Goal: Transaction & Acquisition: Purchase product/service

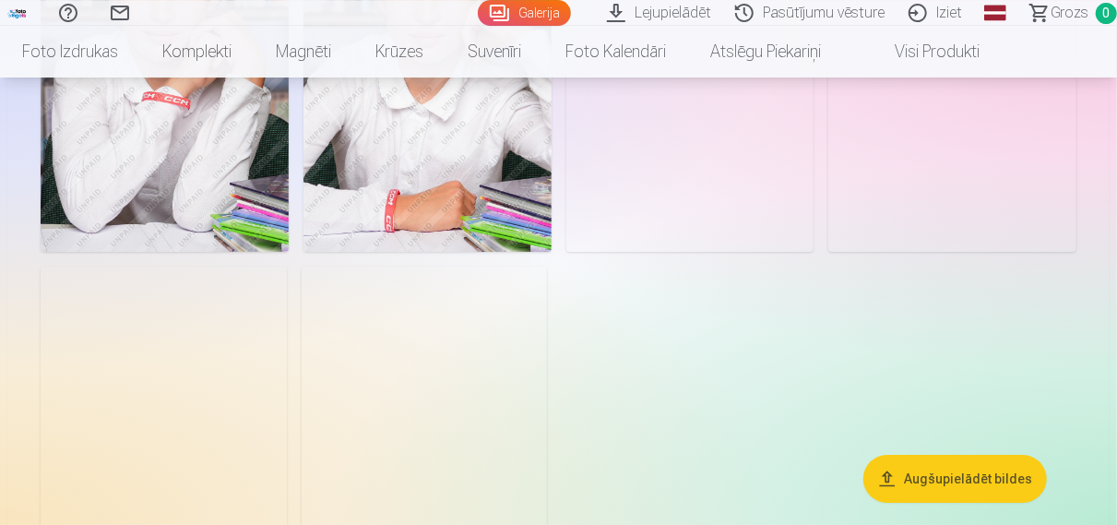
scroll to position [2975, 0]
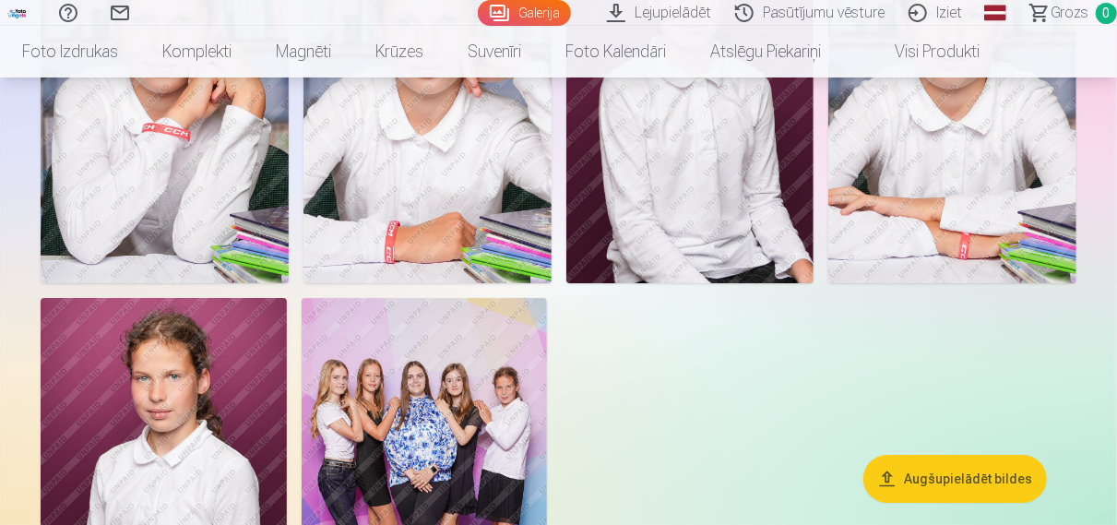
click at [676, 15] on link "Lejupielādēt" at bounding box center [662, 13] width 128 height 26
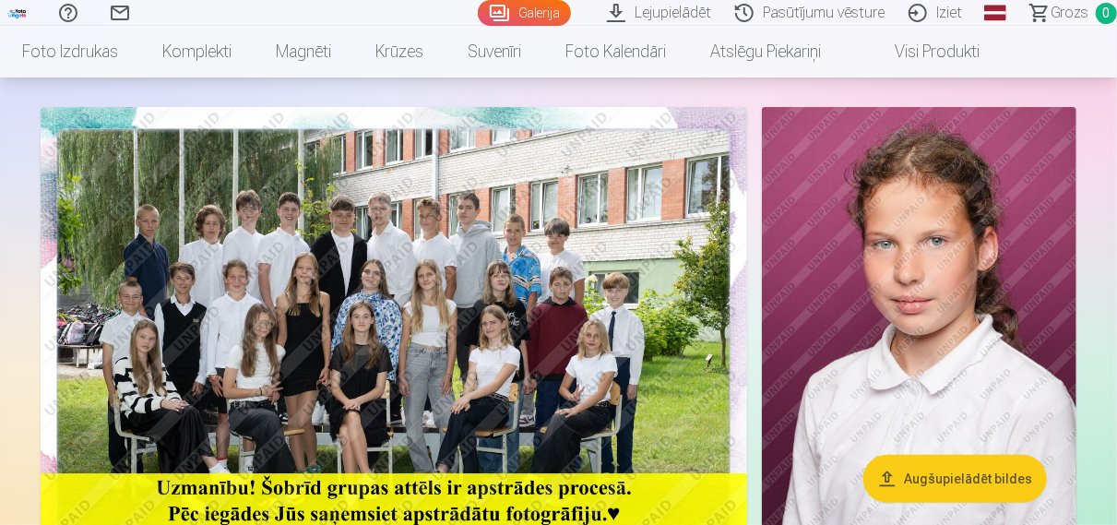
scroll to position [144, 0]
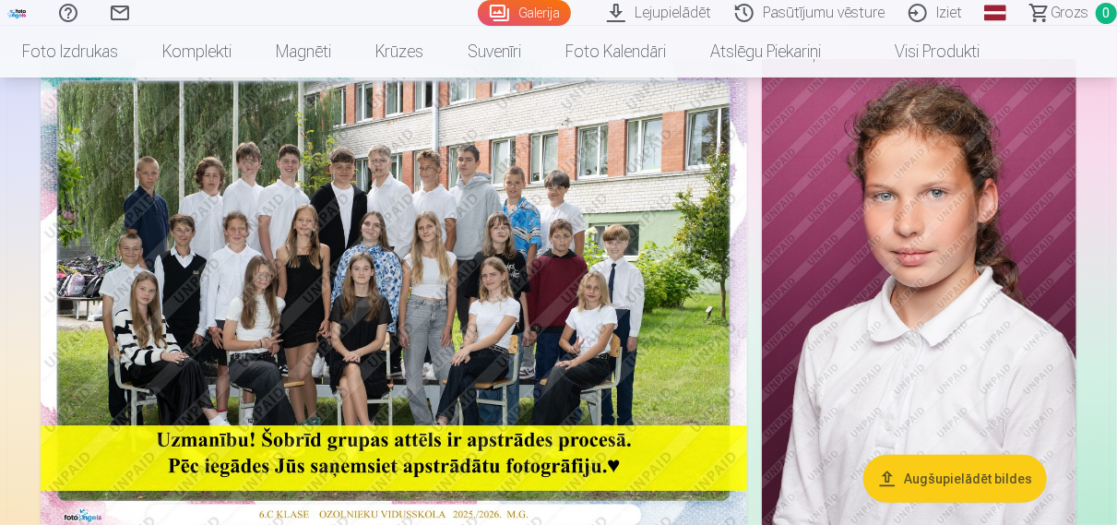
click at [149, 363] on img at bounding box center [394, 294] width 707 height 471
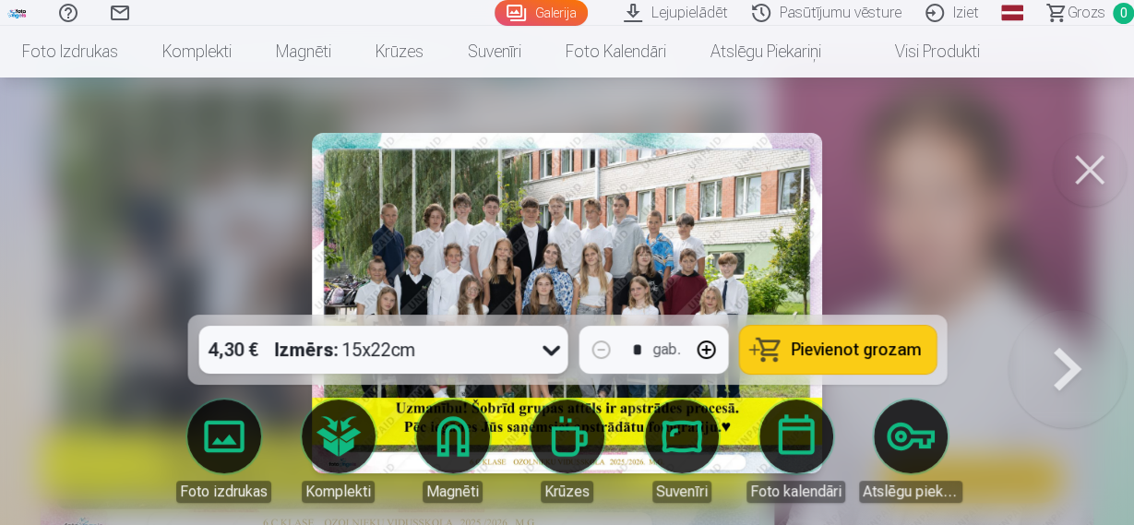
click at [1091, 180] on button at bounding box center [1090, 170] width 74 height 74
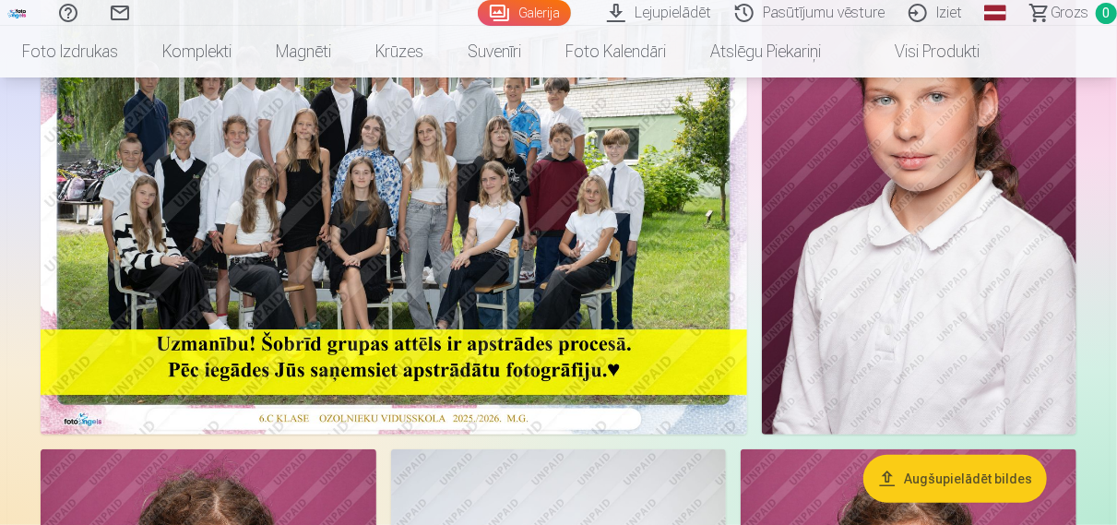
scroll to position [144, 0]
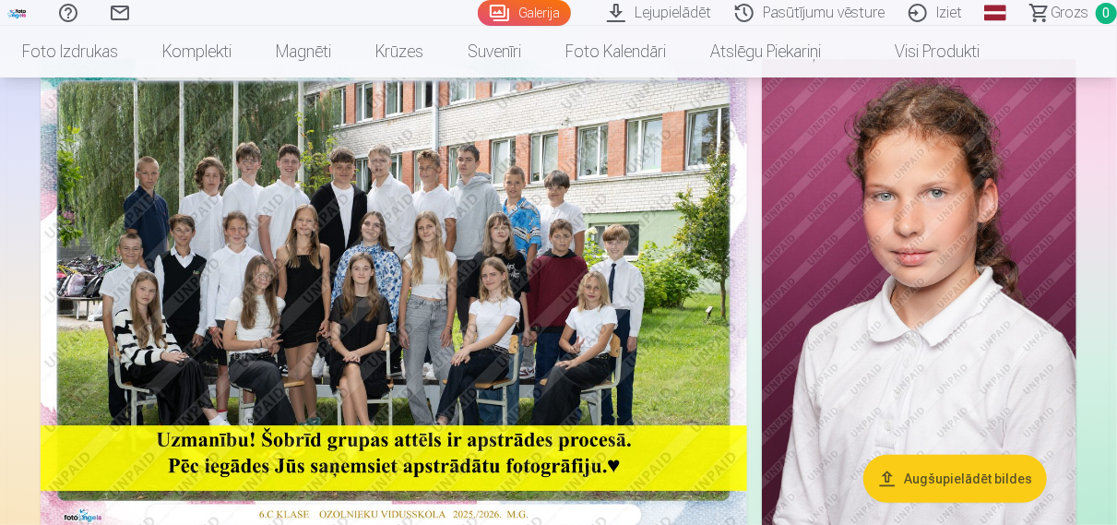
click at [322, 206] on img at bounding box center [394, 294] width 707 height 471
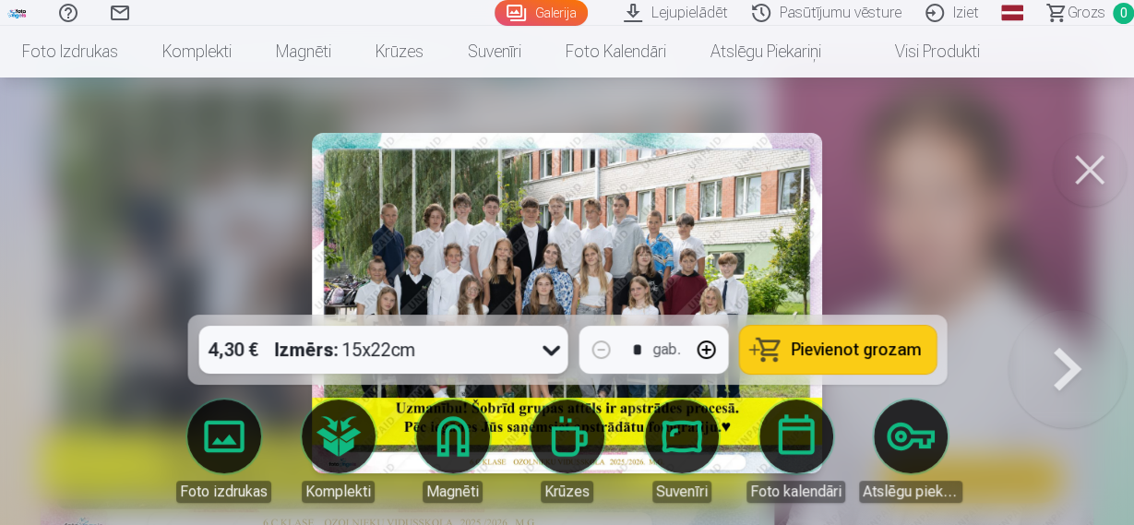
click at [523, 267] on img at bounding box center [567, 303] width 510 height 340
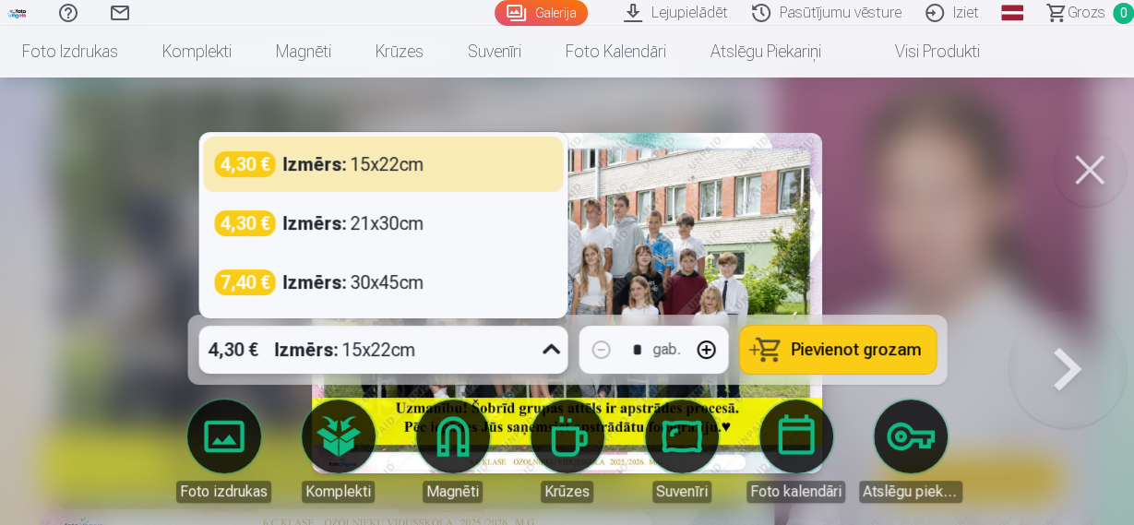
click at [543, 348] on icon at bounding box center [551, 350] width 30 height 30
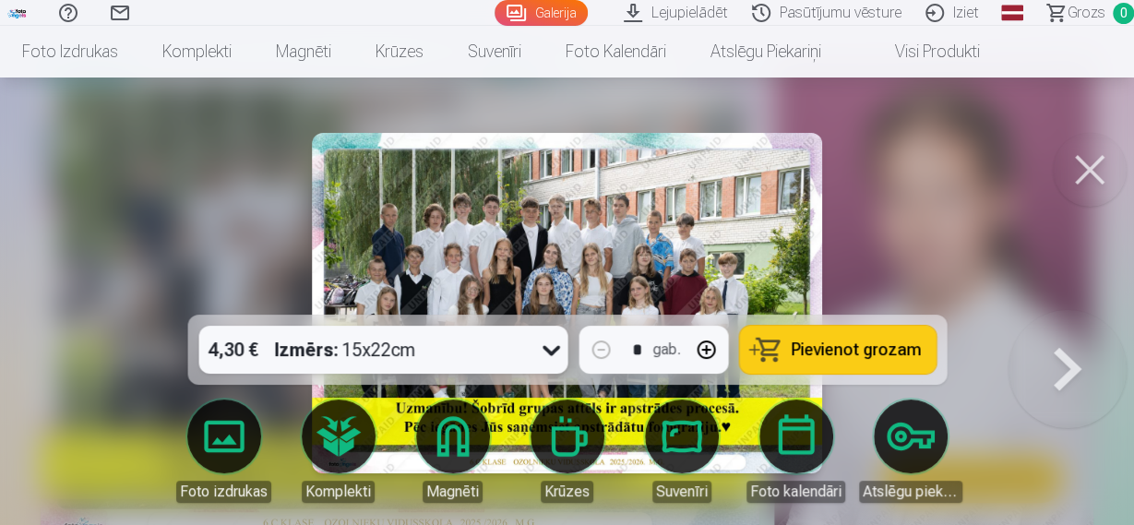
click at [698, 167] on img at bounding box center [567, 303] width 510 height 340
click at [1075, 310] on button at bounding box center [1068, 310] width 118 height 0
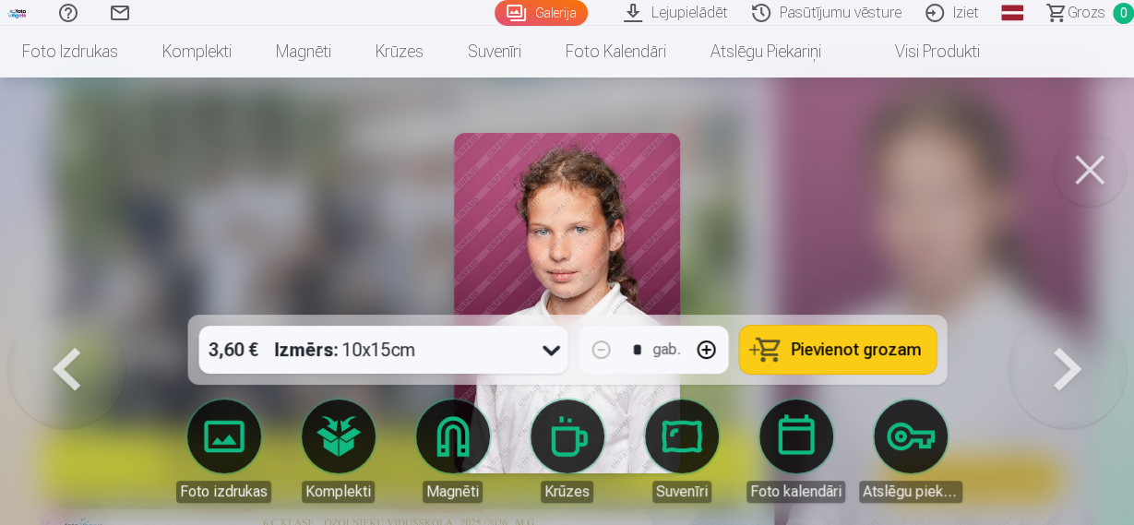
click at [47, 310] on button at bounding box center [66, 310] width 118 height 0
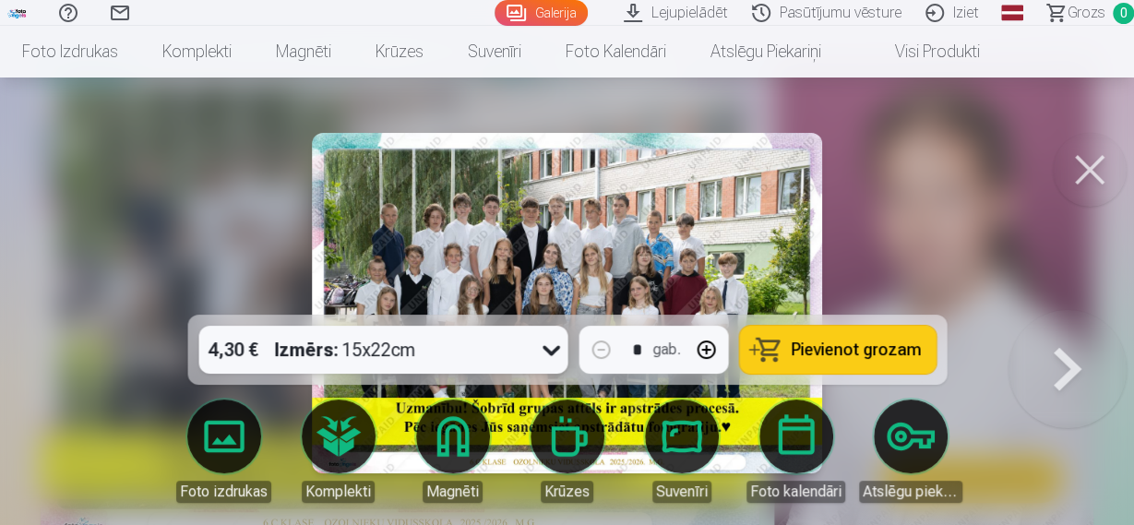
drag, startPoint x: 580, startPoint y: 319, endPoint x: 1005, endPoint y: 201, distance: 440.6
click at [1001, 200] on div at bounding box center [567, 262] width 1134 height 525
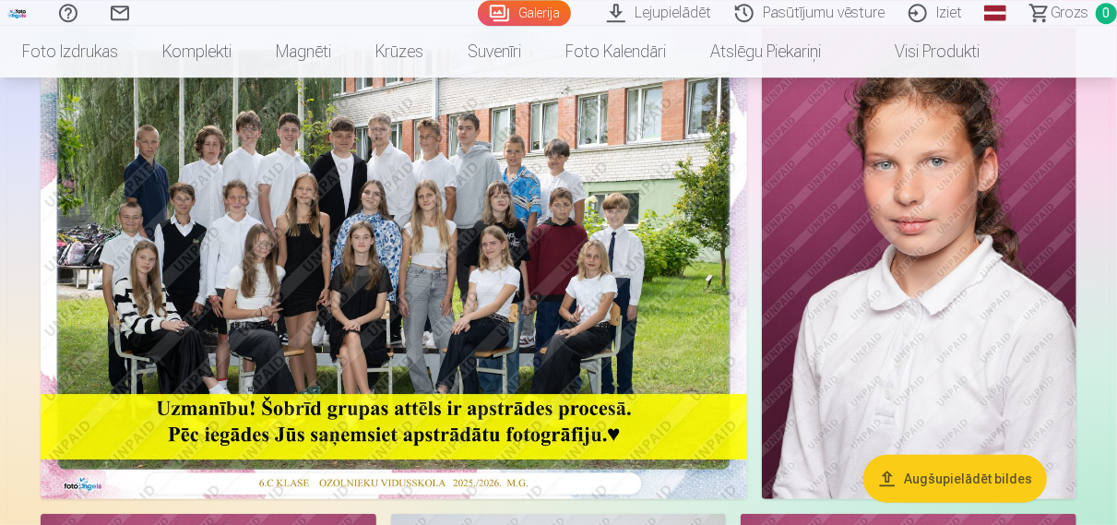
scroll to position [192, 0]
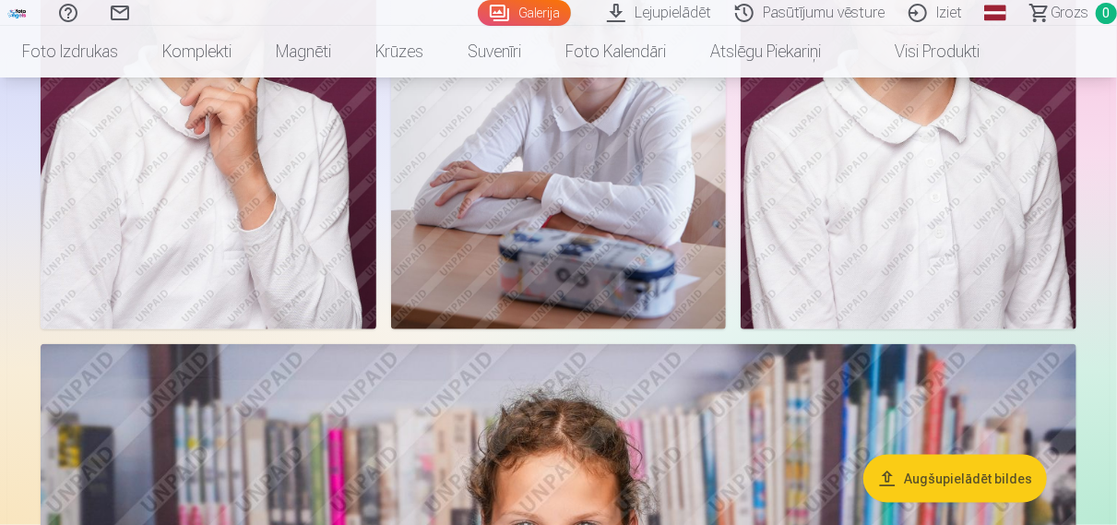
click at [481, 242] on img at bounding box center [559, 78] width 336 height 504
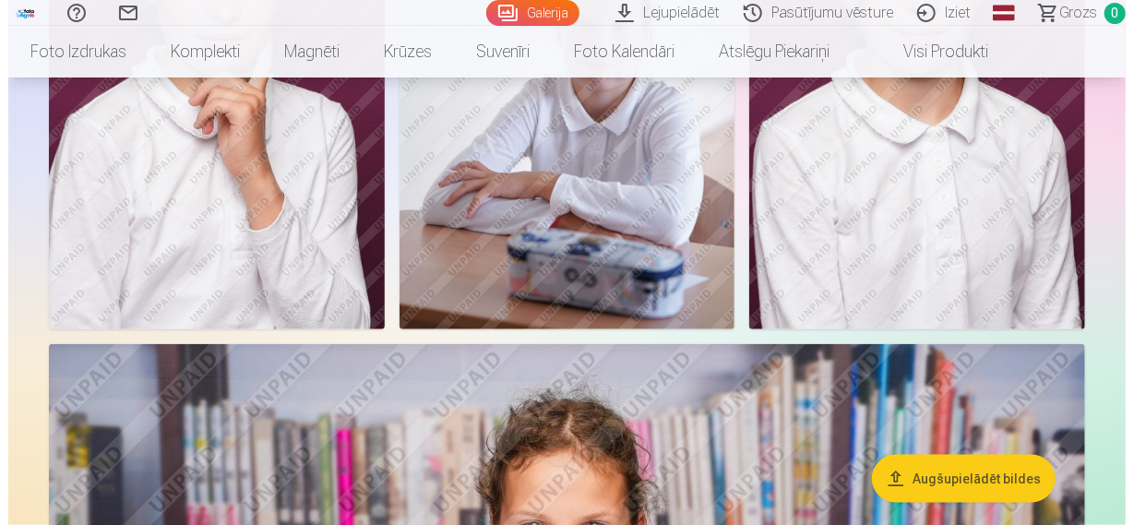
scroll to position [871, 0]
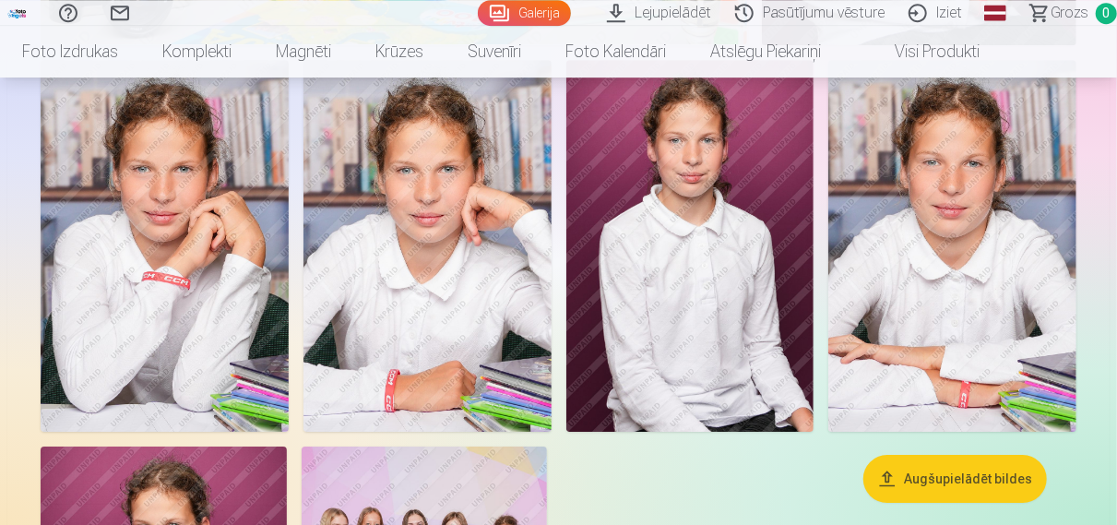
scroll to position [2775, 0]
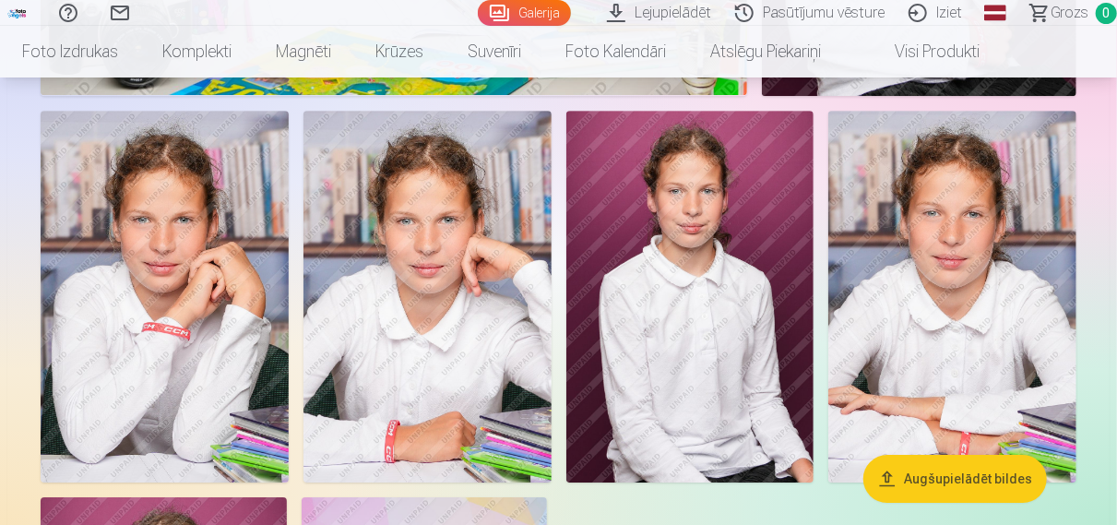
click at [320, 251] on img at bounding box center [428, 297] width 248 height 372
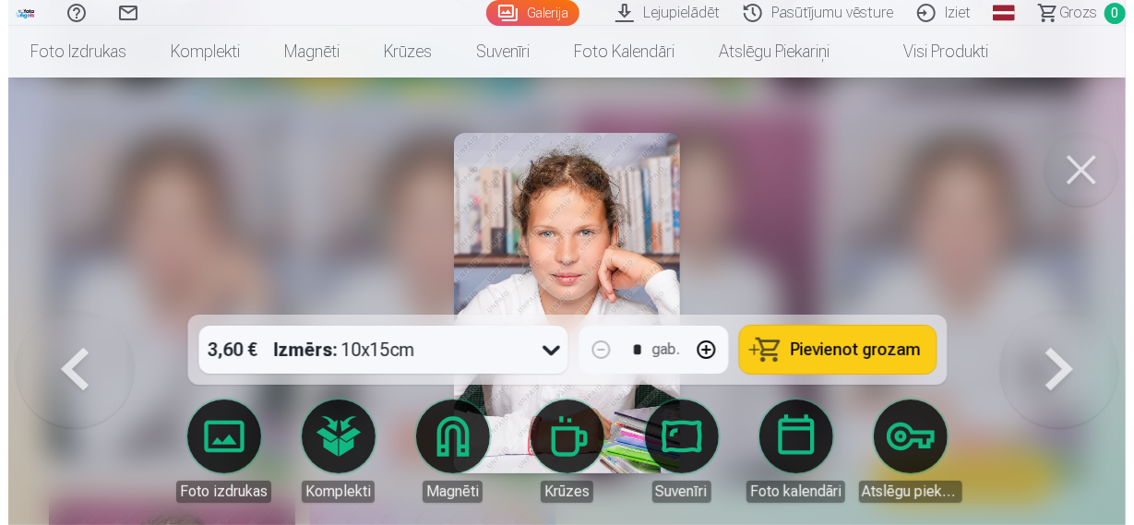
scroll to position [2809, 0]
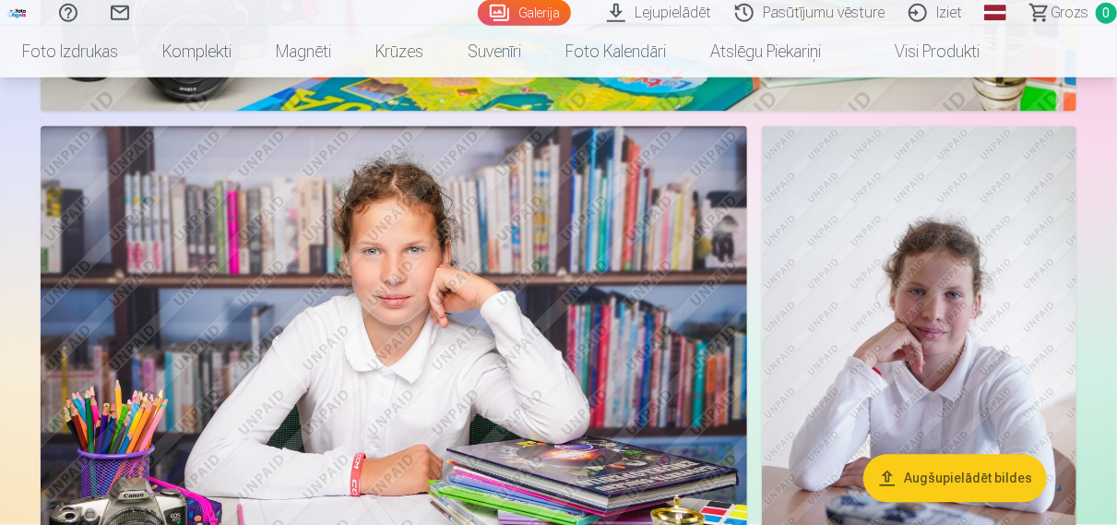
scroll to position [1823, 0]
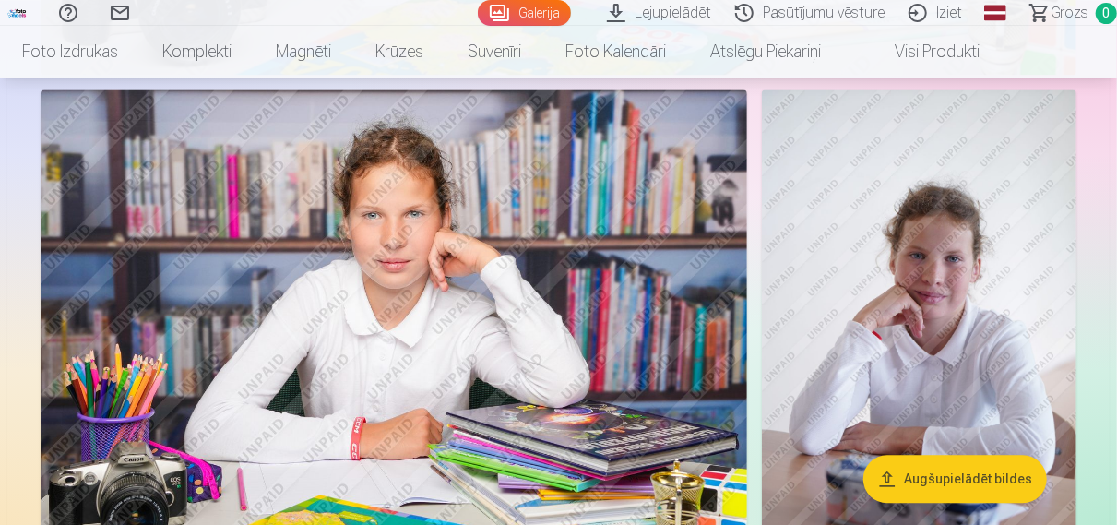
click at [388, 237] on img at bounding box center [394, 325] width 707 height 471
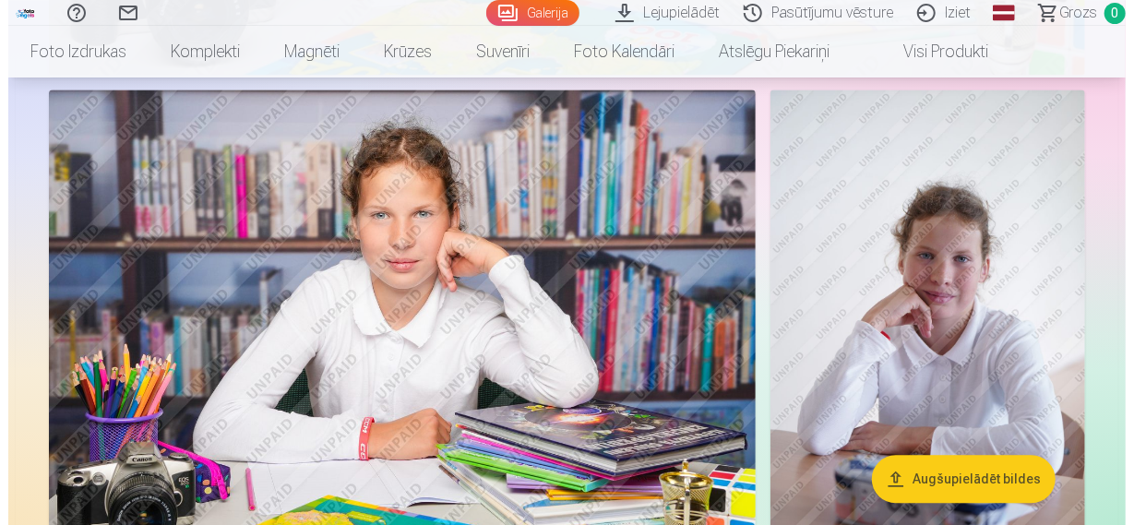
scroll to position [1838, 0]
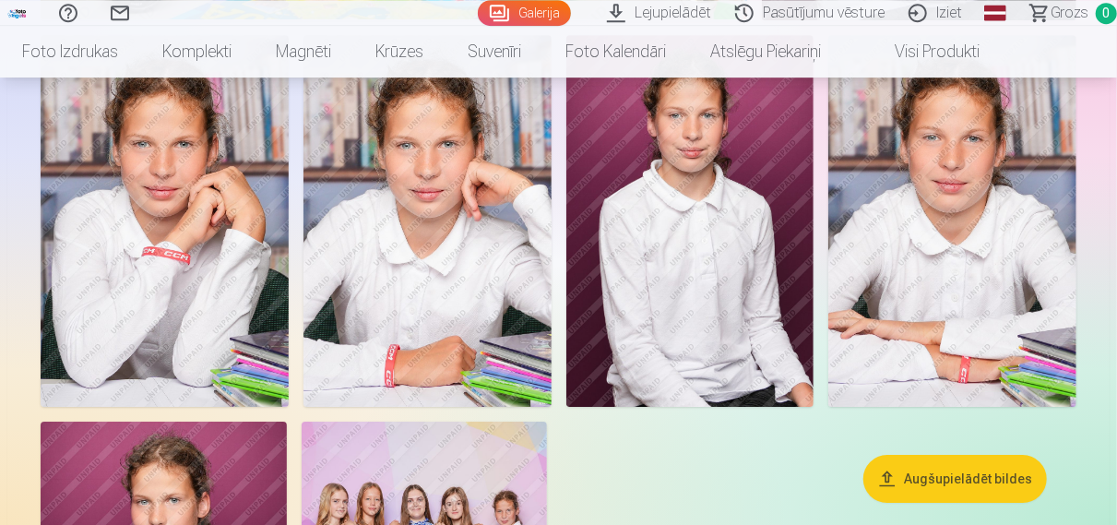
scroll to position [2863, 0]
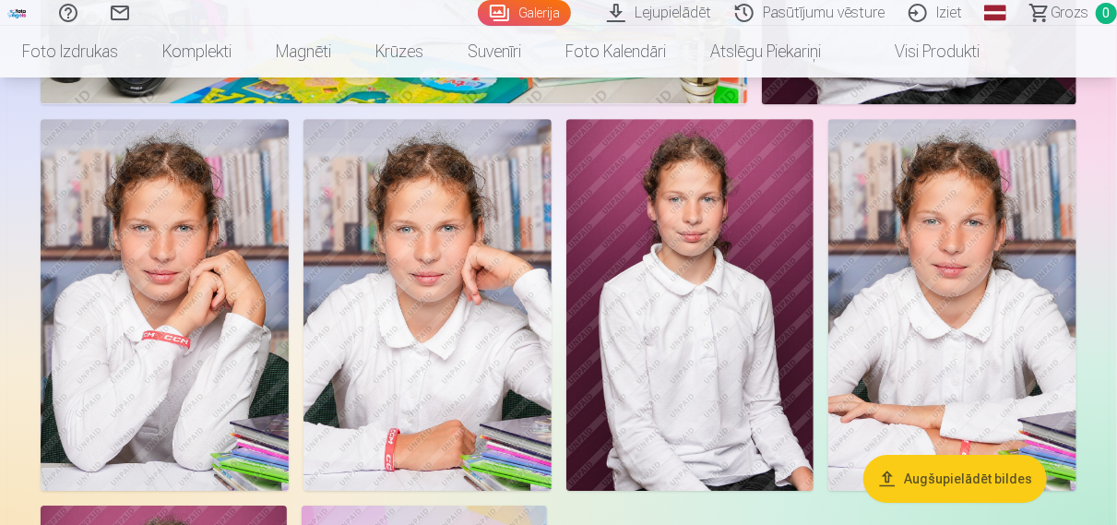
click at [1009, 214] on img at bounding box center [953, 305] width 248 height 372
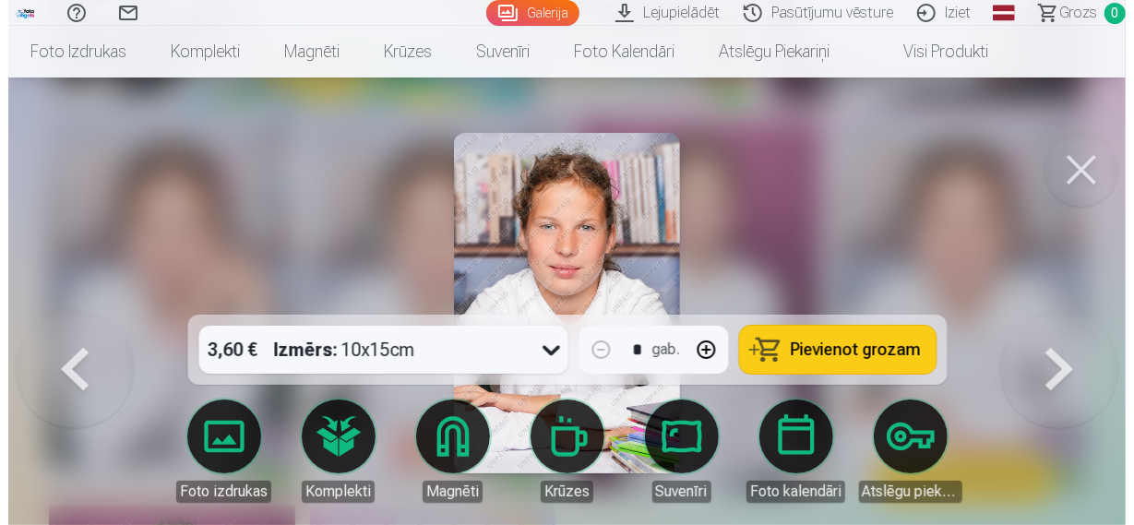
scroll to position [2800, 0]
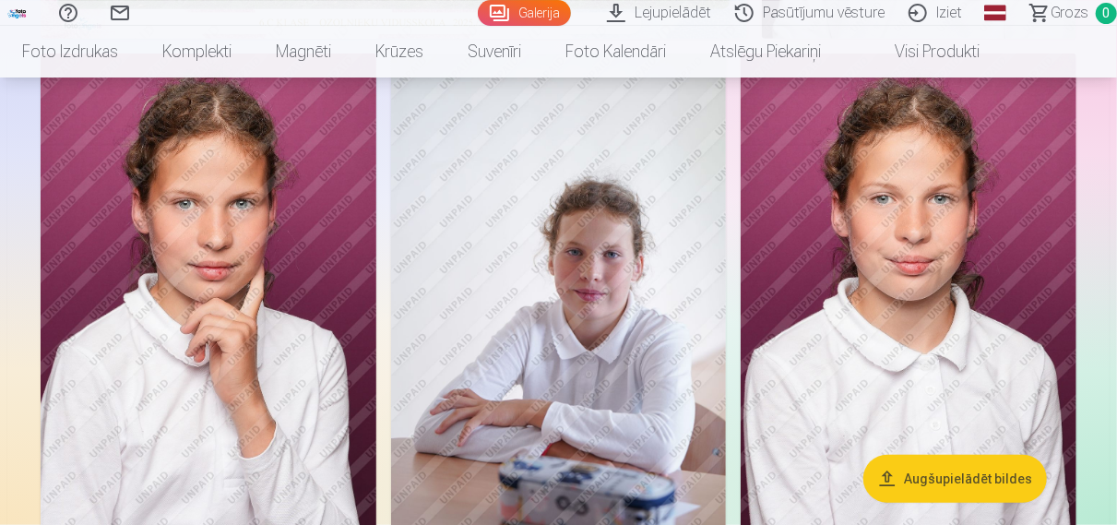
scroll to position [815, 0]
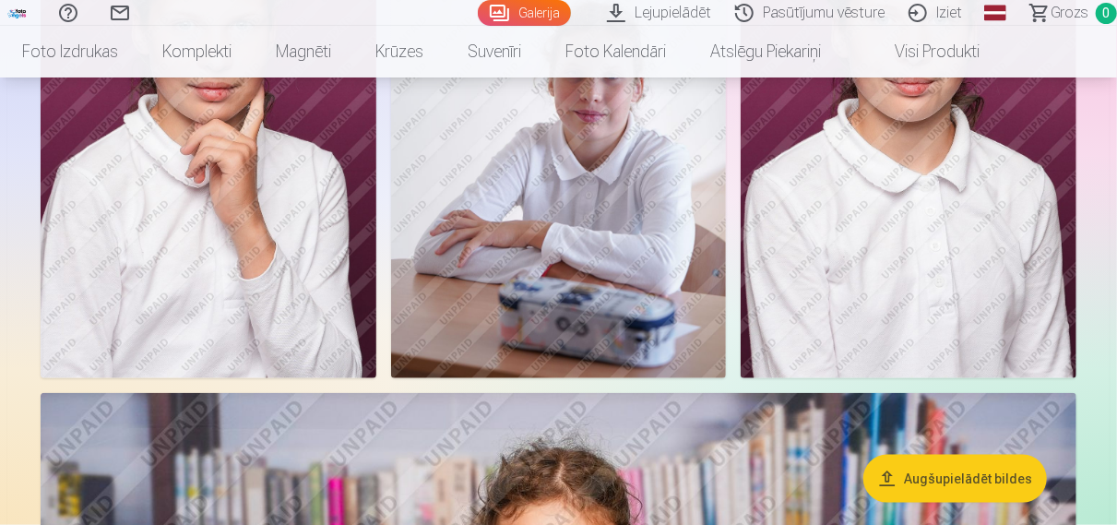
click at [621, 202] on img at bounding box center [559, 127] width 336 height 504
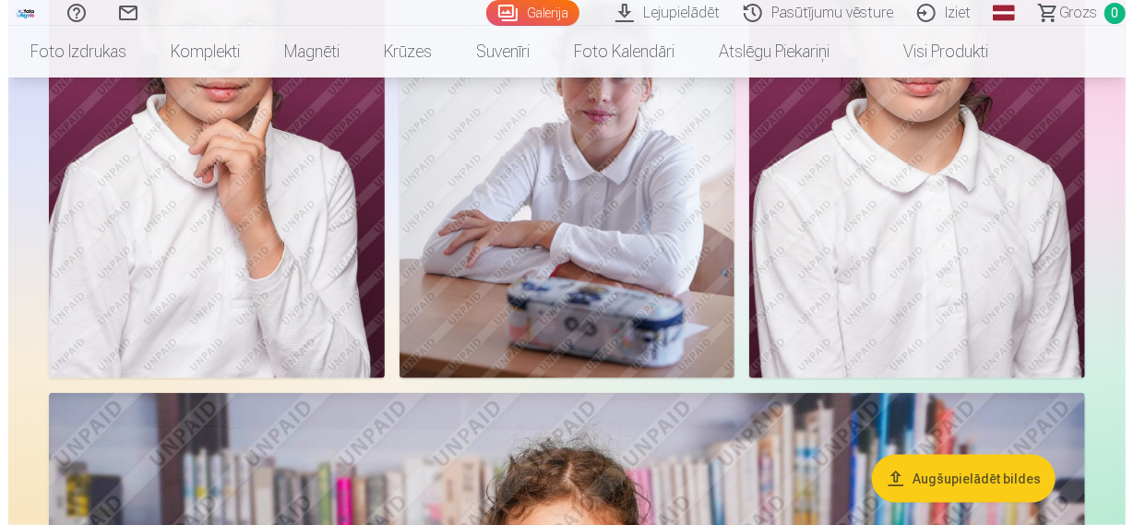
scroll to position [822, 0]
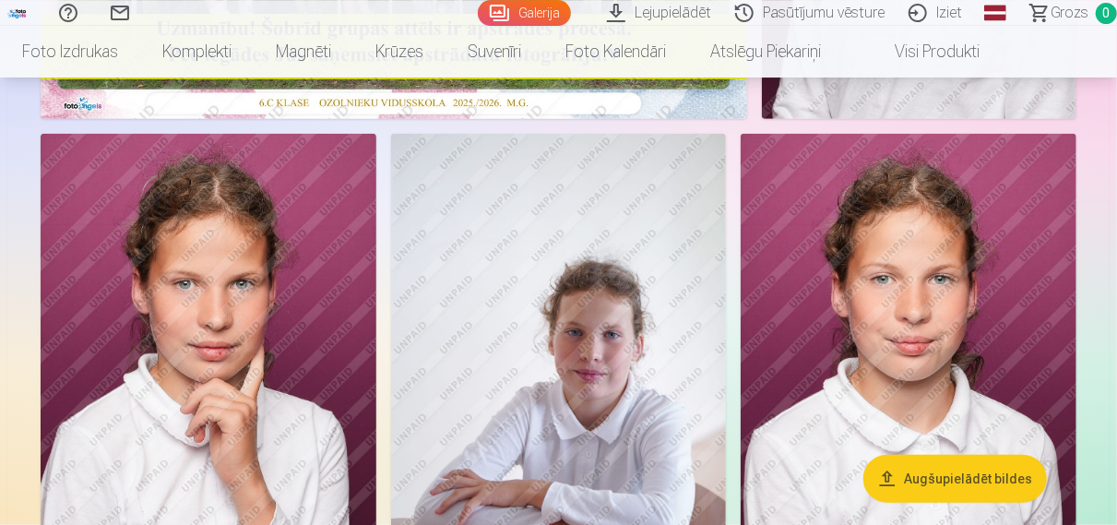
scroll to position [232, 0]
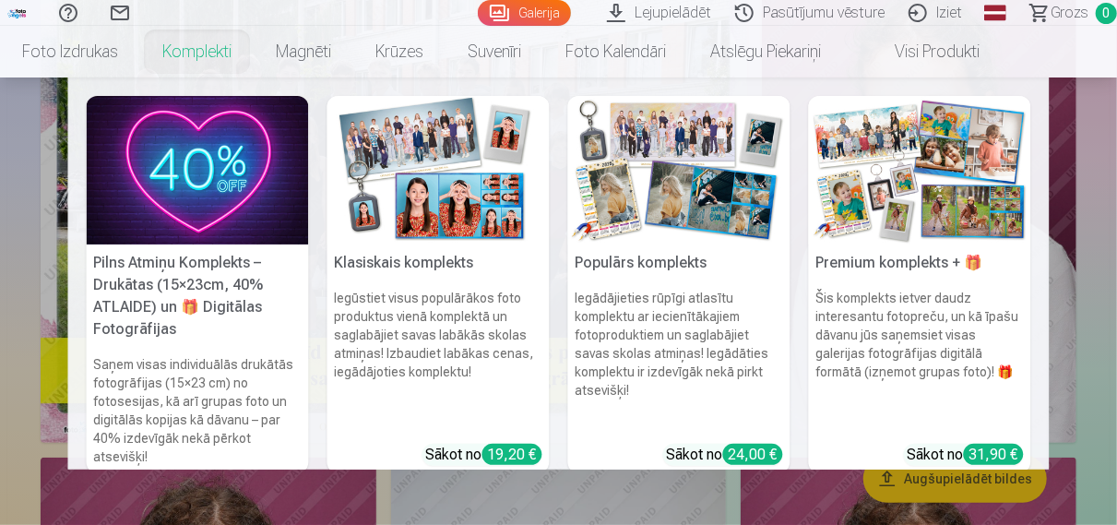
click at [451, 195] on img at bounding box center [439, 170] width 222 height 149
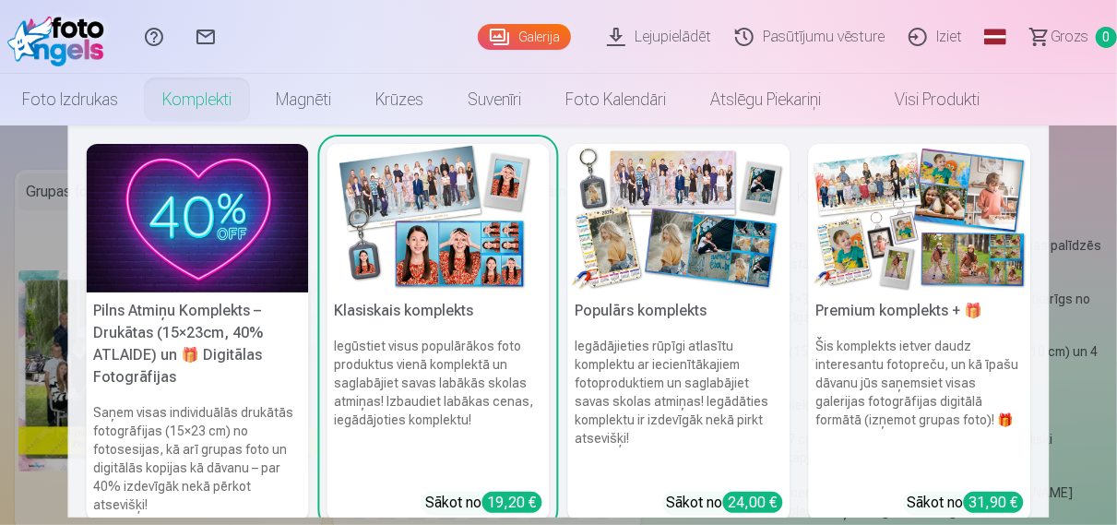
click at [689, 245] on img at bounding box center [679, 218] width 222 height 149
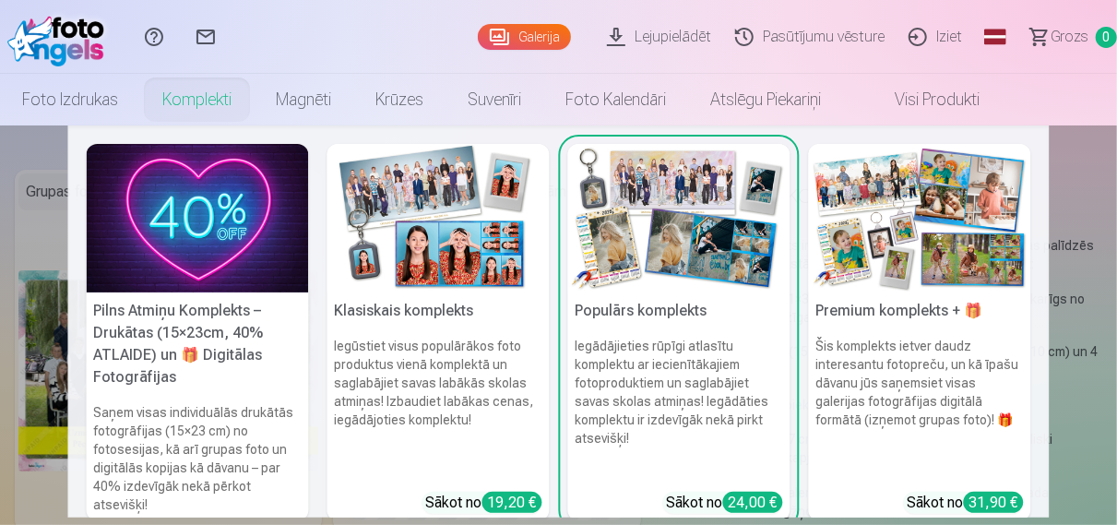
scroll to position [100, 0]
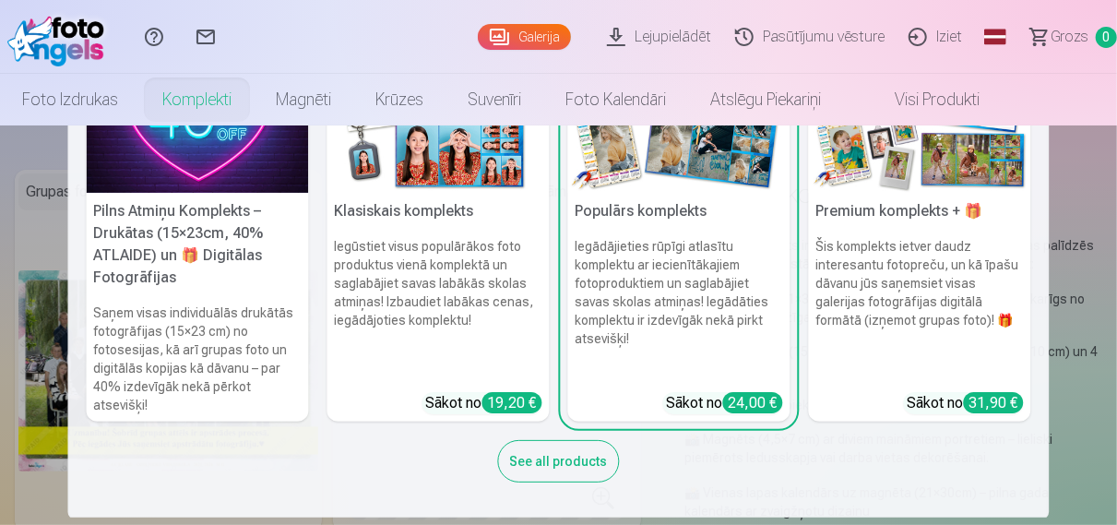
click at [505, 405] on link "Klasiskais komplekts Iegūstiet visus populārākos foto produktus vienā komplektā…" at bounding box center [439, 232] width 222 height 377
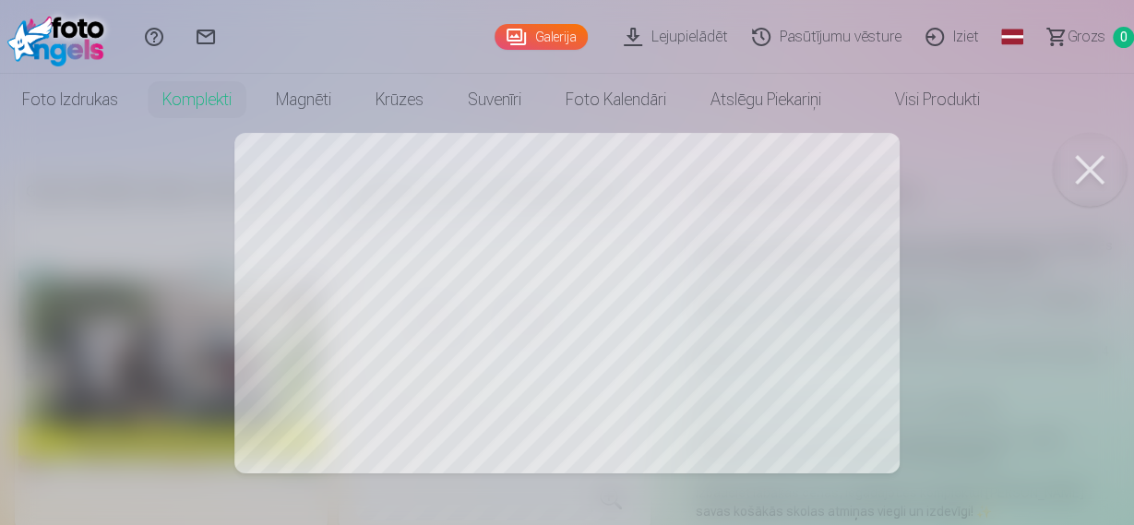
click at [379, 306] on div at bounding box center [567, 262] width 1134 height 525
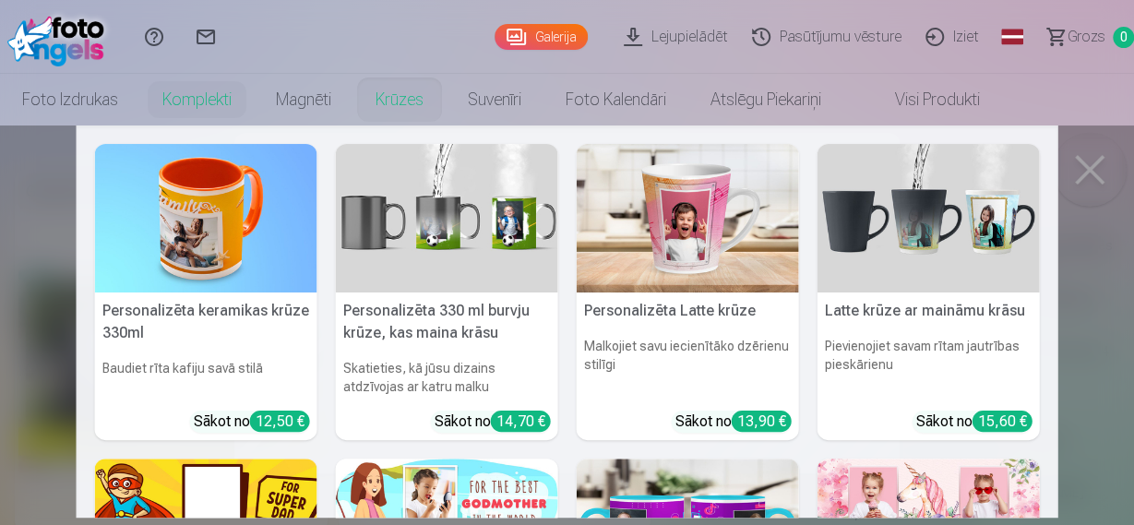
click at [1086, 183] on nav "Personalizēta keramikas krūze 330ml Baudiet rīta kafiju savā stilā Sākot no 12,…" at bounding box center [567, 321] width 1134 height 392
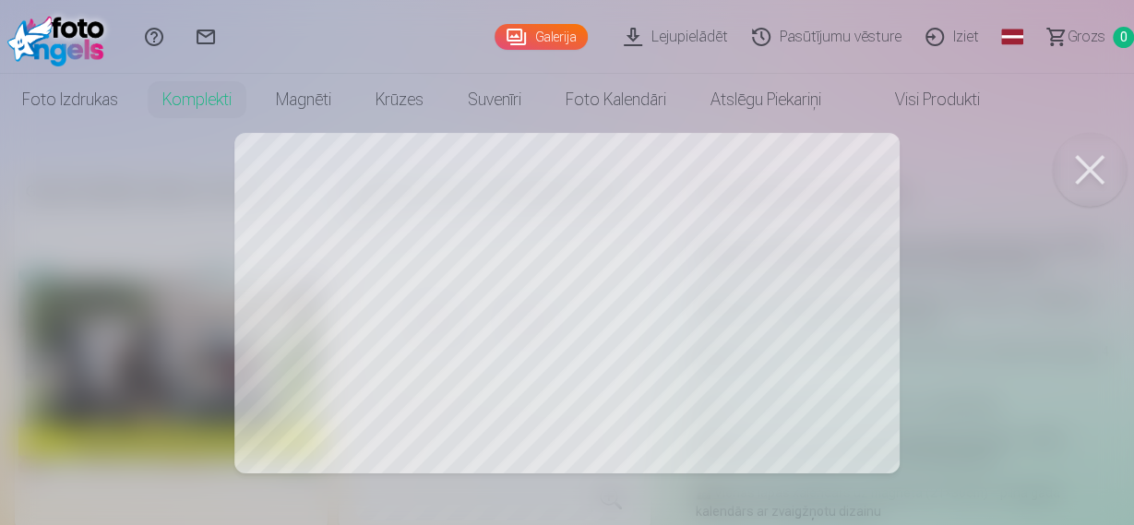
click at [1090, 172] on button at bounding box center [1090, 170] width 74 height 74
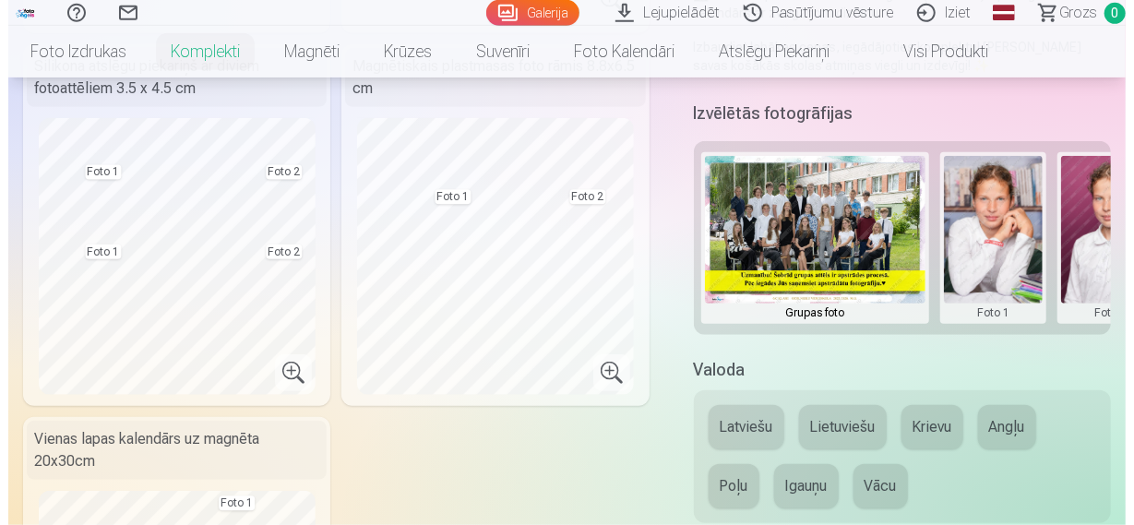
scroll to position [480, 0]
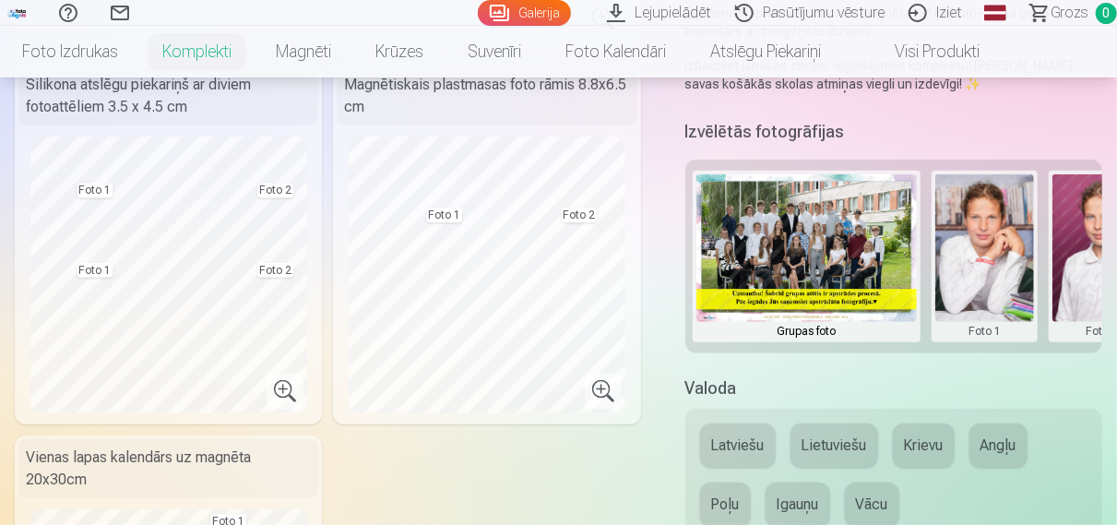
click at [985, 276] on button at bounding box center [985, 256] width 99 height 164
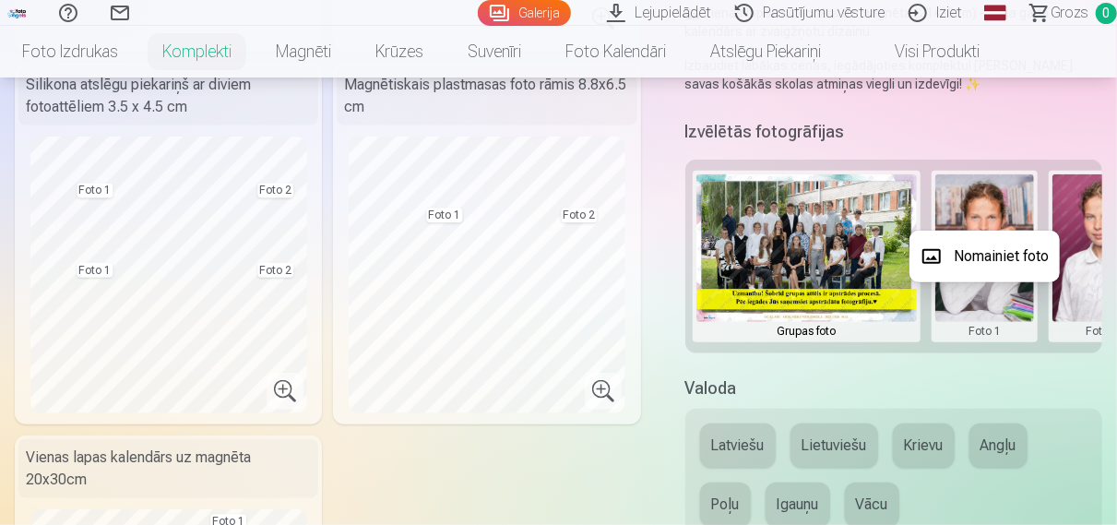
click at [983, 255] on button "Nomainiet foto" at bounding box center [985, 257] width 150 height 52
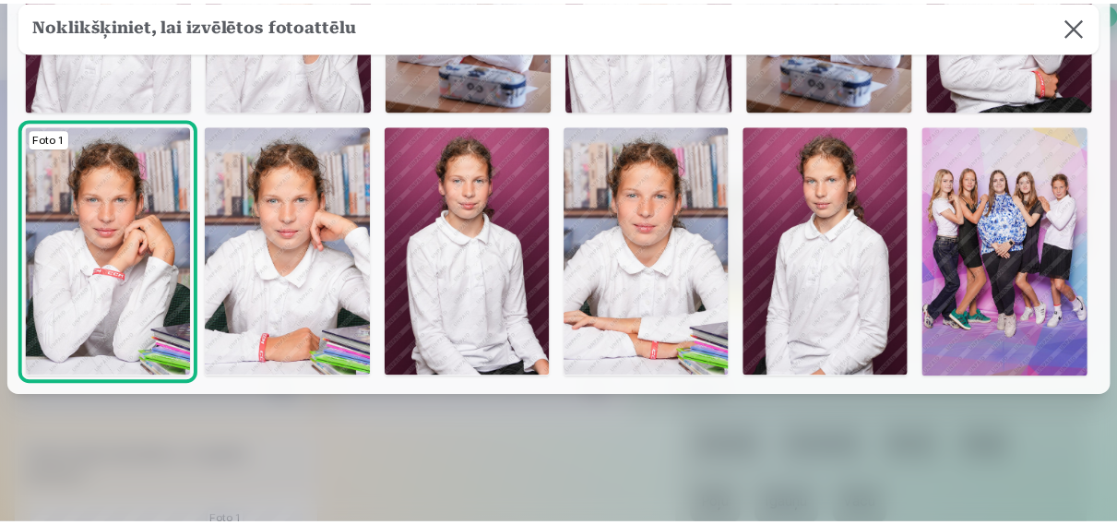
scroll to position [472, 0]
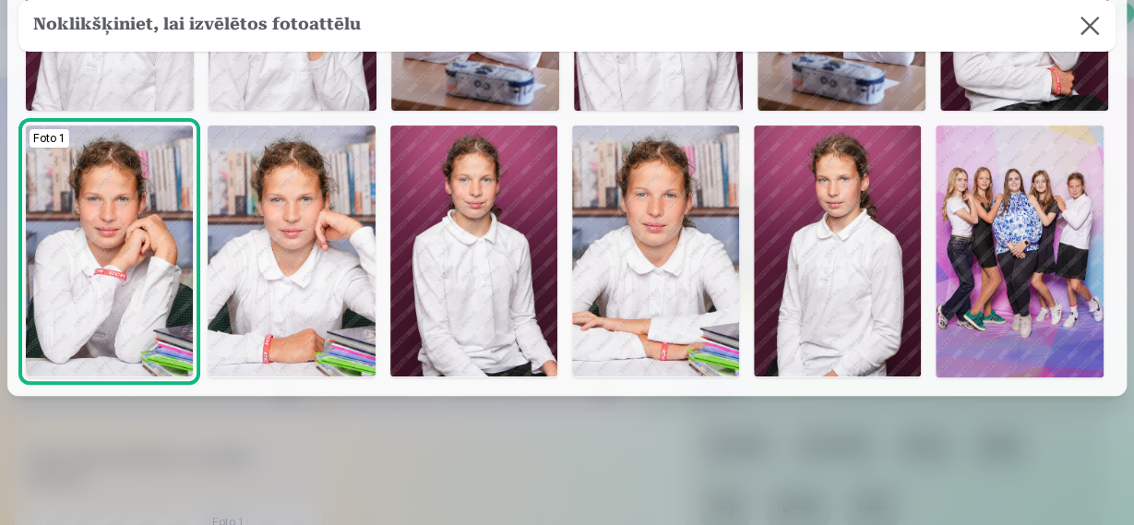
click at [739, 186] on img at bounding box center [655, 250] width 167 height 251
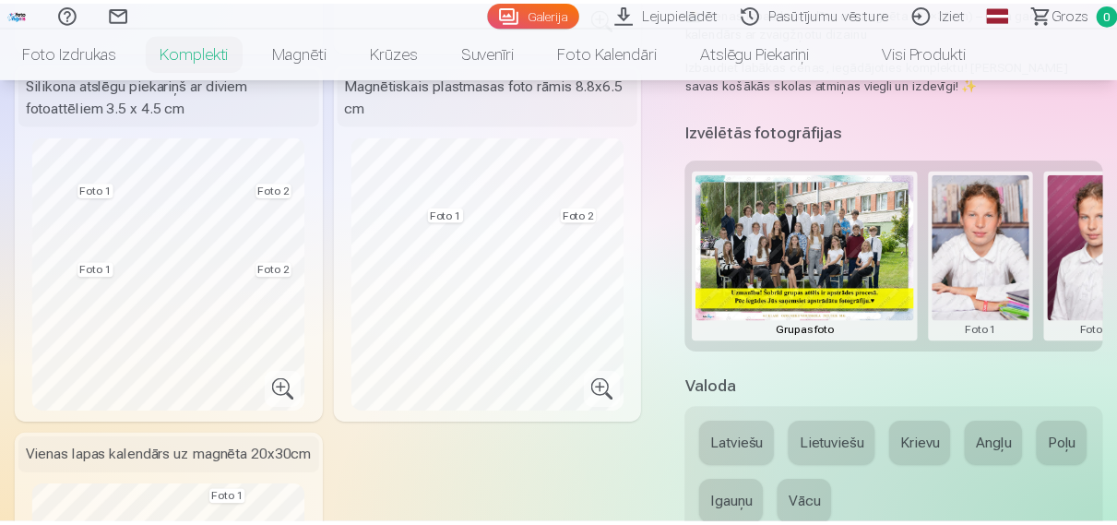
scroll to position [467, 0]
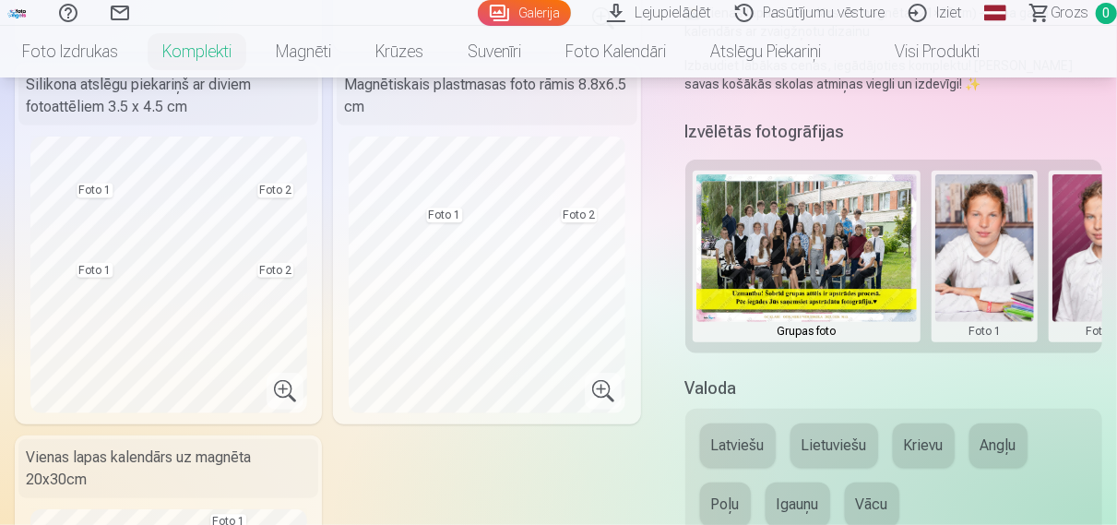
click at [1086, 285] on button at bounding box center [1102, 256] width 99 height 164
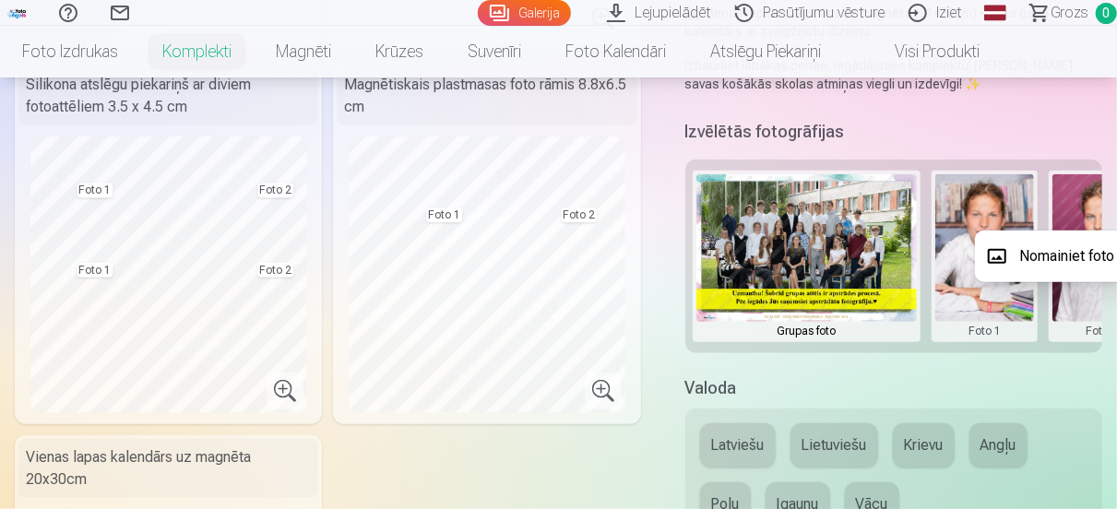
click at [1078, 263] on button "Nomainiet foto" at bounding box center [1050, 257] width 150 height 52
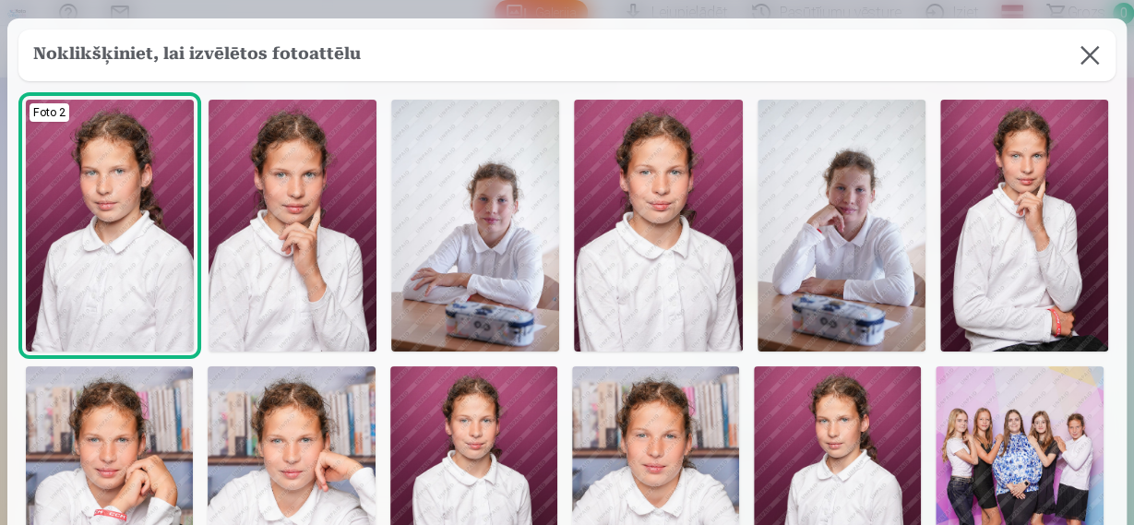
click at [540, 281] on img at bounding box center [475, 226] width 168 height 252
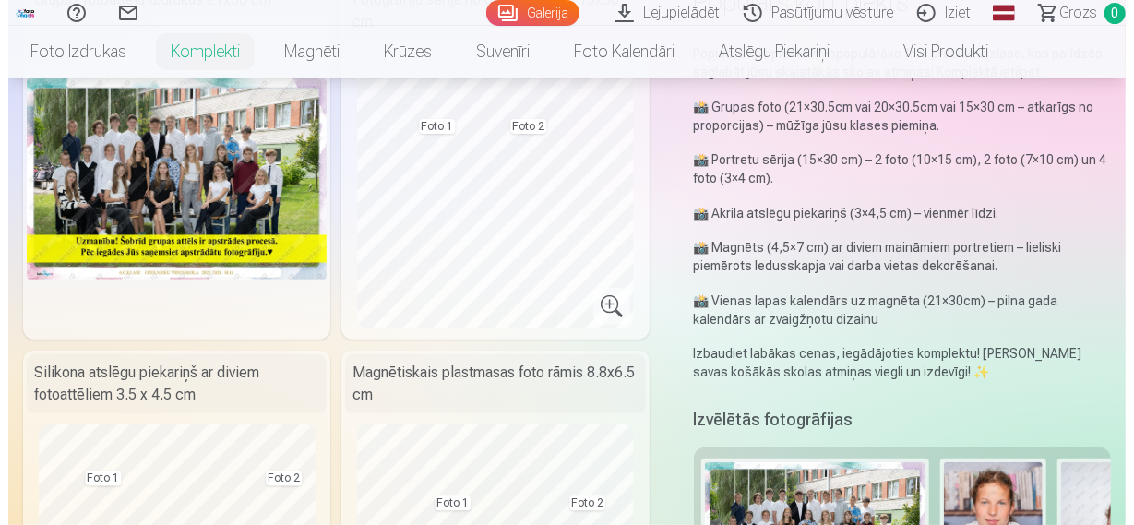
scroll to position [96, 0]
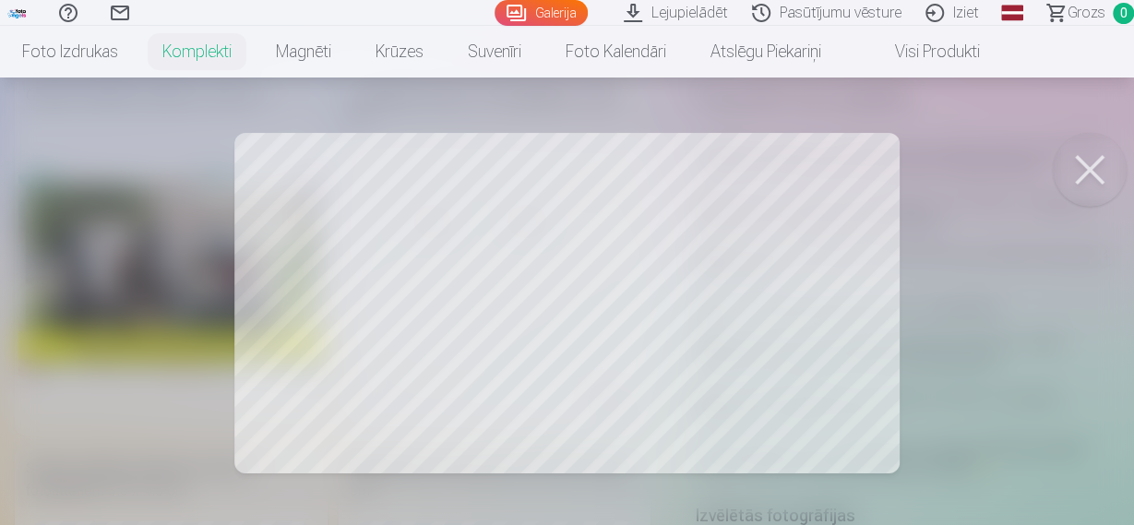
click at [1069, 165] on button at bounding box center [1090, 170] width 74 height 74
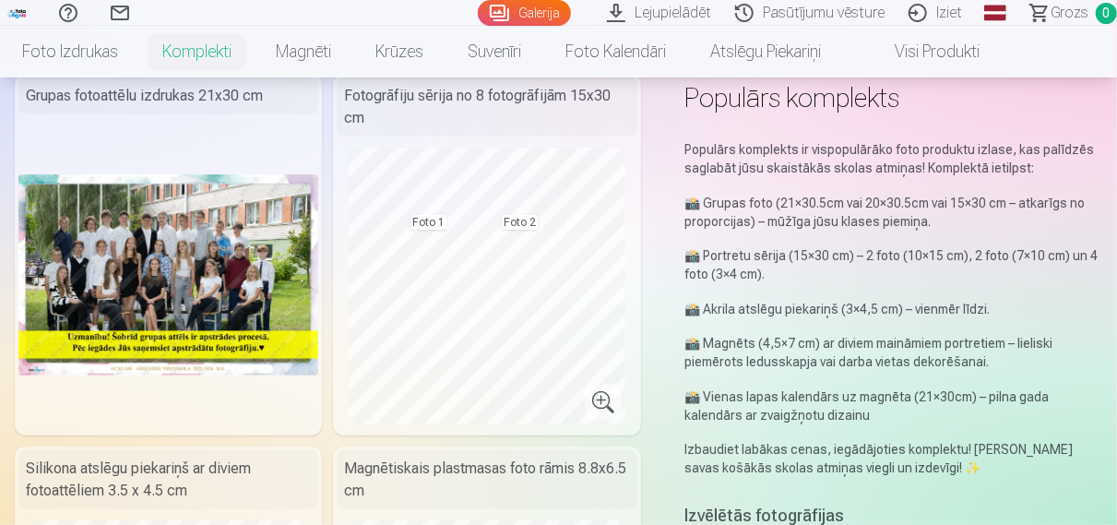
click at [238, 258] on img at bounding box center [168, 274] width 300 height 200
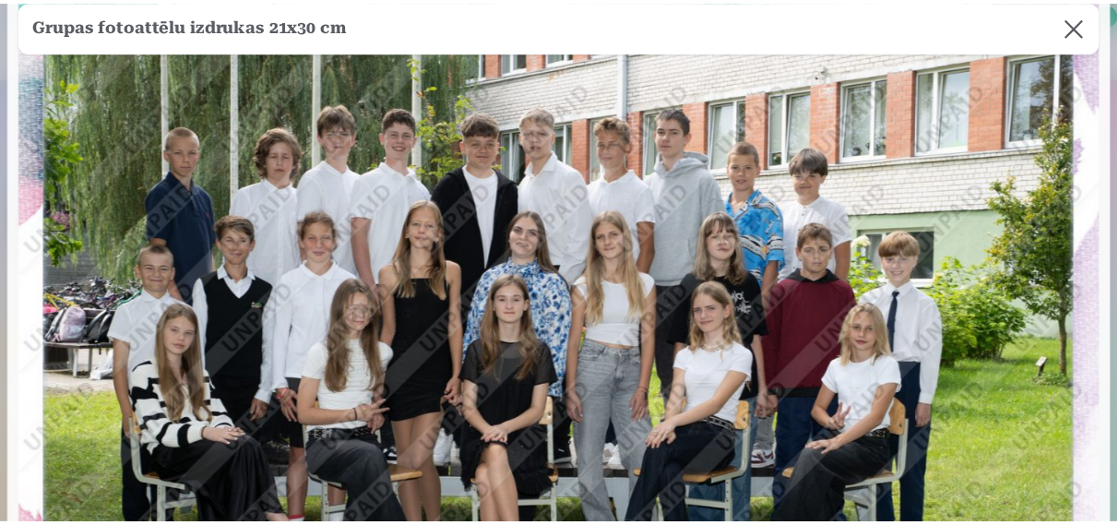
scroll to position [236, 0]
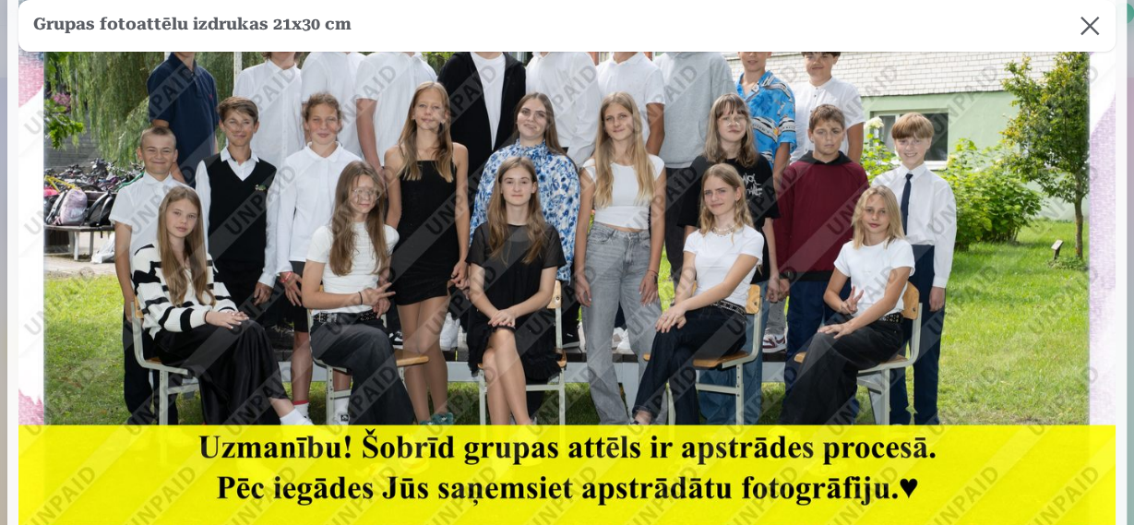
click at [1068, 25] on button at bounding box center [1090, 26] width 52 height 52
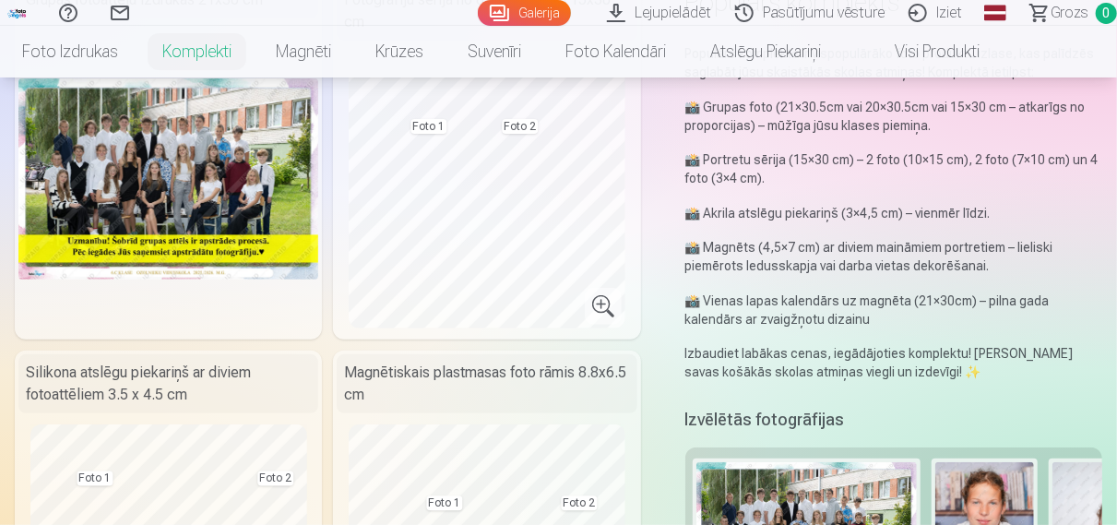
scroll to position [384, 0]
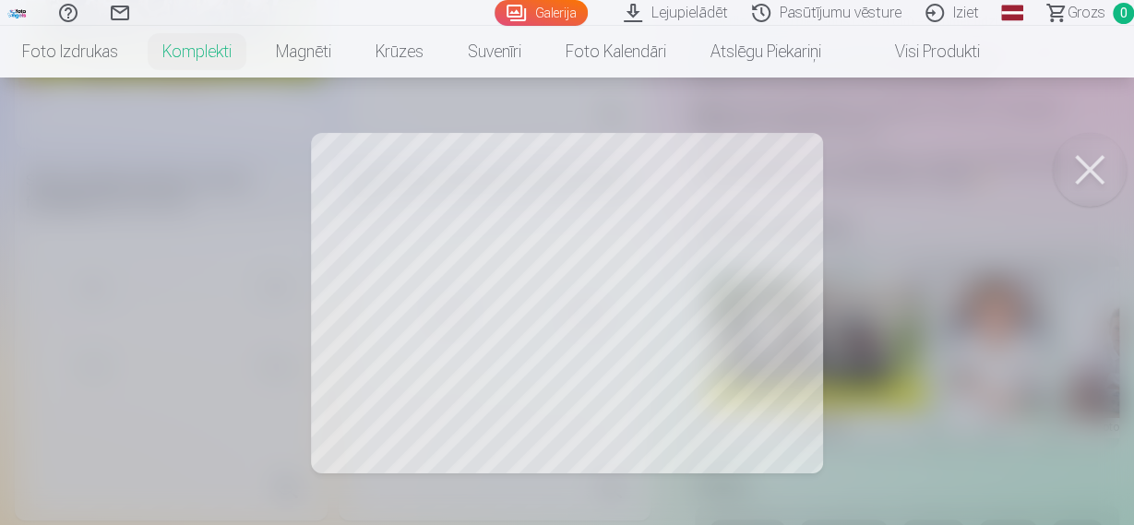
click at [1101, 180] on button at bounding box center [1090, 170] width 74 height 74
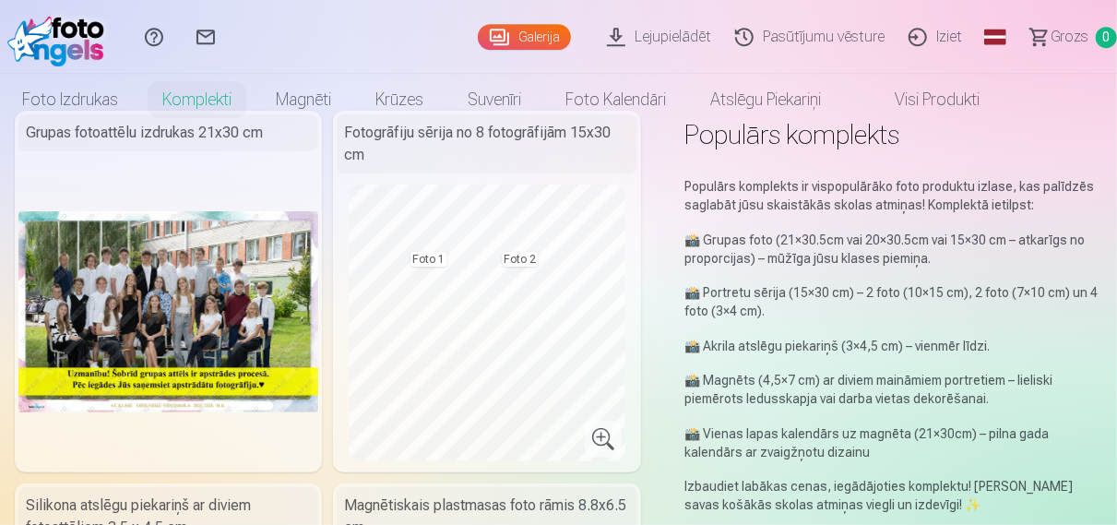
scroll to position [0, 0]
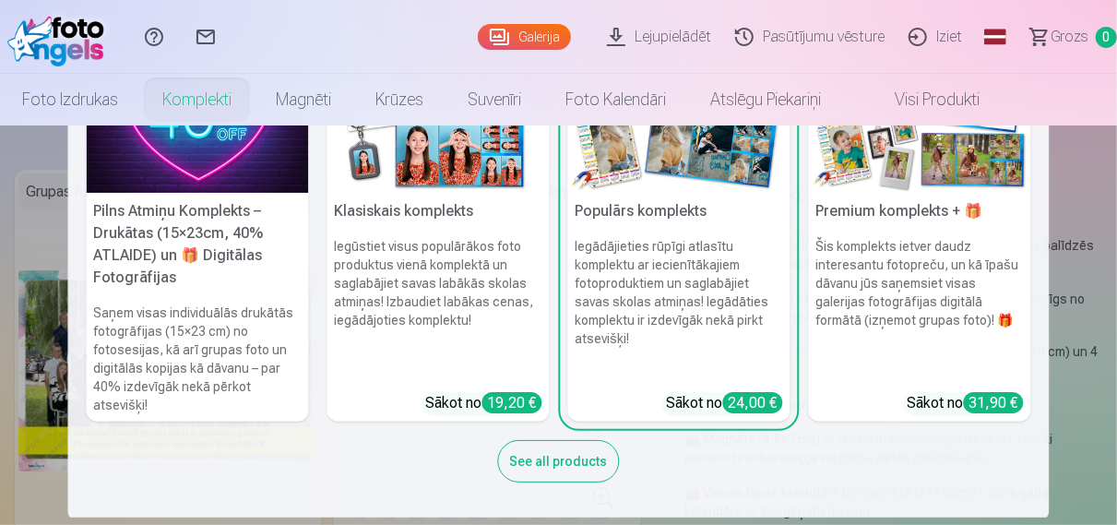
click at [364, 240] on h6 "Iegūstiet visus populārākos foto produktus vienā komplektā un saglabājiet savas…" at bounding box center [439, 307] width 222 height 155
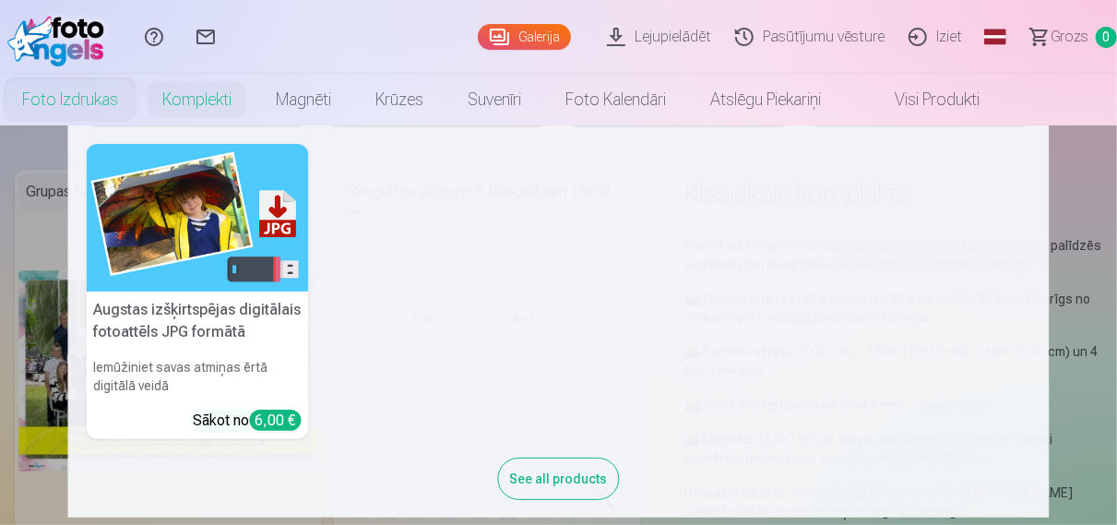
click at [52, 104] on link "Foto izdrukas" at bounding box center [70, 100] width 140 height 52
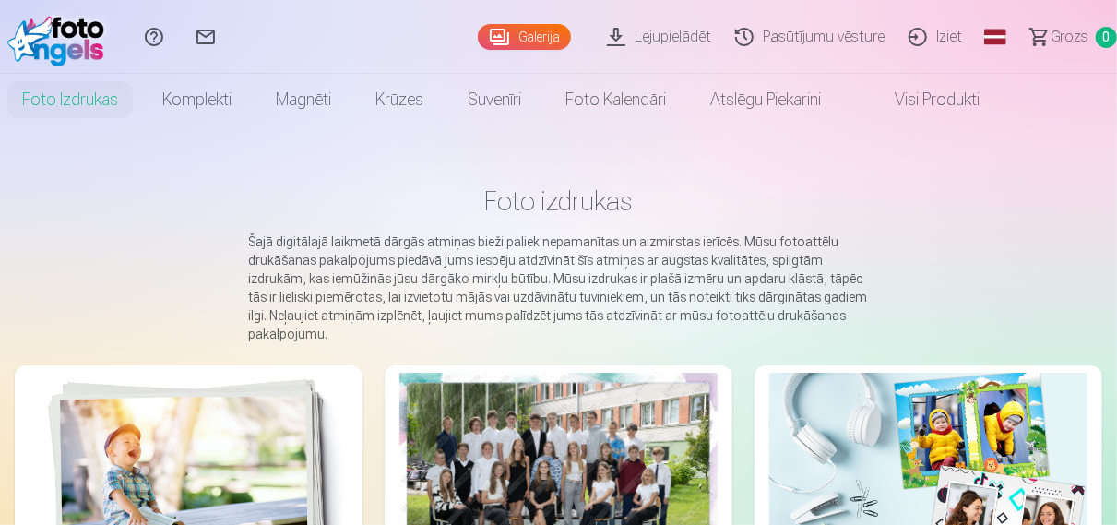
scroll to position [384, 0]
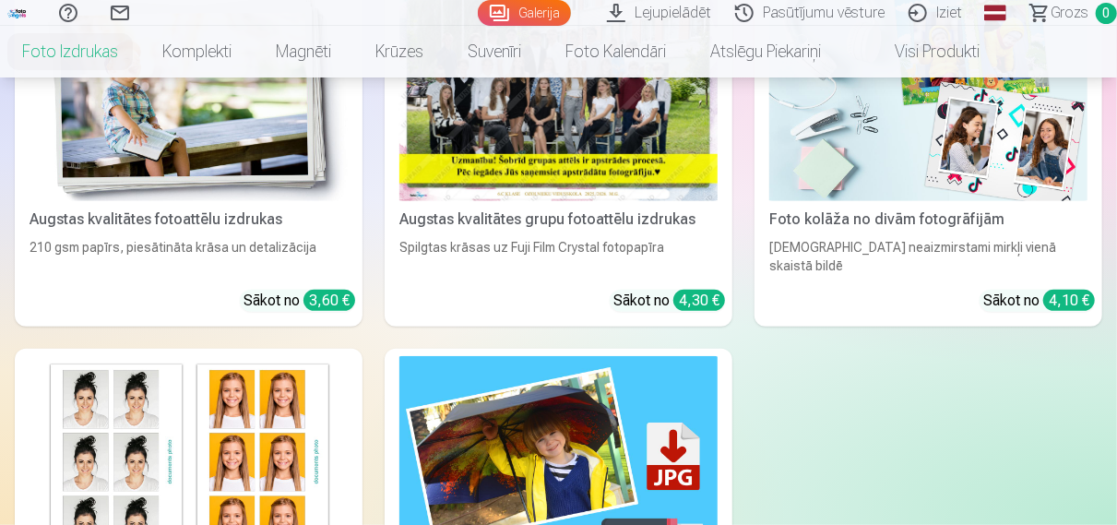
click at [638, 290] on div "Sākot no 4,30 €" at bounding box center [670, 301] width 112 height 22
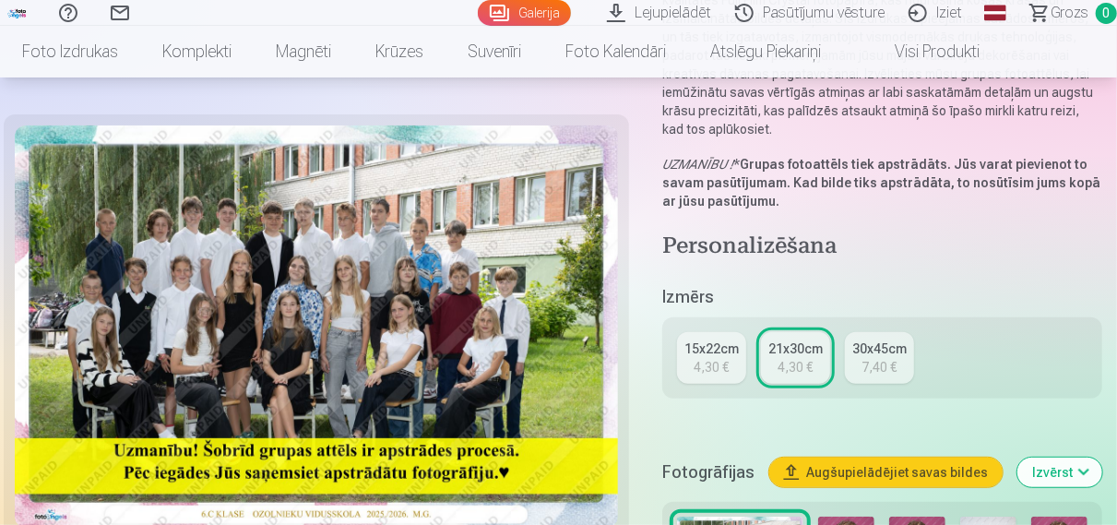
scroll to position [384, 0]
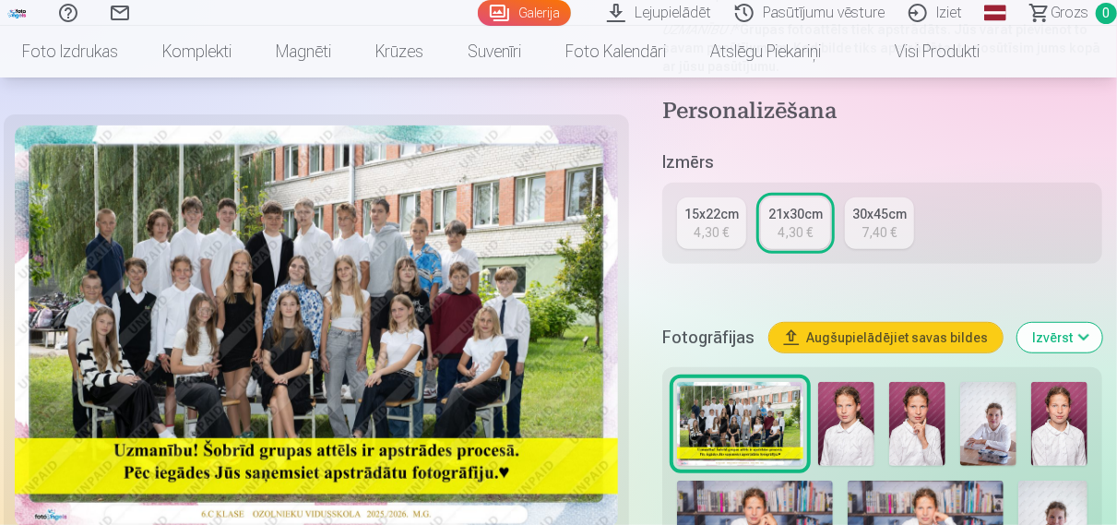
click at [729, 209] on div "15x22cm" at bounding box center [712, 214] width 54 height 18
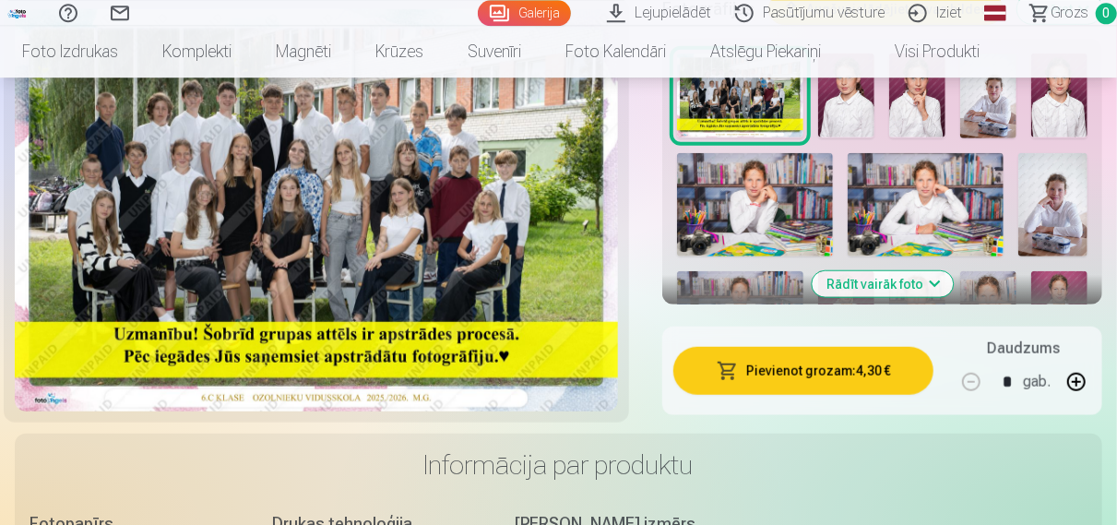
scroll to position [672, 0]
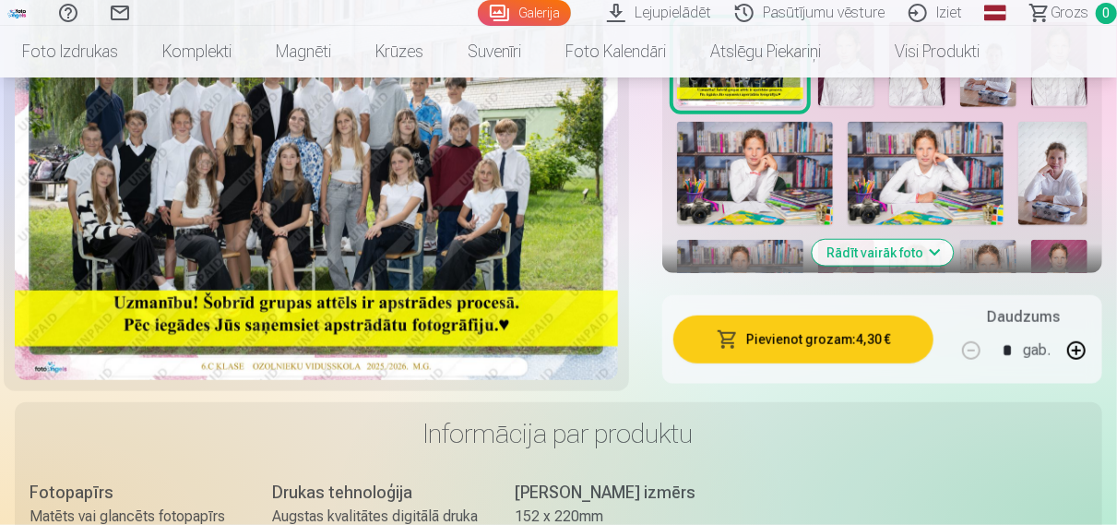
click at [756, 335] on button "Pievienot grozam : 4,30 €" at bounding box center [804, 340] width 260 height 48
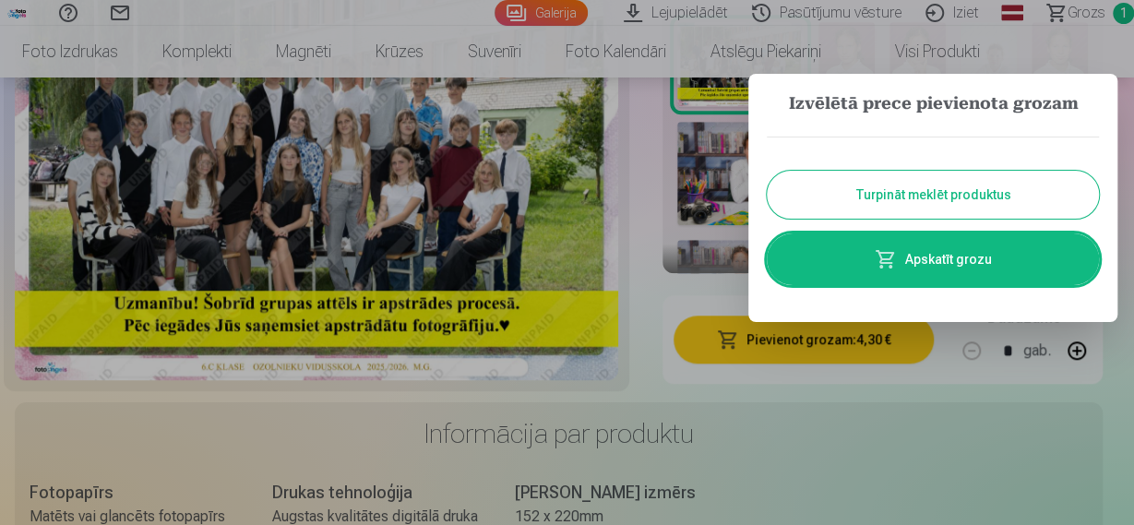
click at [937, 198] on button "Turpināt meklēt produktus" at bounding box center [933, 195] width 332 height 48
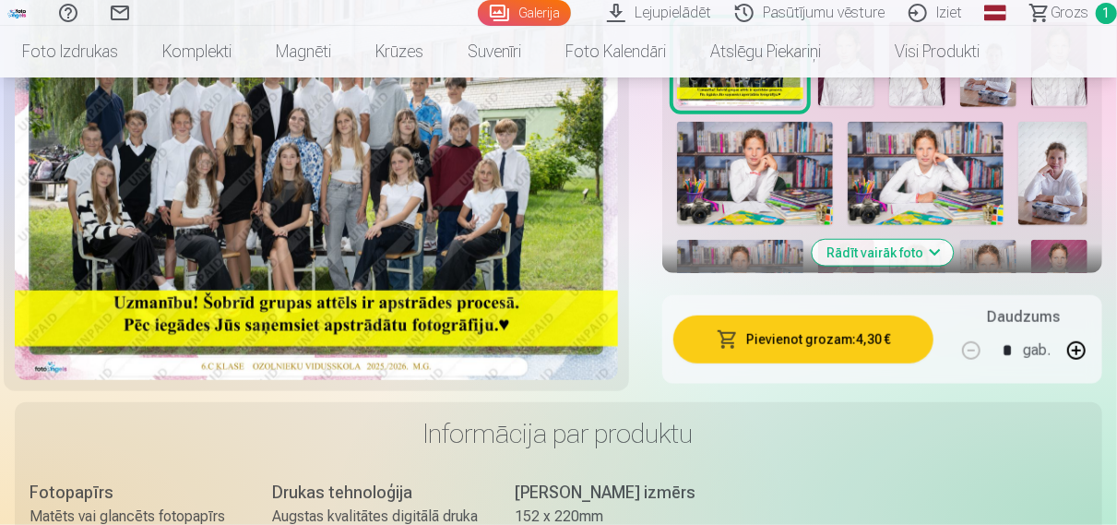
click at [925, 197] on img at bounding box center [926, 174] width 156 height 104
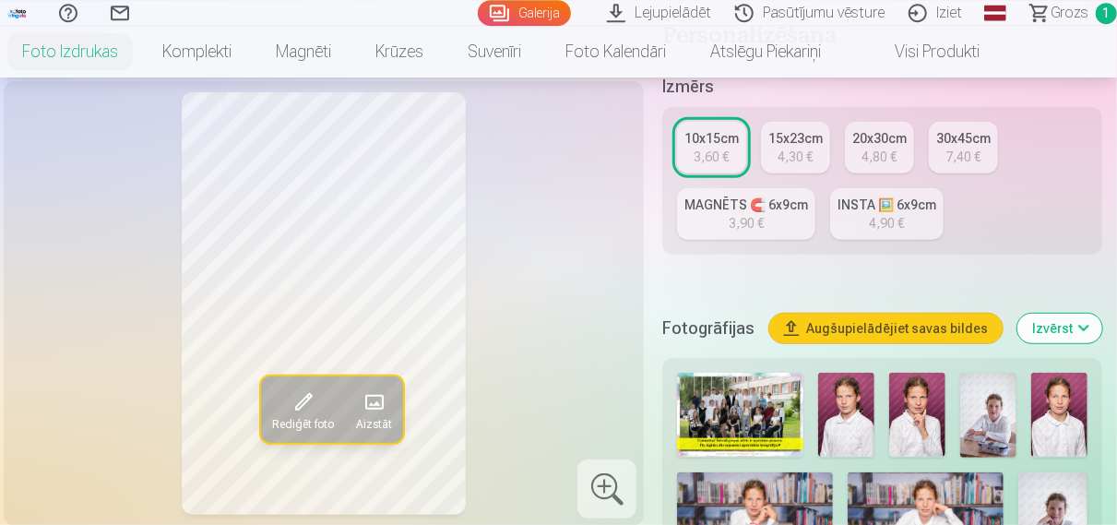
scroll to position [480, 0]
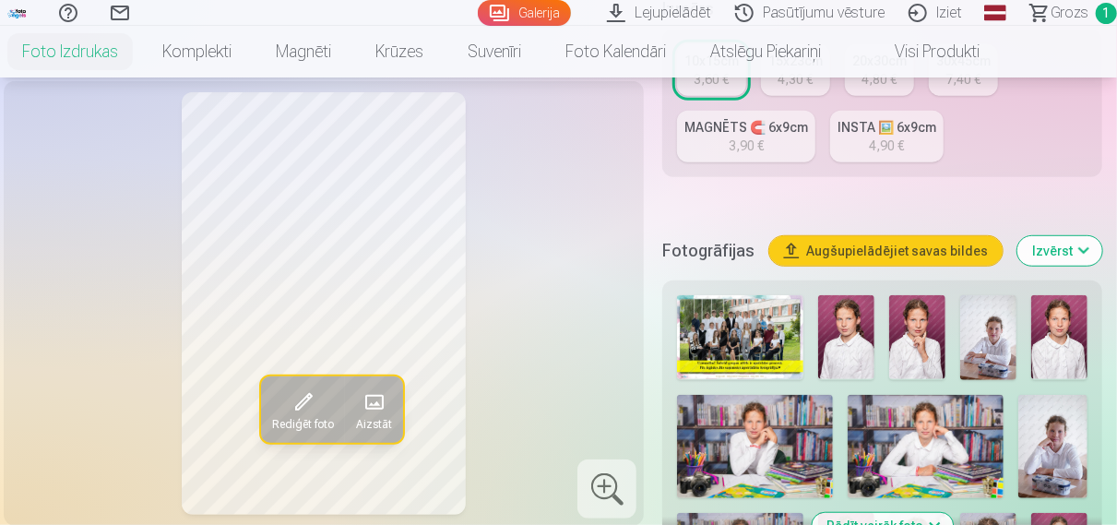
click at [926, 448] on img at bounding box center [926, 447] width 156 height 104
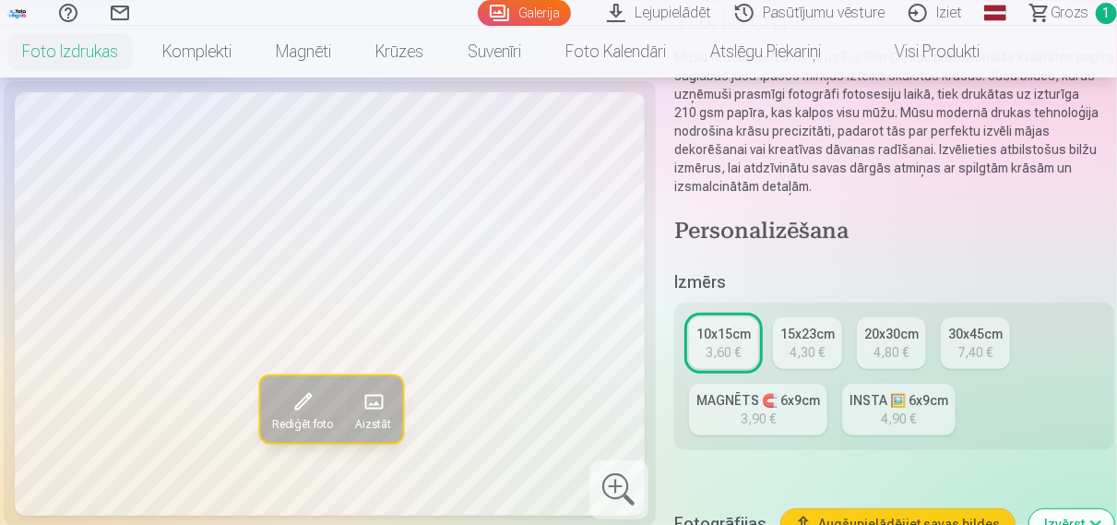
scroll to position [0, 0]
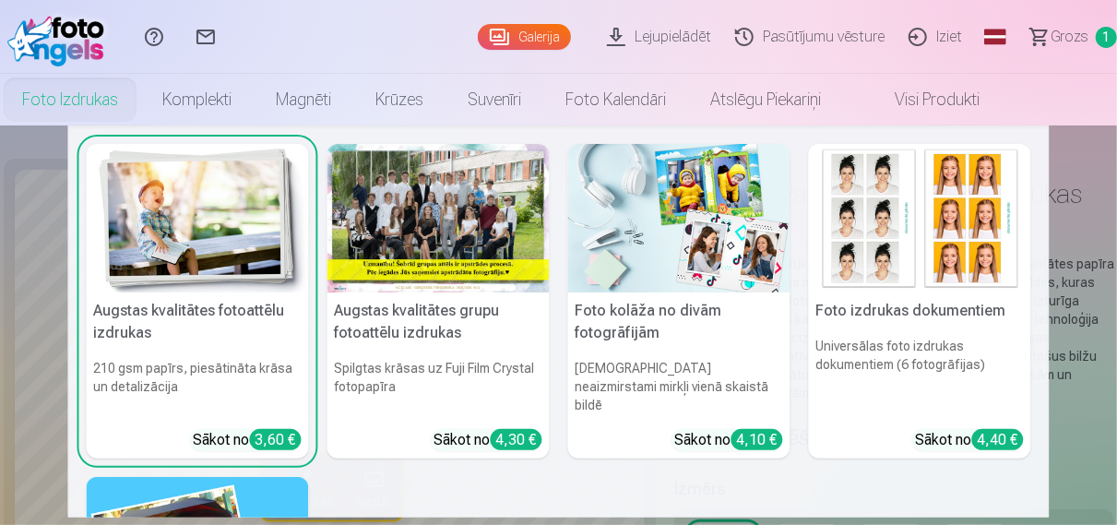
click at [72, 109] on link "Foto izdrukas" at bounding box center [70, 100] width 140 height 52
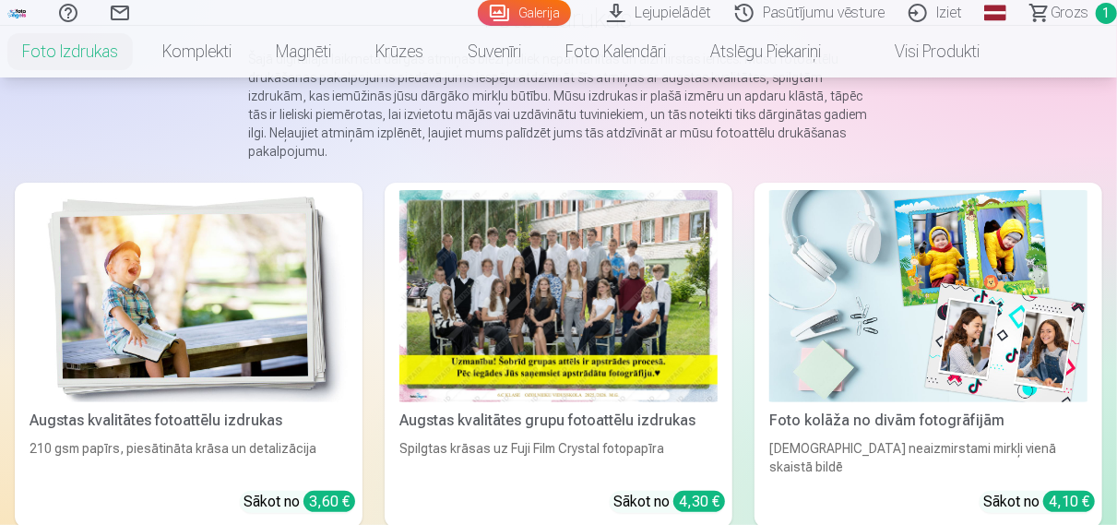
scroll to position [288, 0]
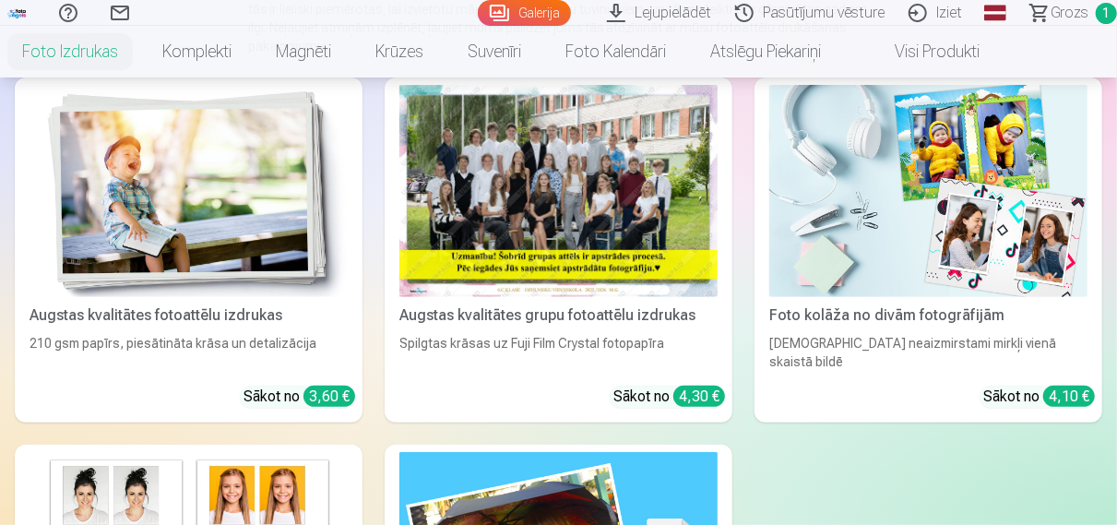
click at [632, 257] on div at bounding box center [559, 191] width 318 height 212
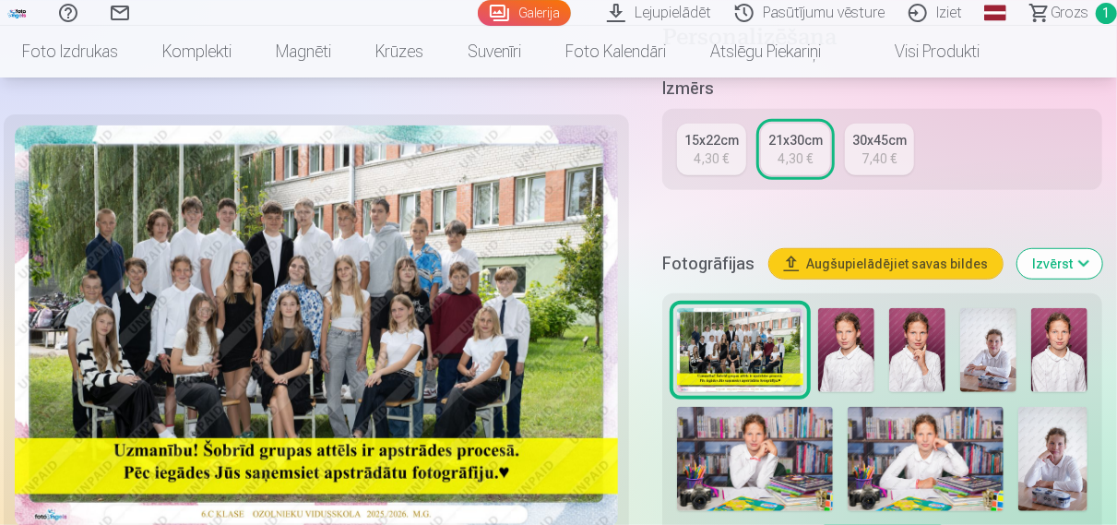
scroll to position [480, 0]
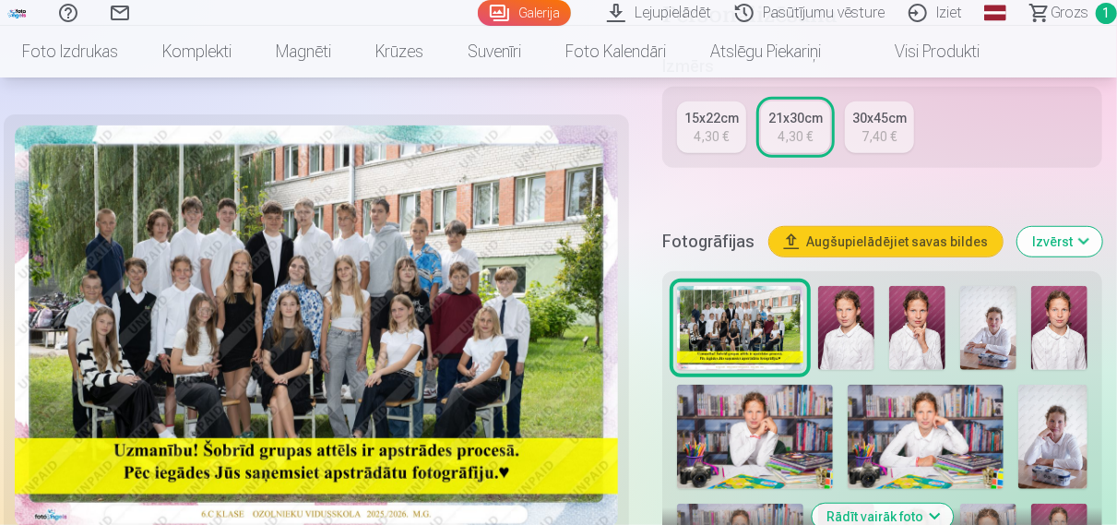
click at [801, 444] on img at bounding box center [755, 437] width 156 height 104
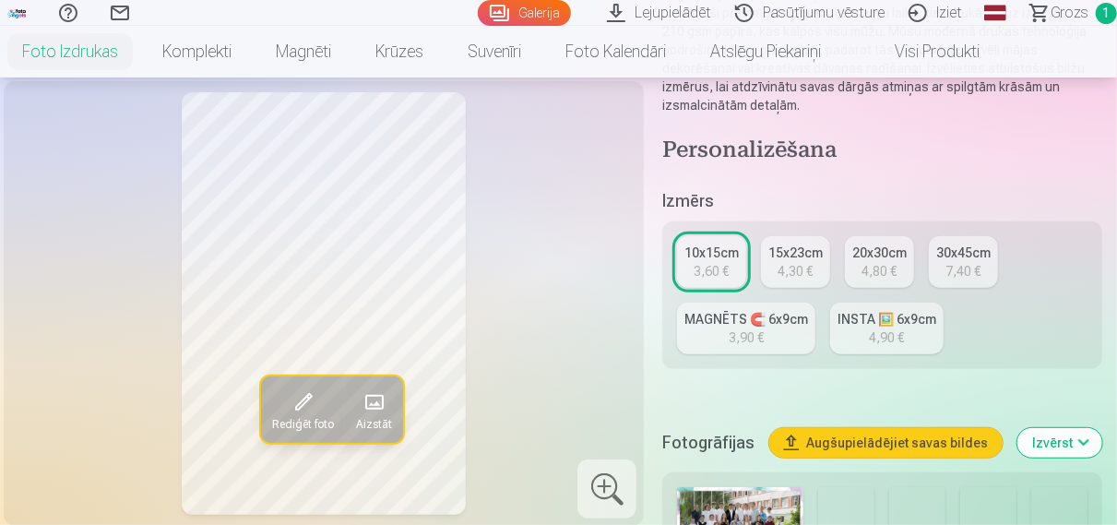
scroll to position [480, 0]
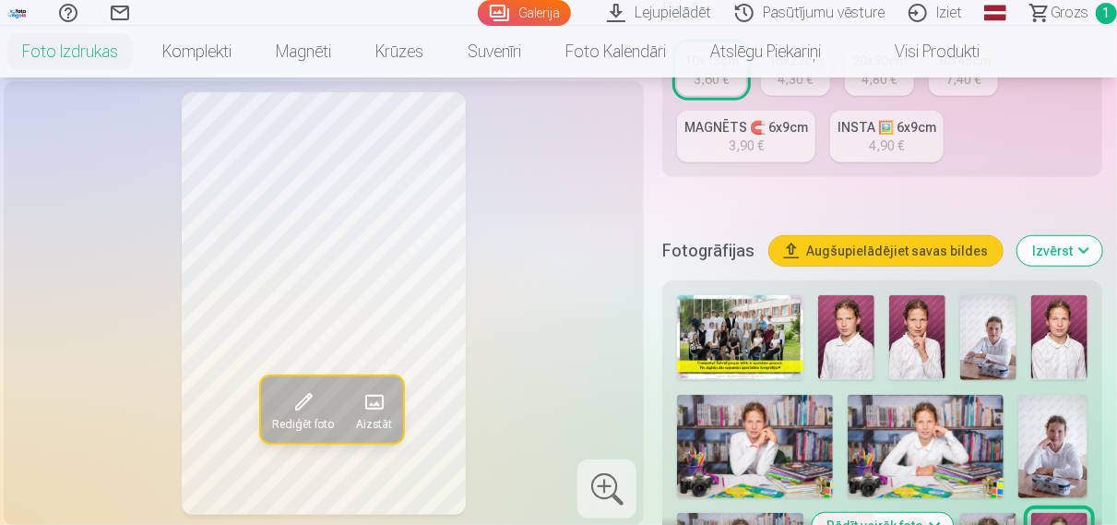
click at [782, 436] on img at bounding box center [755, 447] width 156 height 104
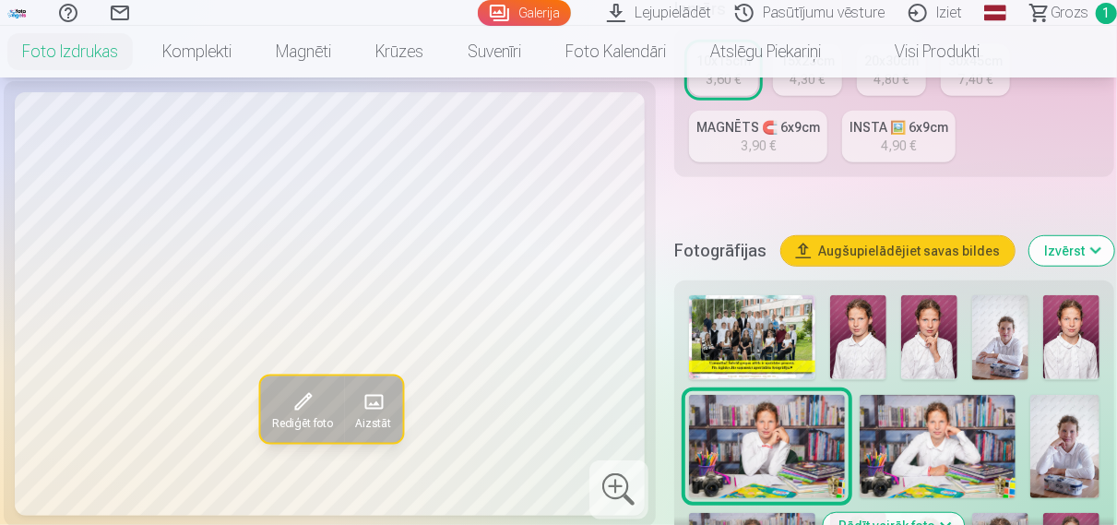
click at [895, 438] on img at bounding box center [938, 447] width 156 height 104
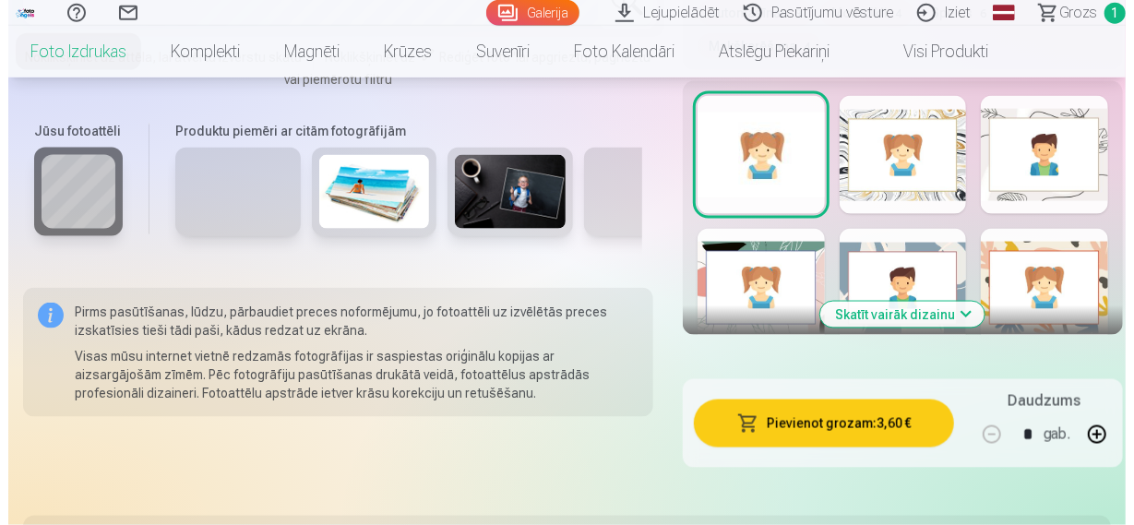
scroll to position [1247, 0]
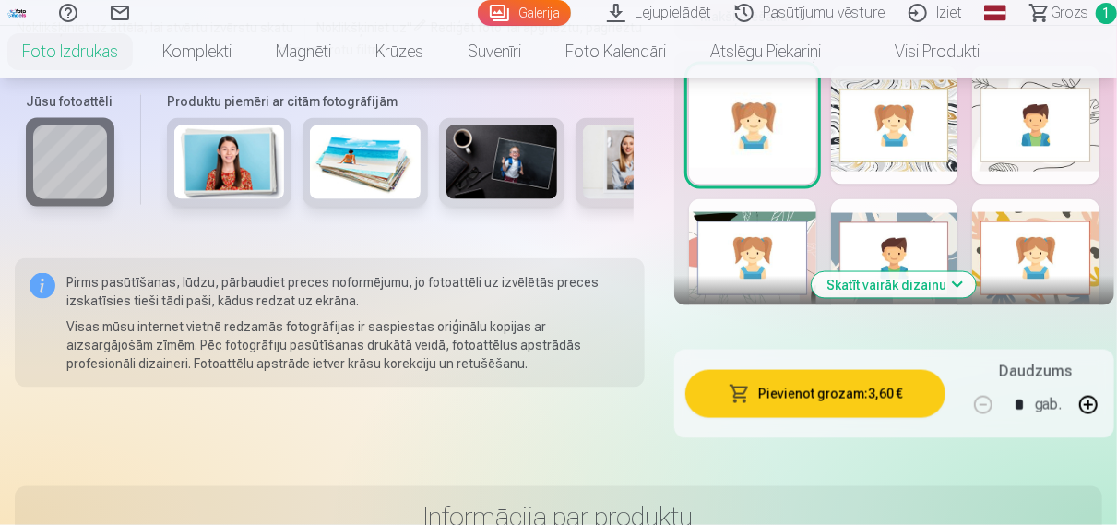
click at [807, 392] on button "Pievienot grozam : 3,60 €" at bounding box center [816, 394] width 260 height 48
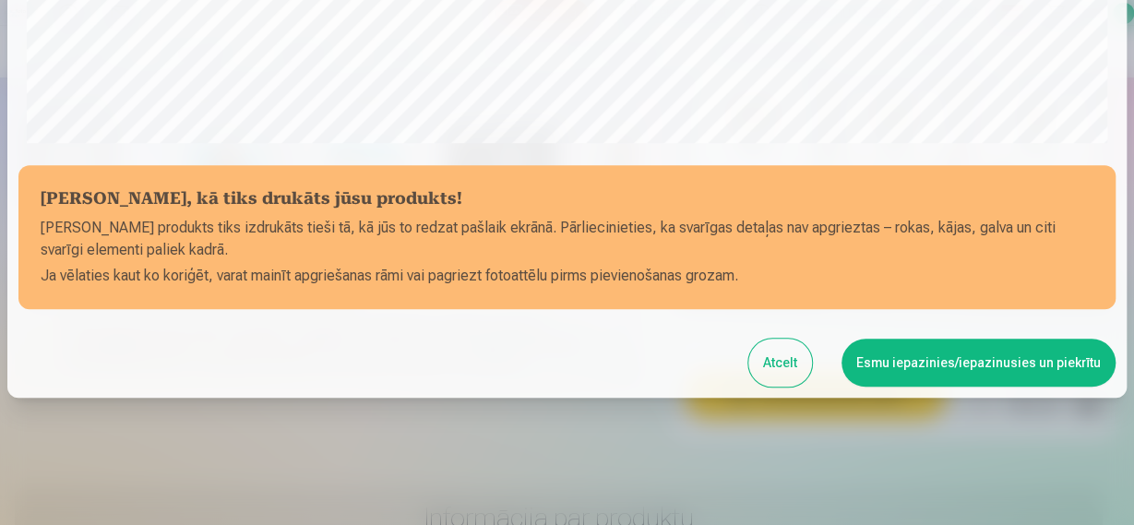
scroll to position [698, 0]
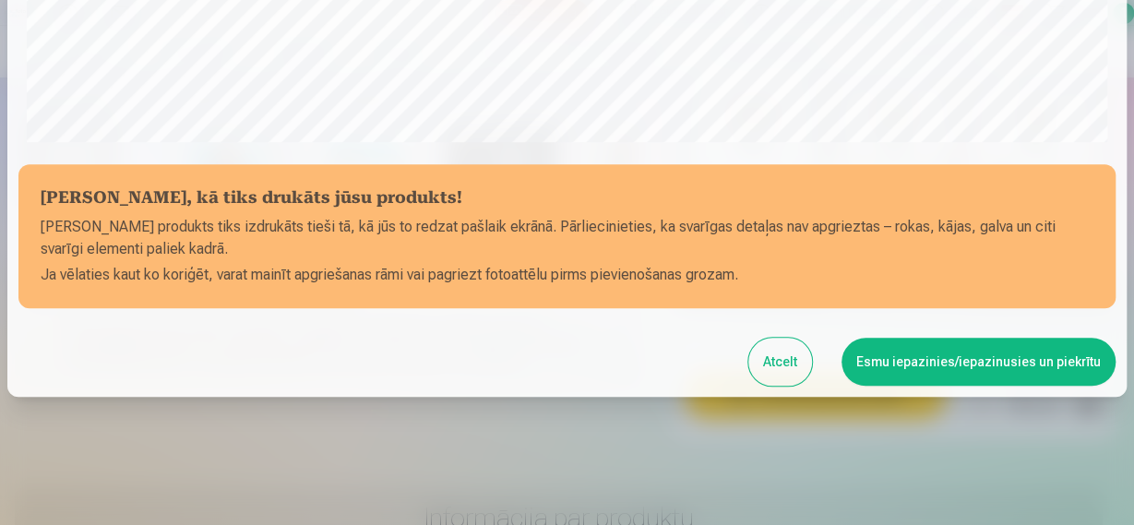
click at [953, 374] on button "Esmu iepazinies/iepazinusies un piekrītu" at bounding box center [979, 362] width 274 height 48
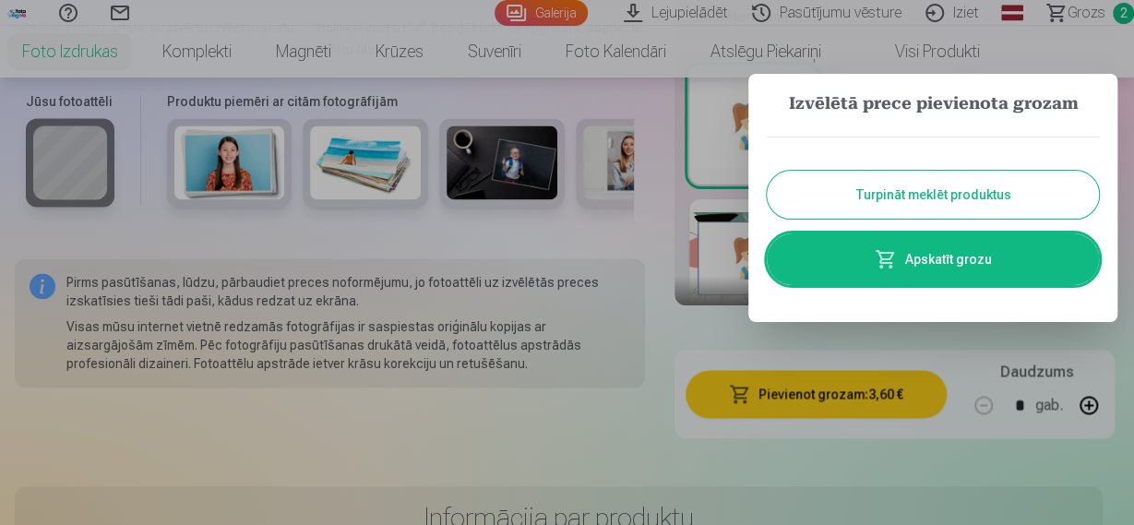
scroll to position [686, 0]
click at [931, 272] on link "Apskatīt grozu" at bounding box center [933, 259] width 332 height 52
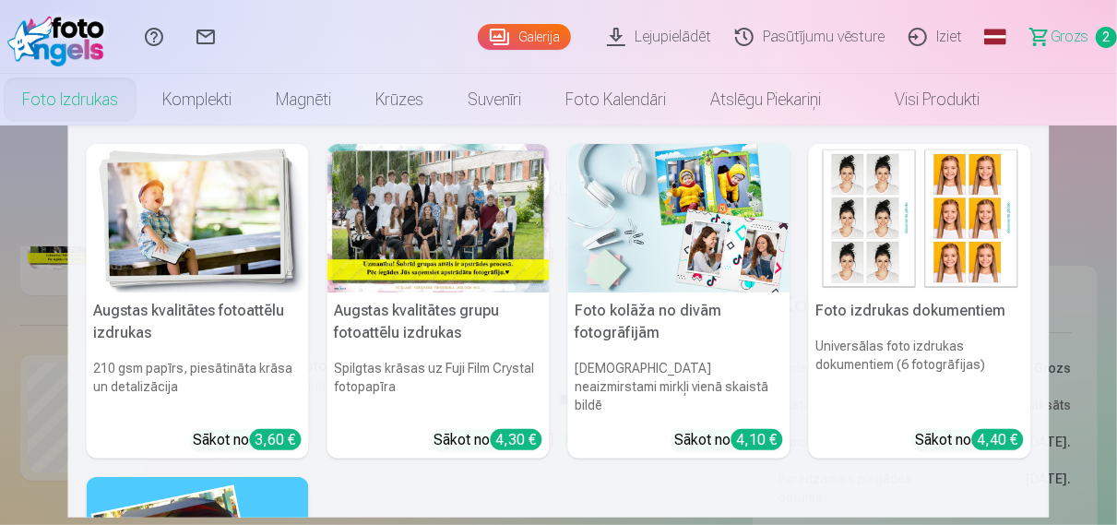
click at [95, 102] on link "Foto izdrukas" at bounding box center [70, 100] width 140 height 52
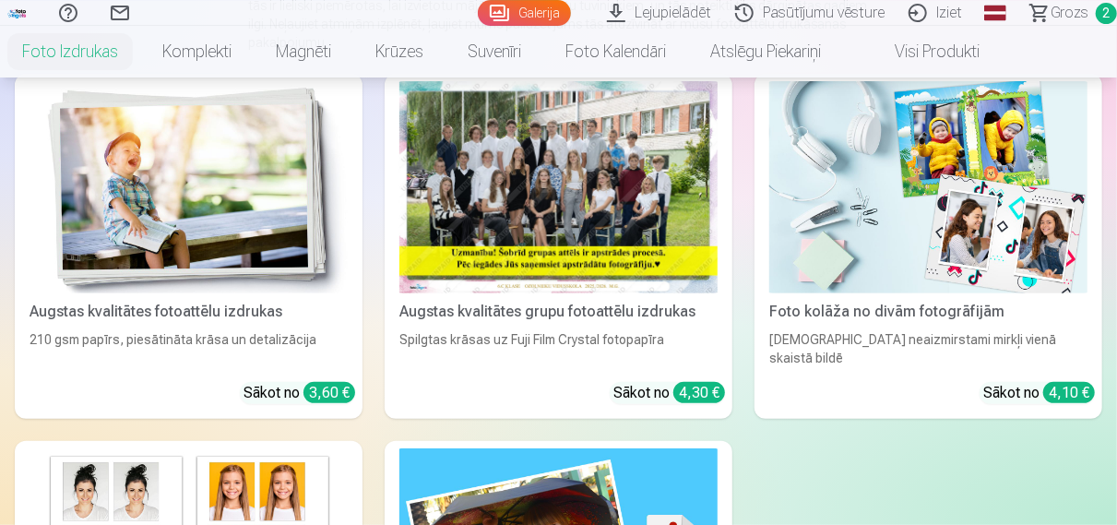
scroll to position [288, 0]
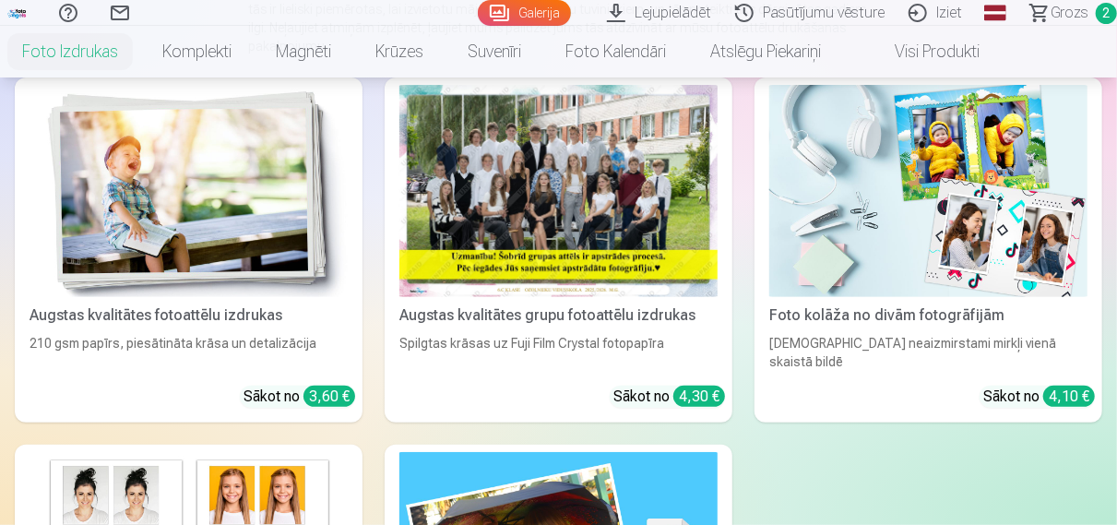
click at [922, 270] on img at bounding box center [929, 191] width 318 height 212
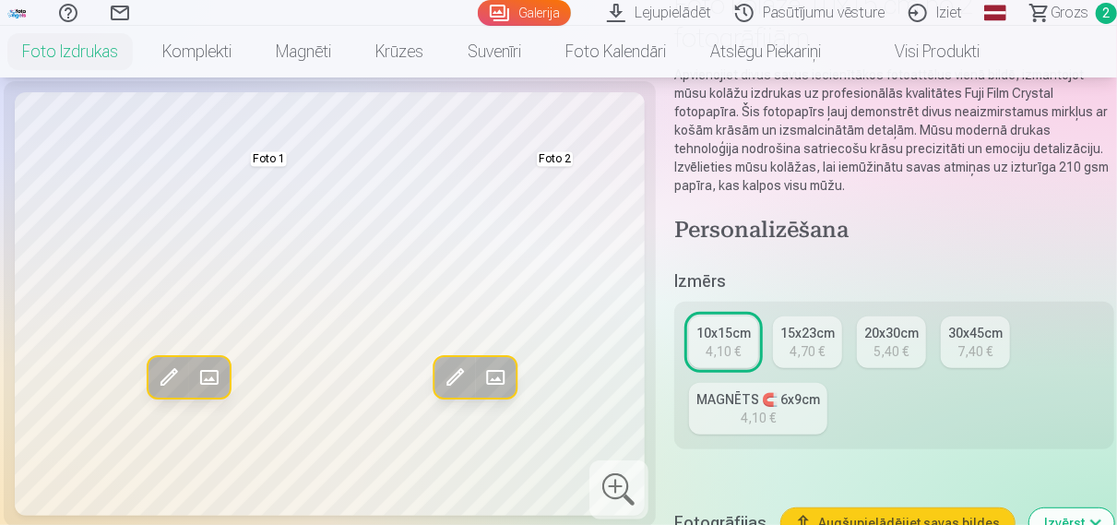
scroll to position [192, 0]
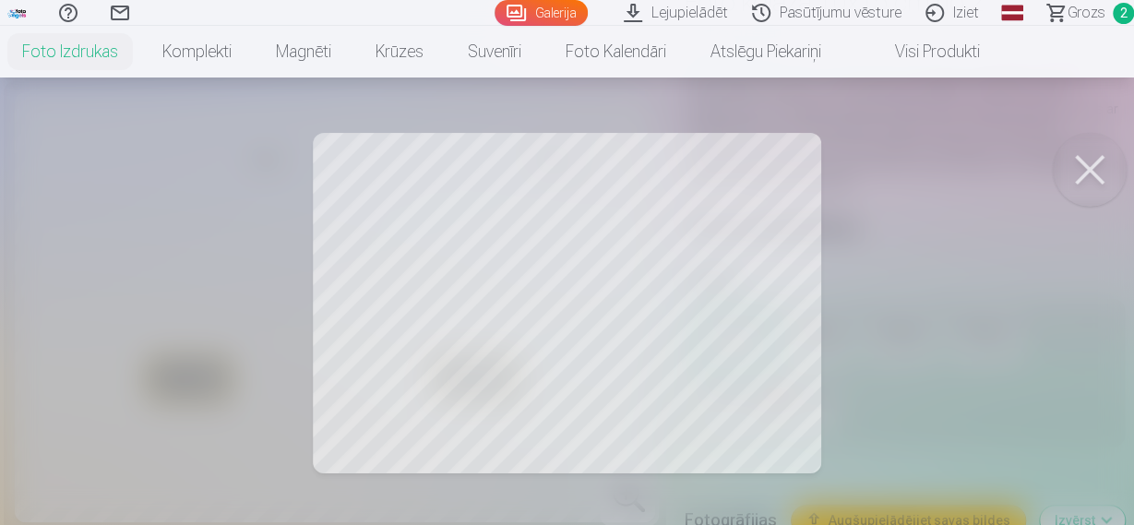
click at [510, 300] on div at bounding box center [567, 262] width 1134 height 525
click at [519, 296] on div at bounding box center [567, 262] width 1134 height 525
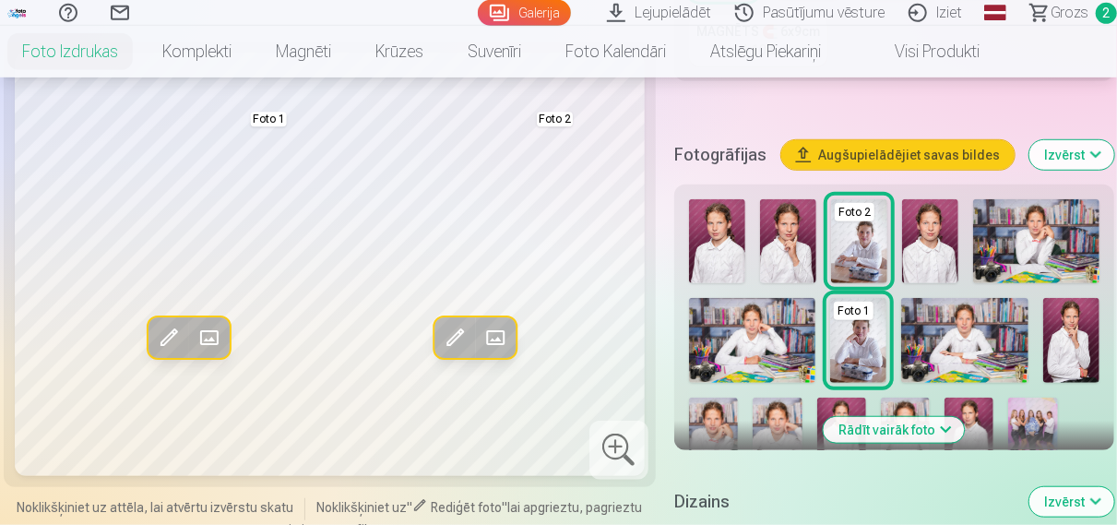
scroll to position [576, 0]
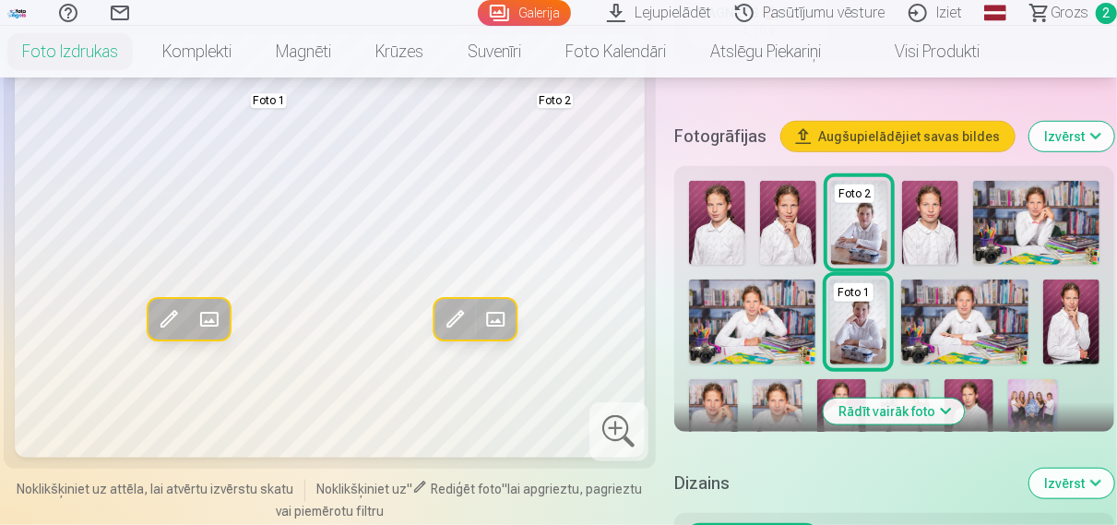
click at [855, 230] on img at bounding box center [859, 223] width 56 height 84
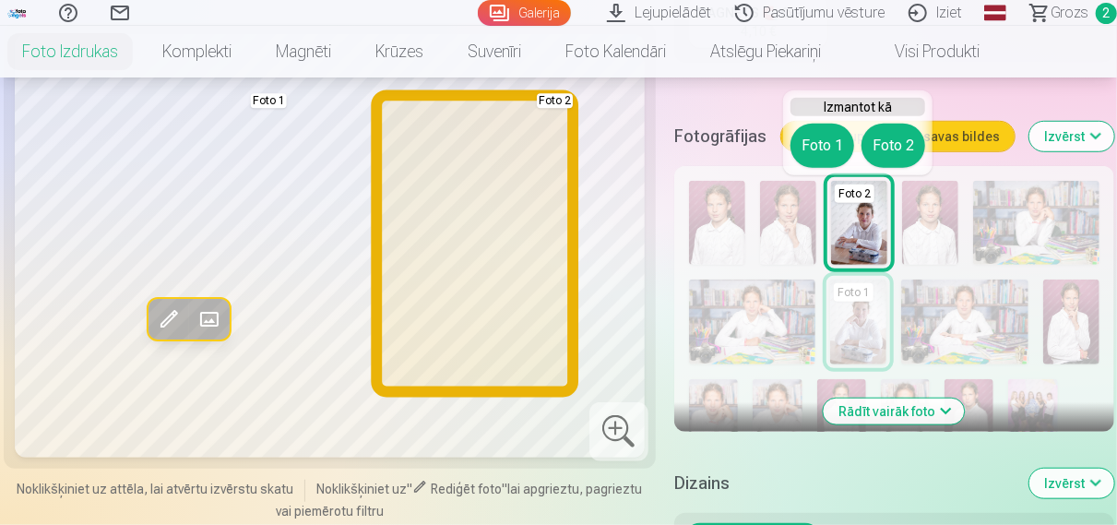
click at [901, 149] on button "Foto 2" at bounding box center [894, 146] width 64 height 44
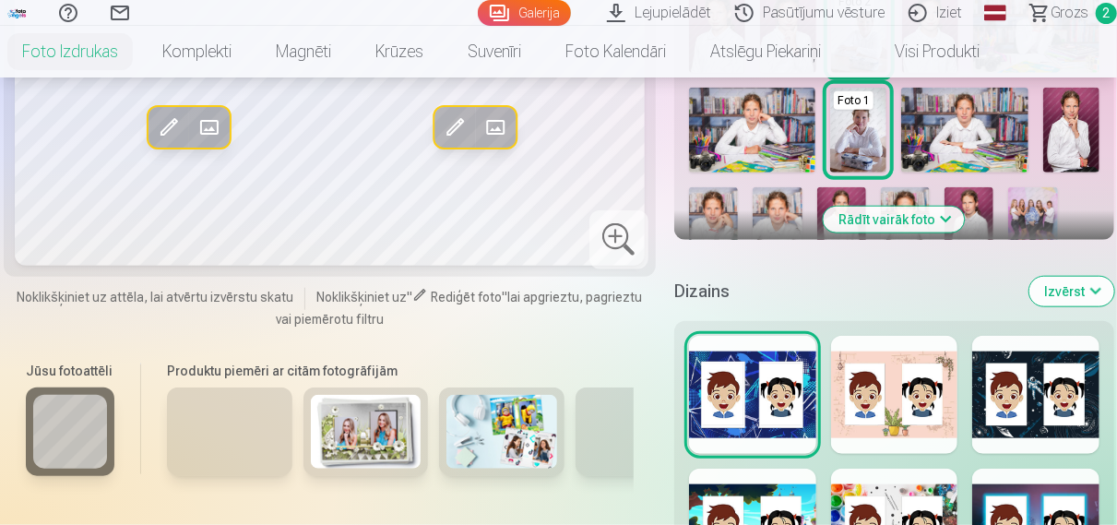
scroll to position [672, 0]
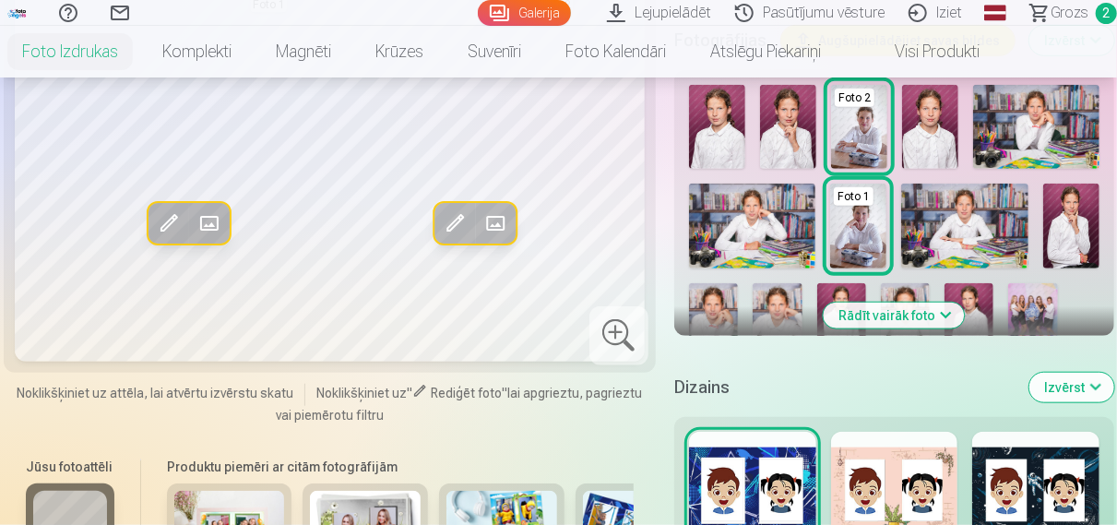
click at [930, 314] on button "Rādīt vairāk foto" at bounding box center [894, 316] width 141 height 26
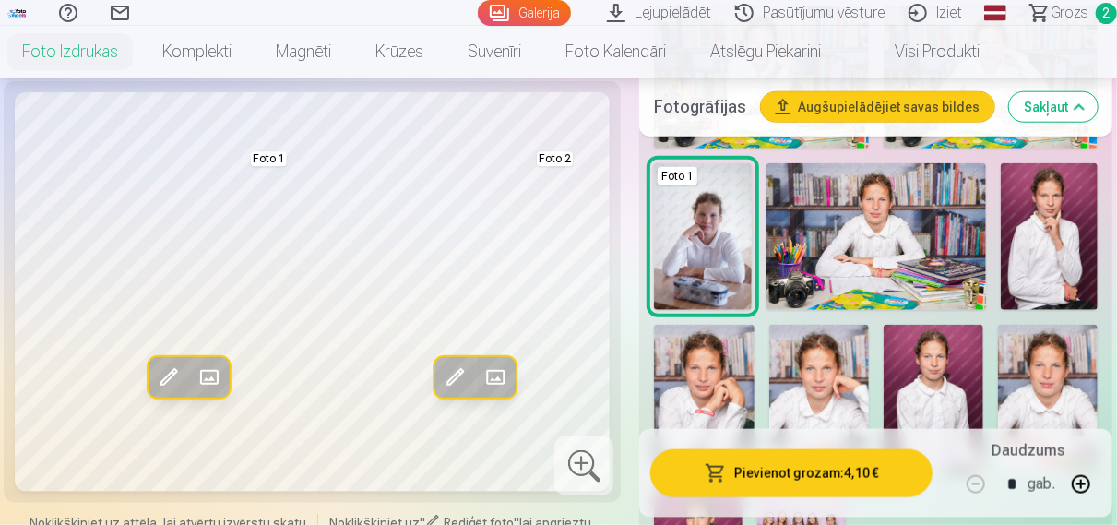
scroll to position [960, 0]
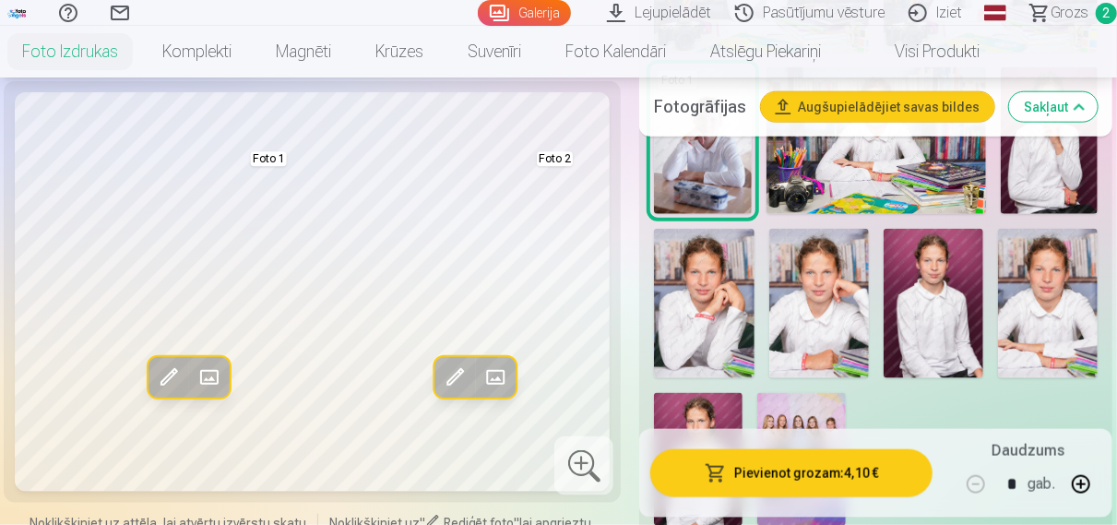
click at [1036, 314] on img at bounding box center [1048, 303] width 100 height 149
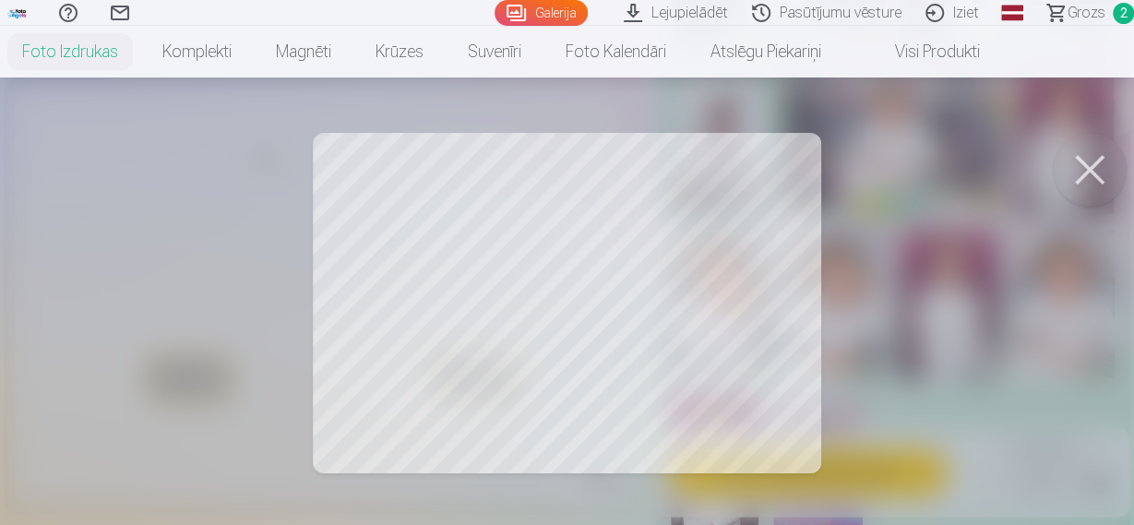
click at [674, 353] on div at bounding box center [567, 262] width 1134 height 525
click at [717, 237] on div at bounding box center [567, 262] width 1134 height 525
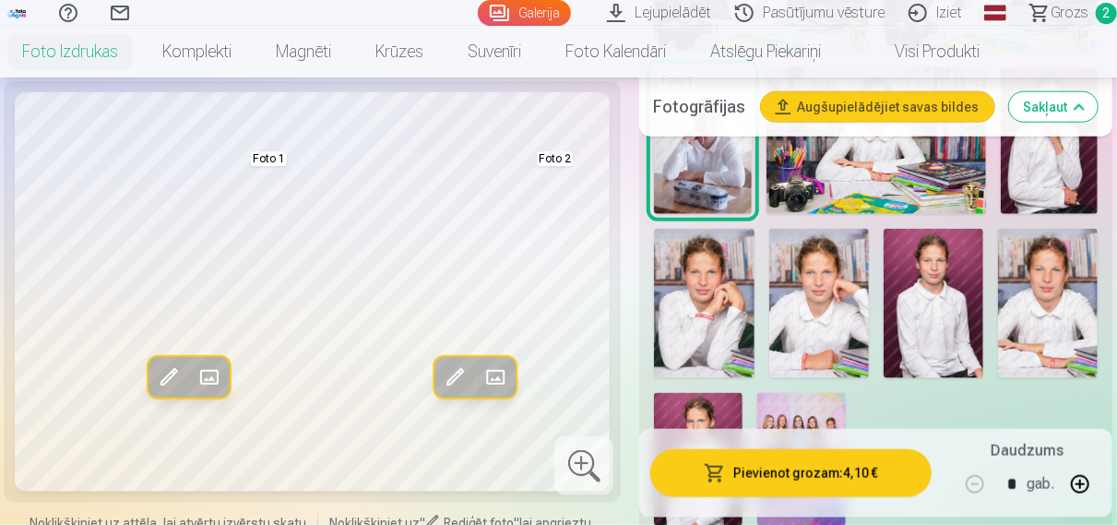
click at [1074, 294] on img at bounding box center [1048, 303] width 100 height 149
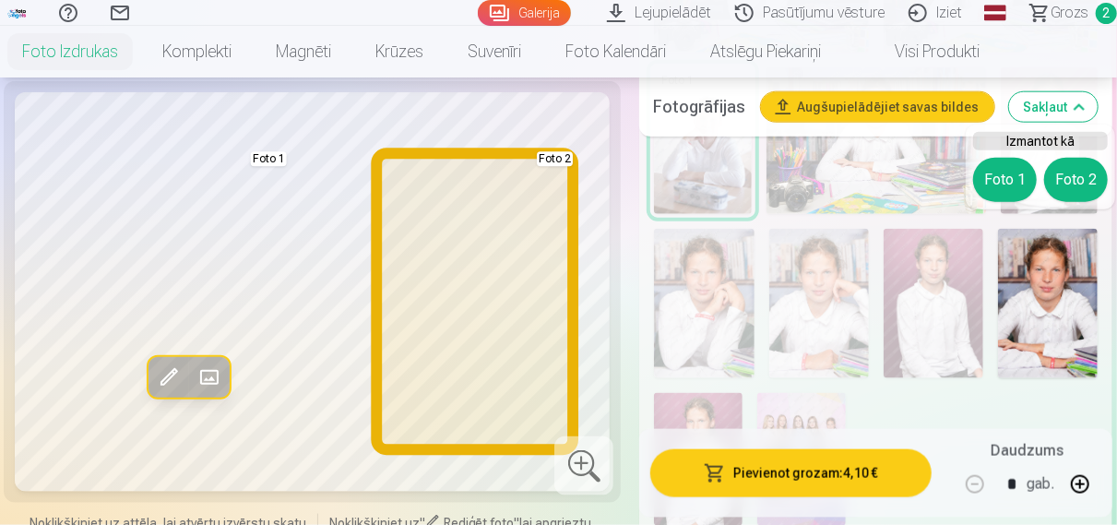
click at [1072, 185] on button "Foto 2" at bounding box center [1076, 180] width 64 height 44
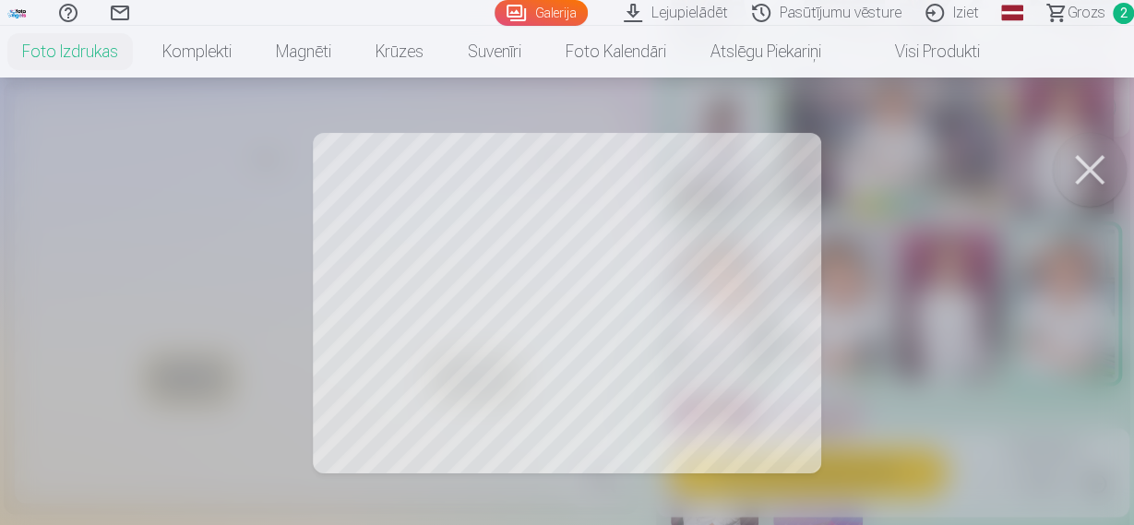
click at [820, 354] on div at bounding box center [567, 262] width 1134 height 525
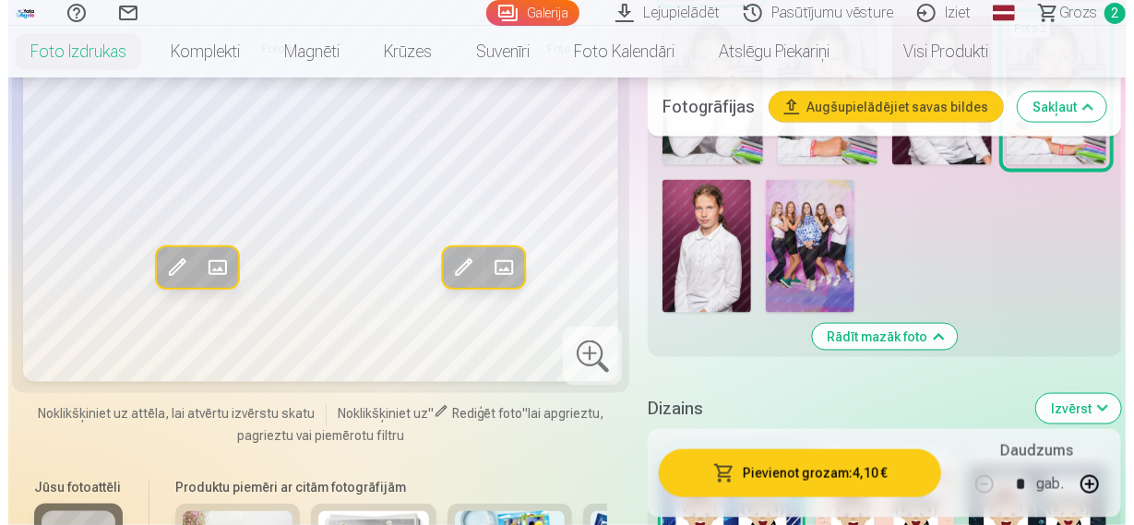
scroll to position [1152, 0]
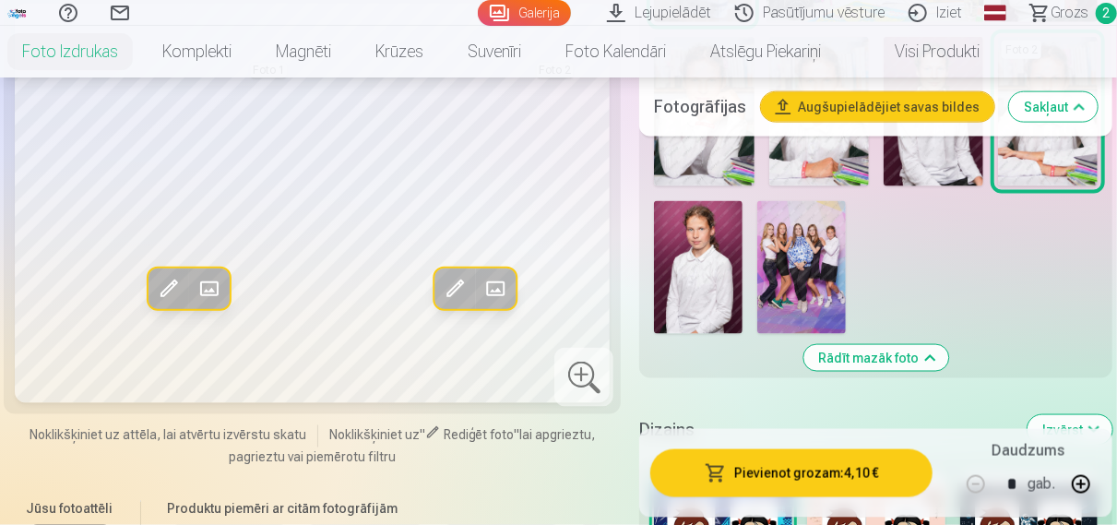
click at [457, 274] on span at bounding box center [455, 289] width 30 height 30
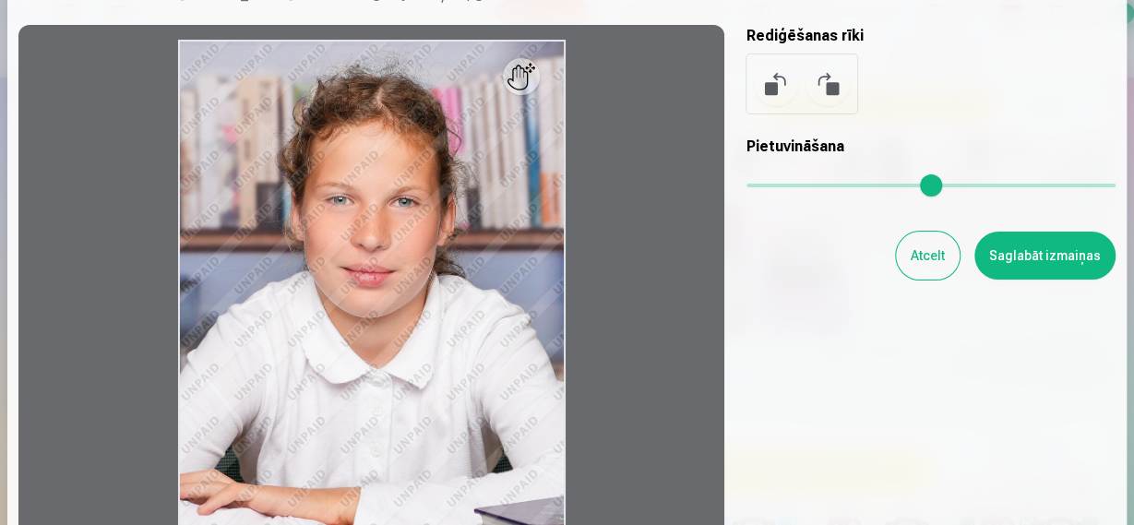
scroll to position [0, 0]
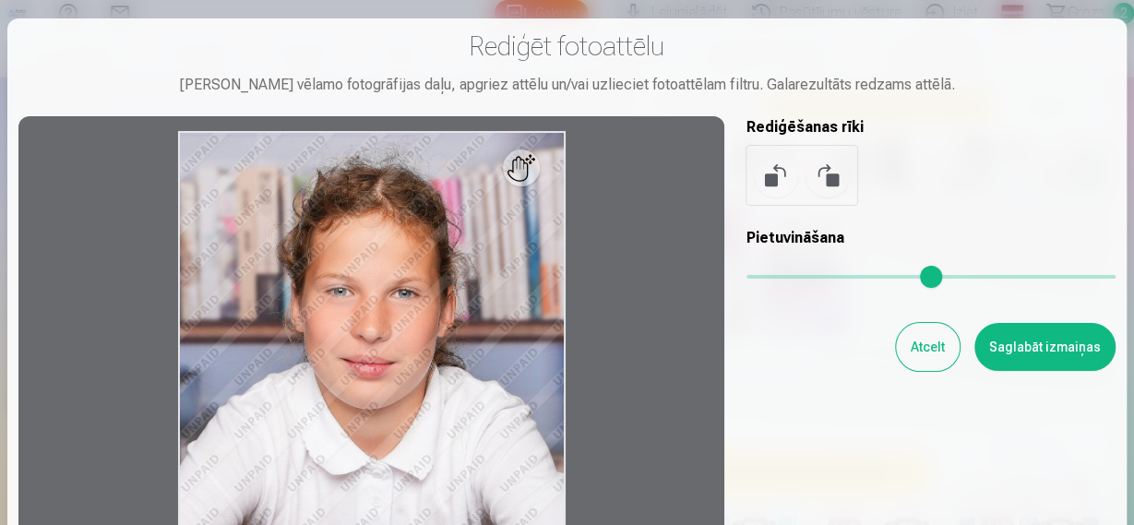
click at [912, 345] on button "Atcelt" at bounding box center [928, 347] width 64 height 48
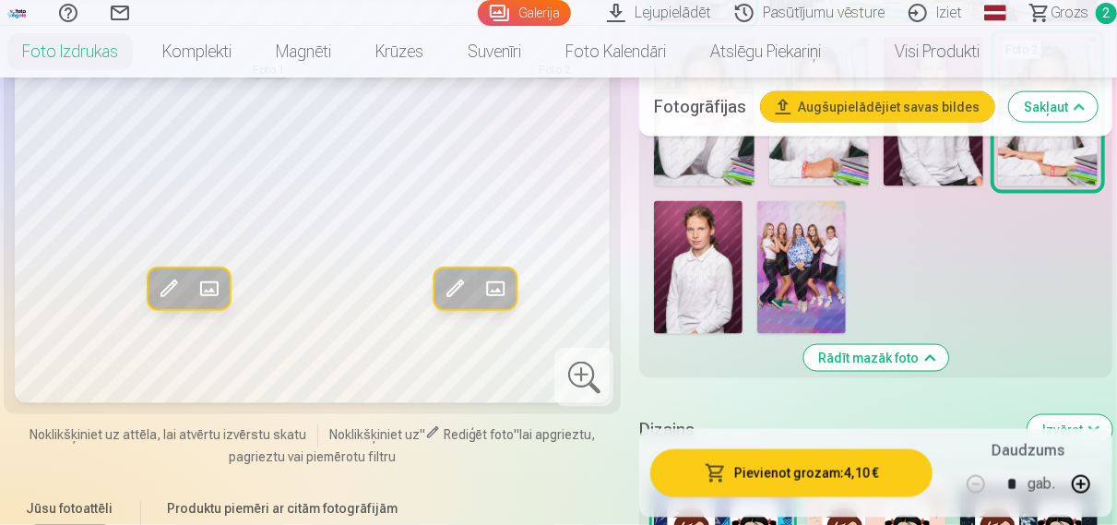
click at [163, 274] on span at bounding box center [169, 289] width 30 height 30
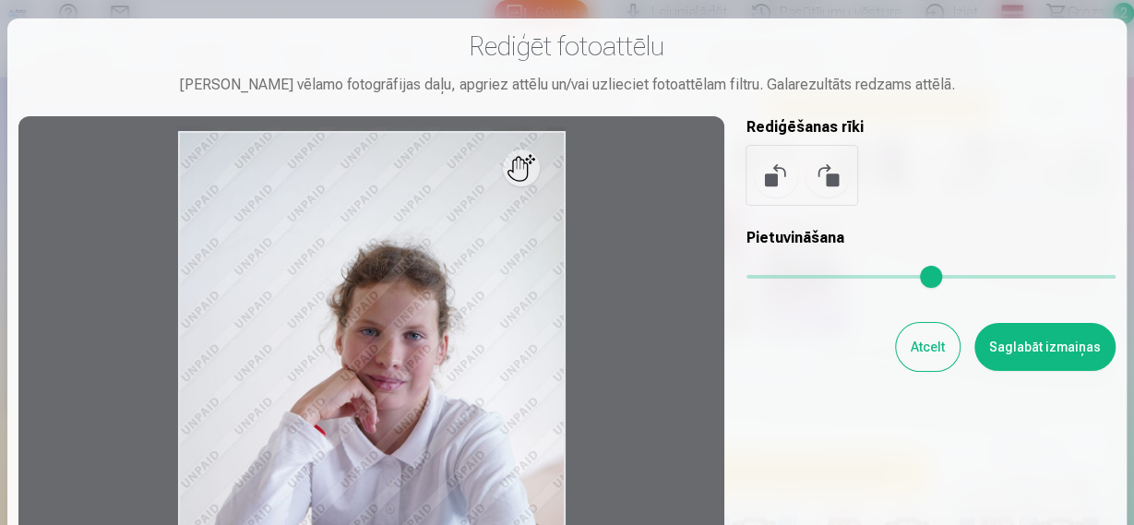
click at [520, 173] on div at bounding box center [371, 419] width 706 height 607
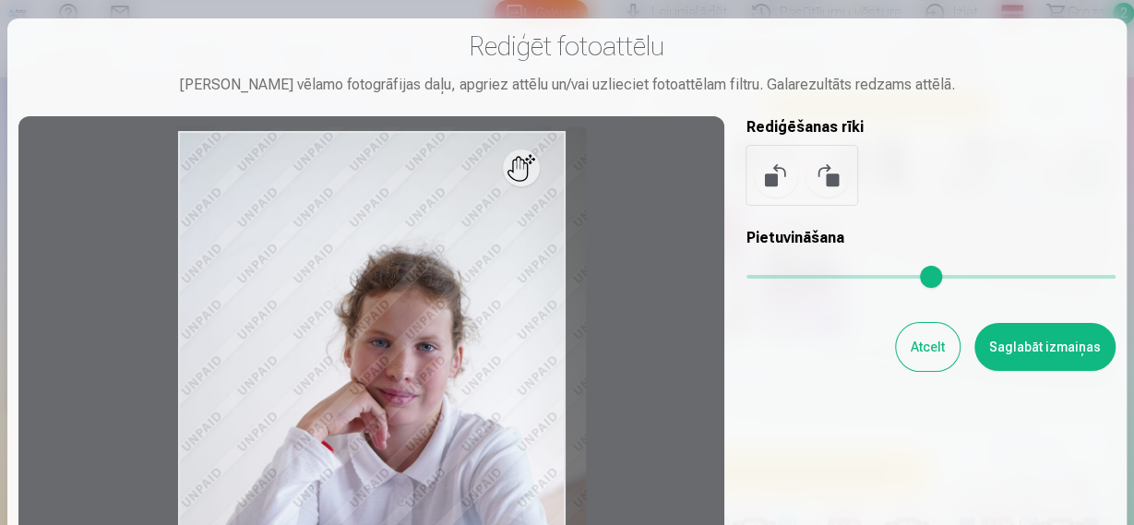
click at [746, 275] on input "range" at bounding box center [930, 277] width 369 height 4
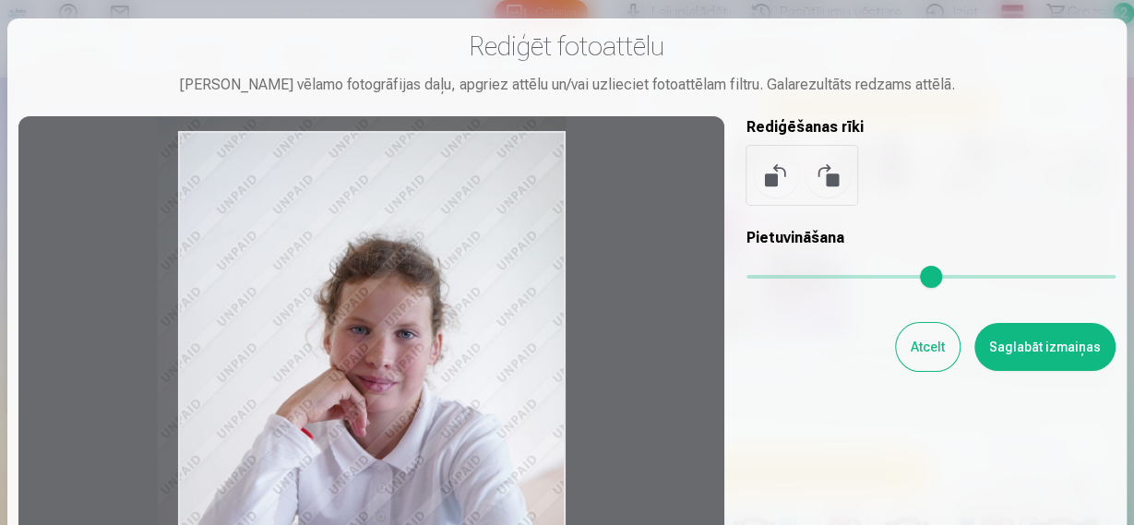
type input "****"
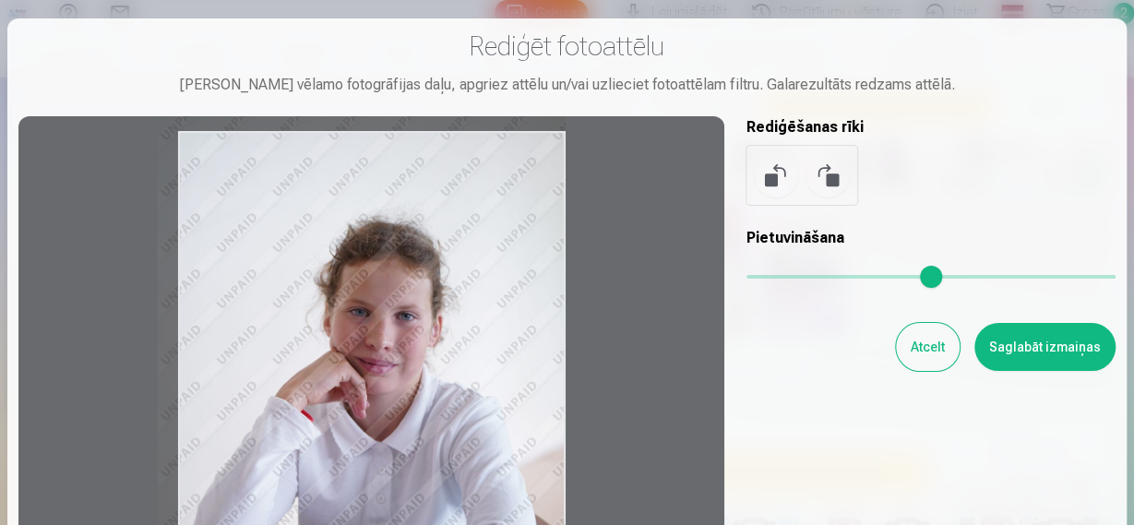
drag, startPoint x: 408, startPoint y: 300, endPoint x: 368, endPoint y: 254, distance: 60.8
click at [368, 254] on div at bounding box center [371, 419] width 706 height 607
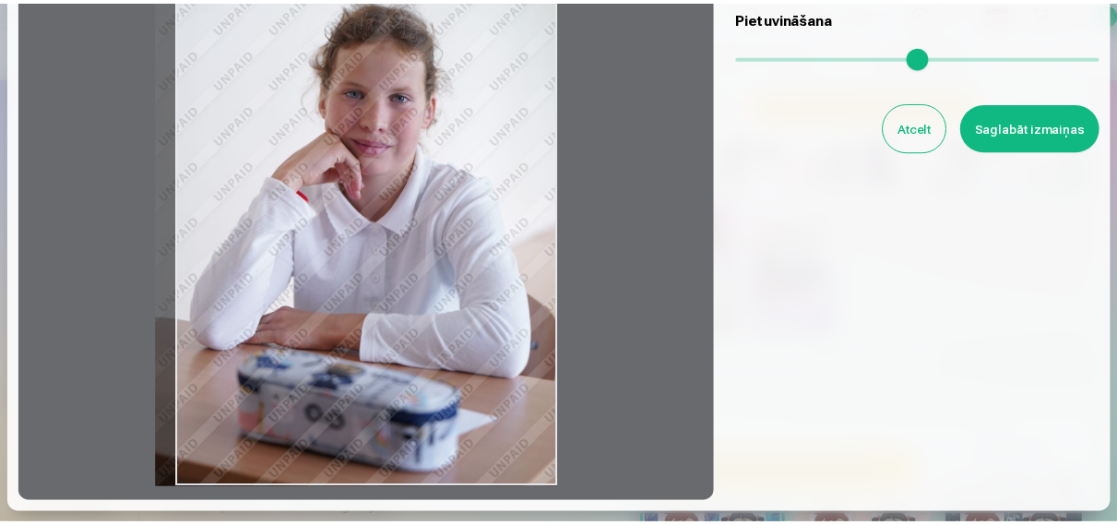
scroll to position [101, 0]
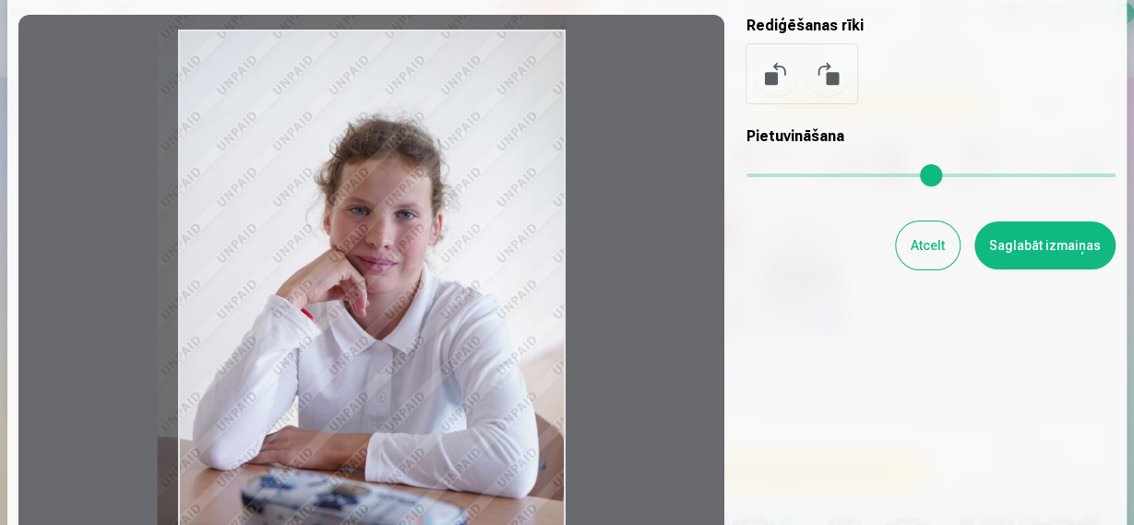
click at [981, 241] on button "Saglabāt izmaiņas" at bounding box center [1044, 245] width 141 height 48
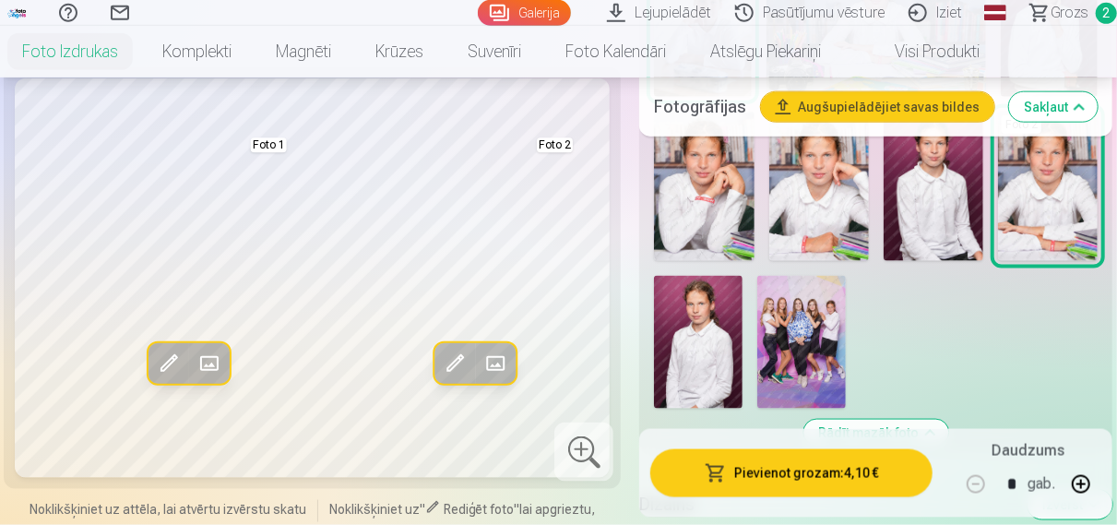
scroll to position [1056, 0]
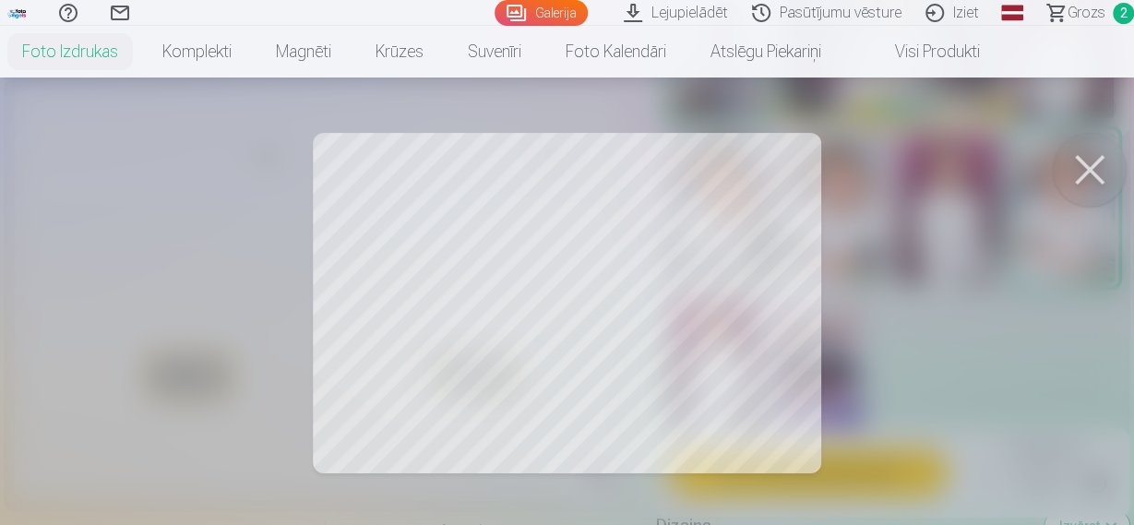
click at [782, 321] on div at bounding box center [567, 262] width 1134 height 525
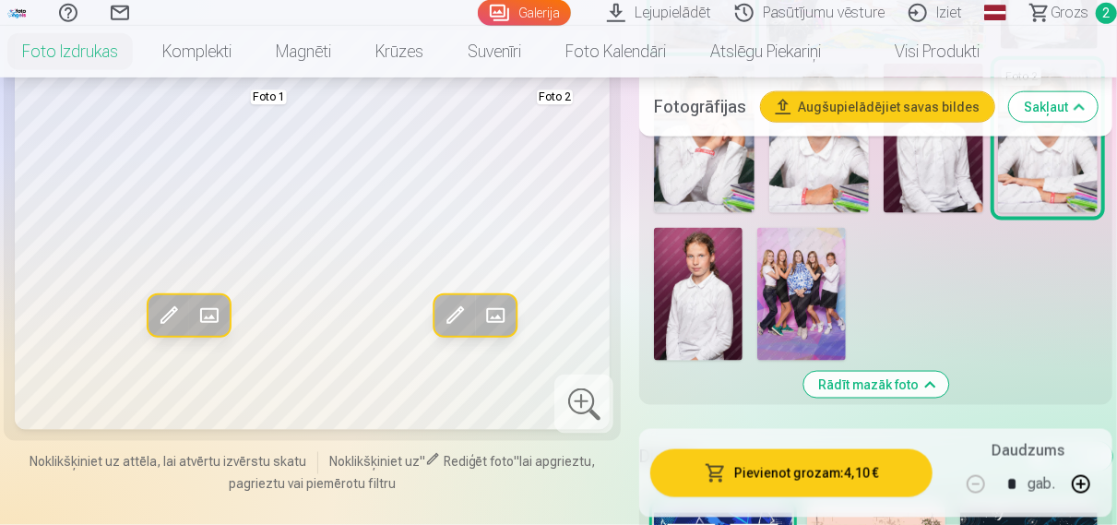
scroll to position [1152, 0]
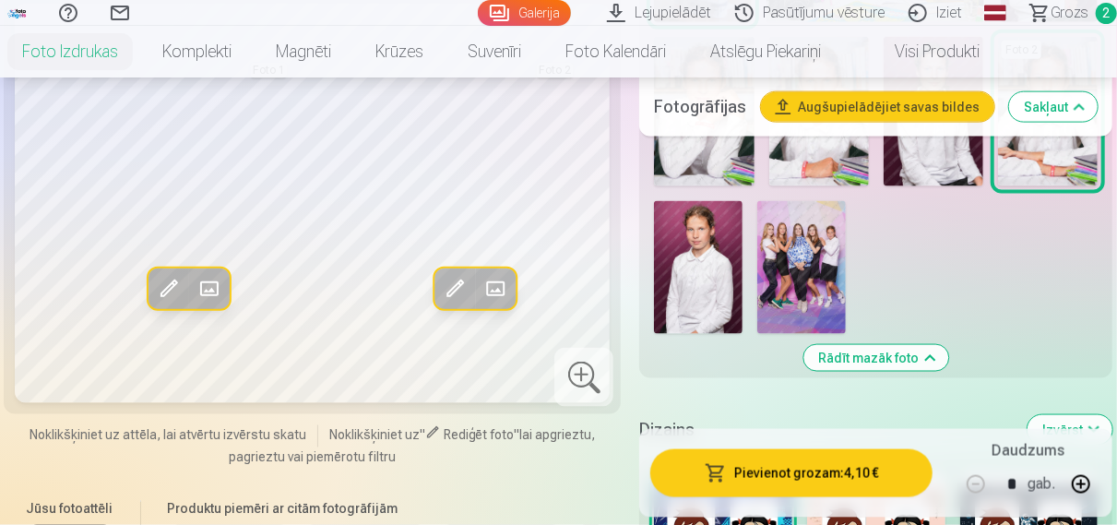
click at [504, 274] on span at bounding box center [496, 289] width 30 height 30
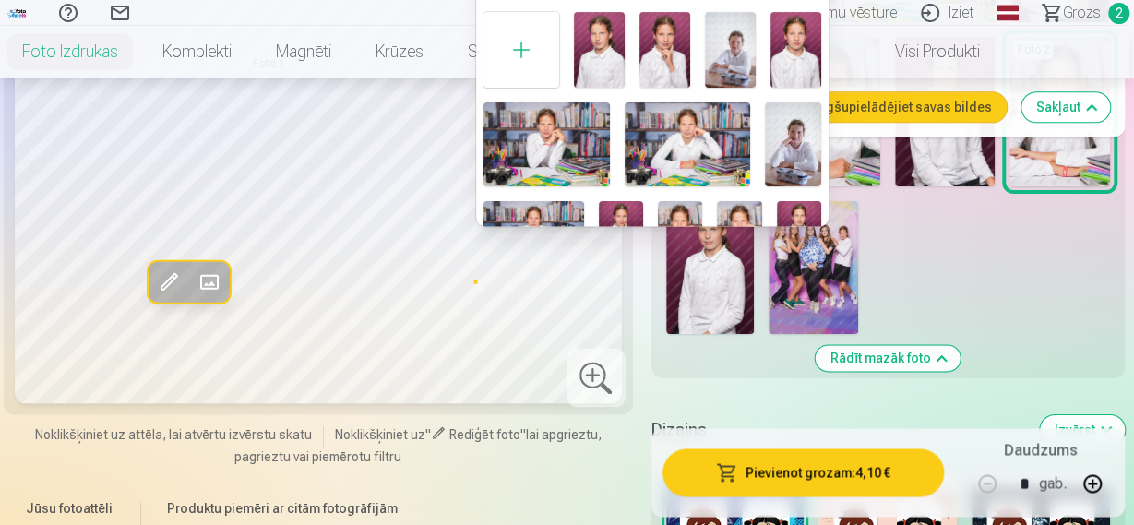
click at [324, 436] on div at bounding box center [567, 262] width 1134 height 525
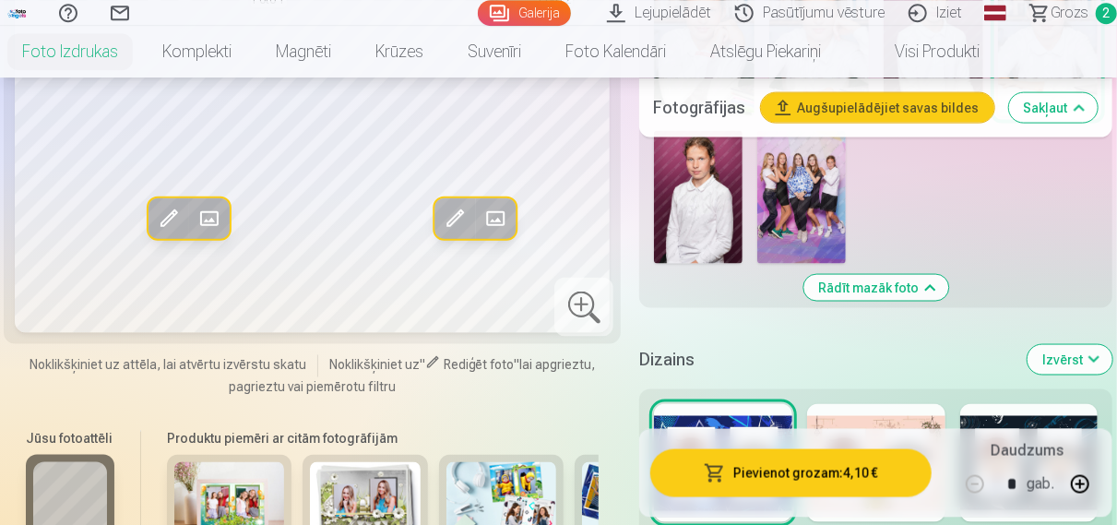
scroll to position [1247, 0]
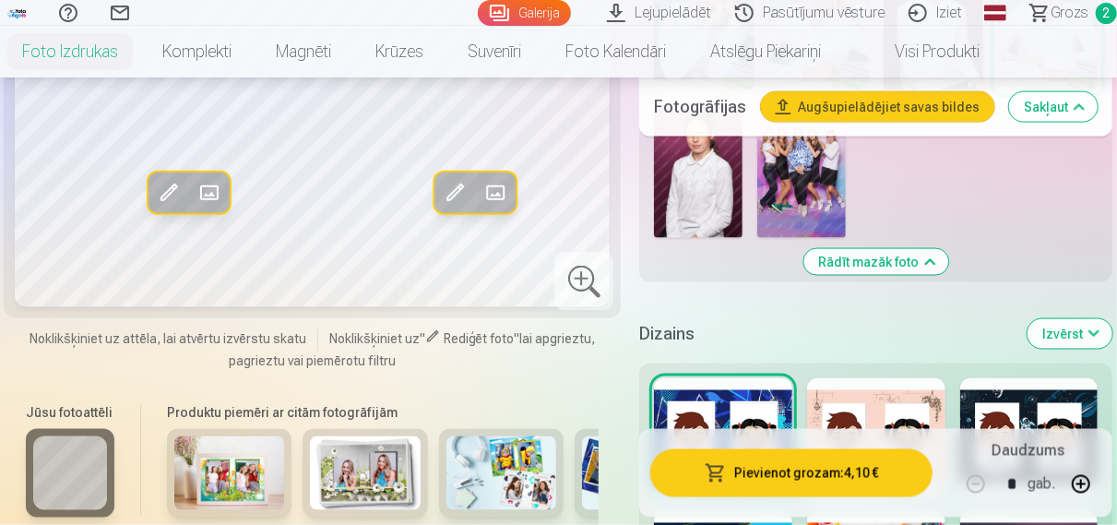
click at [256, 448] on img at bounding box center [229, 473] width 111 height 74
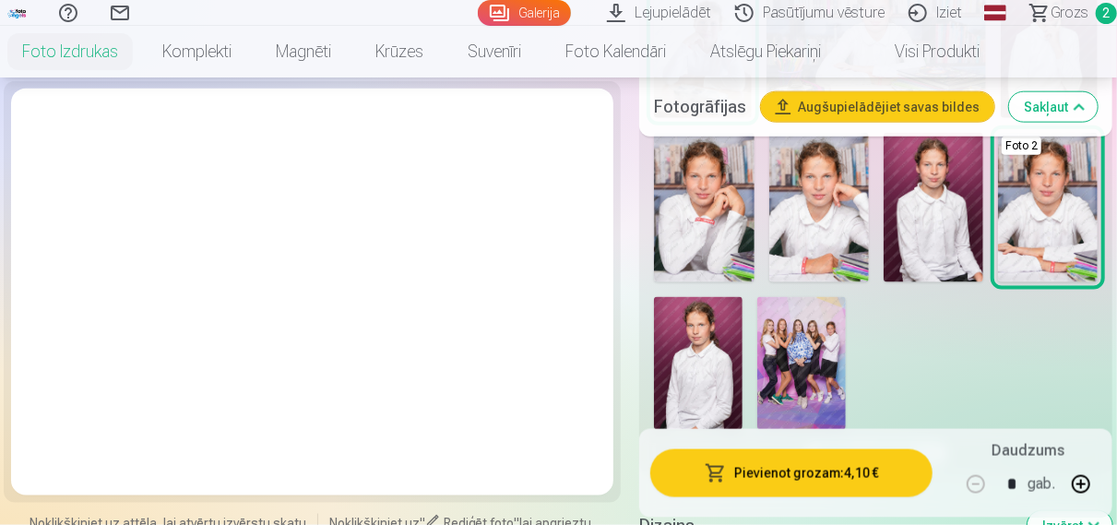
scroll to position [1439, 0]
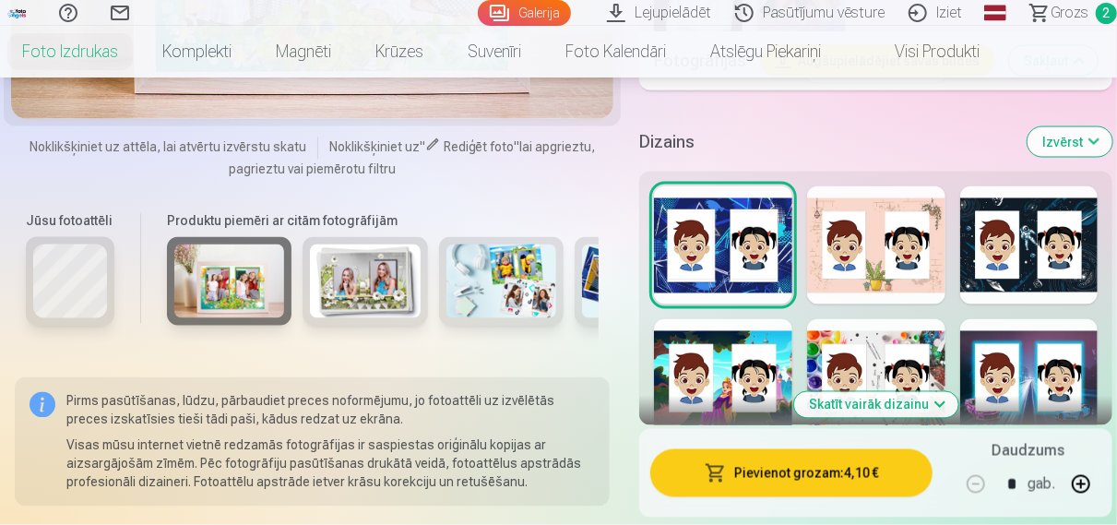
click at [501, 245] on img at bounding box center [502, 282] width 111 height 74
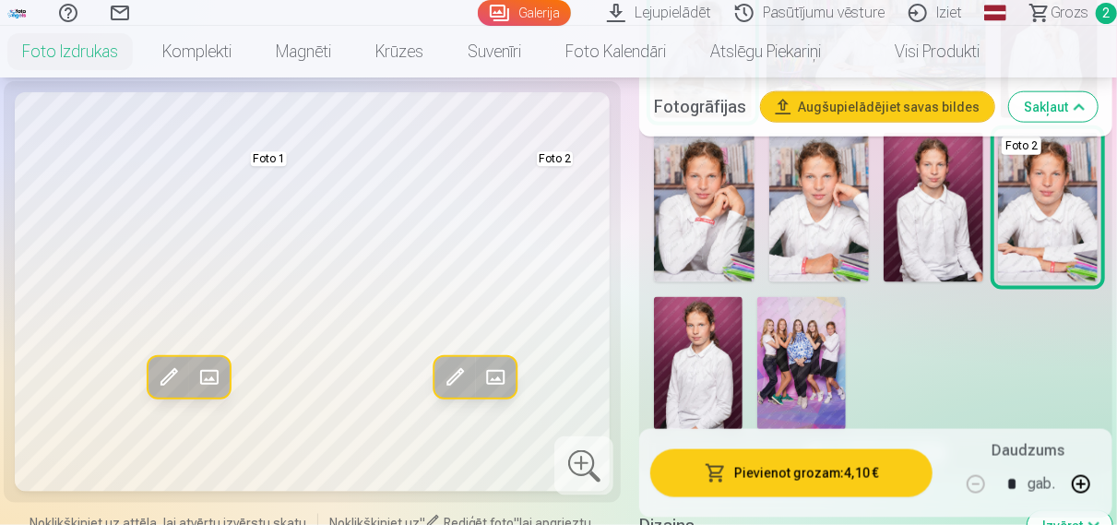
scroll to position [1152, 0]
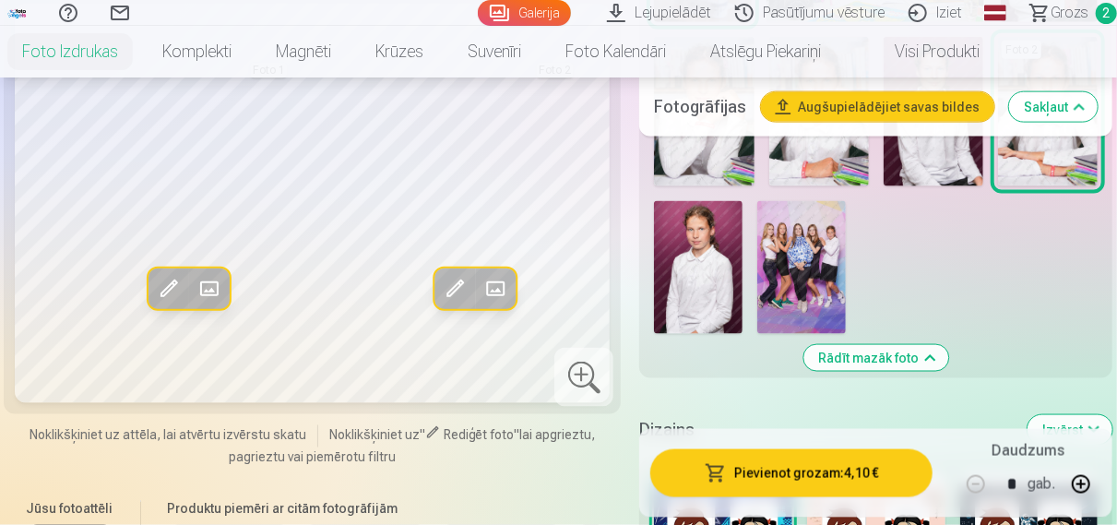
click at [586, 348] on div at bounding box center [584, 377] width 59 height 59
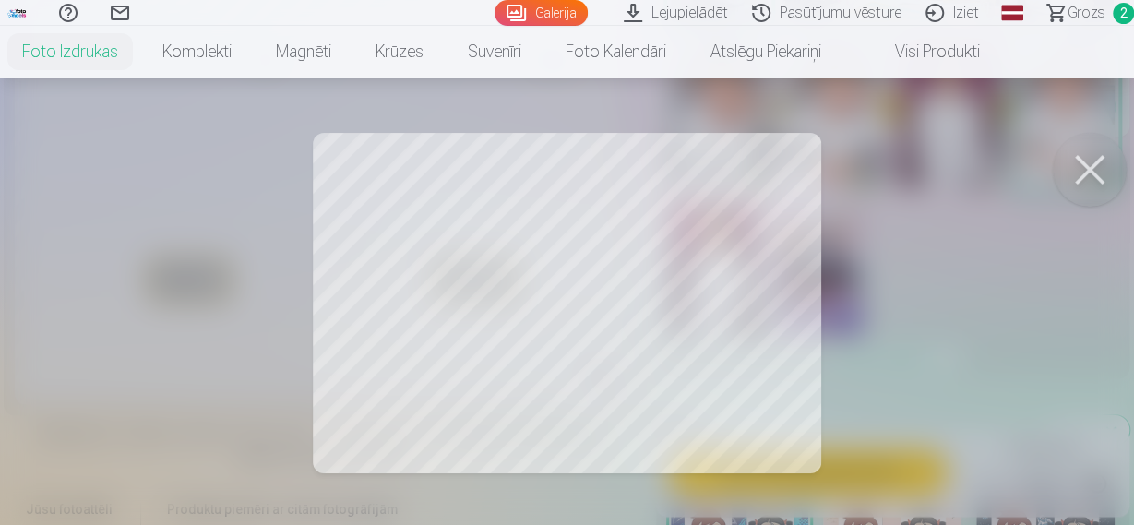
click at [686, 318] on div at bounding box center [567, 262] width 1134 height 525
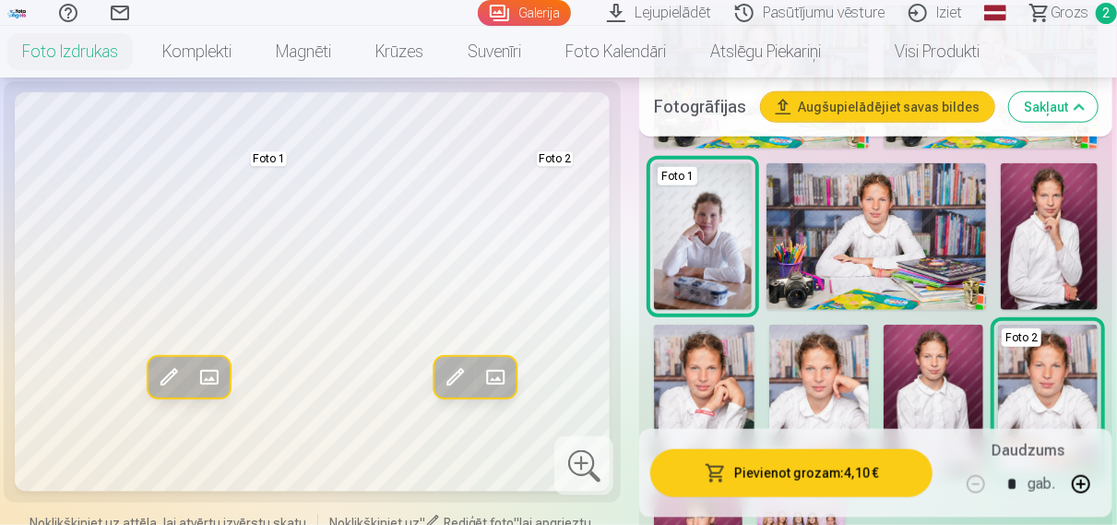
scroll to position [768, 0]
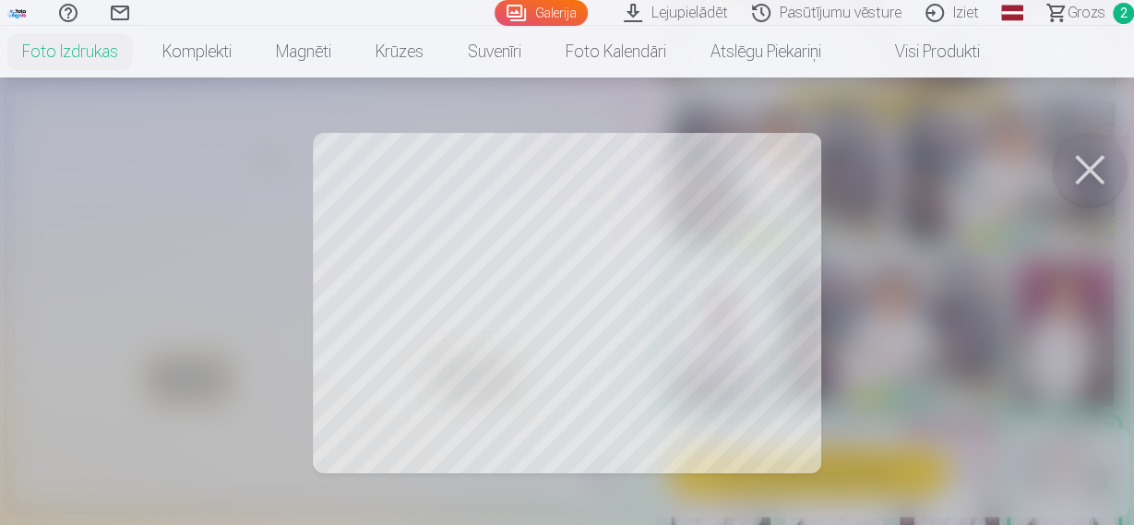
click at [723, 305] on div at bounding box center [567, 262] width 1134 height 525
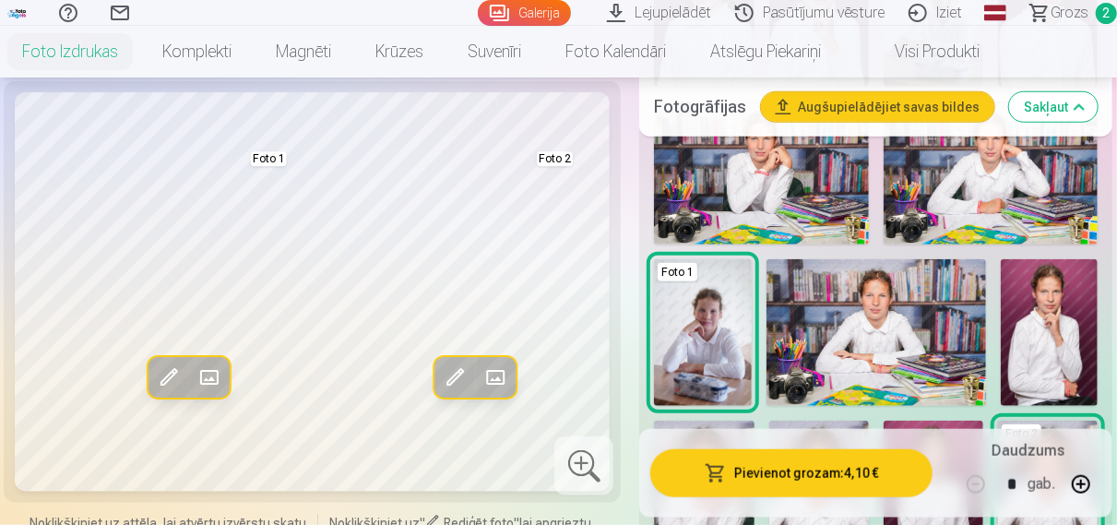
click at [1030, 421] on div "Foto 2" at bounding box center [1048, 495] width 100 height 149
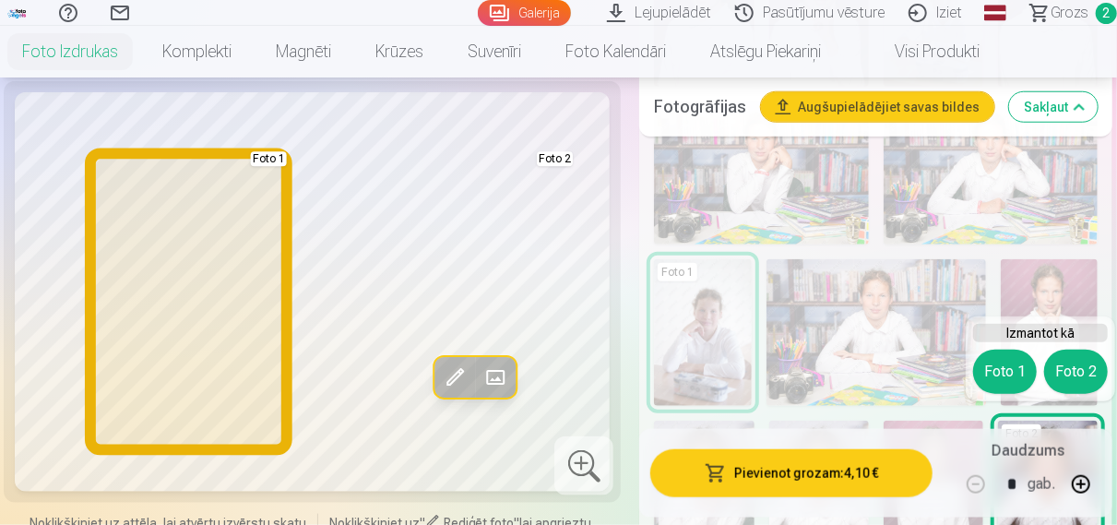
click at [1009, 380] on button "Foto 1" at bounding box center [1005, 372] width 64 height 44
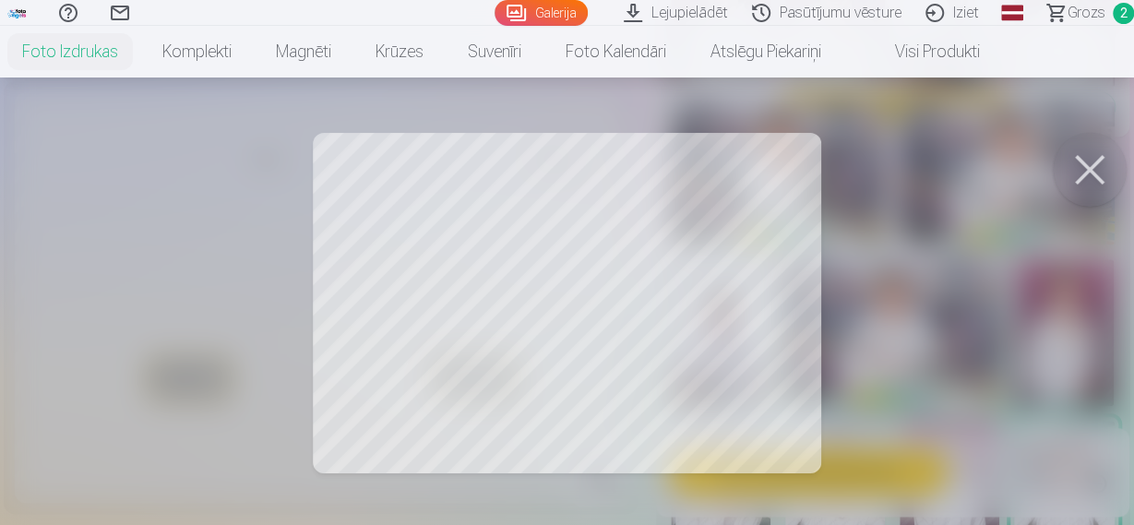
click at [1071, 185] on button at bounding box center [1090, 170] width 74 height 74
drag, startPoint x: 1092, startPoint y: 165, endPoint x: 985, endPoint y: 191, distance: 109.2
click at [1092, 165] on button at bounding box center [1090, 170] width 74 height 74
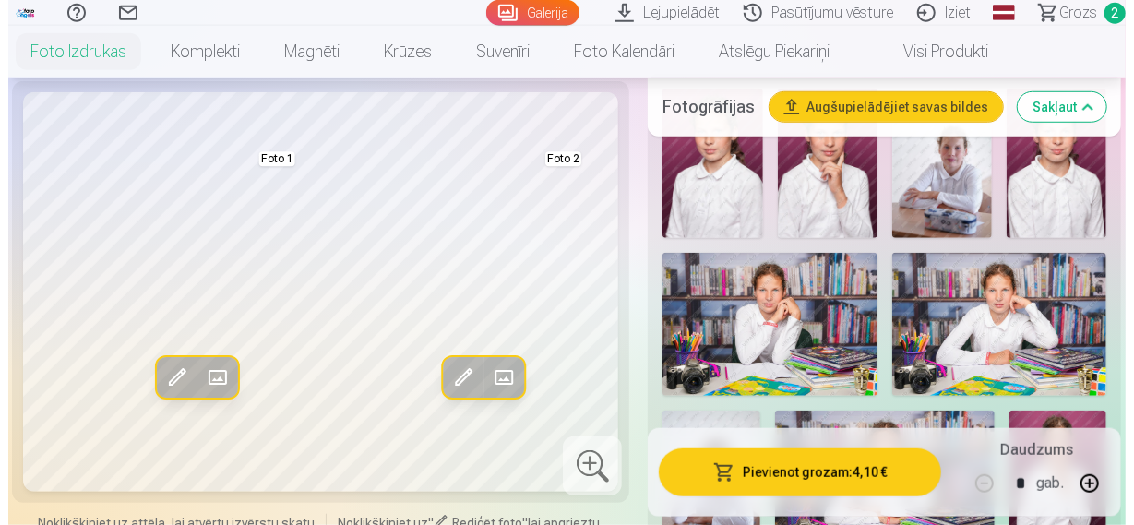
scroll to position [576, 0]
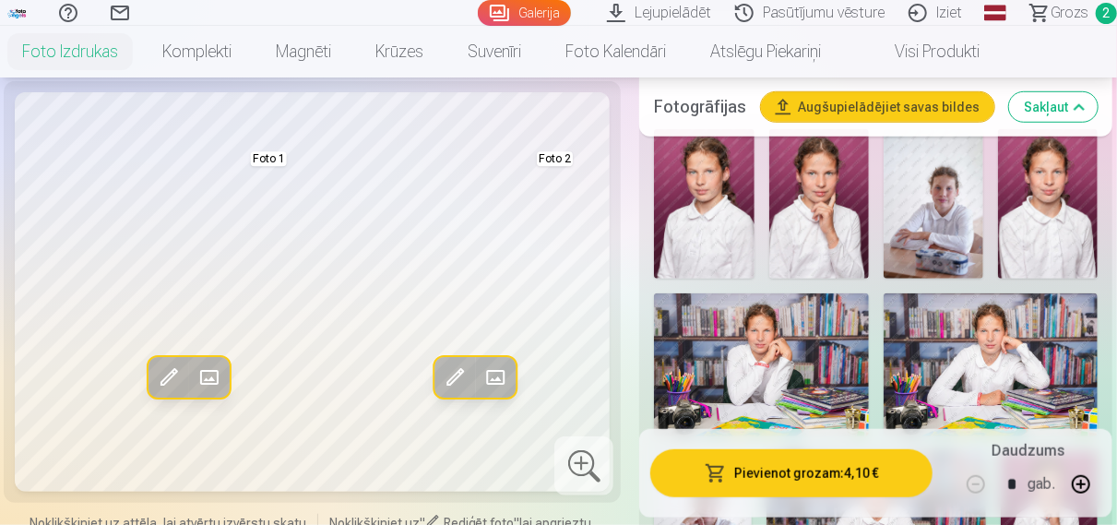
click at [490, 374] on span at bounding box center [496, 378] width 30 height 30
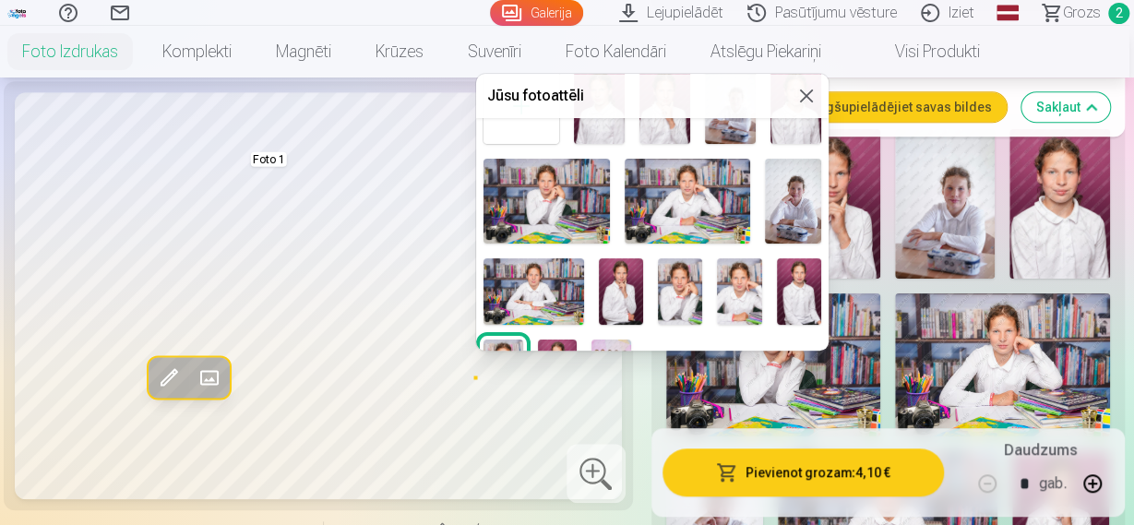
scroll to position [111, 0]
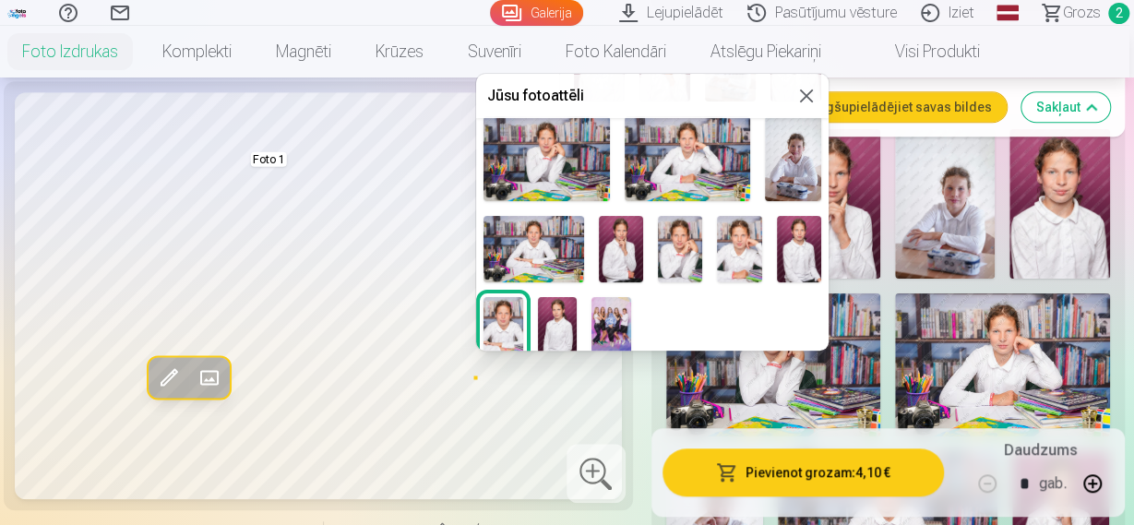
click at [782, 169] on img at bounding box center [793, 158] width 56 height 84
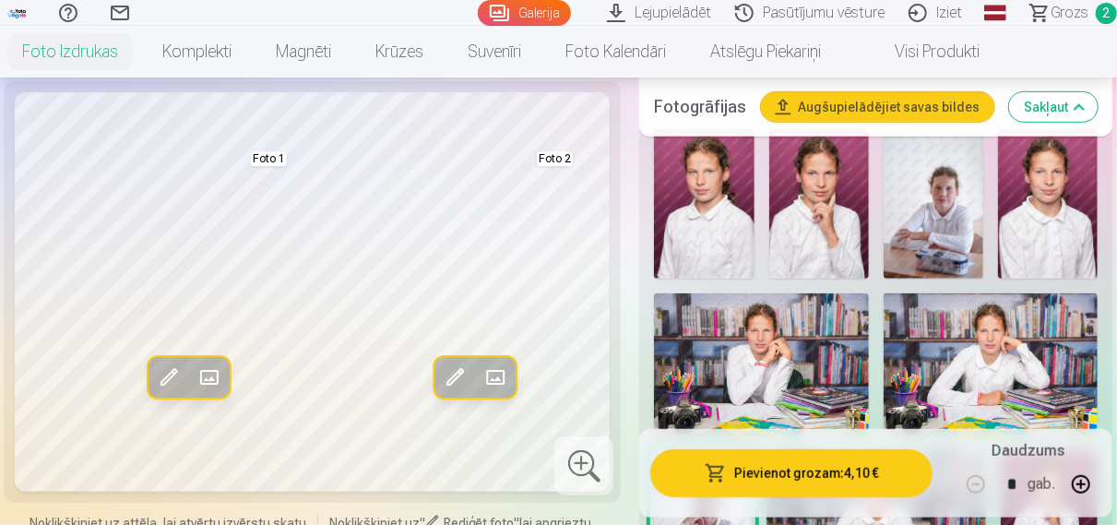
click at [464, 372] on span at bounding box center [455, 378] width 30 height 30
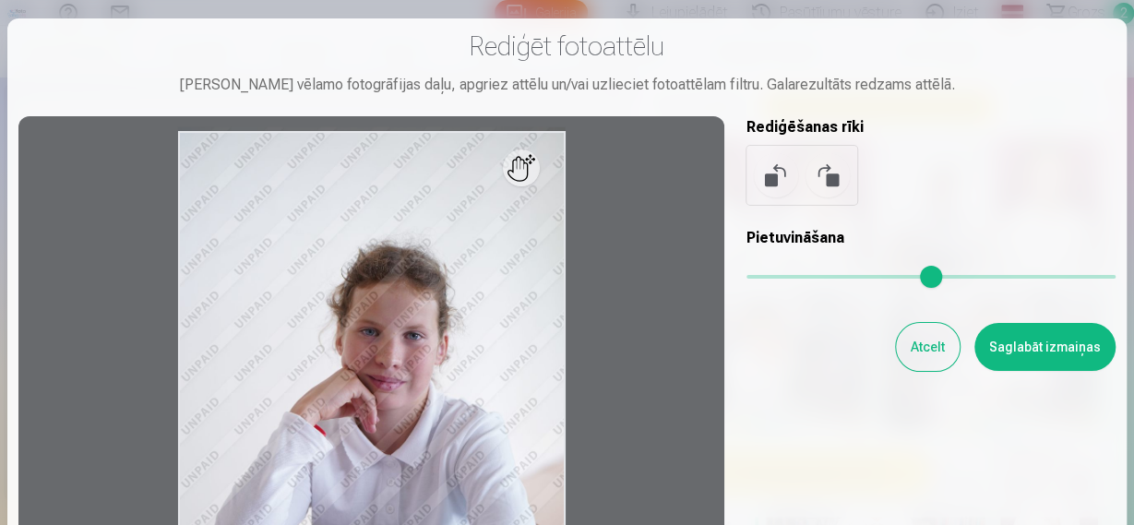
click at [815, 274] on div "Pietuvināšana" at bounding box center [930, 264] width 369 height 74
click at [785, 280] on div "Pietuvināšana" at bounding box center [930, 264] width 369 height 74
click at [754, 280] on div "Pietuvināšana" at bounding box center [930, 264] width 369 height 74
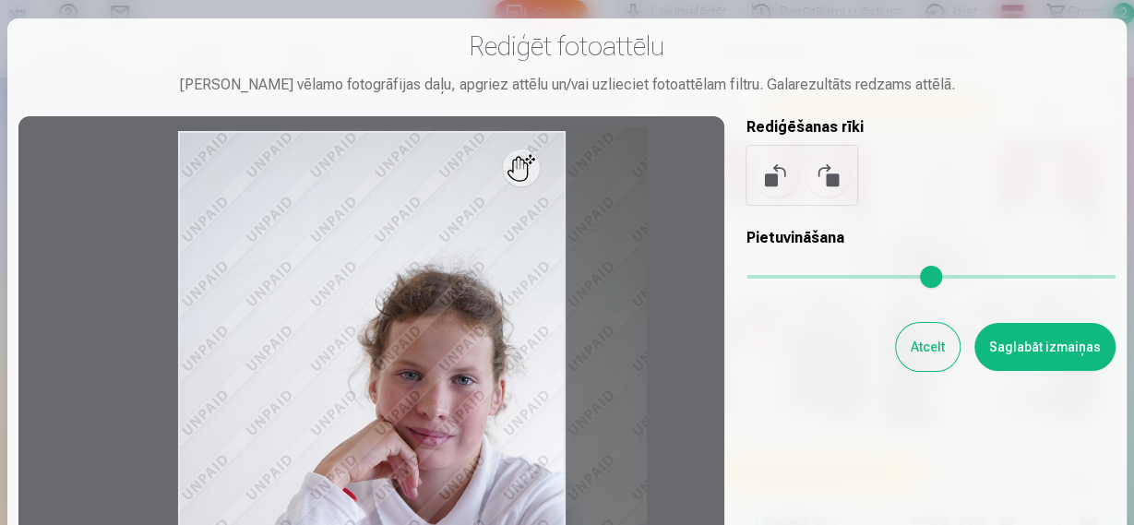
drag, startPoint x: 740, startPoint y: 276, endPoint x: 754, endPoint y: 274, distance: 14.0
click at [754, 275] on input "range" at bounding box center [930, 277] width 369 height 4
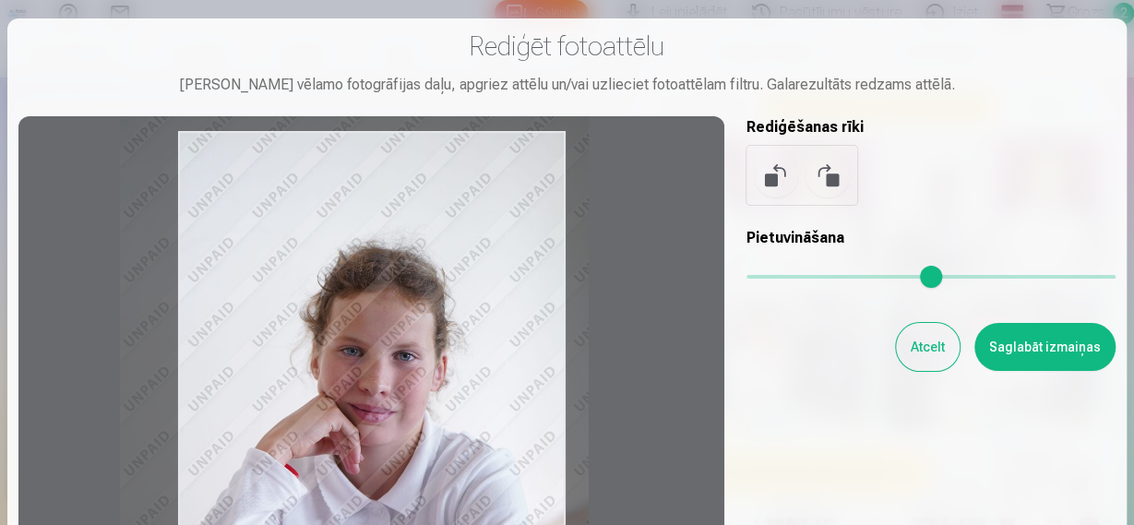
type input "****"
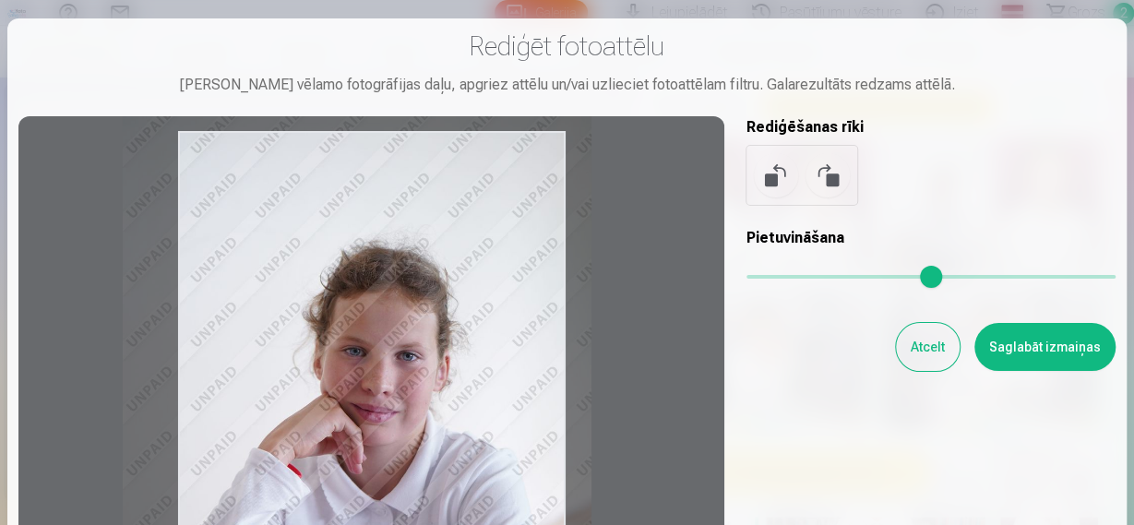
drag, startPoint x: 444, startPoint y: 342, endPoint x: 388, endPoint y: 318, distance: 60.3
click at [388, 318] on div at bounding box center [371, 419] width 706 height 607
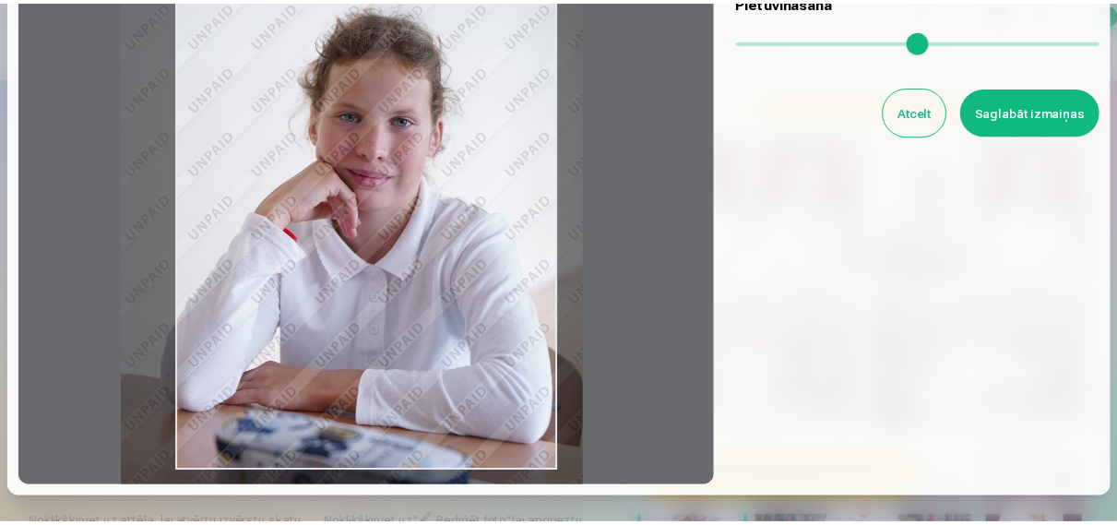
scroll to position [118, 0]
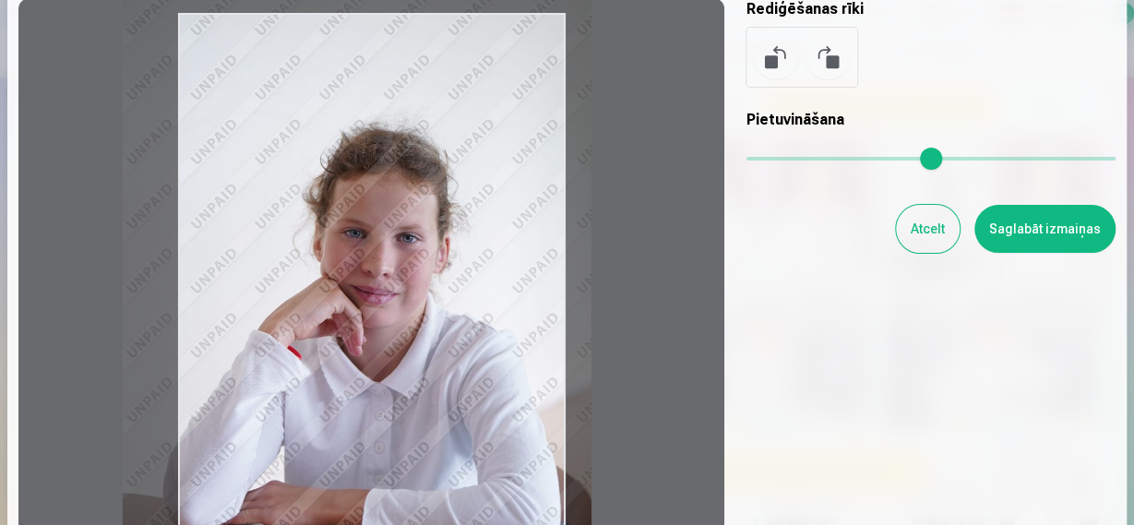
click at [1056, 231] on button "Saglabāt izmaiņas" at bounding box center [1044, 229] width 141 height 48
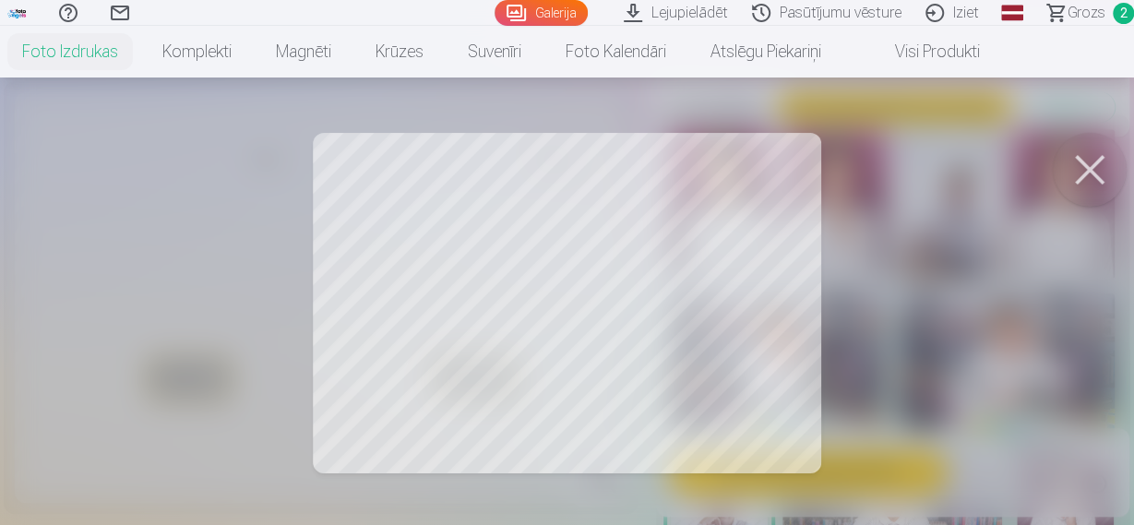
click at [801, 433] on div at bounding box center [567, 262] width 1134 height 525
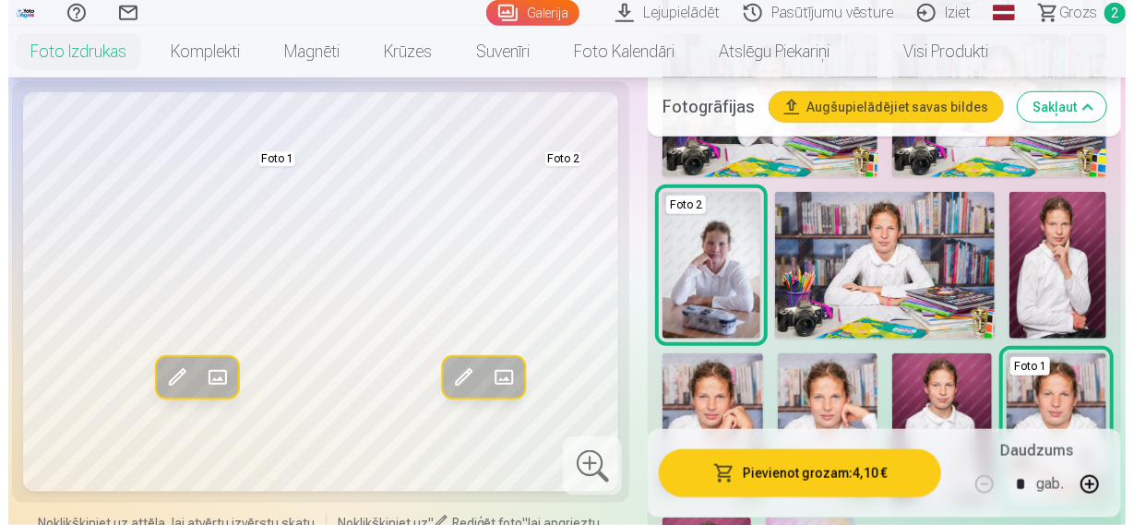
scroll to position [864, 0]
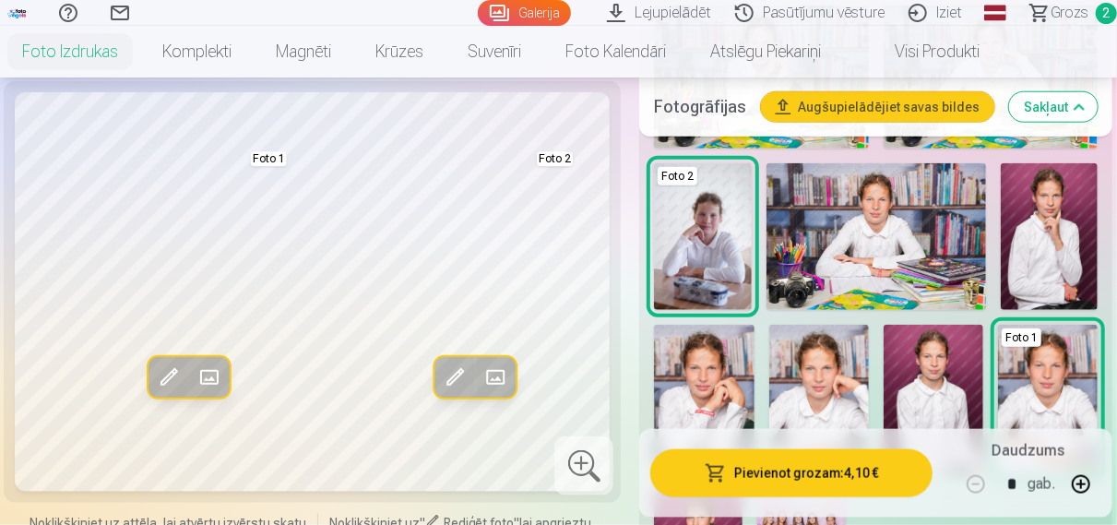
click at [802, 481] on button "Pievienot grozam : 4,10 €" at bounding box center [792, 473] width 282 height 48
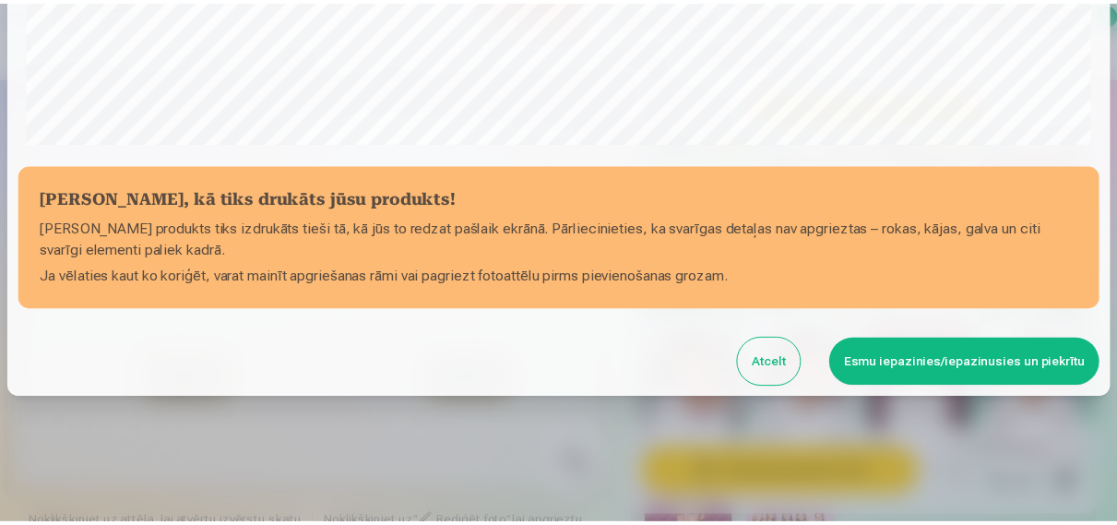
scroll to position [698, 0]
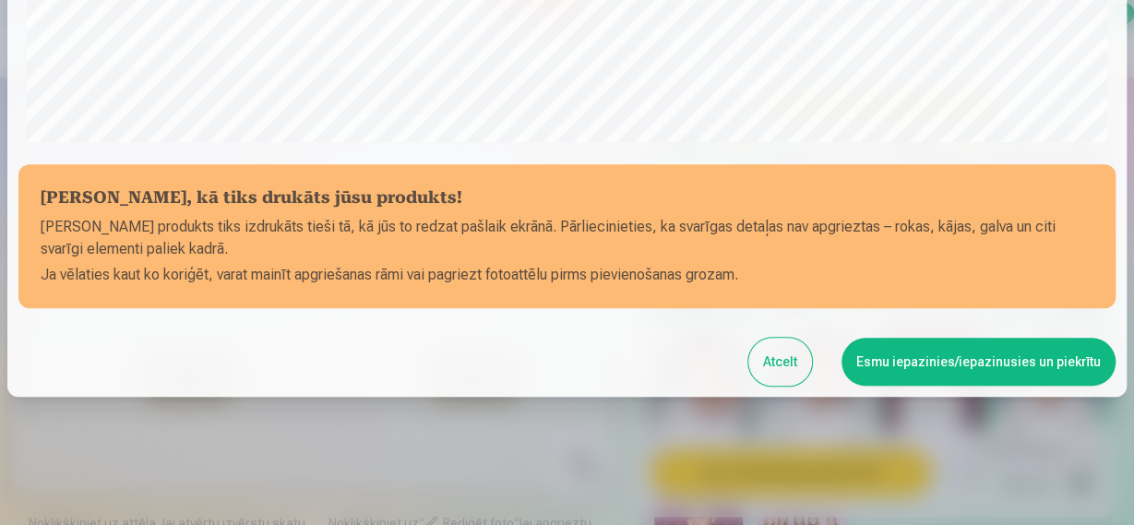
click at [920, 375] on button "Esmu iepazinies/iepazinusies un piekrītu" at bounding box center [979, 362] width 274 height 48
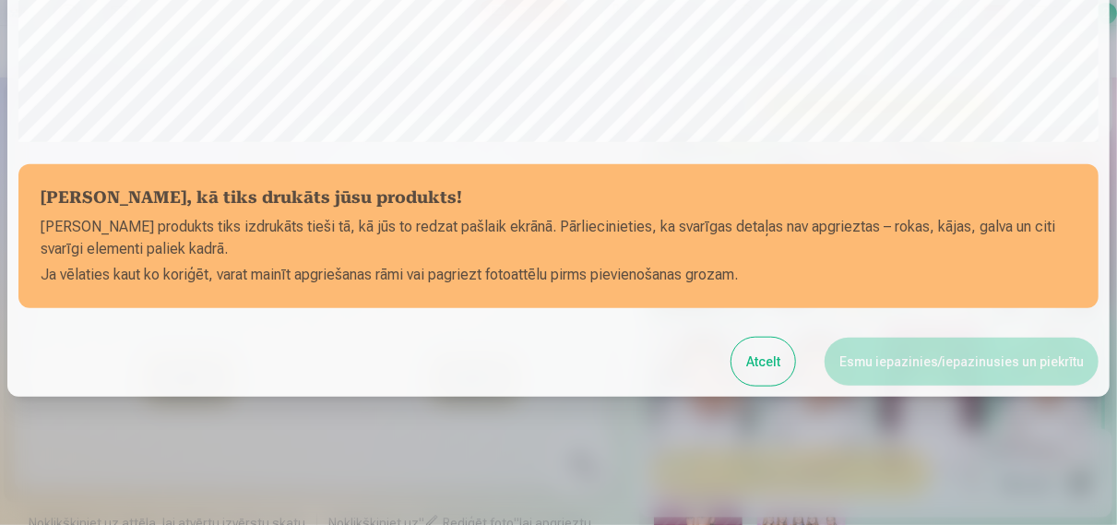
scroll to position [686, 0]
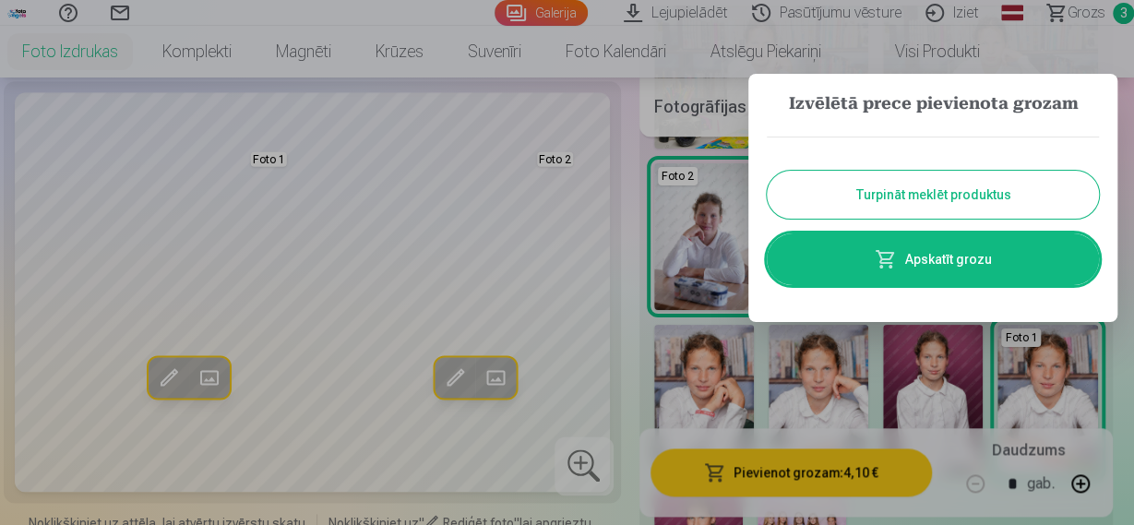
click at [939, 197] on button "Turpināt meklēt produktus" at bounding box center [933, 195] width 332 height 48
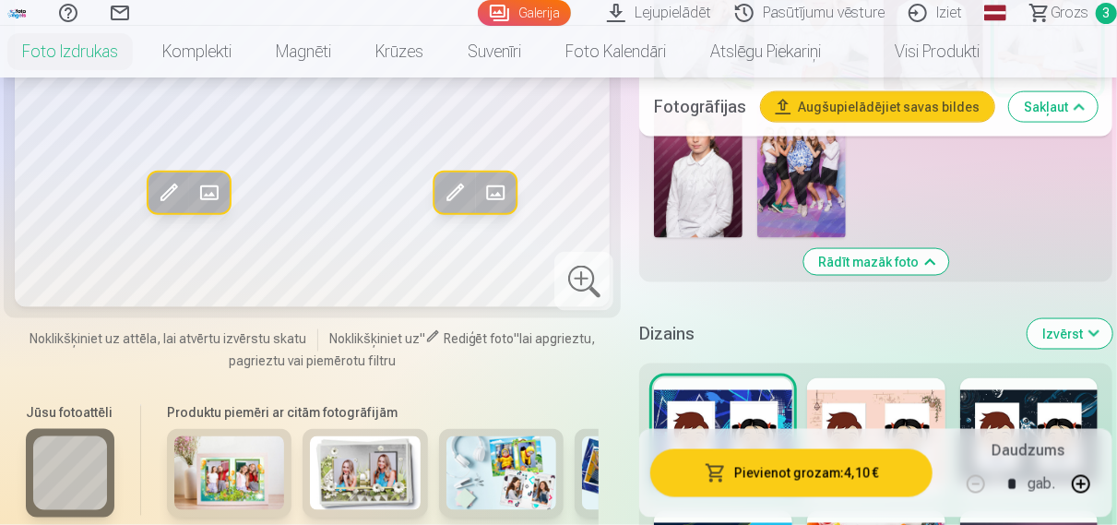
scroll to position [1343, 0]
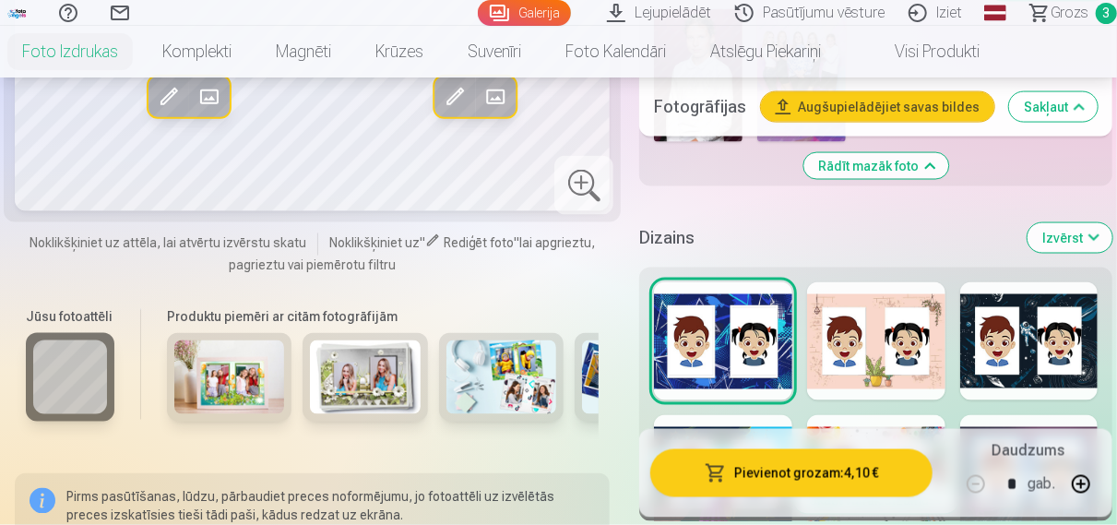
click at [886, 337] on div at bounding box center [876, 341] width 138 height 118
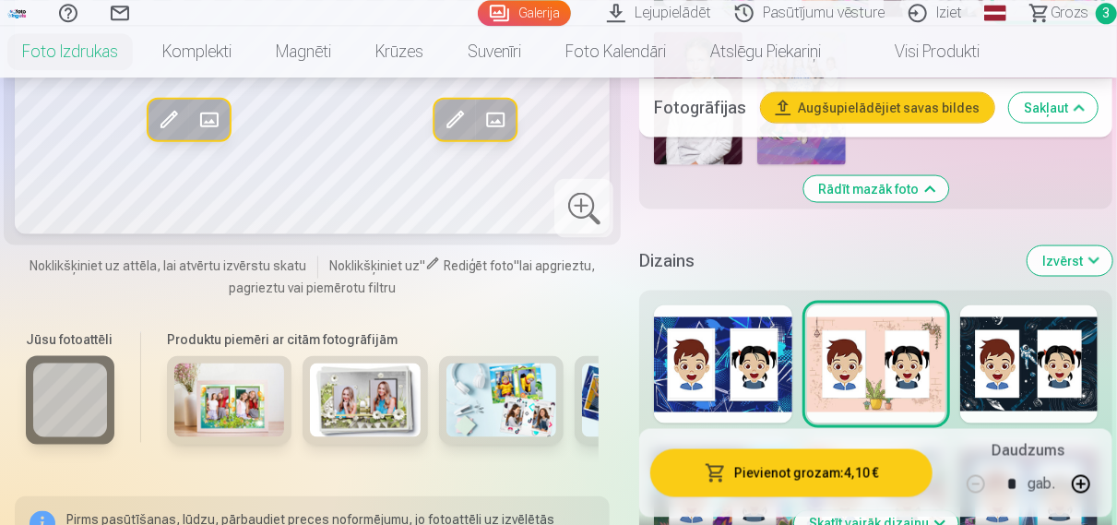
scroll to position [1439, 0]
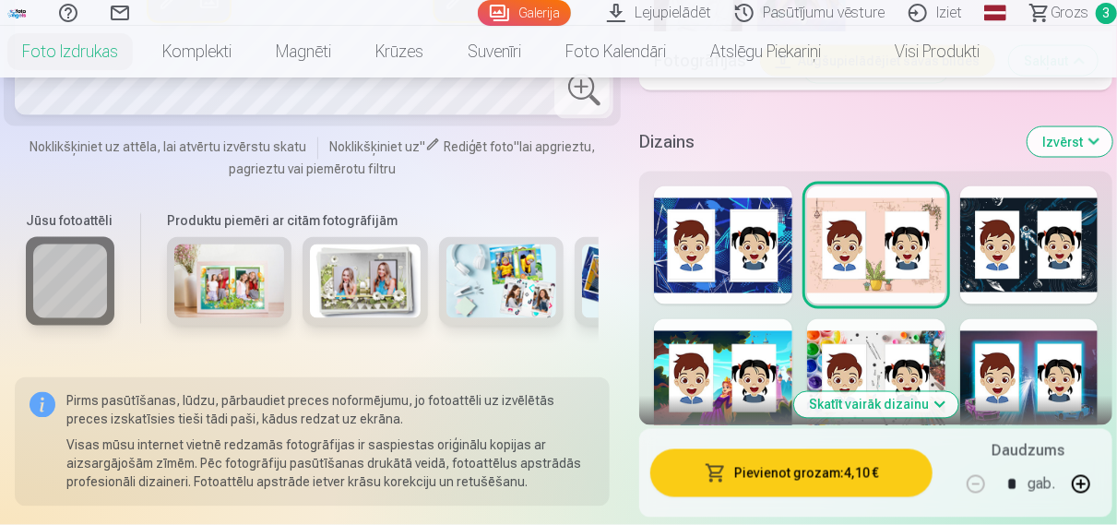
click at [1023, 252] on div at bounding box center [1030, 245] width 138 height 118
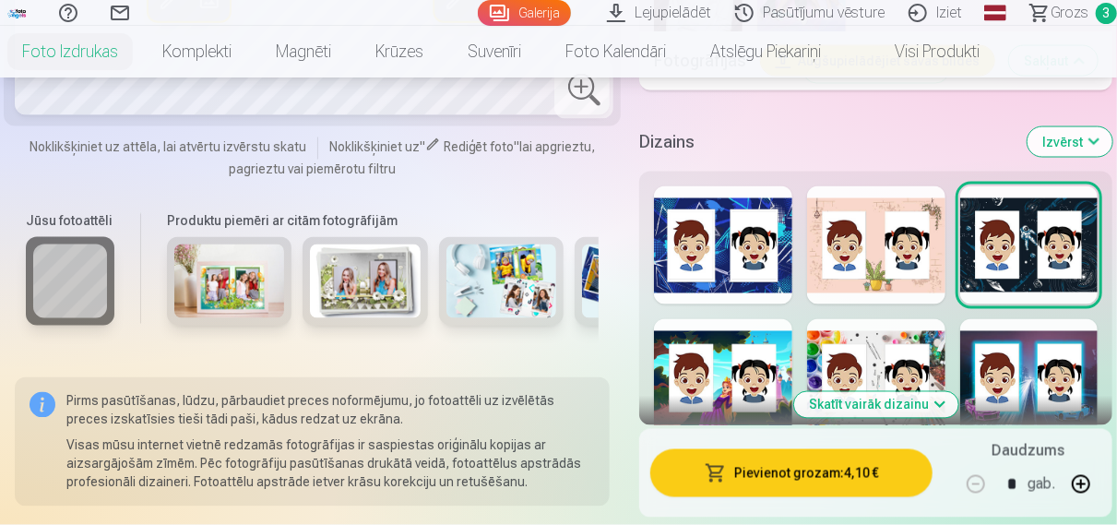
click at [941, 350] on div "Skatīt vairāk dizainu" at bounding box center [875, 299] width 473 height 254
click at [870, 319] on div at bounding box center [876, 378] width 138 height 118
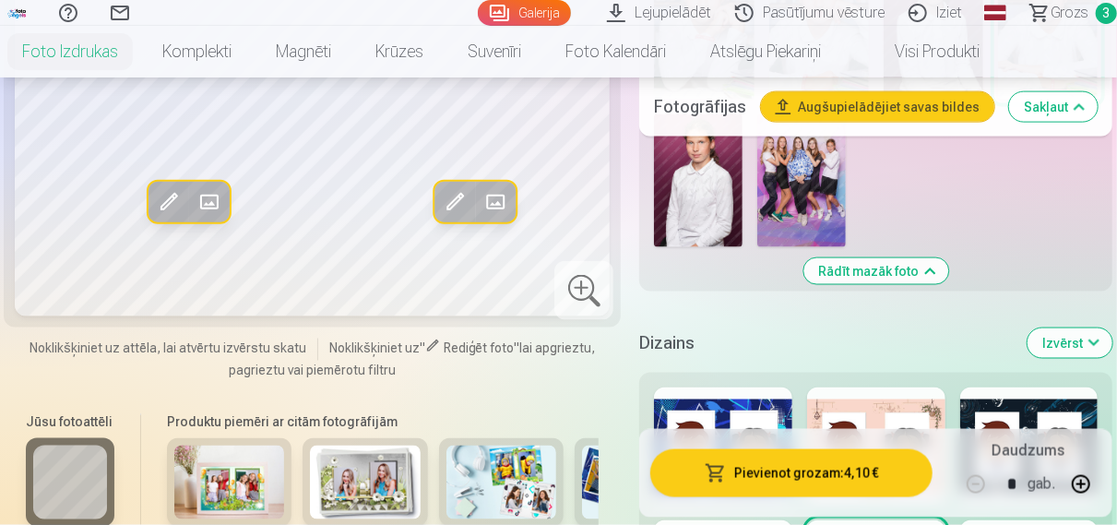
scroll to position [1535, 0]
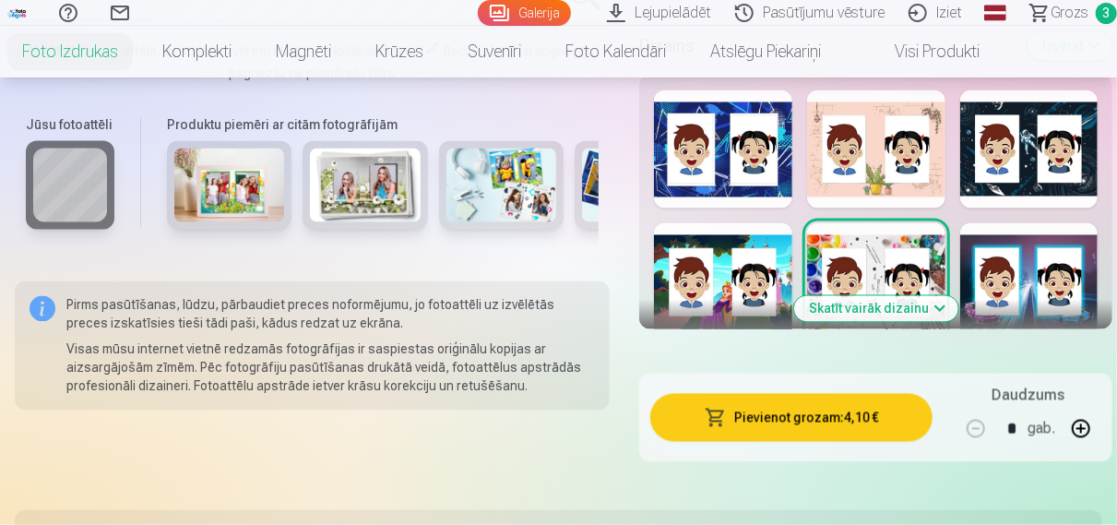
click at [1027, 276] on div at bounding box center [1030, 282] width 138 height 118
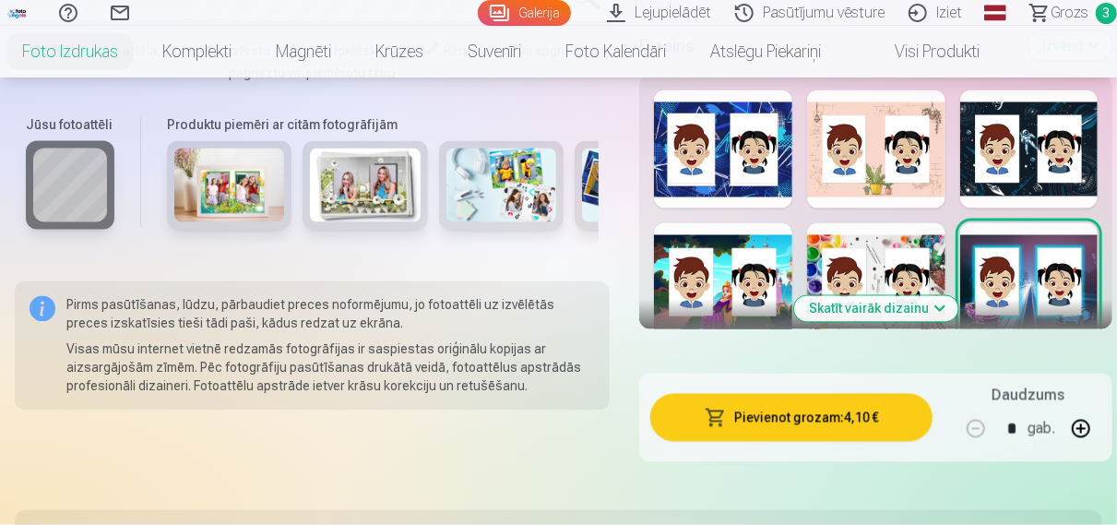
click at [861, 296] on button "Skatīt vairāk dizainu" at bounding box center [876, 309] width 164 height 26
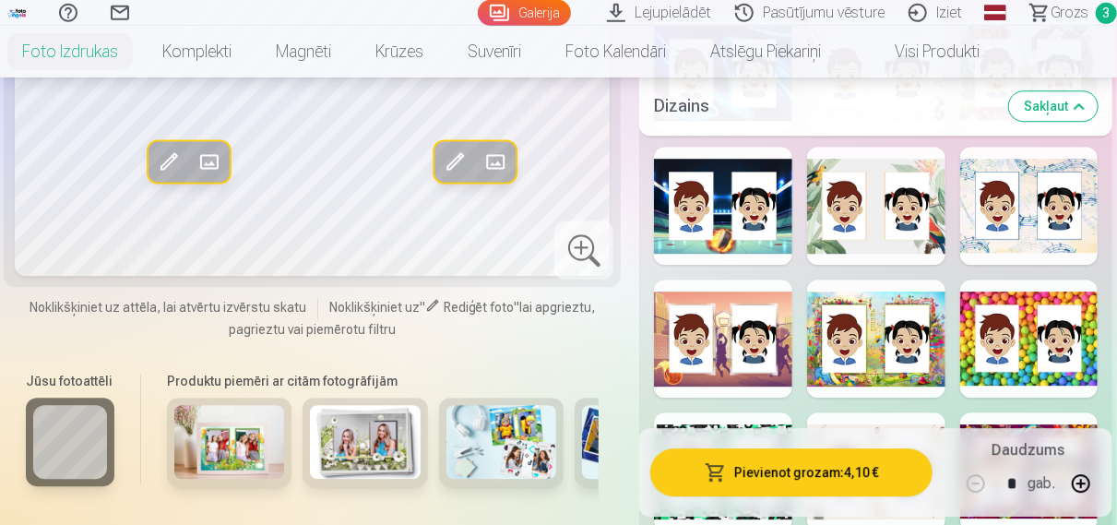
scroll to position [2495, 0]
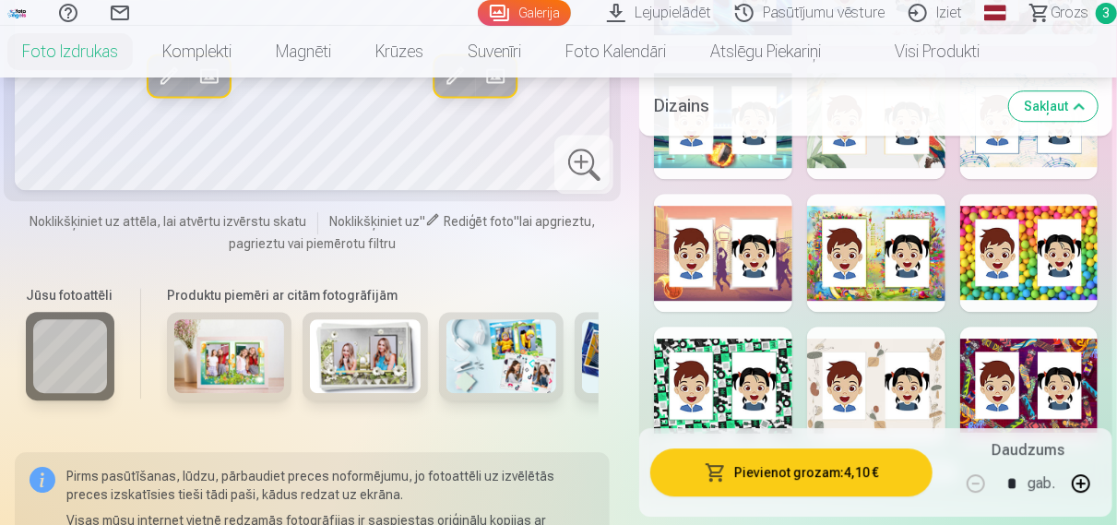
click at [991, 403] on div at bounding box center [1030, 386] width 138 height 118
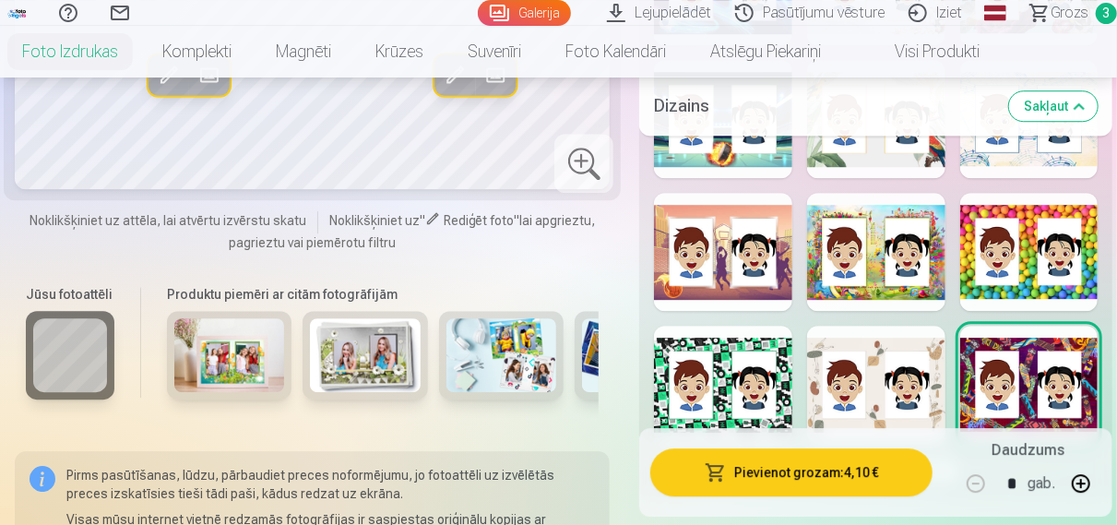
scroll to position [2591, 0]
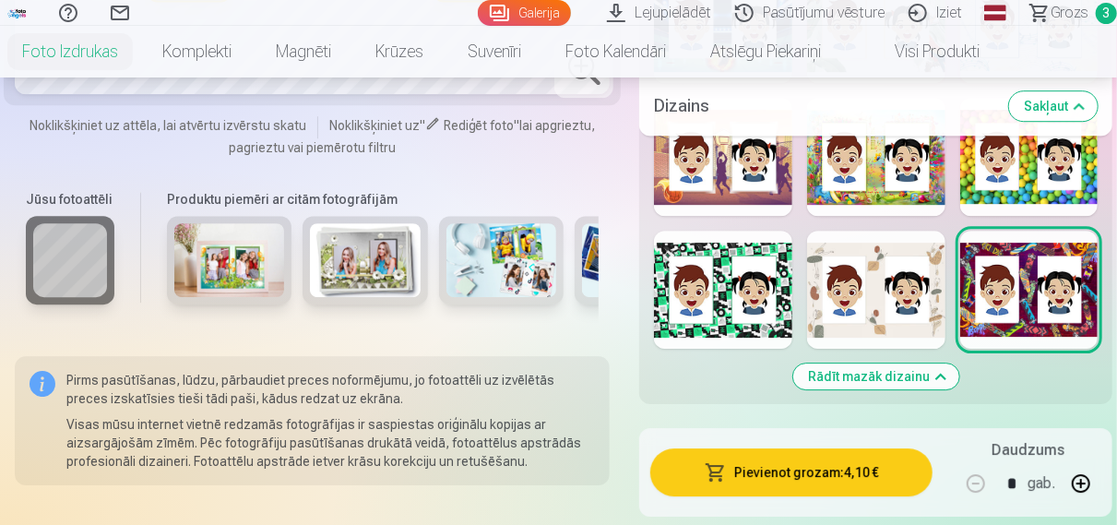
click at [687, 318] on div at bounding box center [723, 290] width 138 height 118
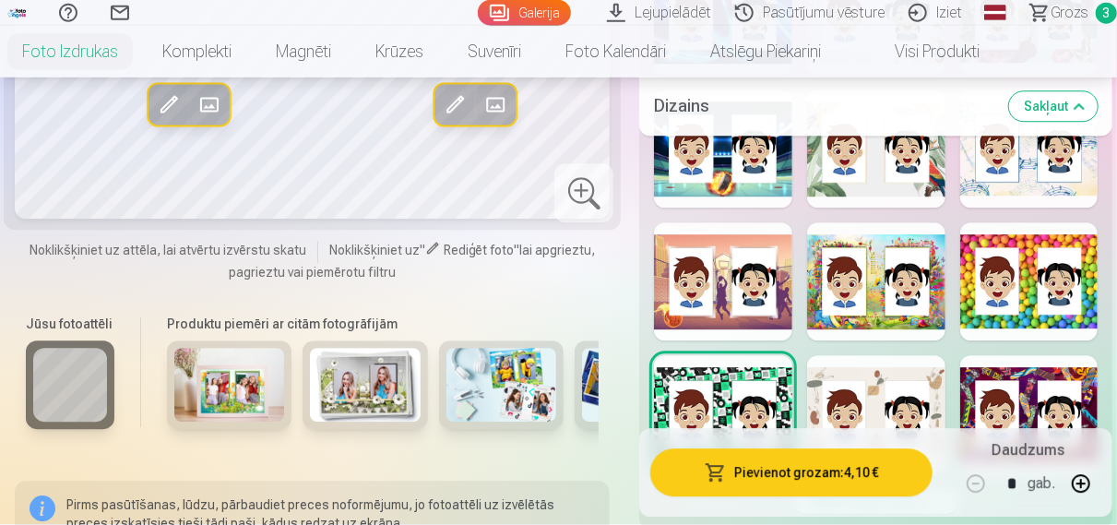
scroll to position [2303, 0]
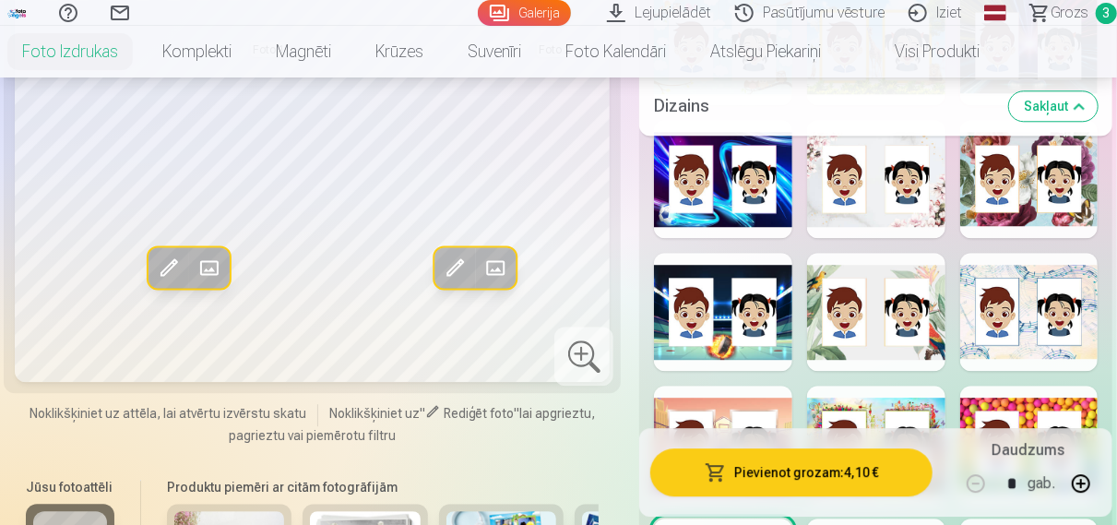
click at [1005, 328] on div at bounding box center [1030, 312] width 138 height 118
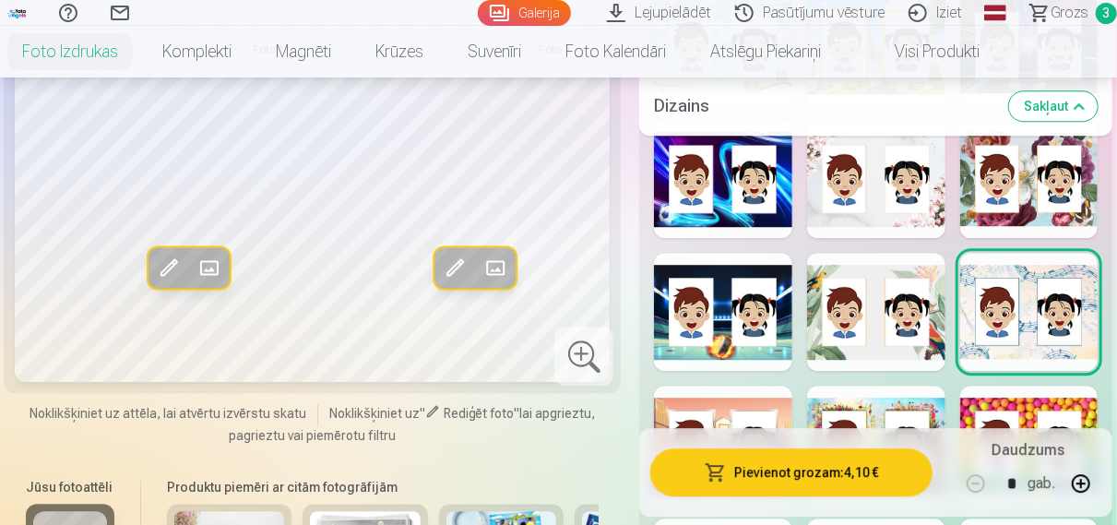
click at [828, 339] on div at bounding box center [876, 312] width 138 height 118
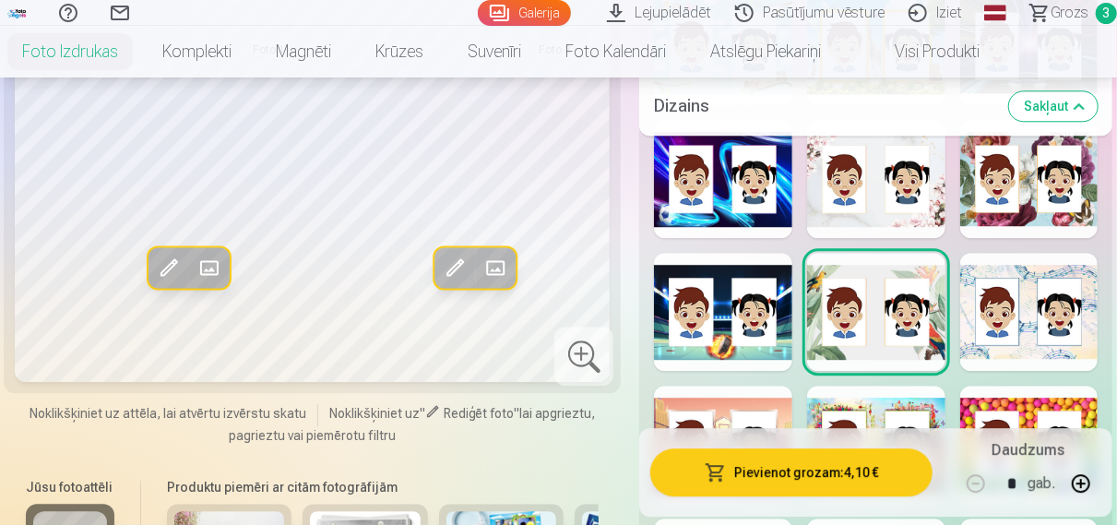
click at [715, 333] on div at bounding box center [723, 312] width 138 height 118
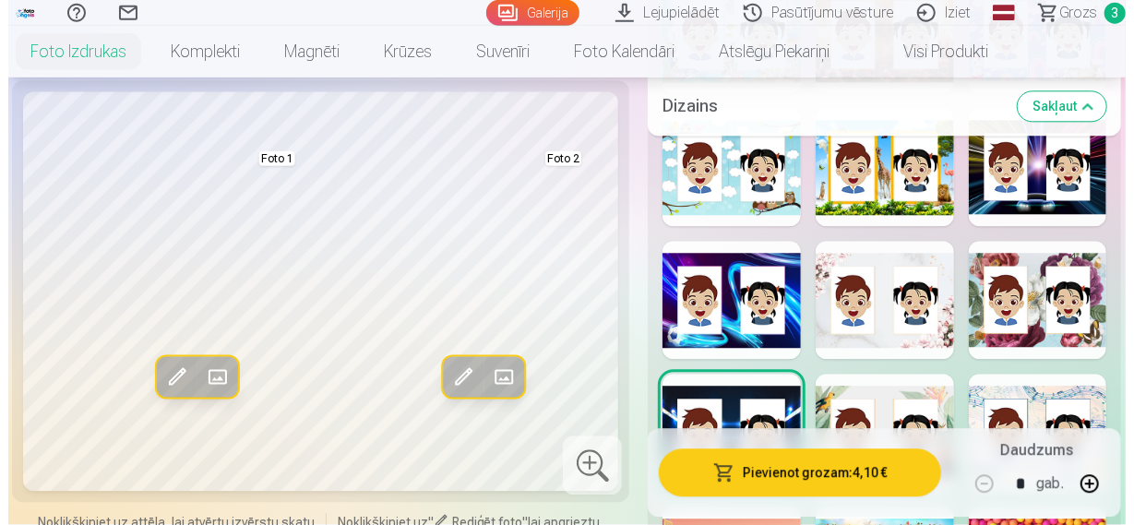
scroll to position [2207, 0]
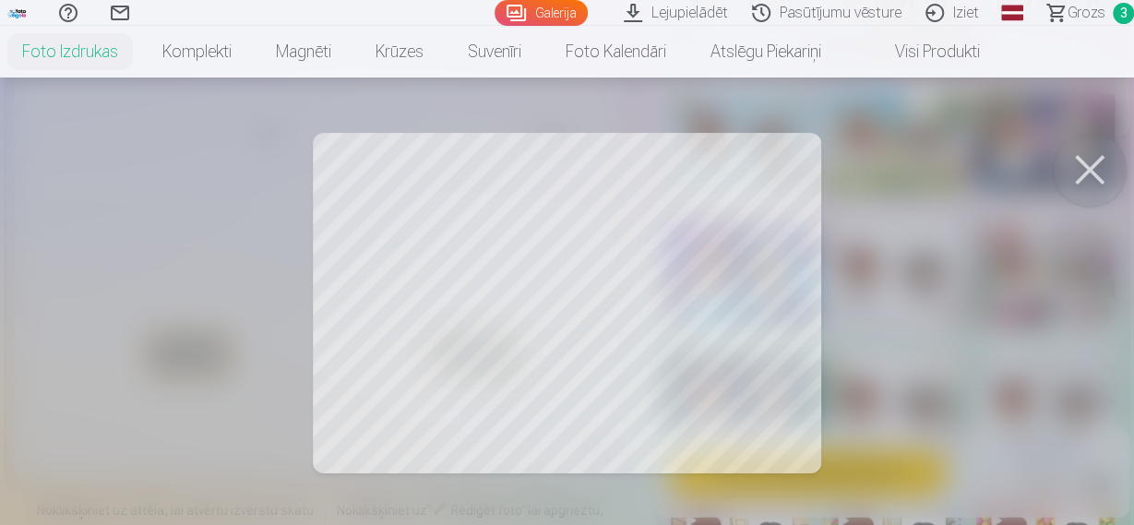
click at [943, 448] on div at bounding box center [567, 262] width 1134 height 525
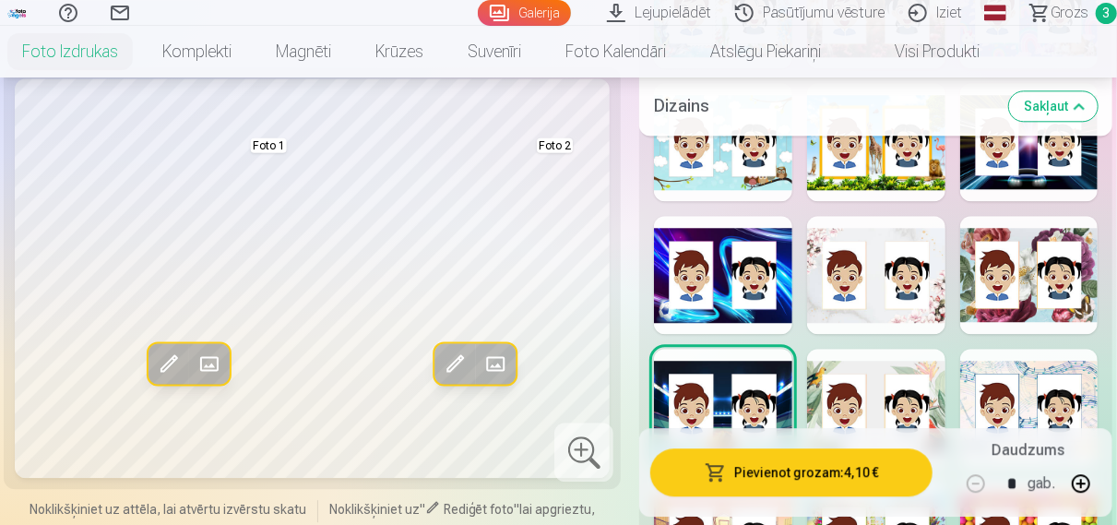
click at [727, 481] on span "button" at bounding box center [716, 473] width 22 height 18
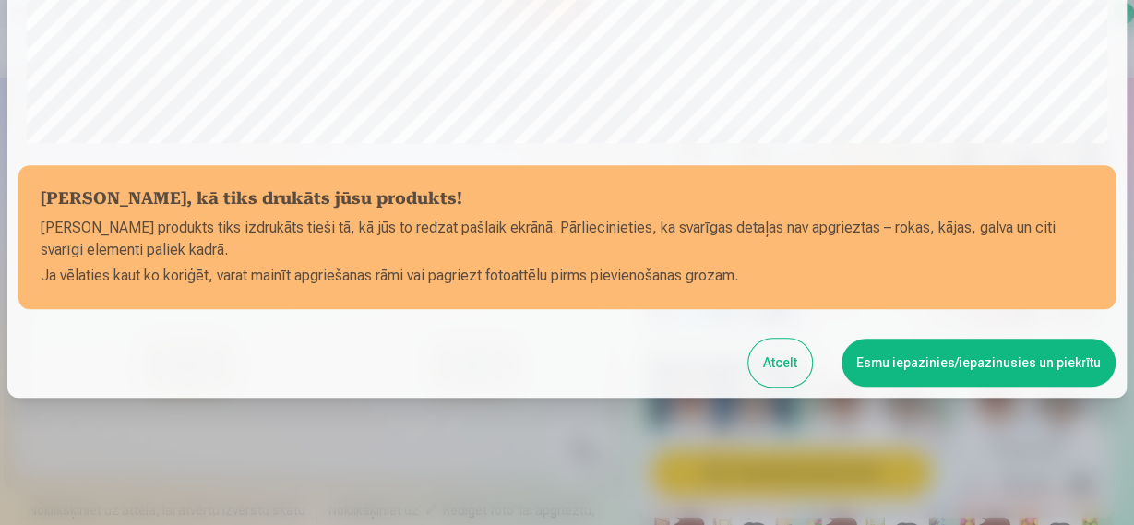
scroll to position [698, 0]
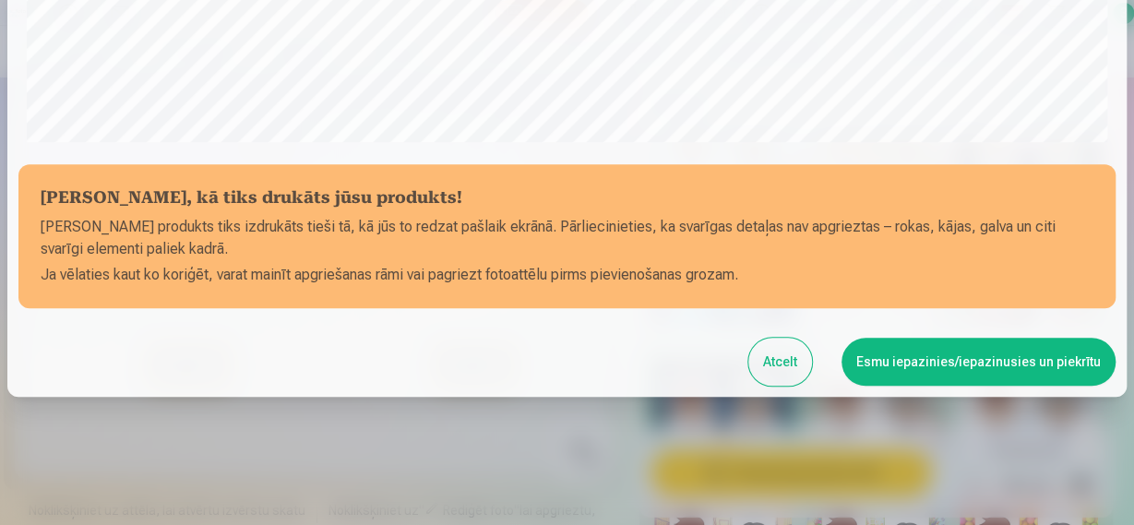
click at [911, 371] on button "Esmu iepazinies/iepazinusies un piekrītu" at bounding box center [979, 362] width 274 height 48
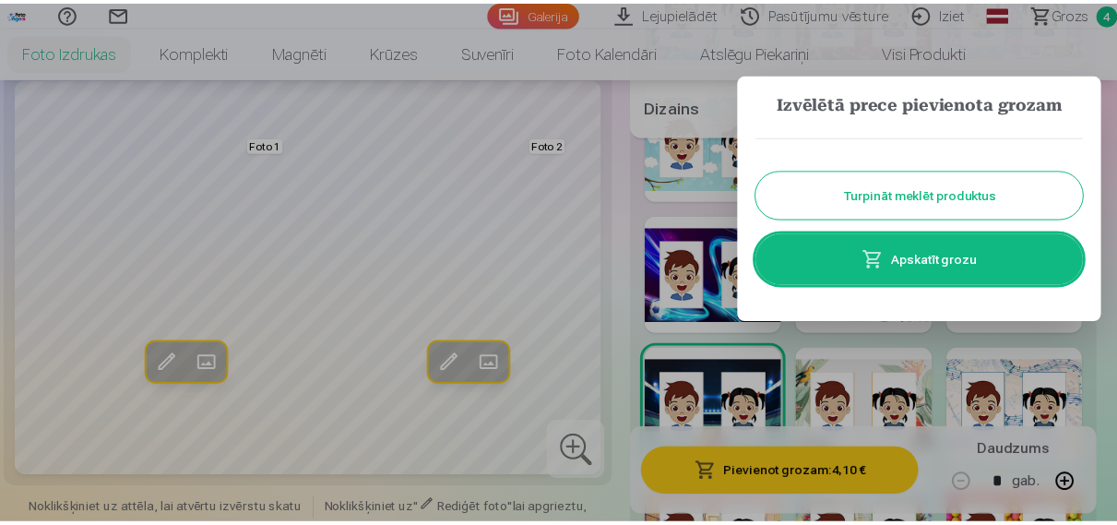
scroll to position [0, 0]
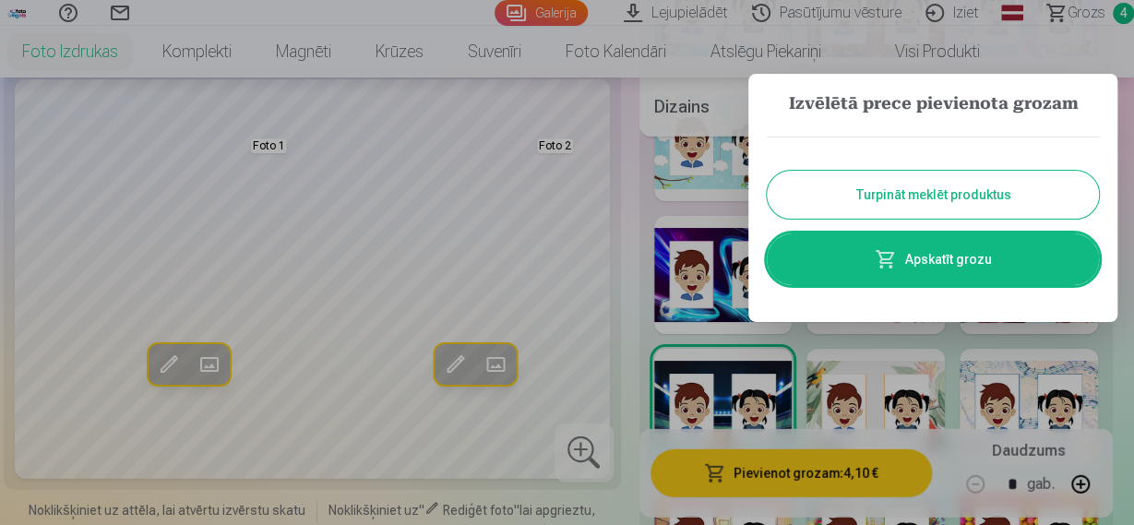
click at [1074, 11] on div at bounding box center [567, 262] width 1134 height 525
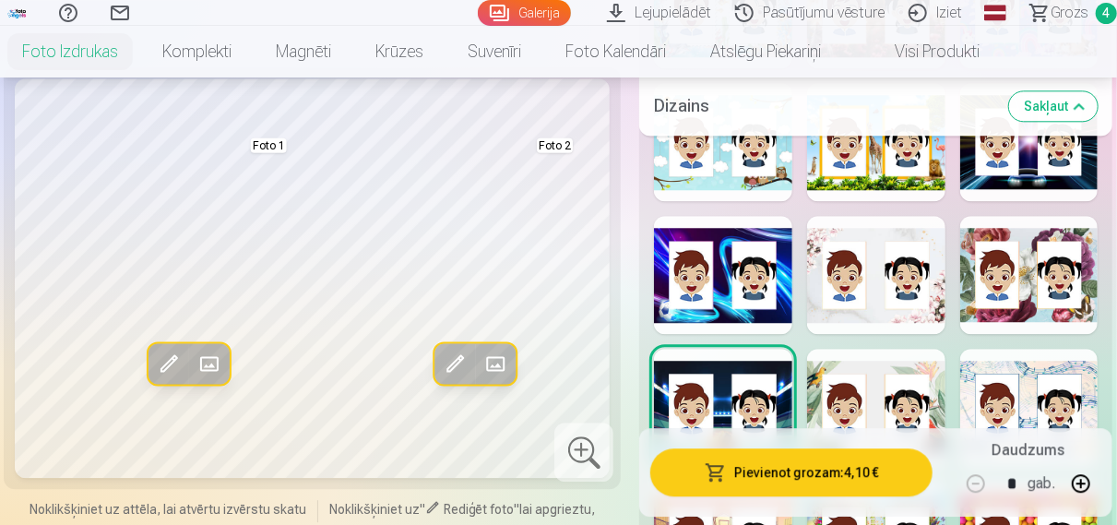
click at [1082, 15] on span "Grozs" at bounding box center [1070, 13] width 38 height 22
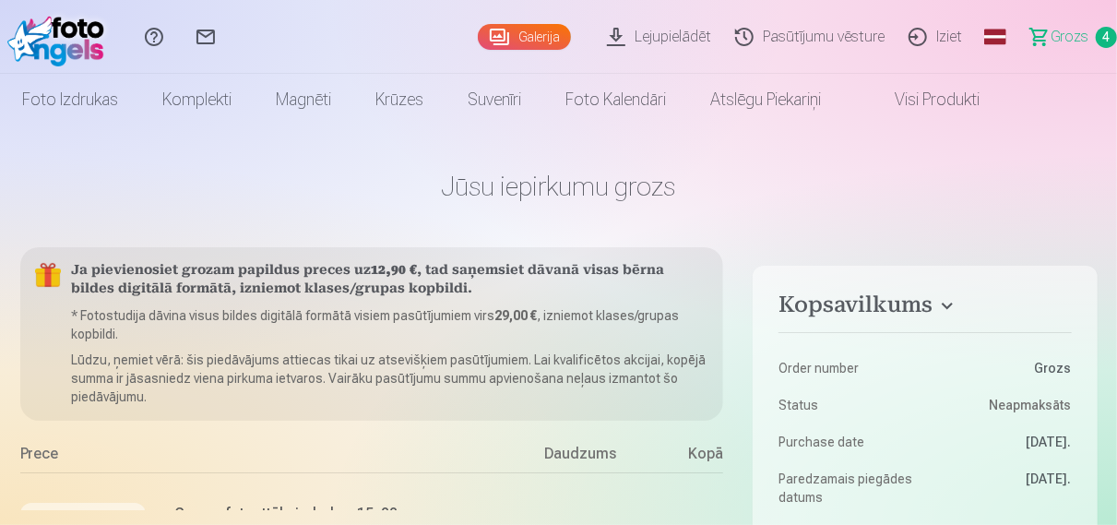
click at [1074, 34] on span "Grozs" at bounding box center [1070, 37] width 38 height 22
click at [1113, 32] on span "4" at bounding box center [1106, 37] width 21 height 21
click at [1077, 34] on span "Grozs" at bounding box center [1070, 37] width 38 height 22
click at [1059, 40] on span "Grozs" at bounding box center [1070, 37] width 38 height 22
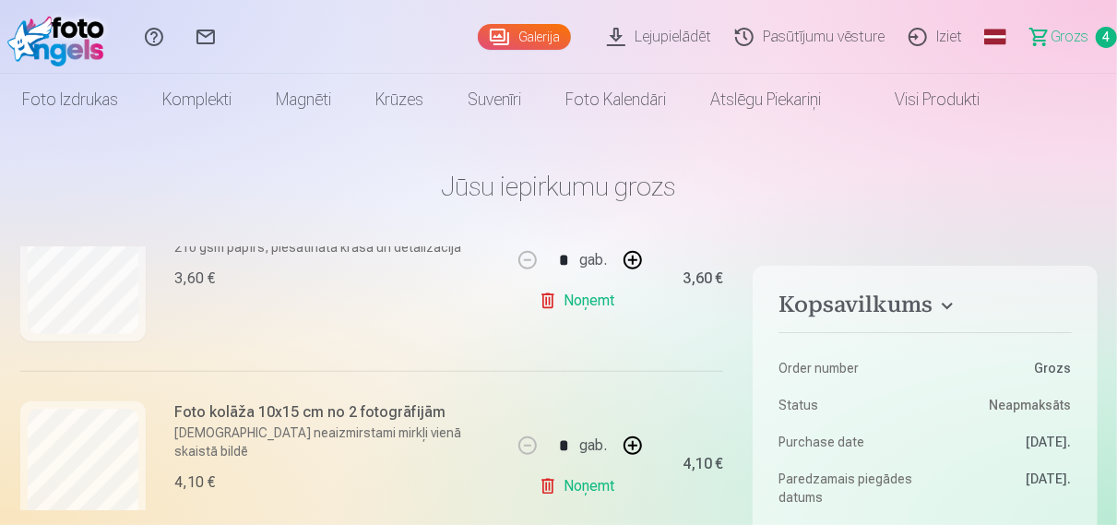
scroll to position [591, 0]
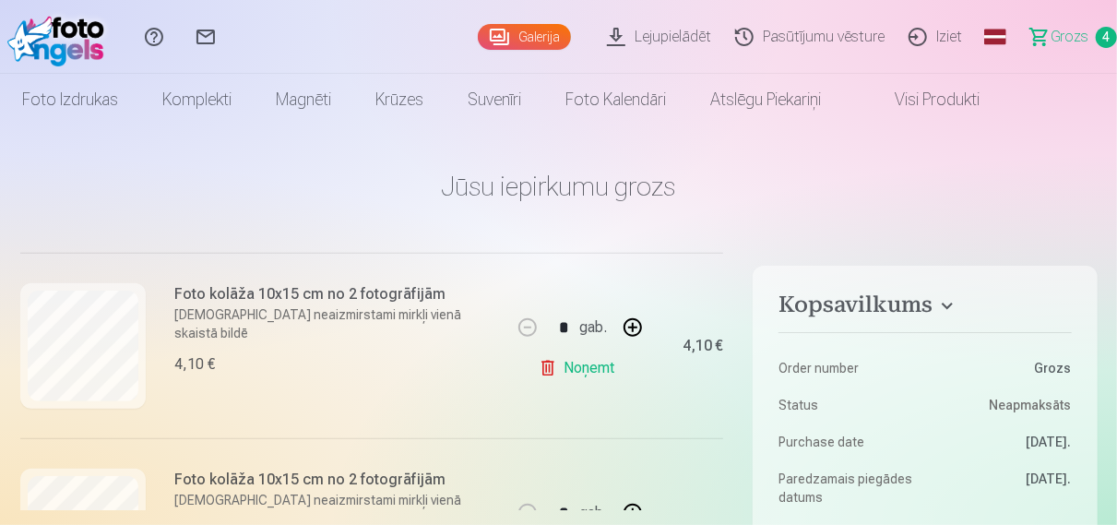
click at [566, 361] on link "Noņemt" at bounding box center [581, 368] width 84 height 37
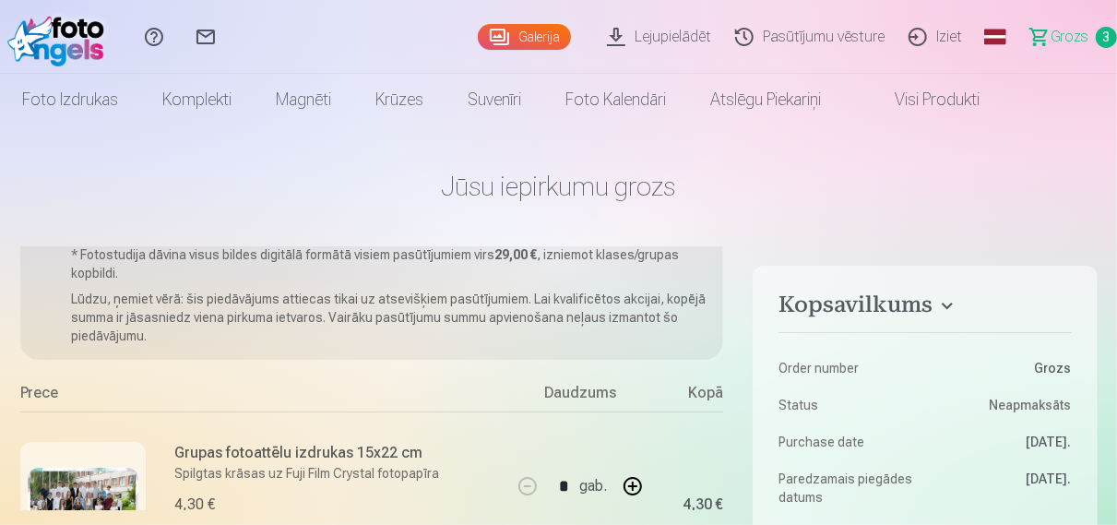
scroll to position [0, 0]
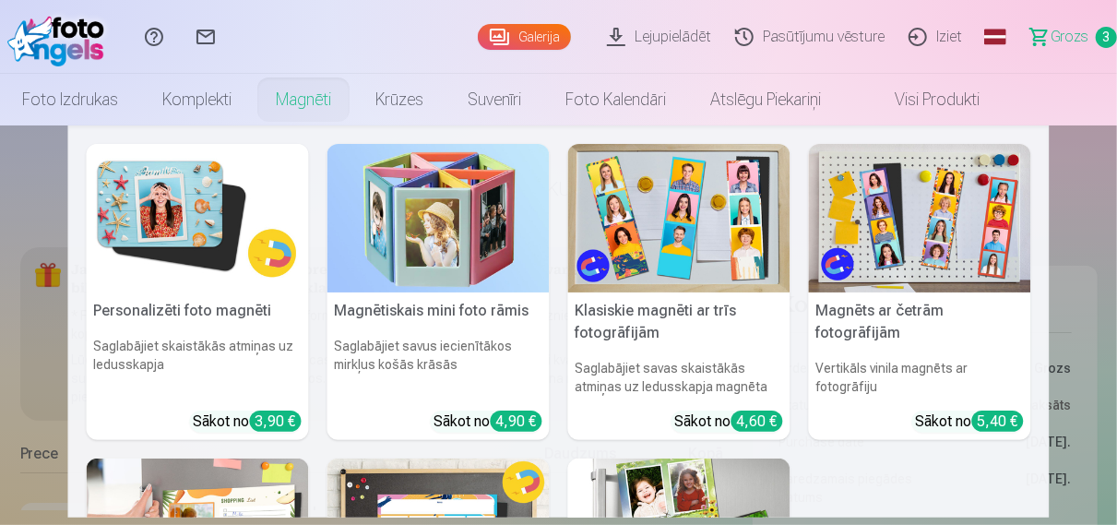
click at [287, 99] on link "Magnēti" at bounding box center [304, 100] width 100 height 52
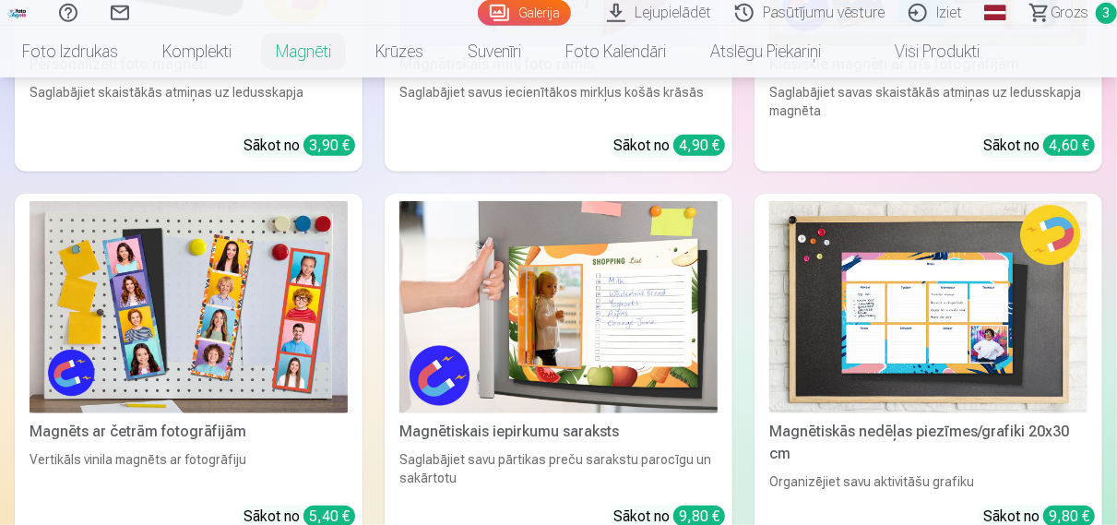
scroll to position [576, 0]
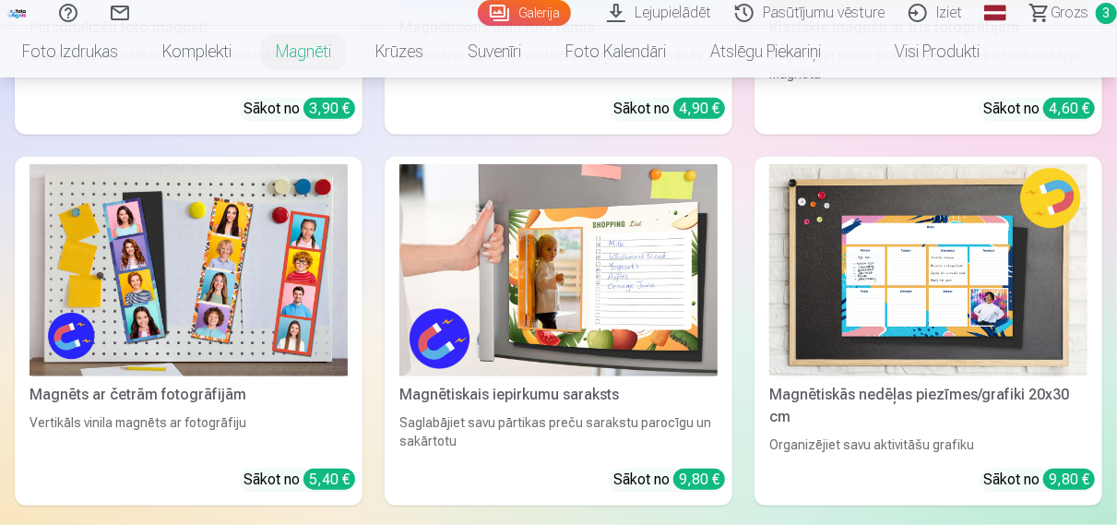
click at [942, 294] on img at bounding box center [929, 270] width 318 height 212
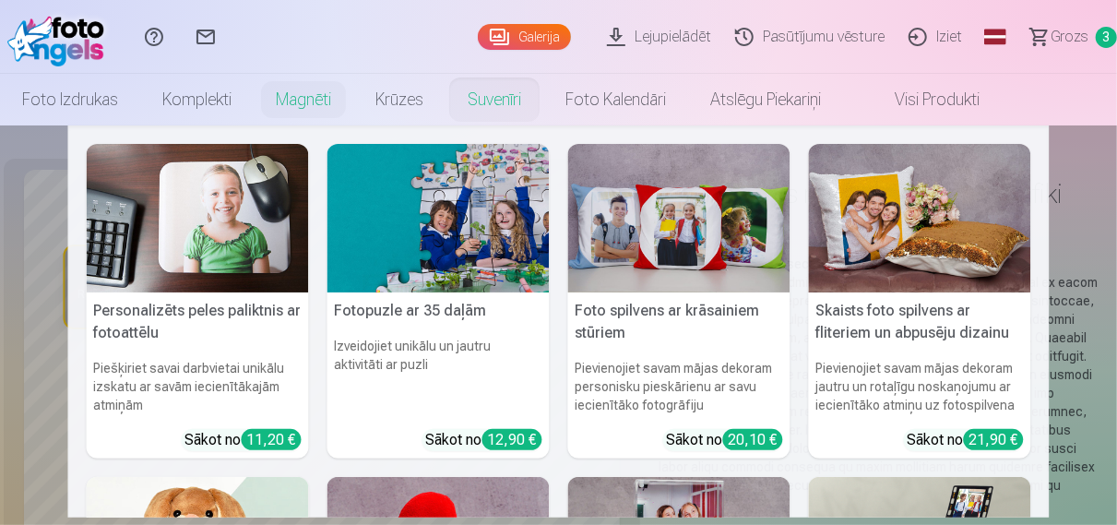
click at [475, 107] on link "Suvenīri" at bounding box center [495, 100] width 98 height 52
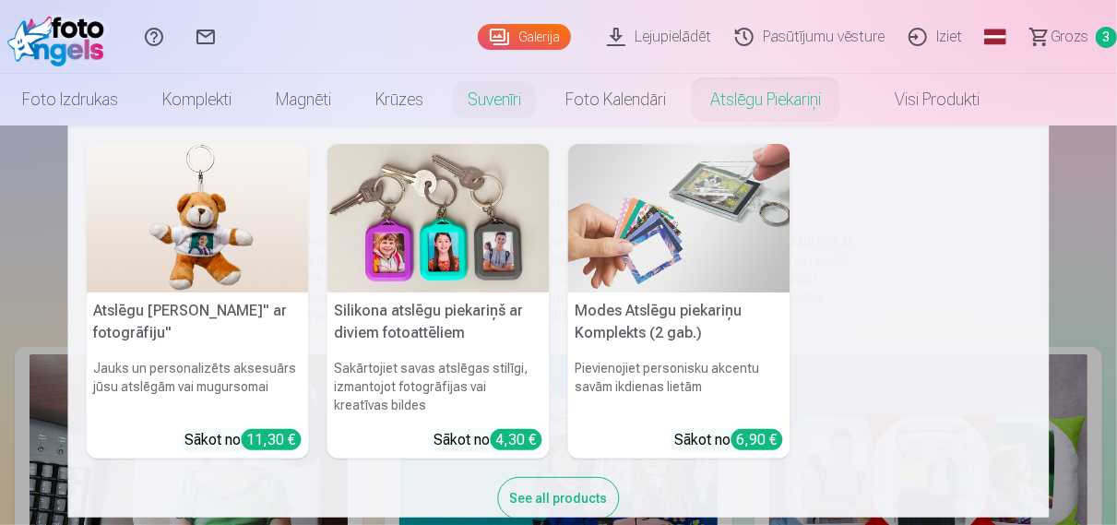
click at [787, 109] on link "Atslēgu piekariņi" at bounding box center [765, 100] width 155 height 52
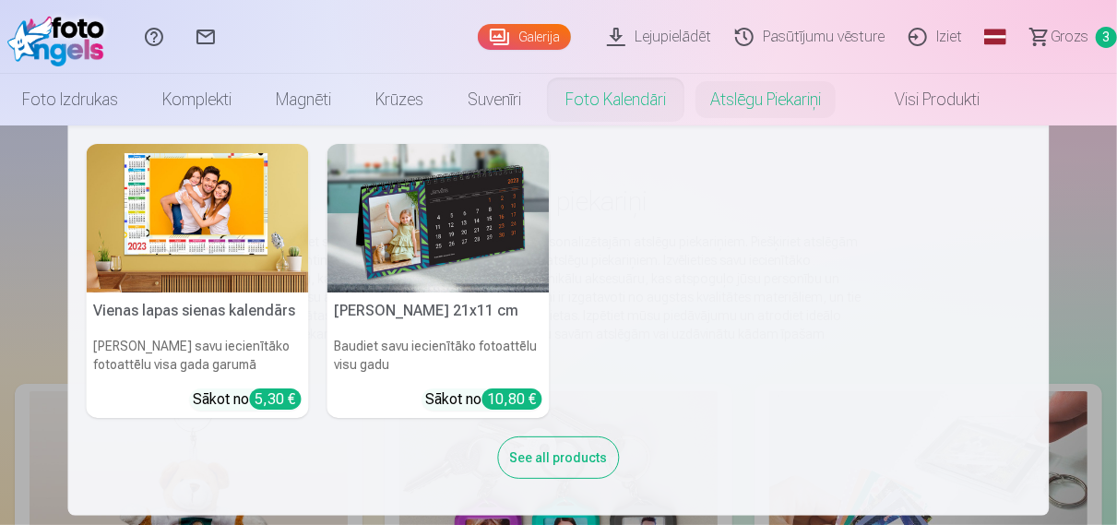
click at [662, 113] on link "Foto kalendāri" at bounding box center [615, 100] width 145 height 52
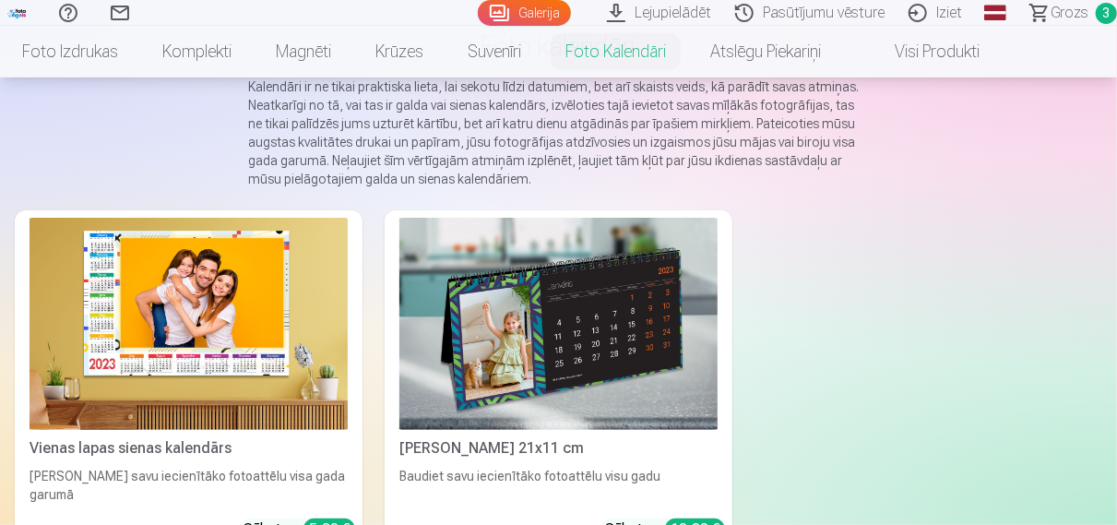
scroll to position [192, 0]
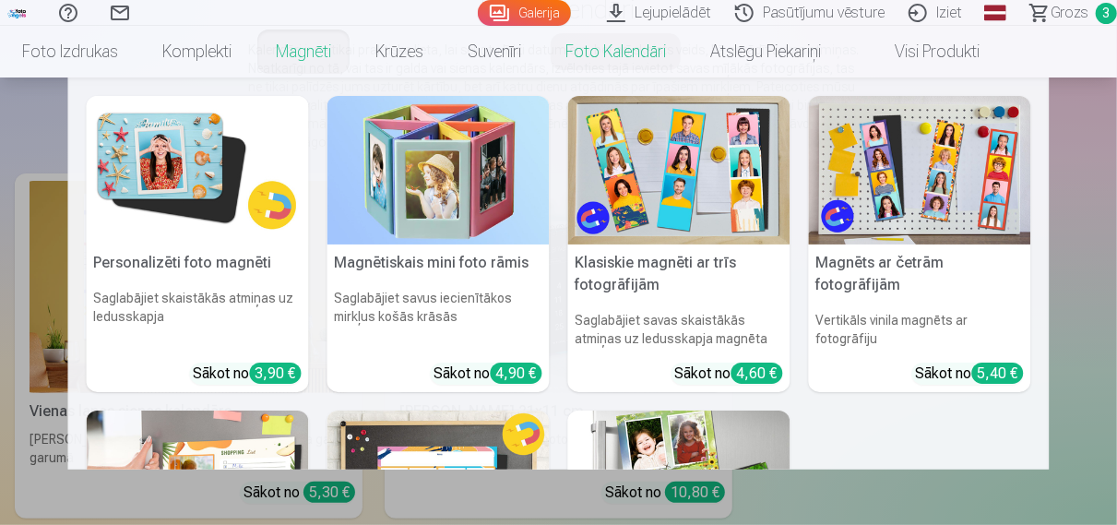
click at [335, 62] on link "Magnēti" at bounding box center [304, 52] width 100 height 52
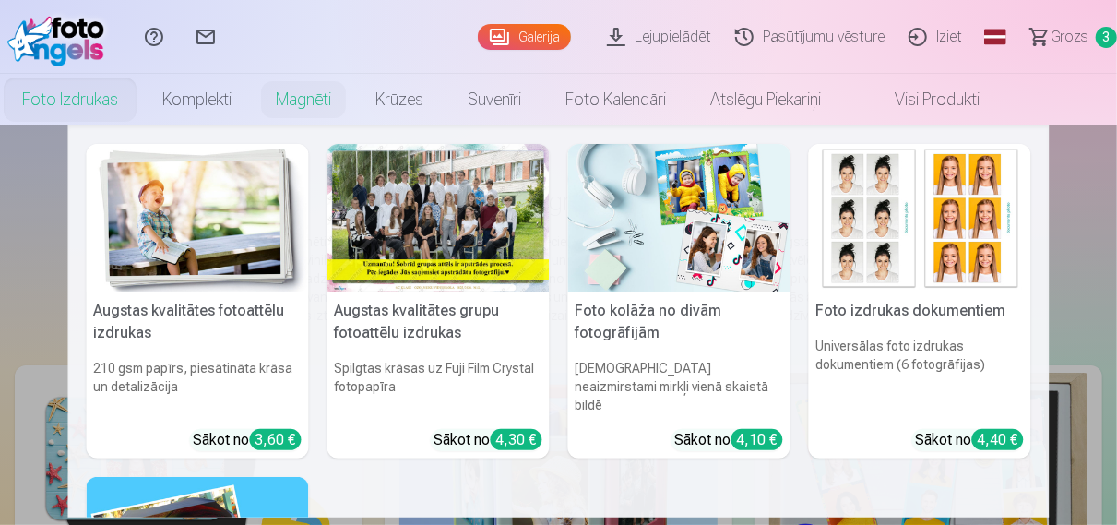
click at [102, 113] on link "Foto izdrukas" at bounding box center [70, 100] width 140 height 52
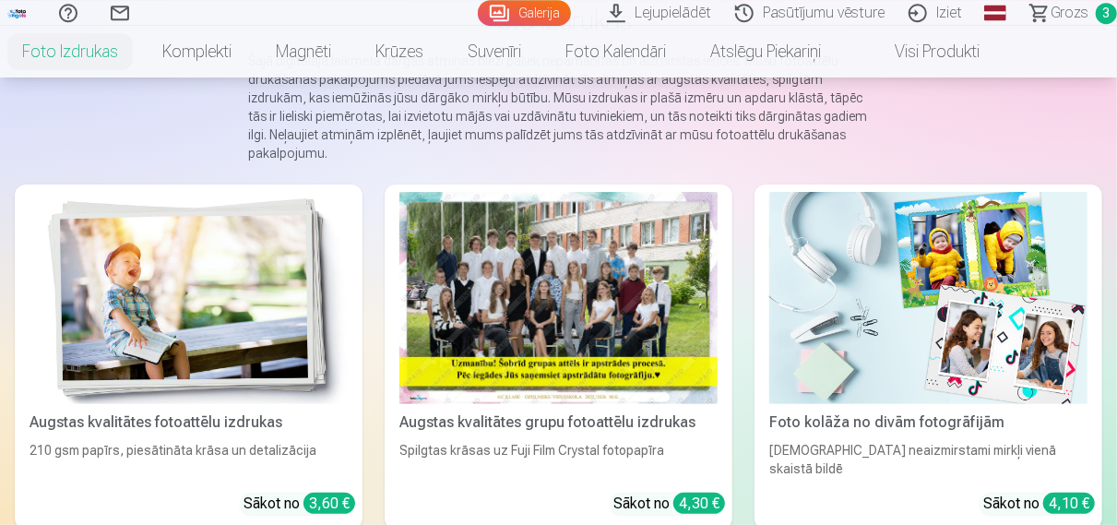
scroll to position [192, 0]
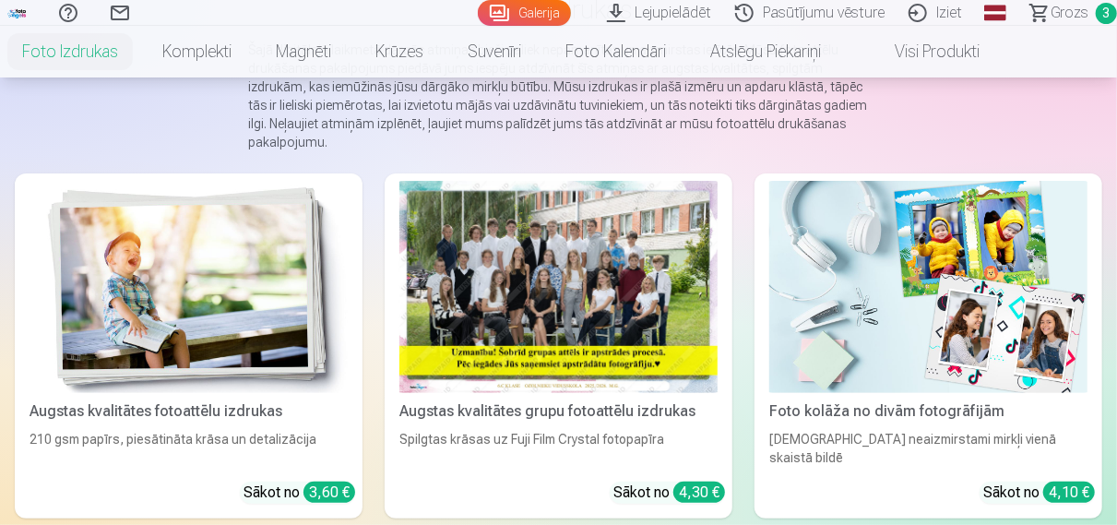
click at [900, 322] on img at bounding box center [929, 287] width 318 height 212
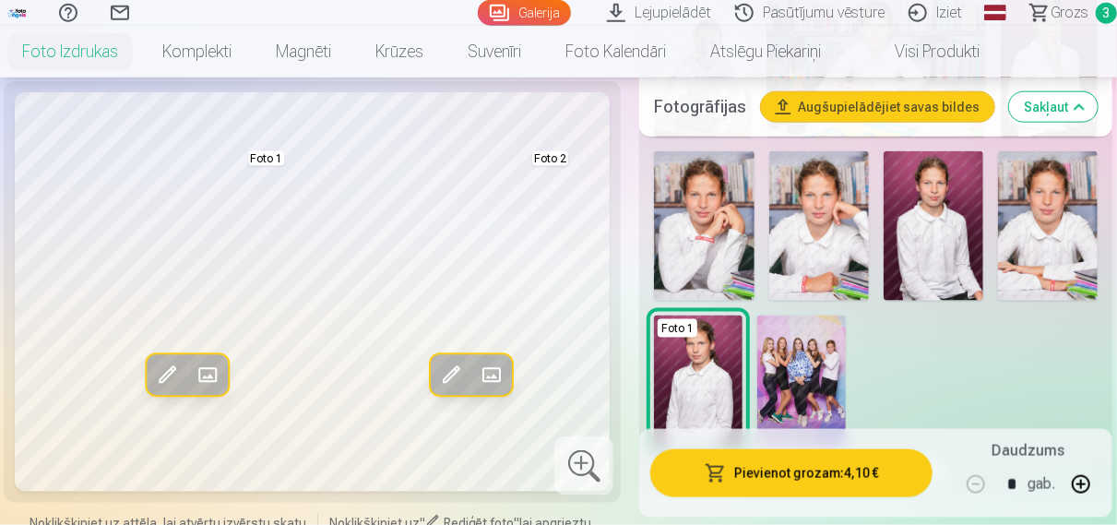
scroll to position [1056, 0]
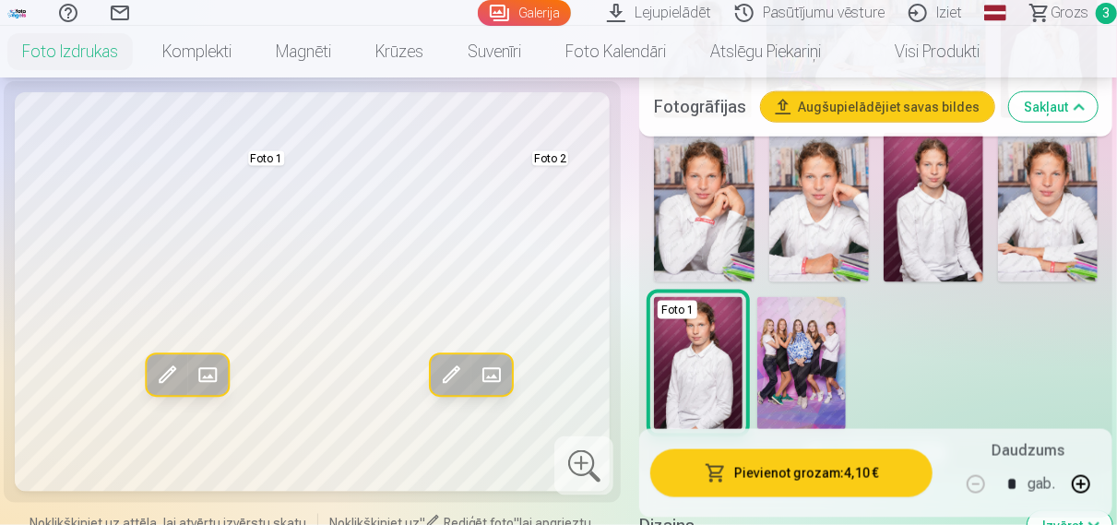
click at [811, 353] on img at bounding box center [802, 363] width 89 height 133
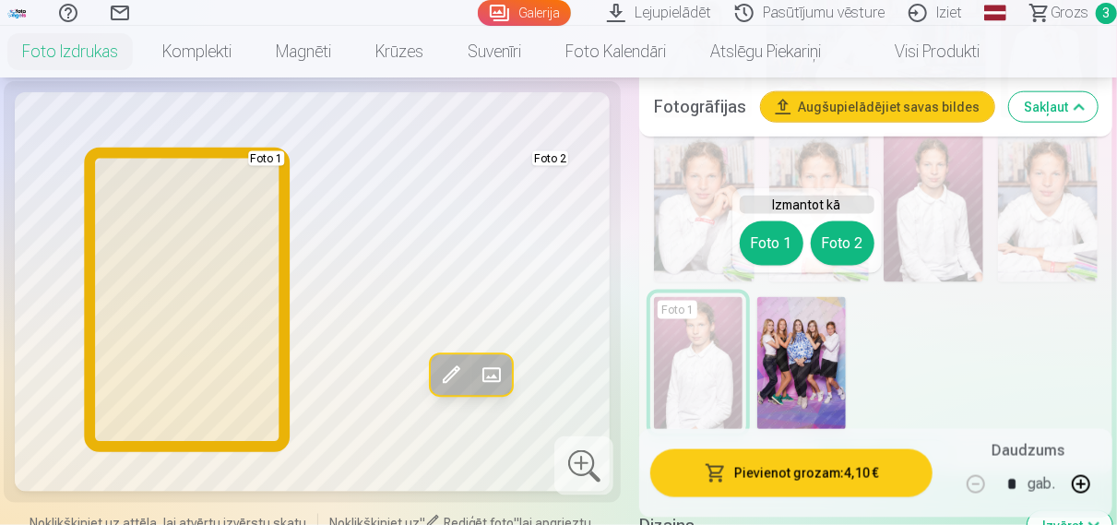
click at [765, 250] on button "Foto 1" at bounding box center [772, 243] width 64 height 44
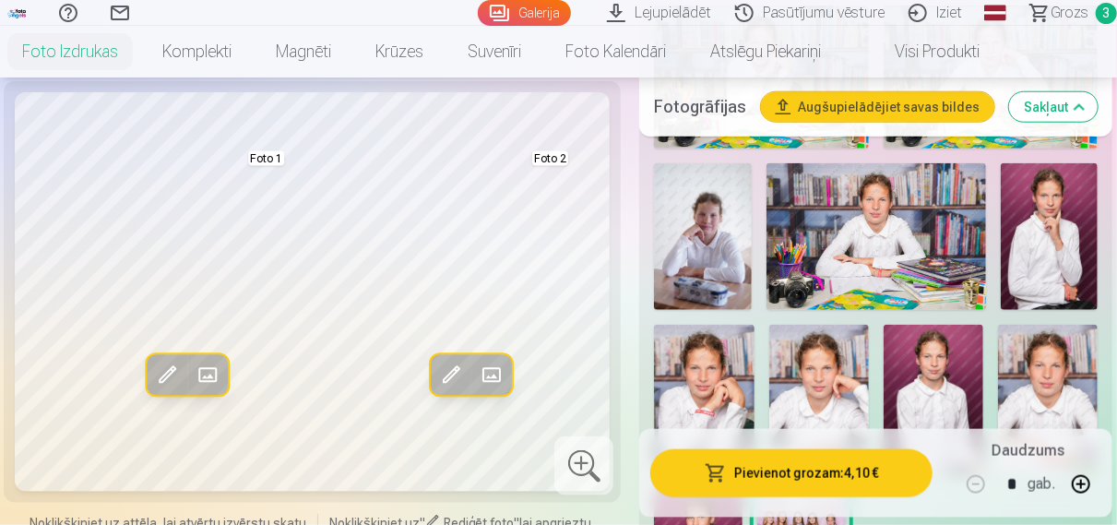
scroll to position [672, 0]
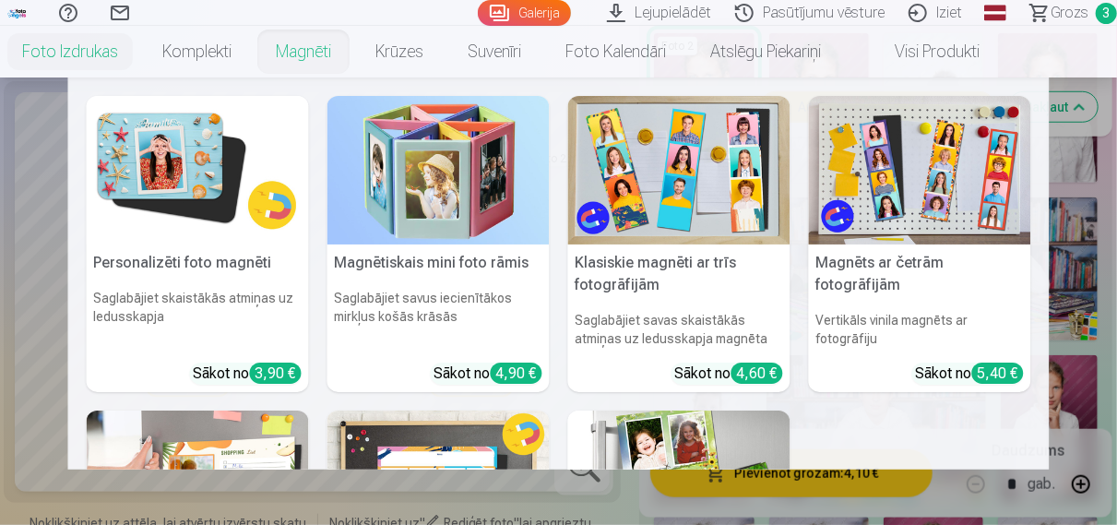
click at [305, 66] on link "Magnēti" at bounding box center [304, 52] width 100 height 52
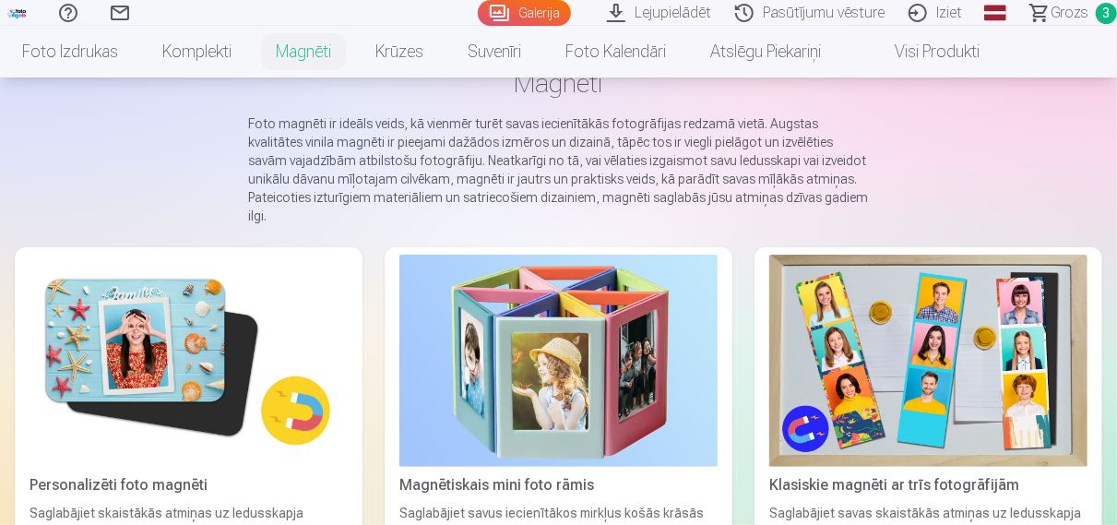
scroll to position [192, 0]
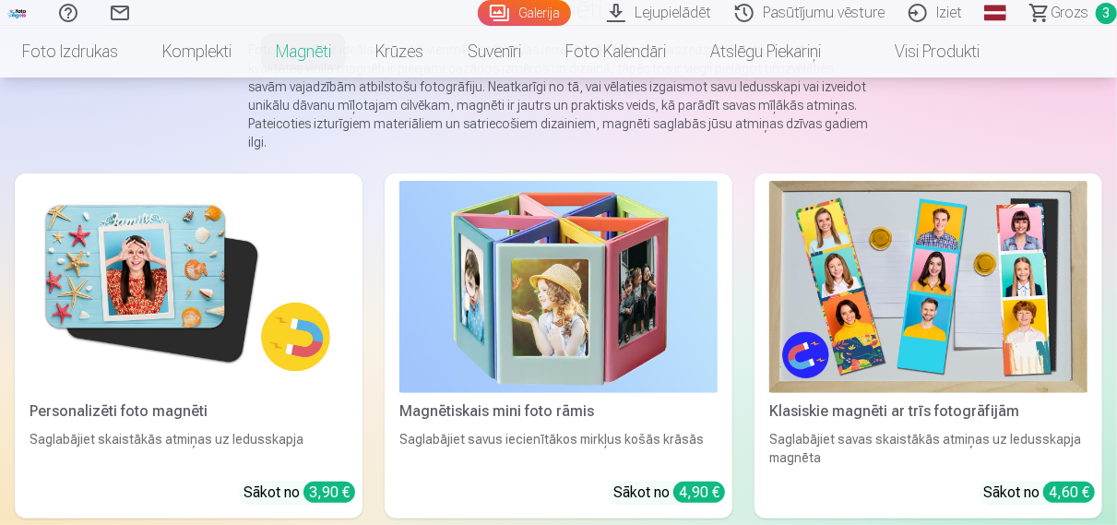
click at [944, 281] on img at bounding box center [929, 287] width 318 height 212
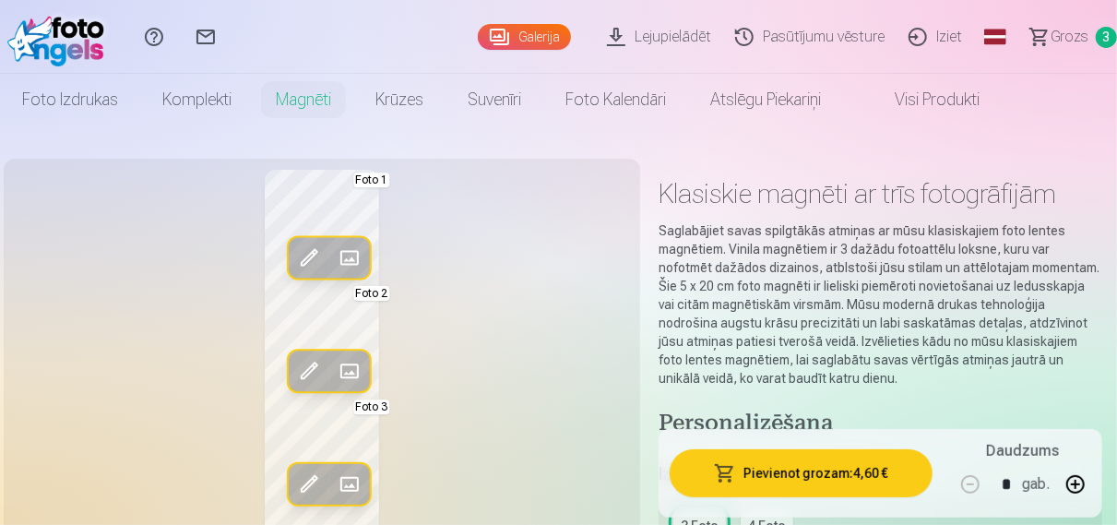
click at [350, 256] on span at bounding box center [350, 258] width 30 height 30
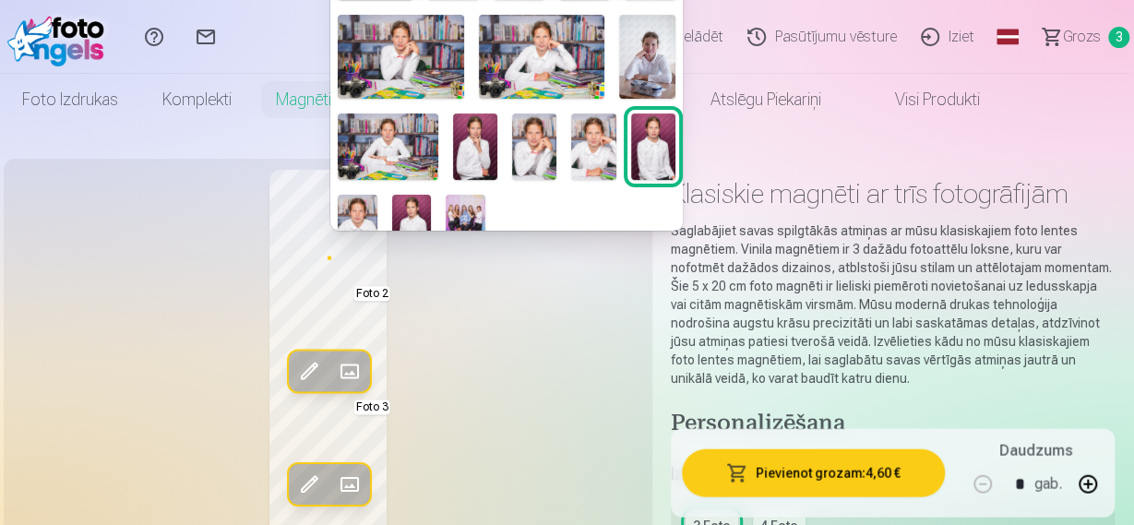
scroll to position [111, 0]
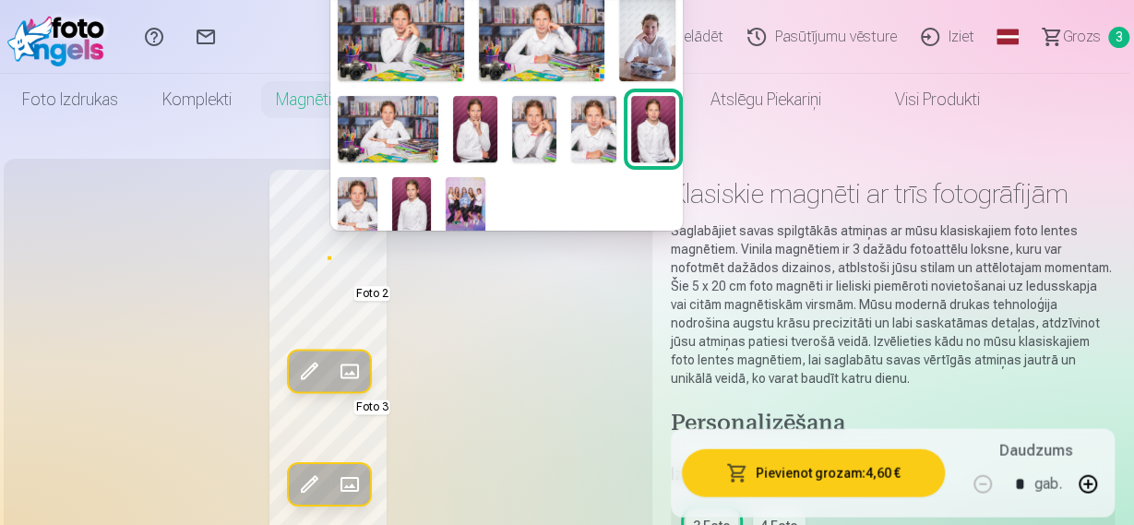
click at [468, 189] on img at bounding box center [466, 206] width 40 height 59
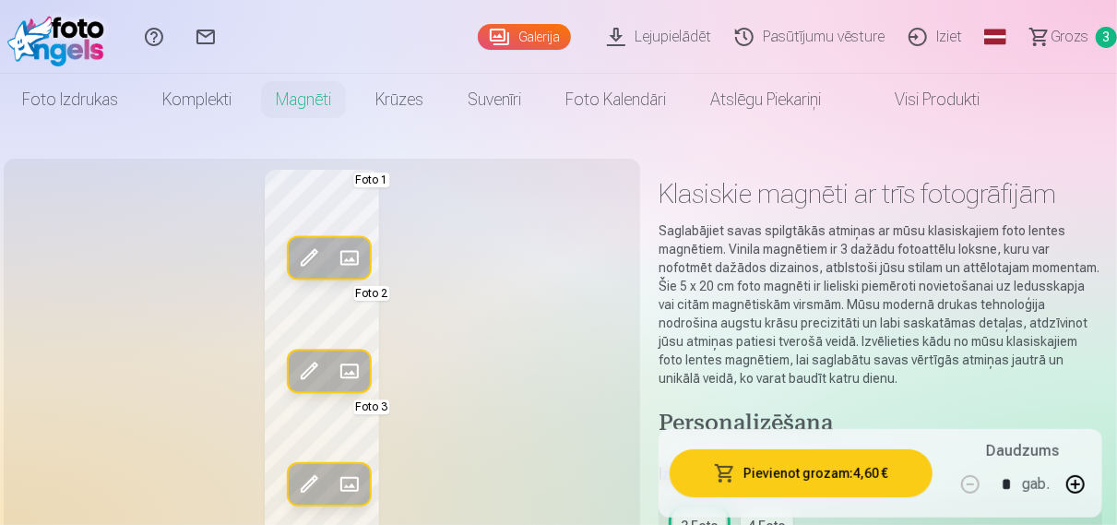
click at [357, 364] on span at bounding box center [350, 371] width 30 height 30
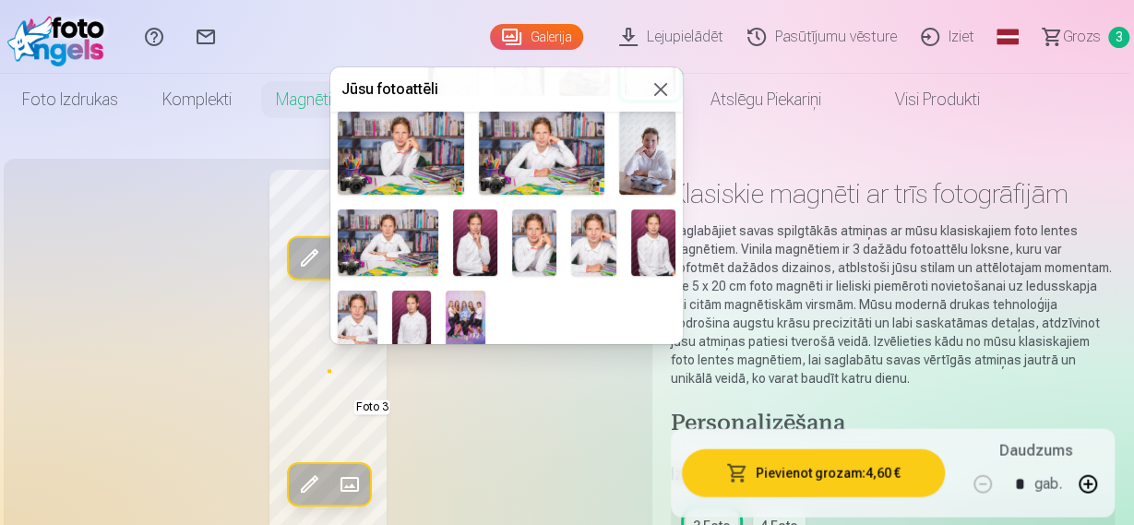
click at [528, 245] on img at bounding box center [534, 242] width 44 height 66
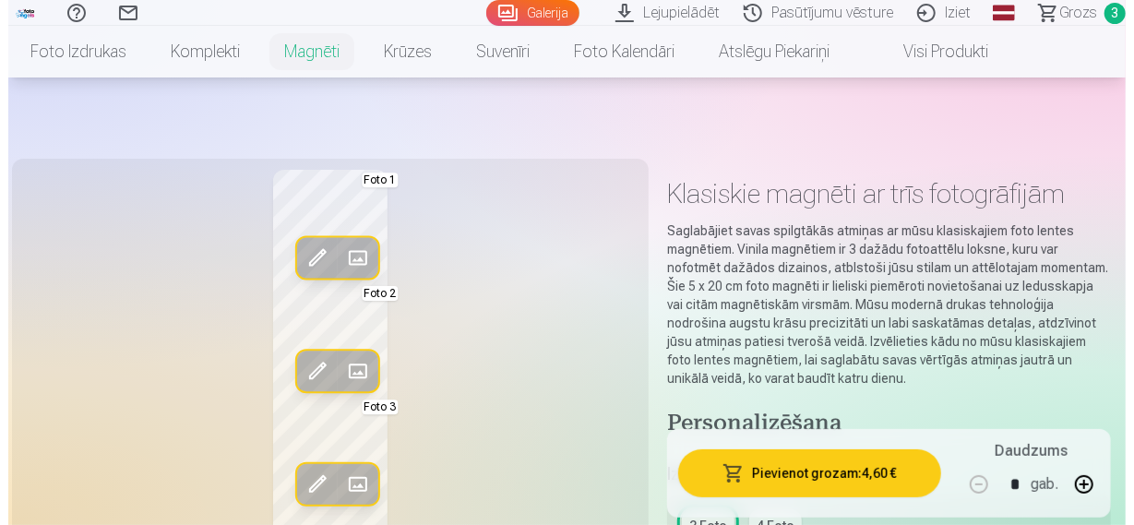
scroll to position [96, 0]
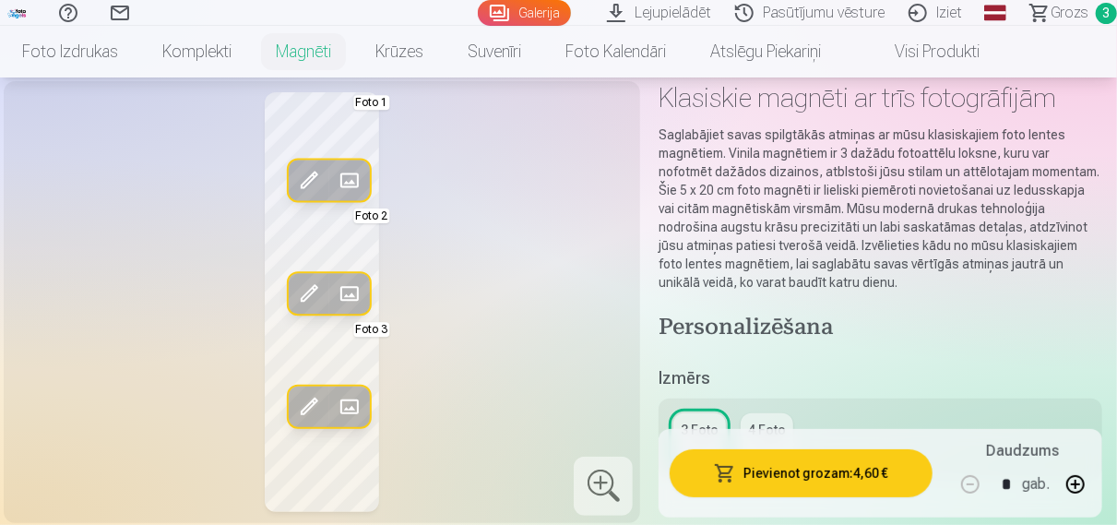
click at [357, 403] on span at bounding box center [350, 407] width 30 height 30
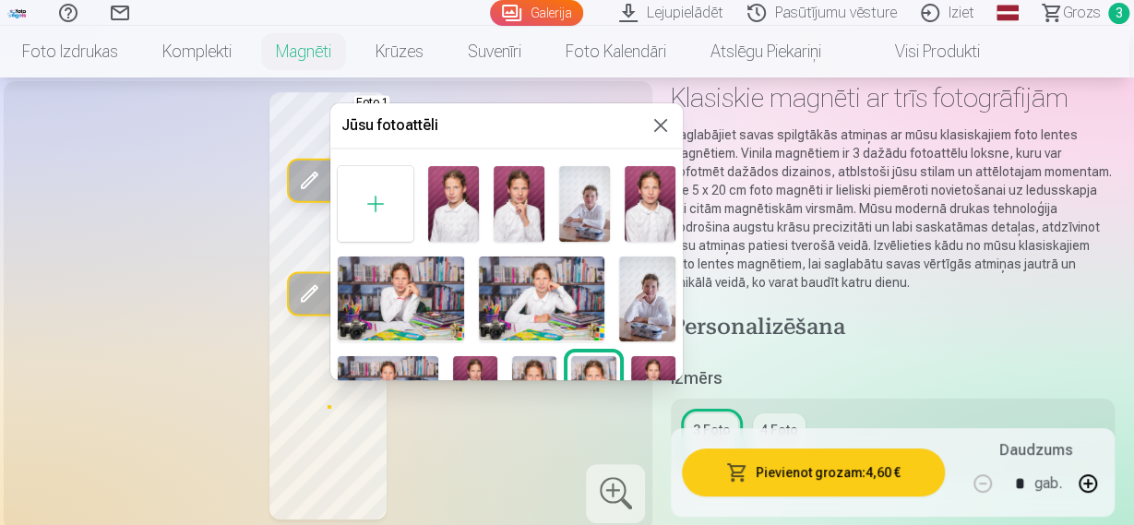
scroll to position [111, 0]
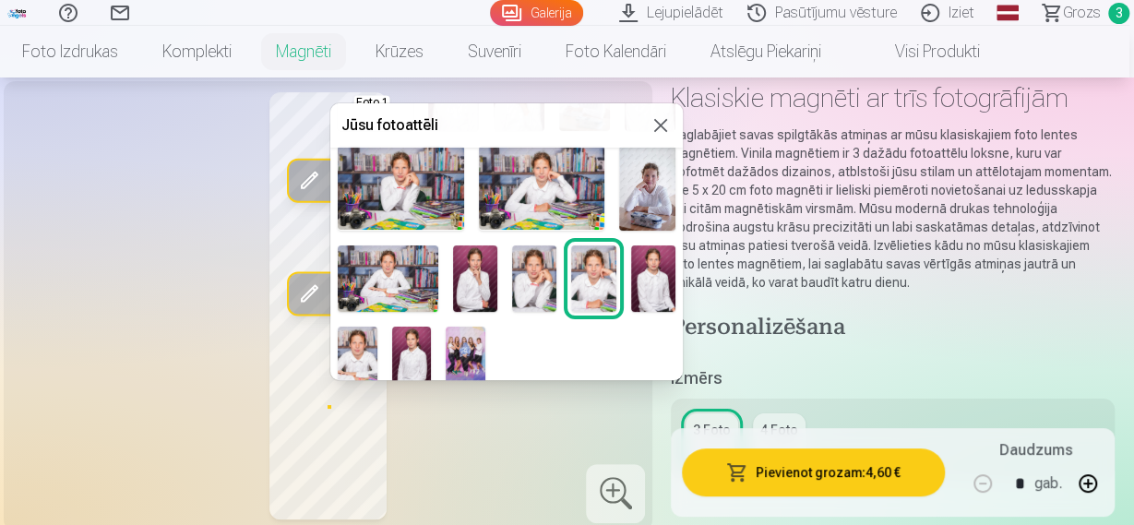
click at [416, 283] on img at bounding box center [388, 278] width 101 height 66
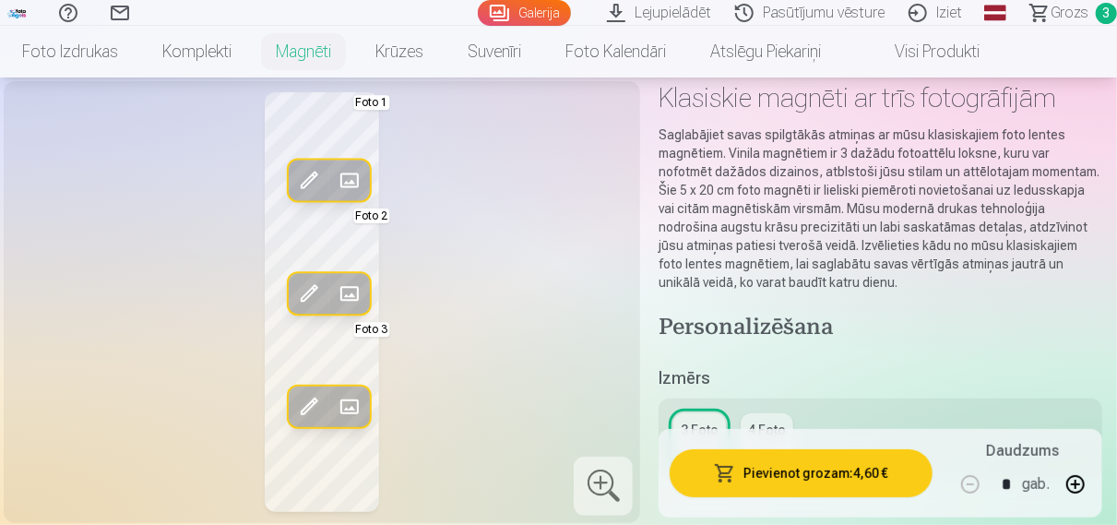
click at [352, 410] on span at bounding box center [350, 407] width 30 height 30
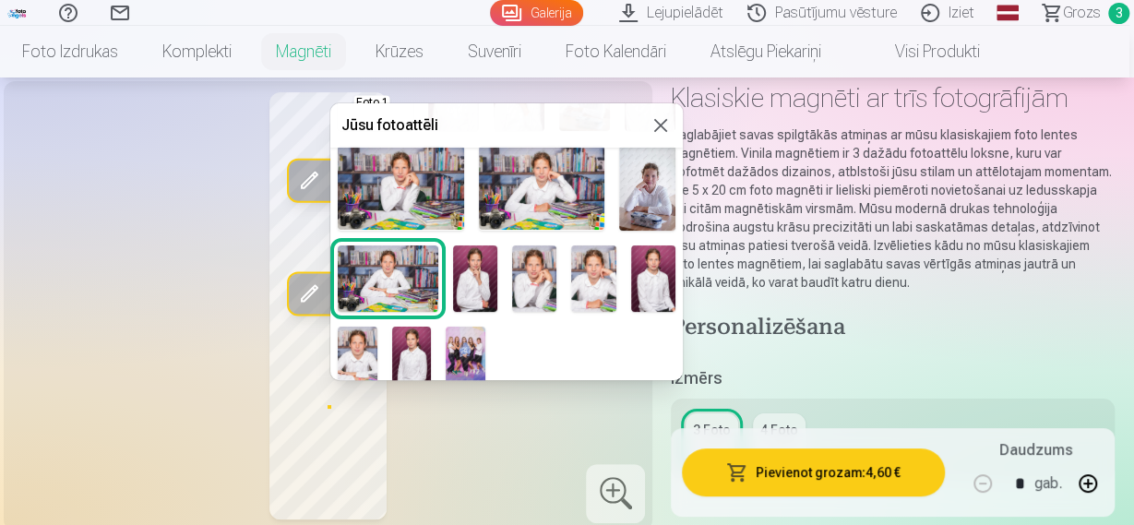
click at [419, 339] on img at bounding box center [412, 356] width 40 height 59
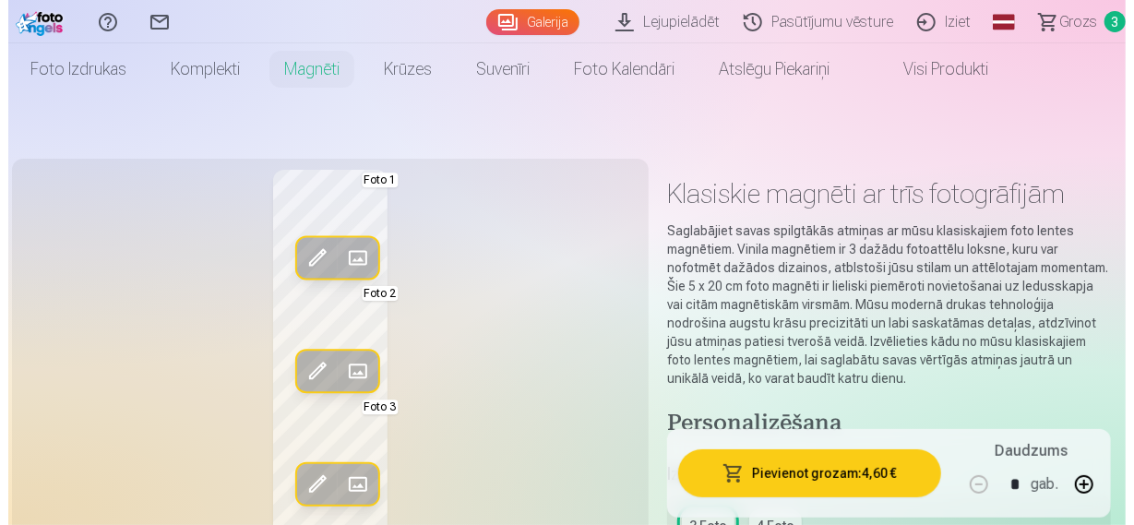
scroll to position [192, 0]
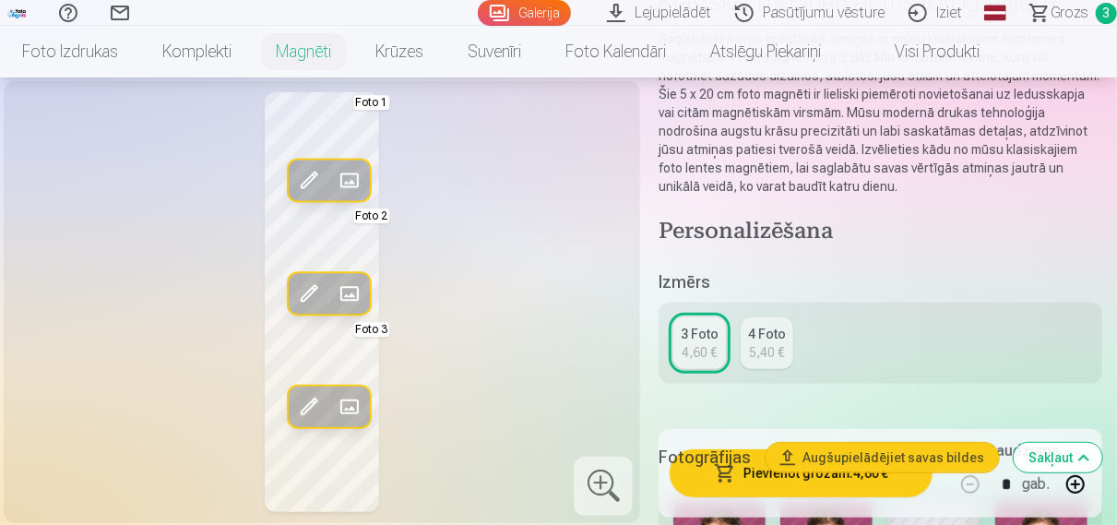
click at [352, 400] on span at bounding box center [350, 407] width 30 height 30
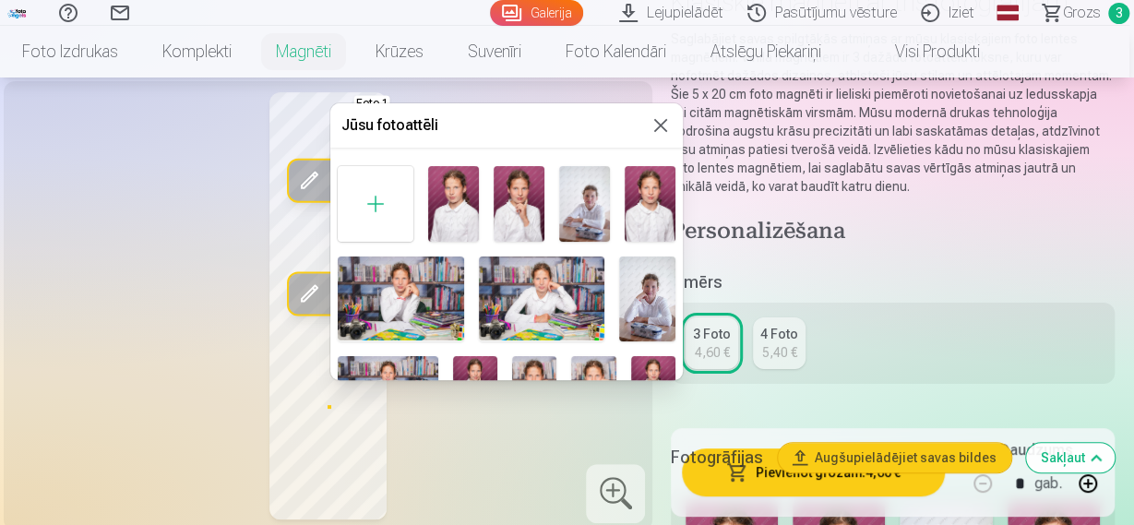
click at [488, 306] on img at bounding box center [542, 299] width 126 height 84
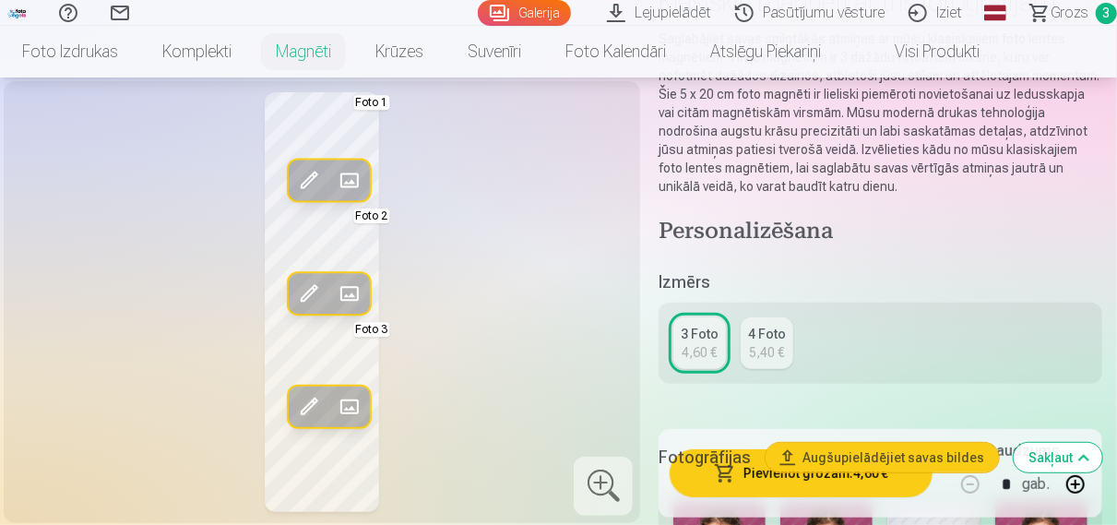
click at [351, 409] on span at bounding box center [350, 407] width 30 height 30
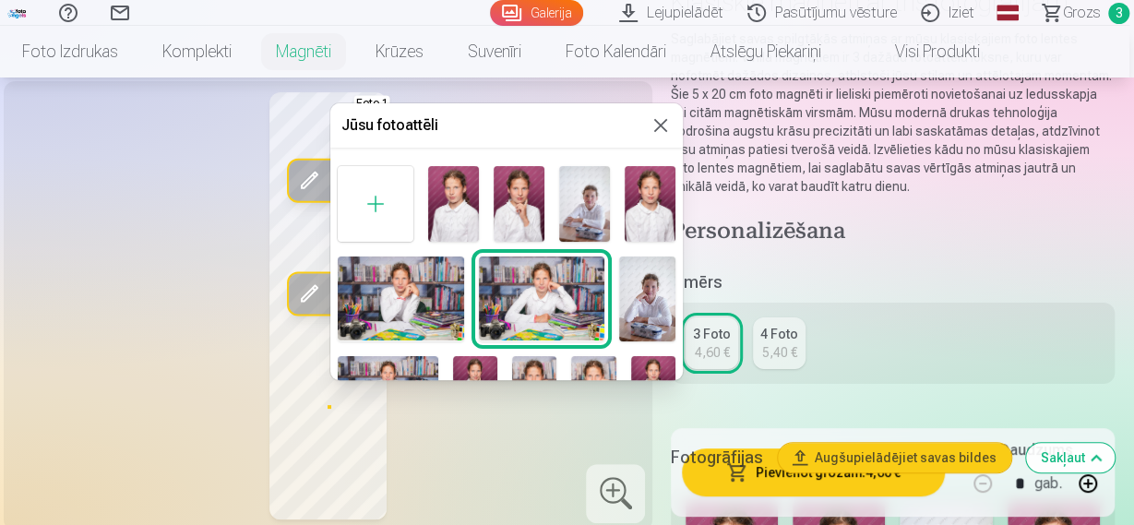
click at [485, 455] on div at bounding box center [567, 262] width 1134 height 525
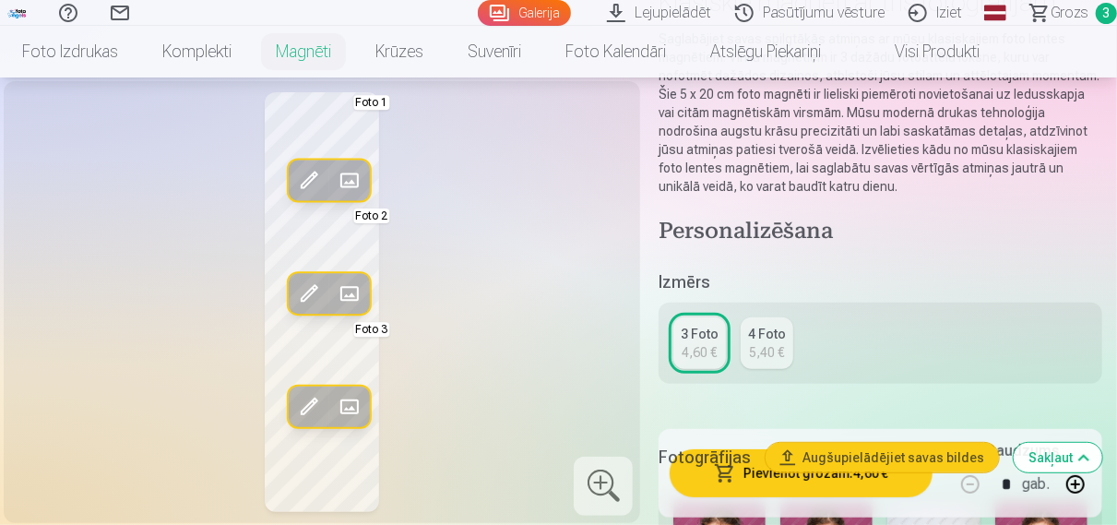
click at [361, 297] on span at bounding box center [350, 294] width 30 height 30
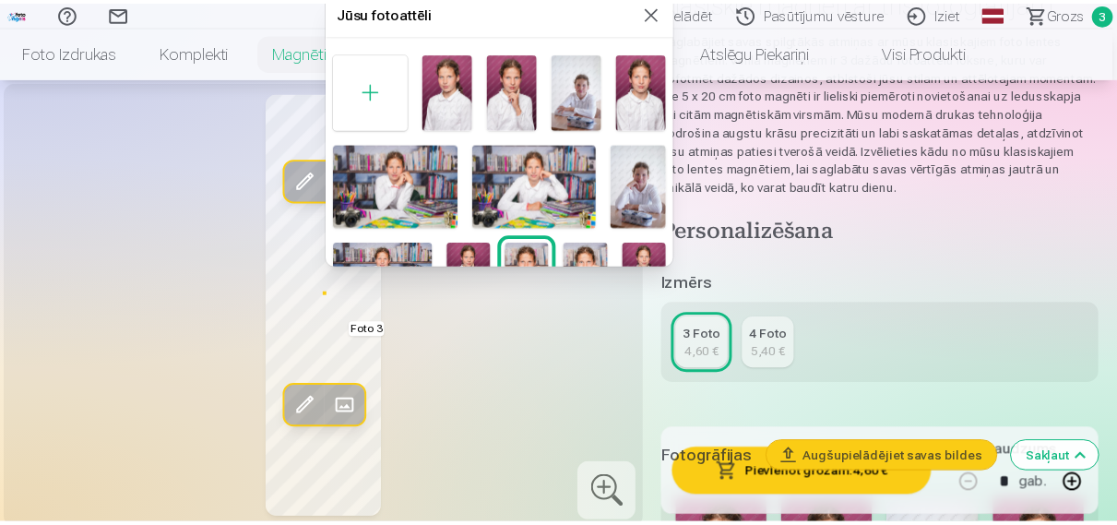
scroll to position [111, 0]
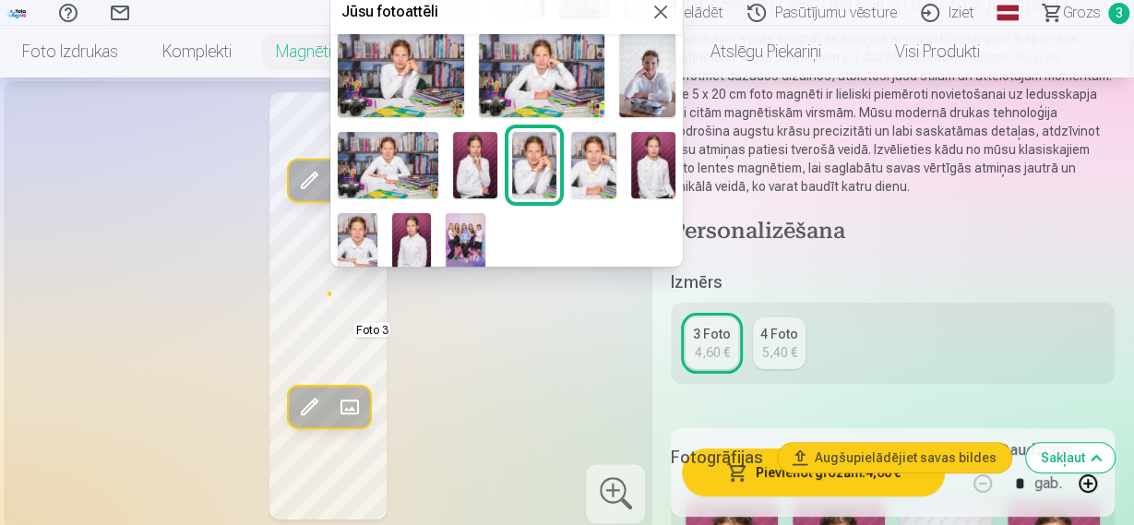
click at [383, 171] on img at bounding box center [388, 165] width 101 height 66
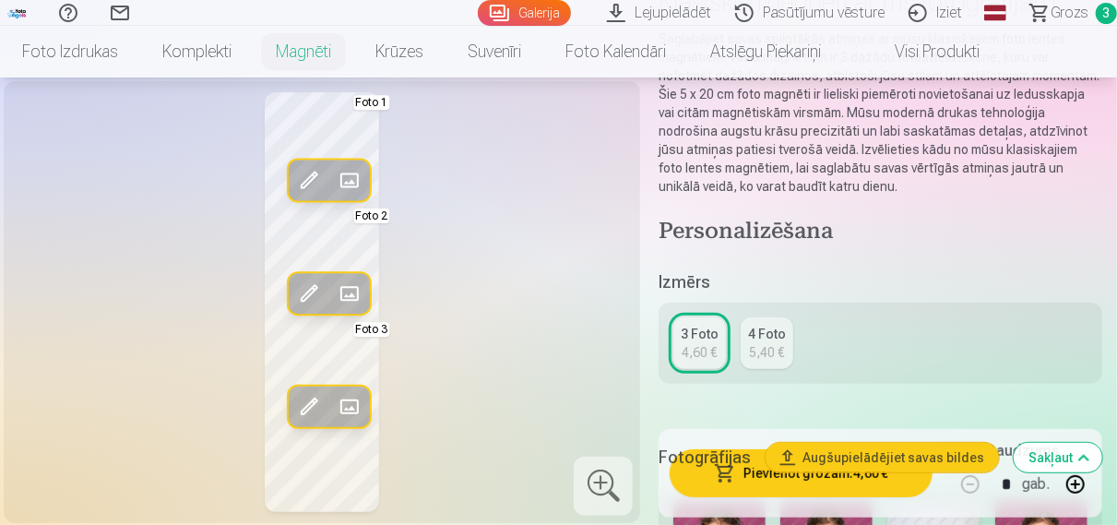
click at [348, 388] on button "Aizstāt" at bounding box center [349, 407] width 41 height 41
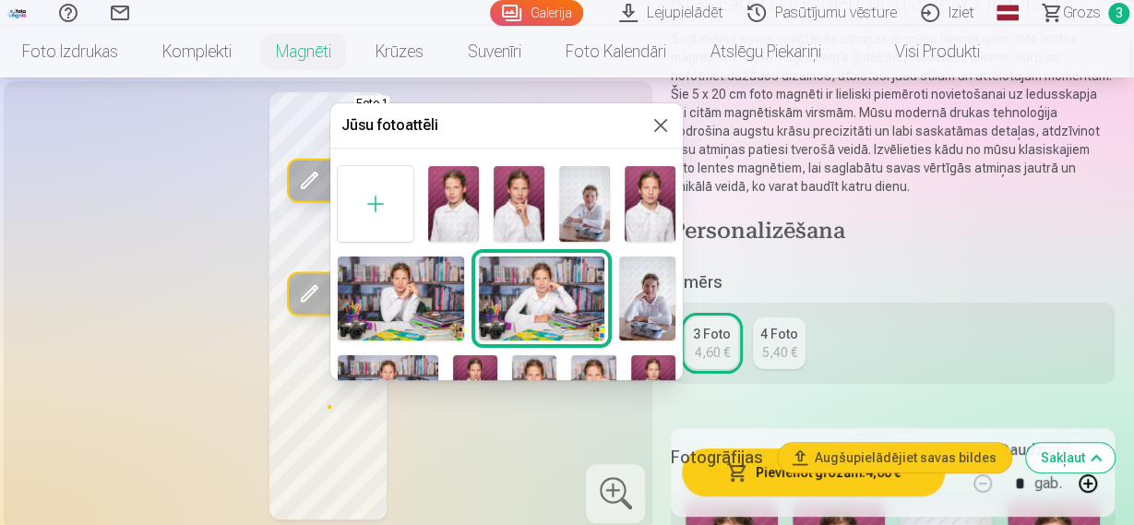
click at [573, 221] on img at bounding box center [584, 204] width 51 height 76
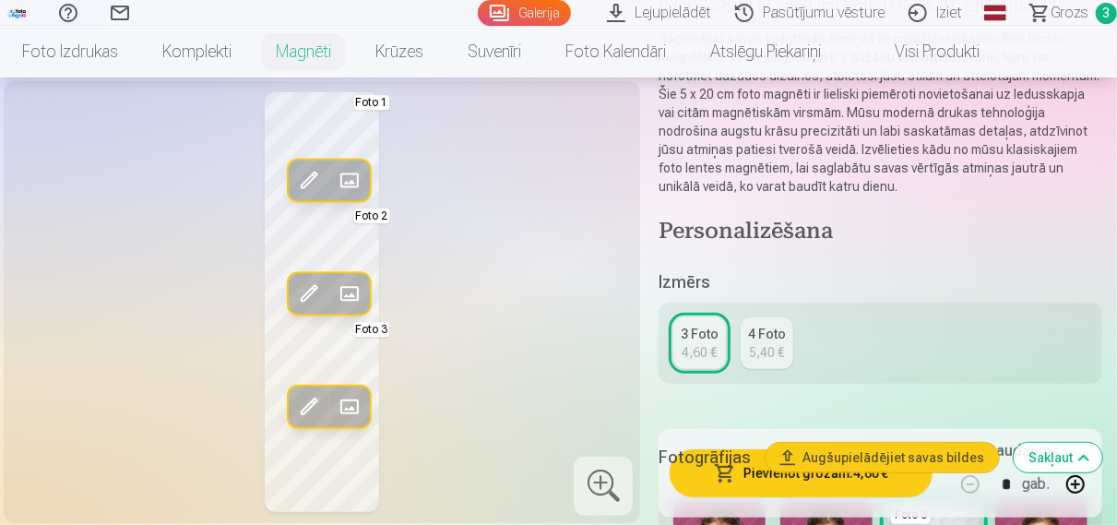
scroll to position [0, 0]
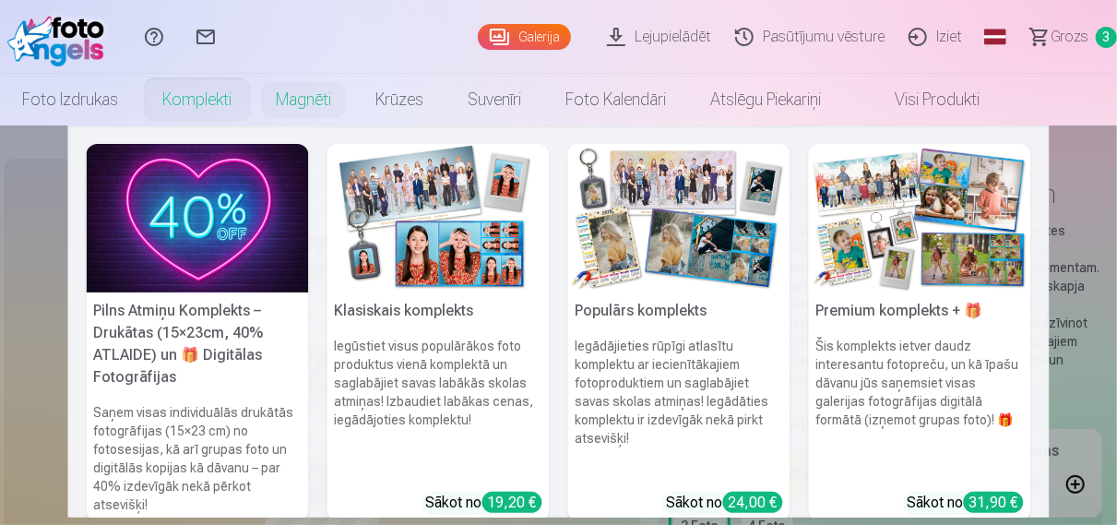
click at [196, 102] on link "Komplekti" at bounding box center [196, 100] width 113 height 52
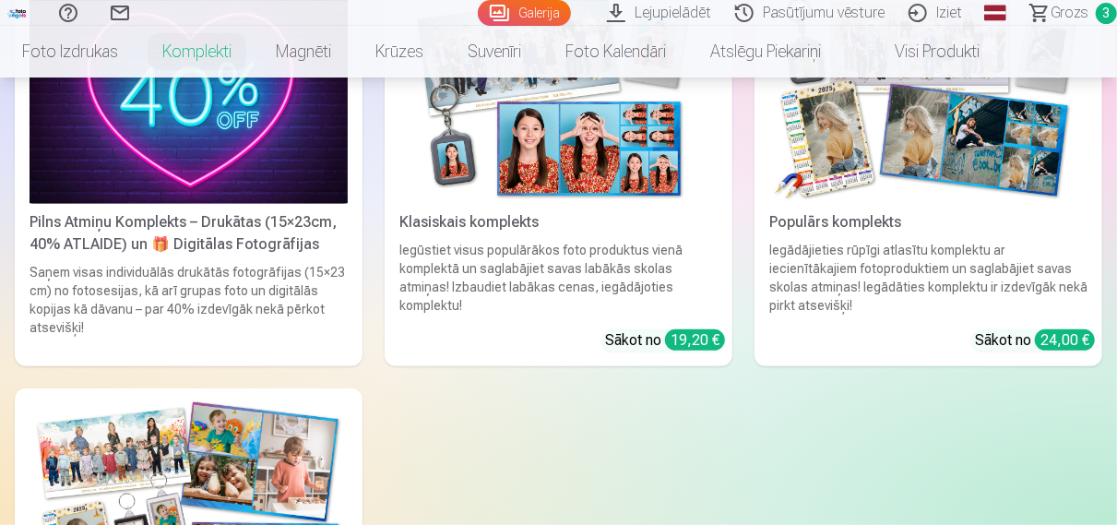
scroll to position [288, 0]
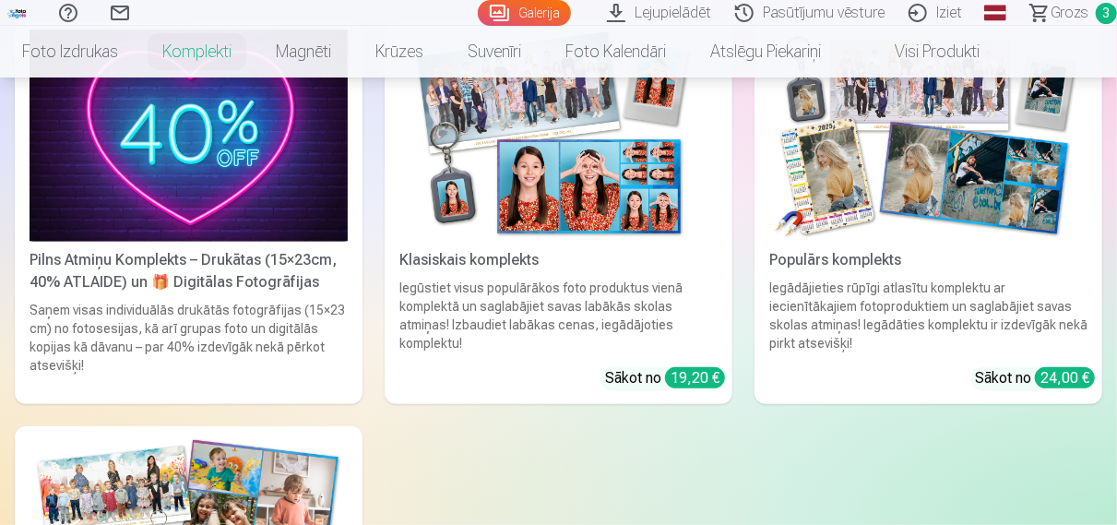
click at [233, 351] on div "Saņem visas individuālās drukātās fotogrāfijas (15×23 cm) no fotosesijas, kā ar…" at bounding box center [188, 349] width 333 height 96
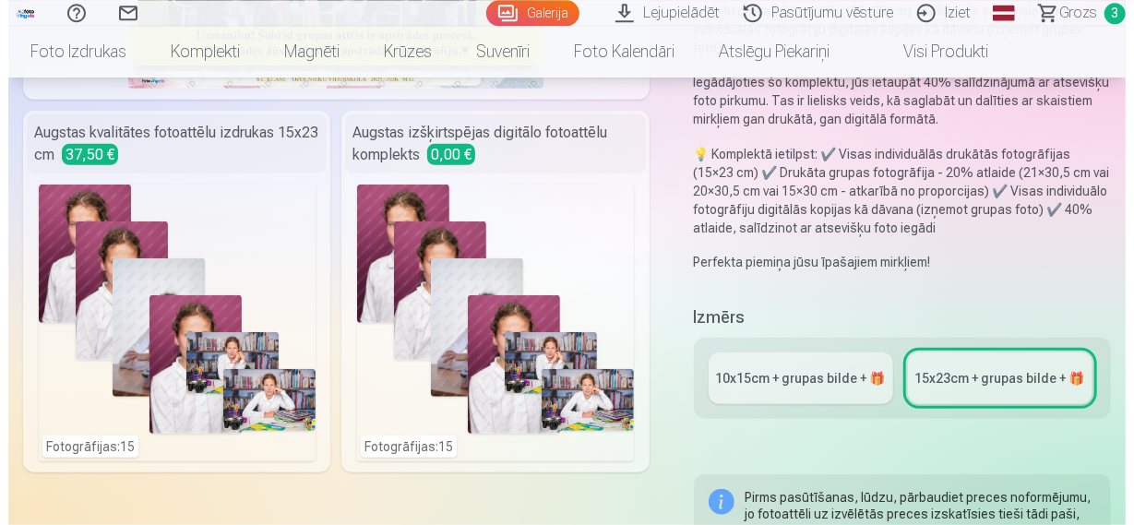
scroll to position [384, 0]
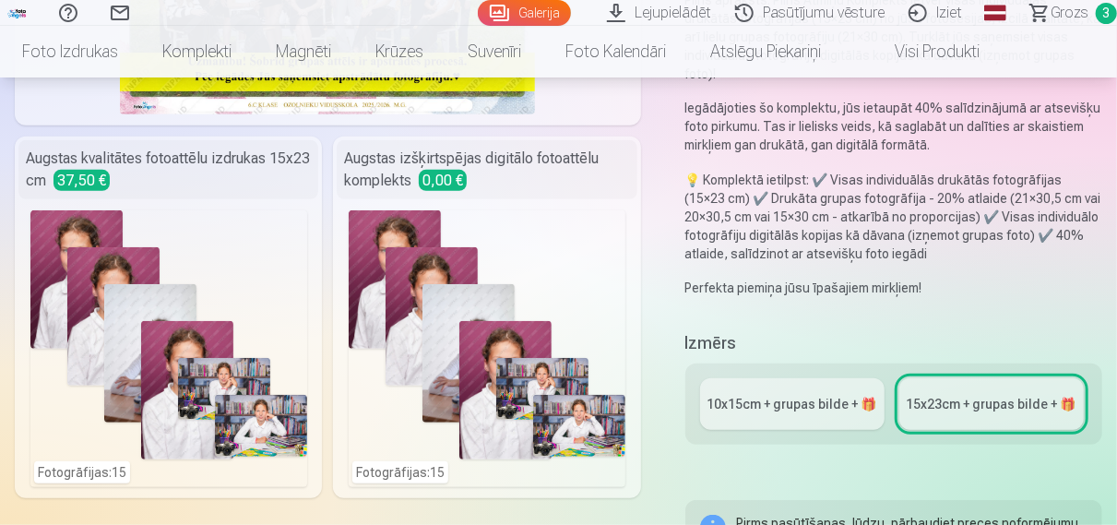
click at [517, 247] on div "Fotogrāfijas : 15" at bounding box center [487, 348] width 277 height 277
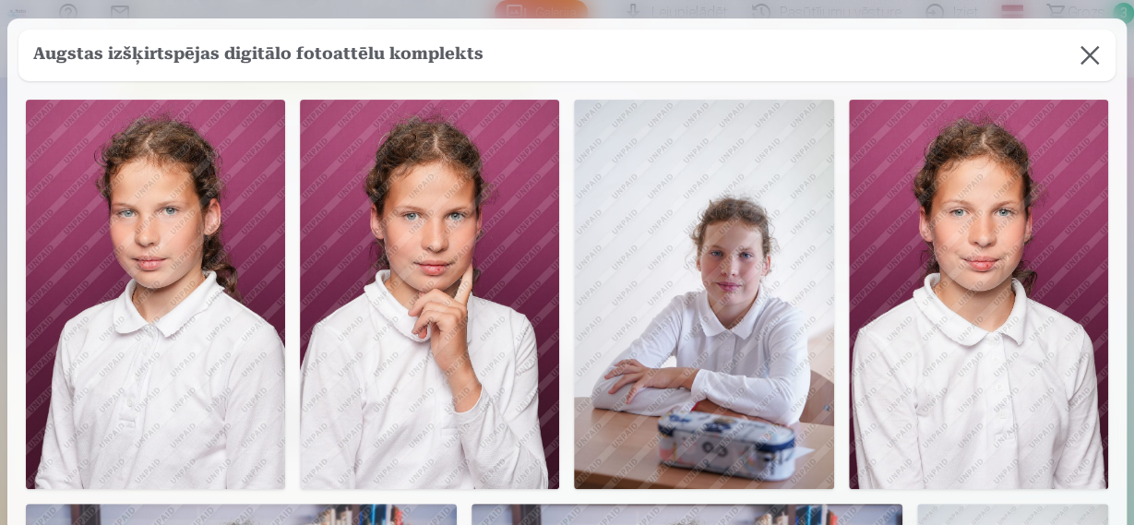
click at [517, 247] on img at bounding box center [429, 294] width 259 height 389
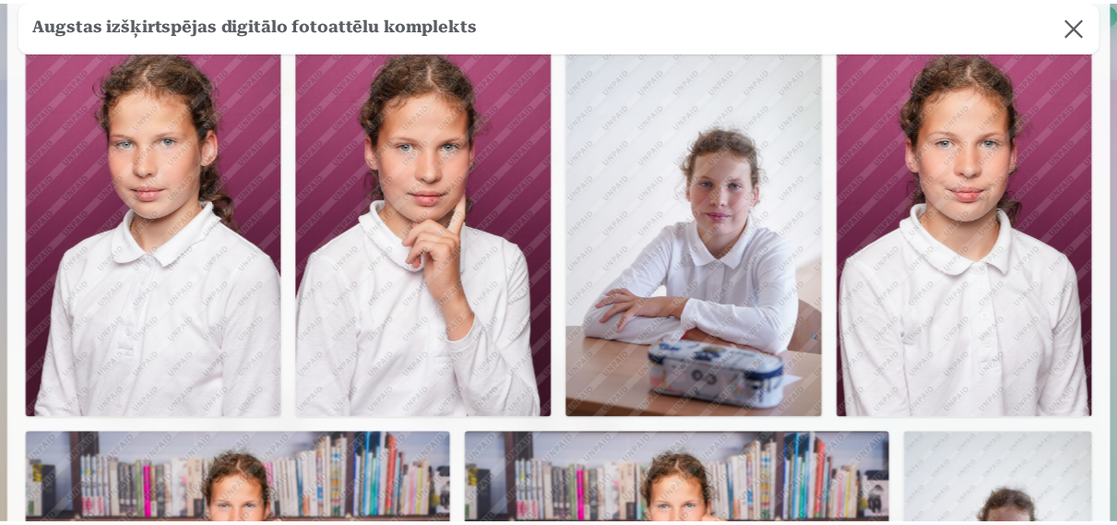
scroll to position [0, 0]
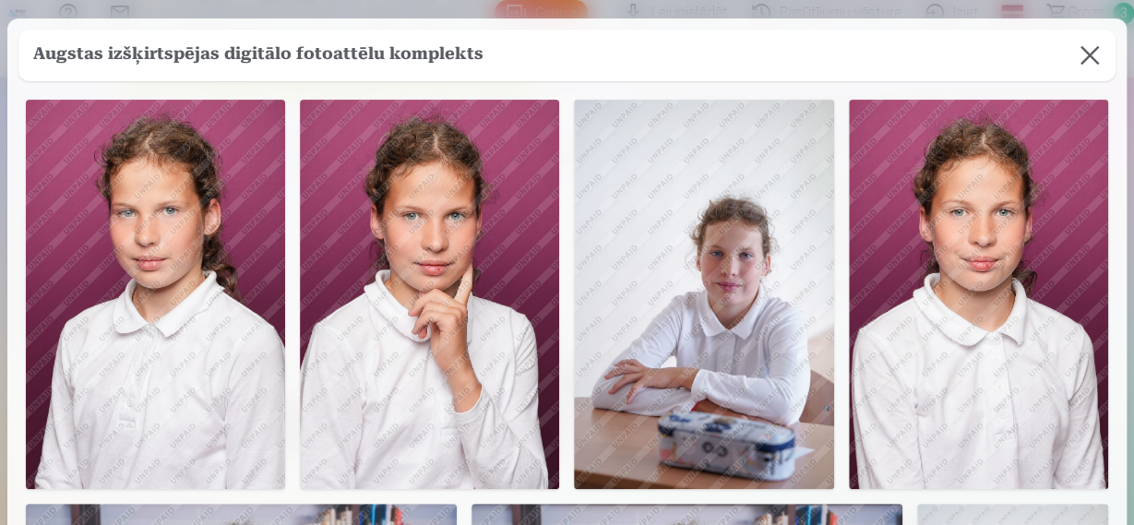
click at [1064, 42] on button at bounding box center [1090, 56] width 52 height 52
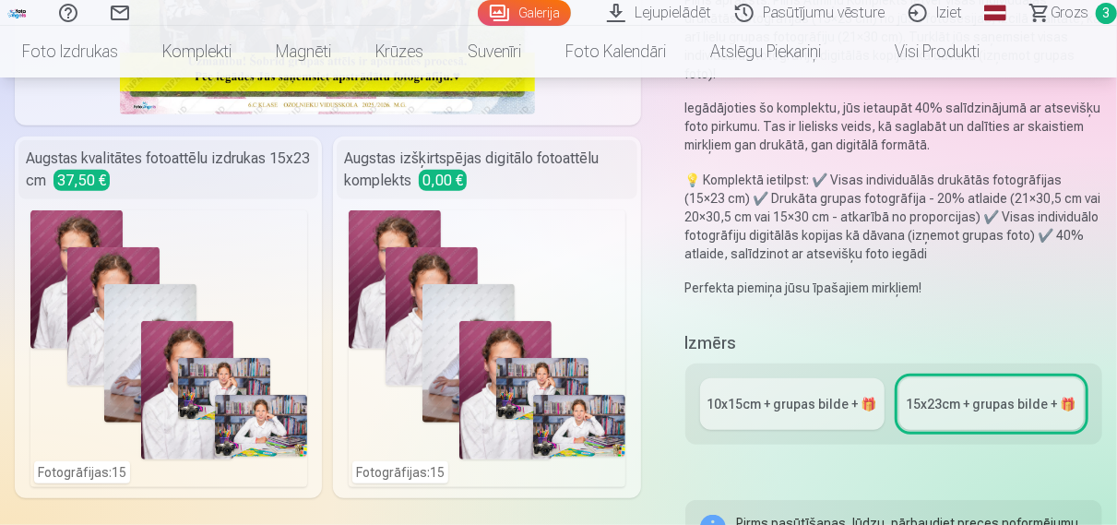
click at [440, 182] on span "0,00 €" at bounding box center [443, 180] width 48 height 21
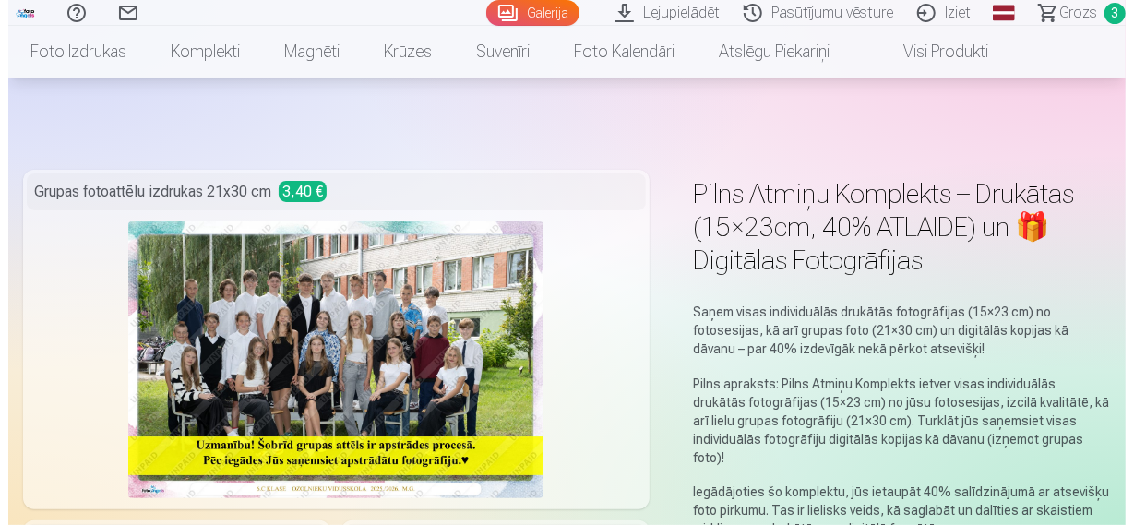
scroll to position [384, 0]
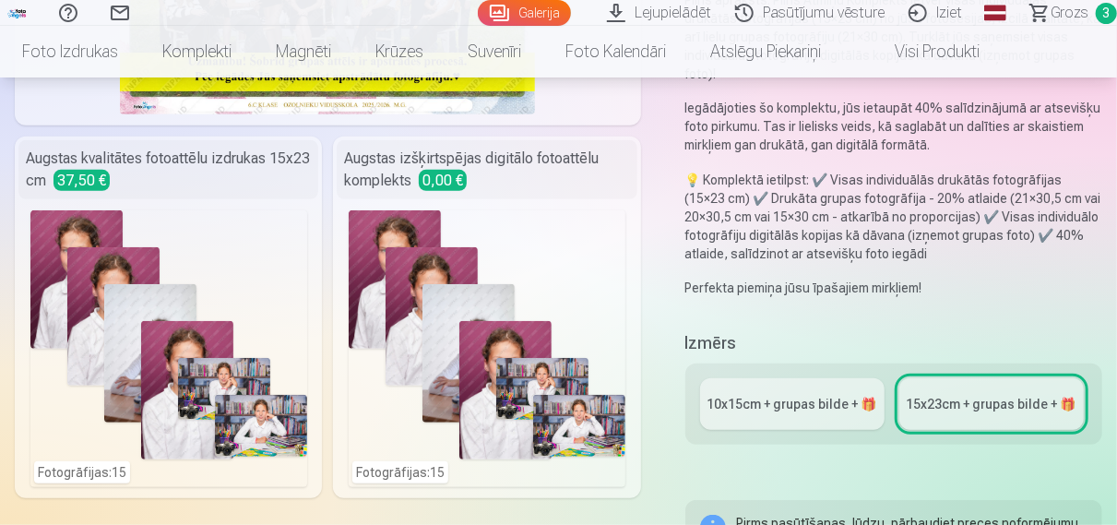
click at [150, 311] on div "Fotogrāfijas : 15" at bounding box center [168, 348] width 277 height 277
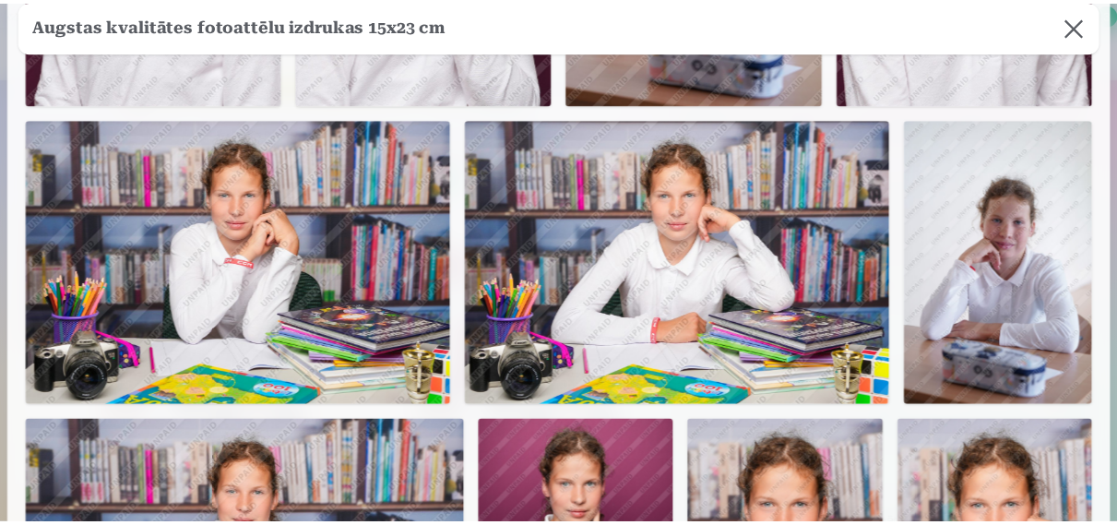
scroll to position [0, 0]
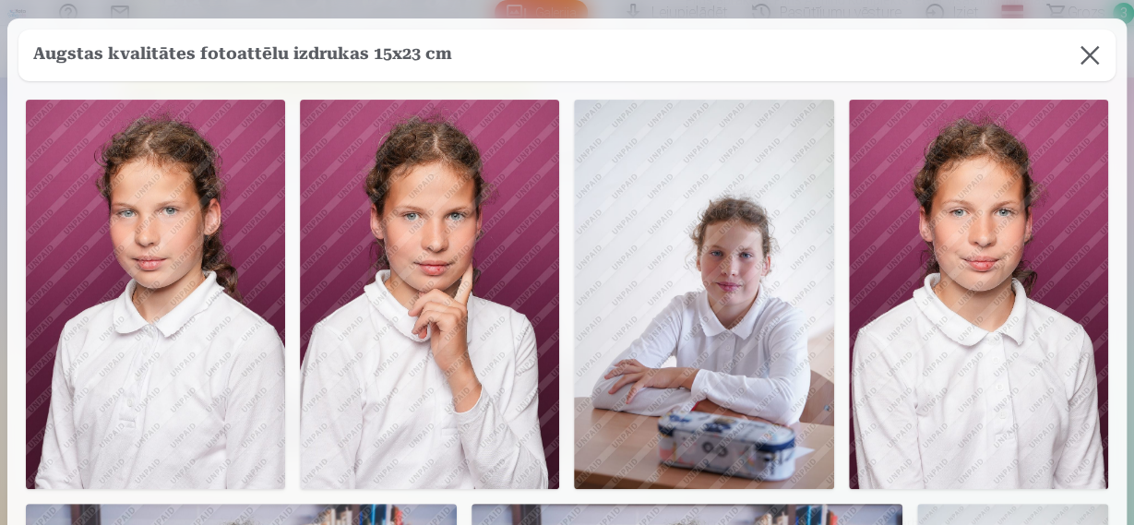
click at [1079, 59] on button at bounding box center [1090, 56] width 52 height 52
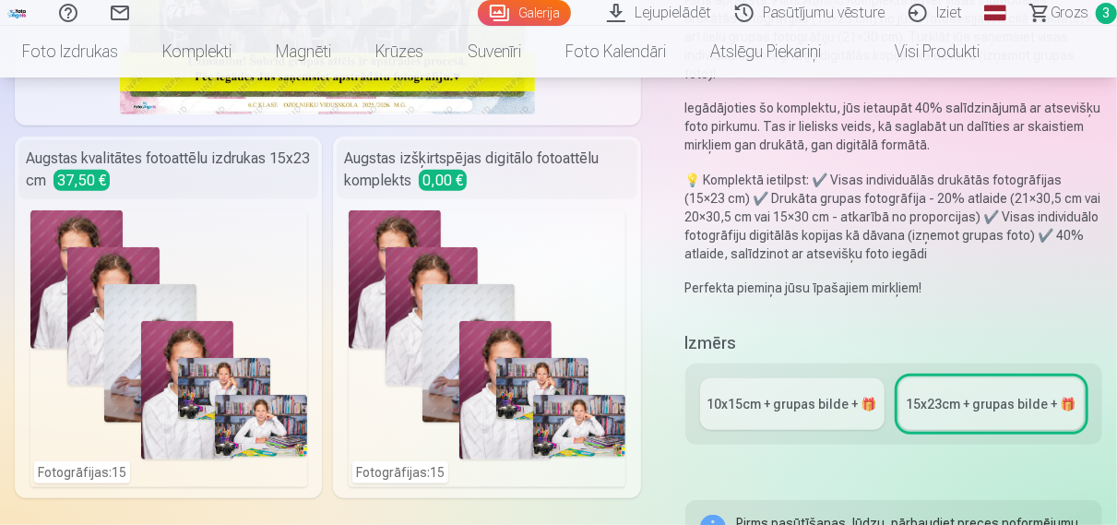
click at [770, 403] on link "10x15сm + grupas bilde + 🎁" at bounding box center [792, 404] width 185 height 52
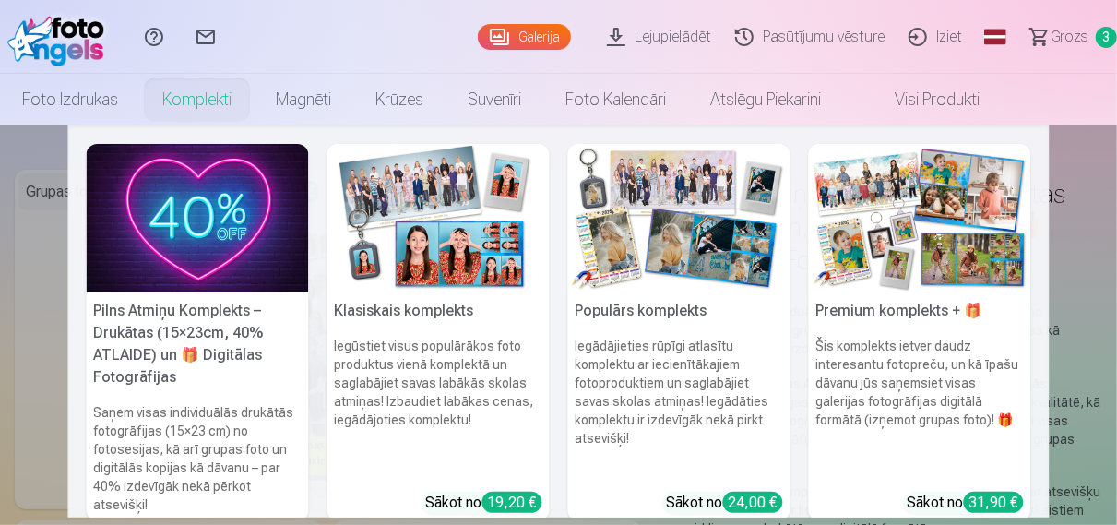
click at [412, 202] on img at bounding box center [439, 218] width 222 height 149
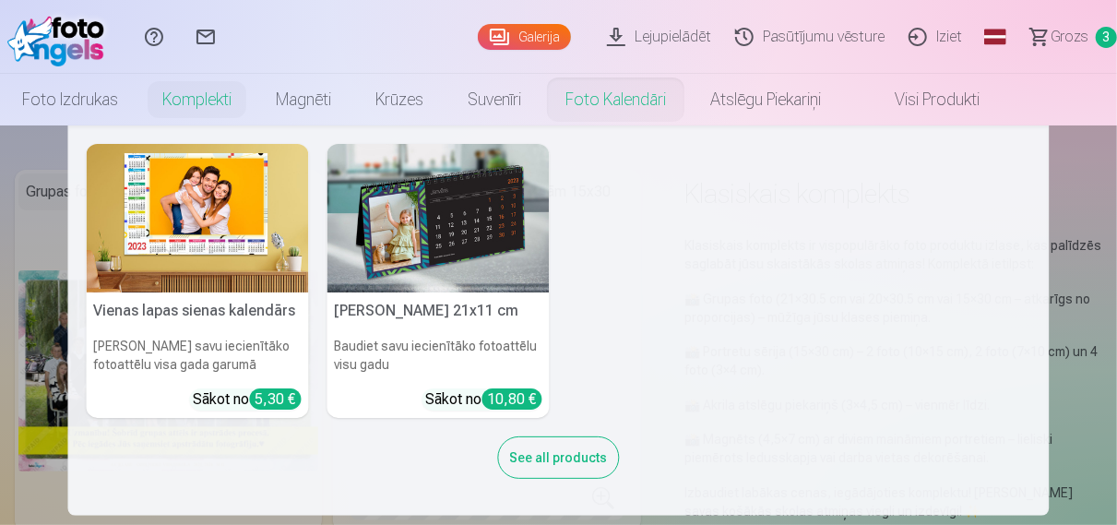
click at [617, 96] on link "Foto kalendāri" at bounding box center [615, 100] width 145 height 52
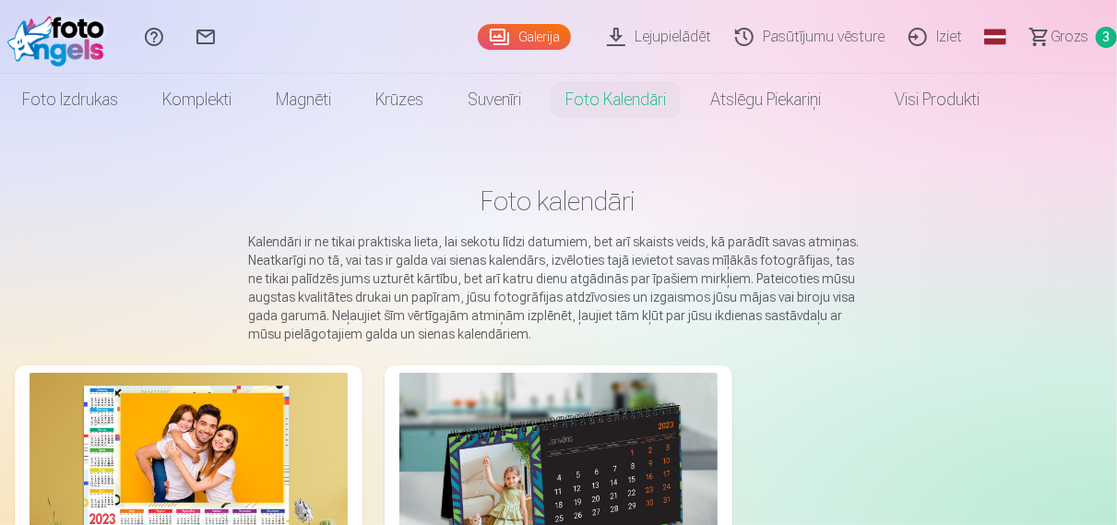
click at [936, 101] on link "Visi produkti" at bounding box center [922, 100] width 159 height 52
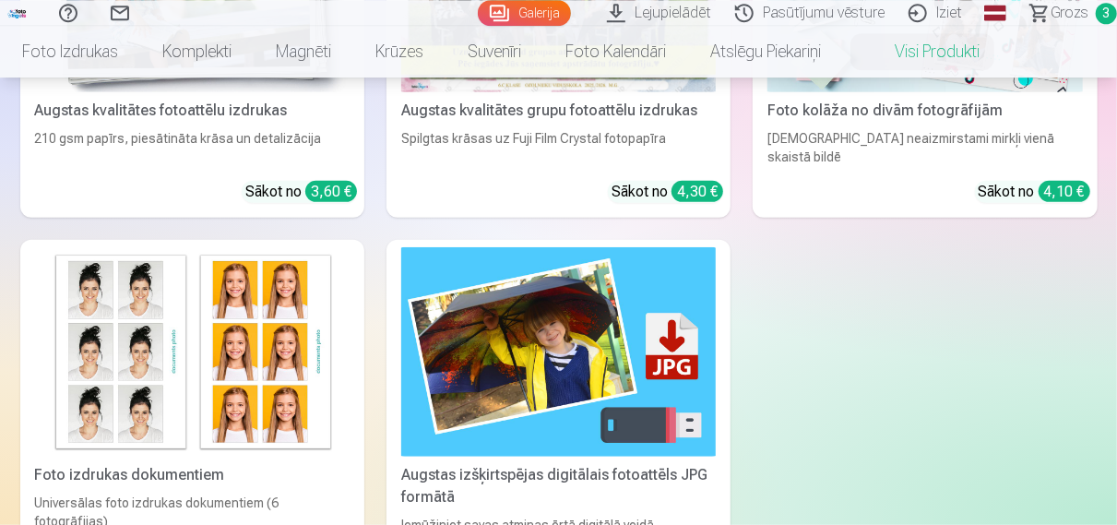
scroll to position [384, 0]
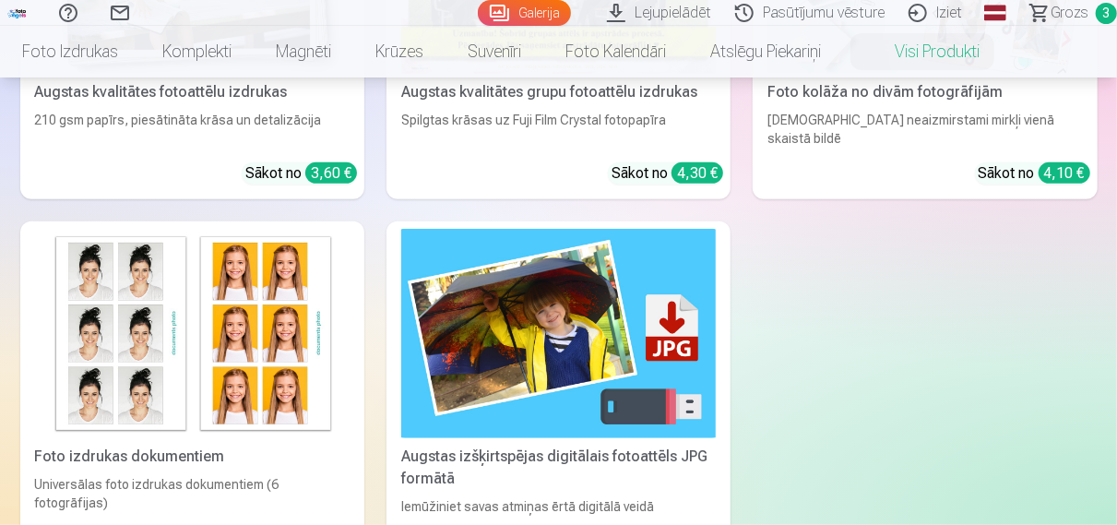
click at [522, 308] on img at bounding box center [558, 334] width 315 height 210
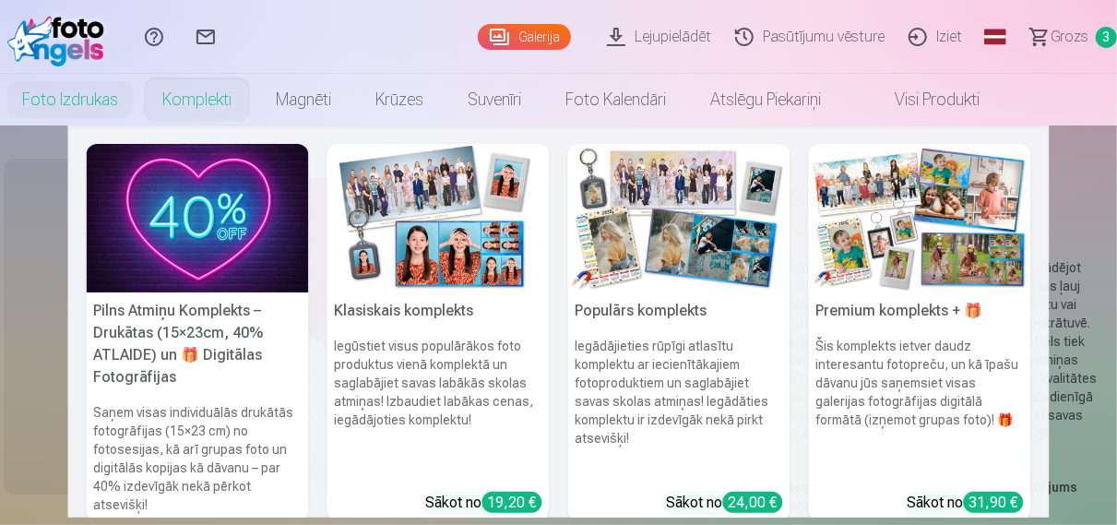
click at [207, 106] on link "Komplekti" at bounding box center [196, 100] width 113 height 52
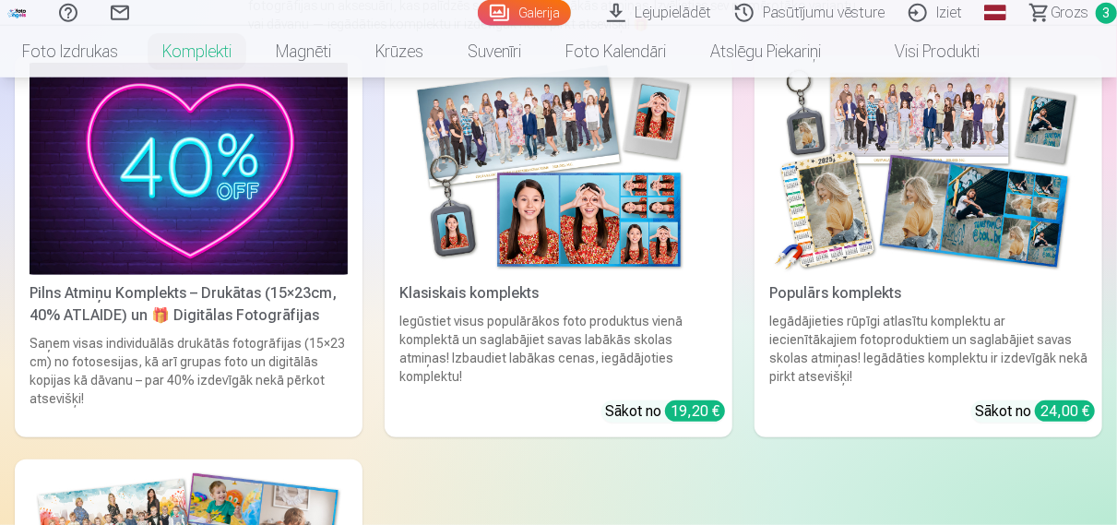
scroll to position [288, 0]
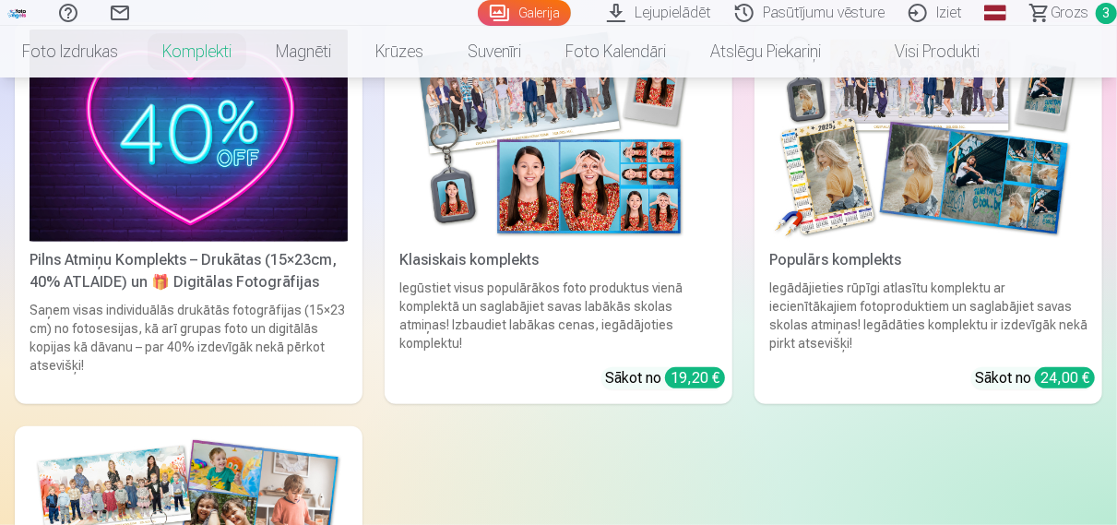
click at [567, 232] on img at bounding box center [559, 136] width 318 height 212
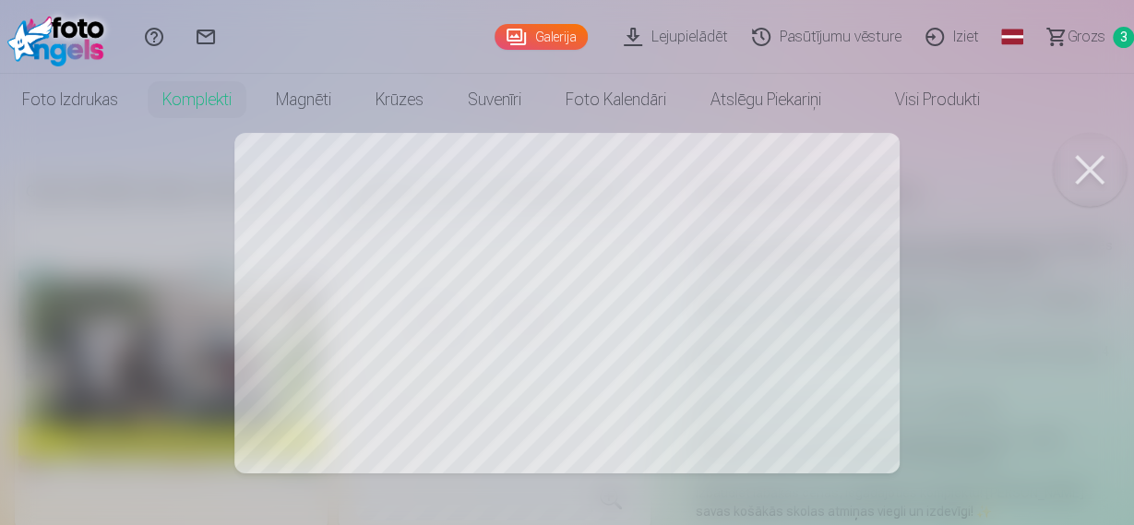
click at [1082, 166] on button at bounding box center [1090, 170] width 74 height 74
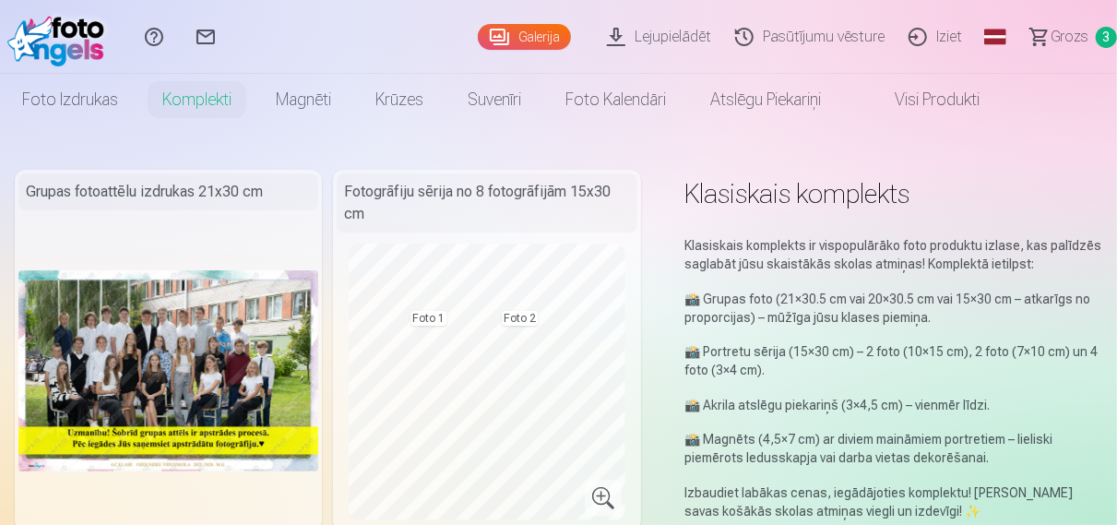
click at [1069, 32] on span "Grozs" at bounding box center [1070, 37] width 38 height 22
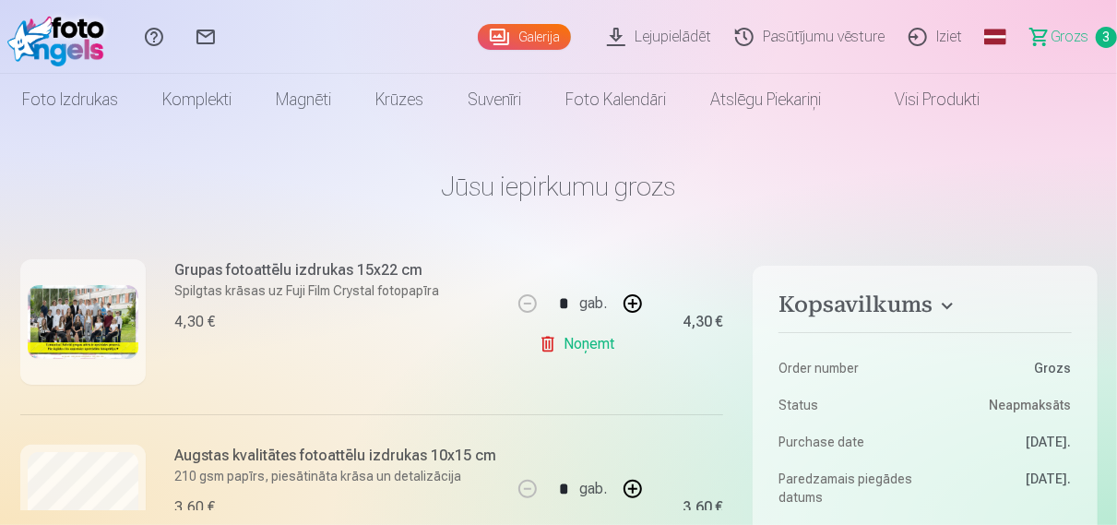
scroll to position [179, 0]
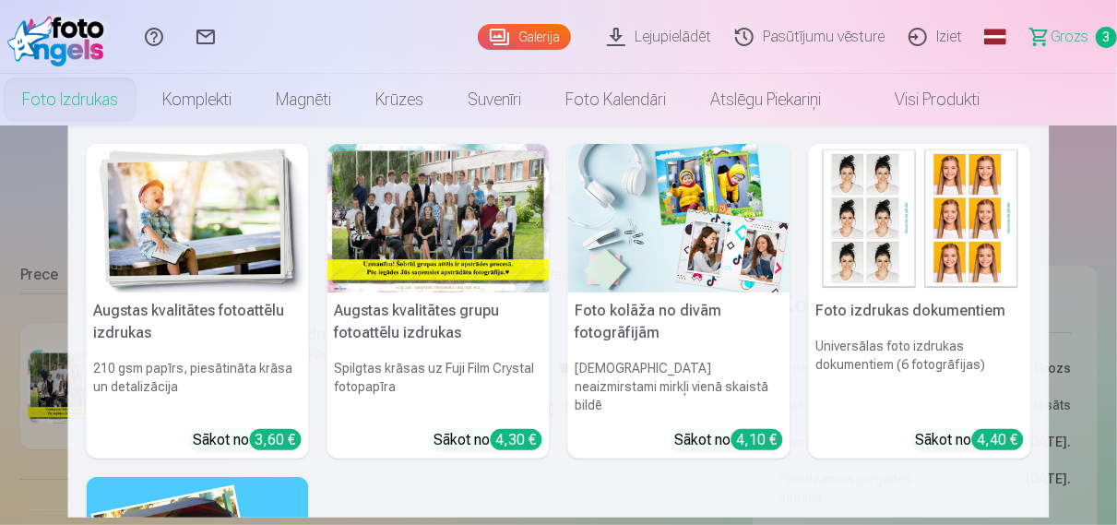
click at [92, 107] on link "Foto izdrukas" at bounding box center [70, 100] width 140 height 52
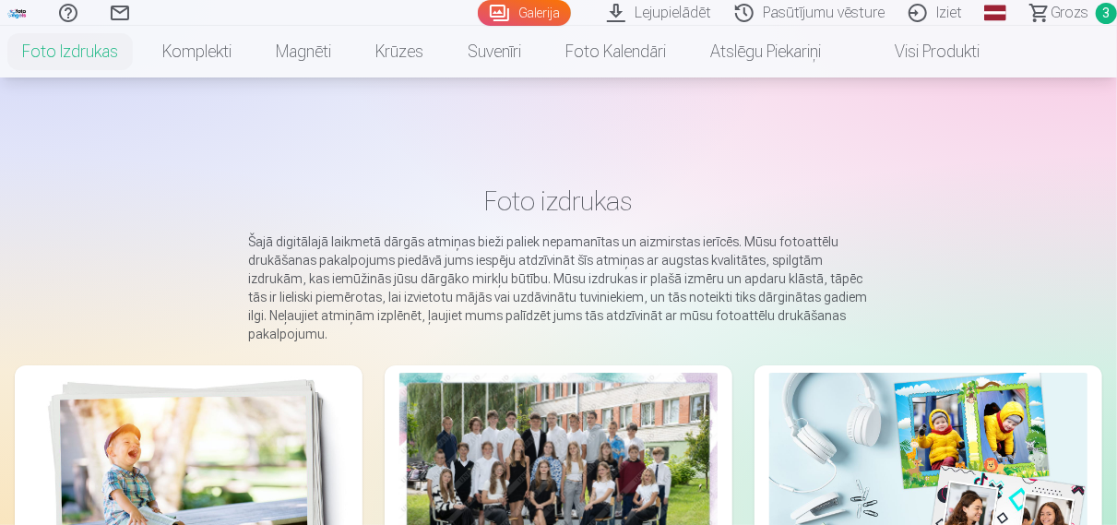
scroll to position [96, 0]
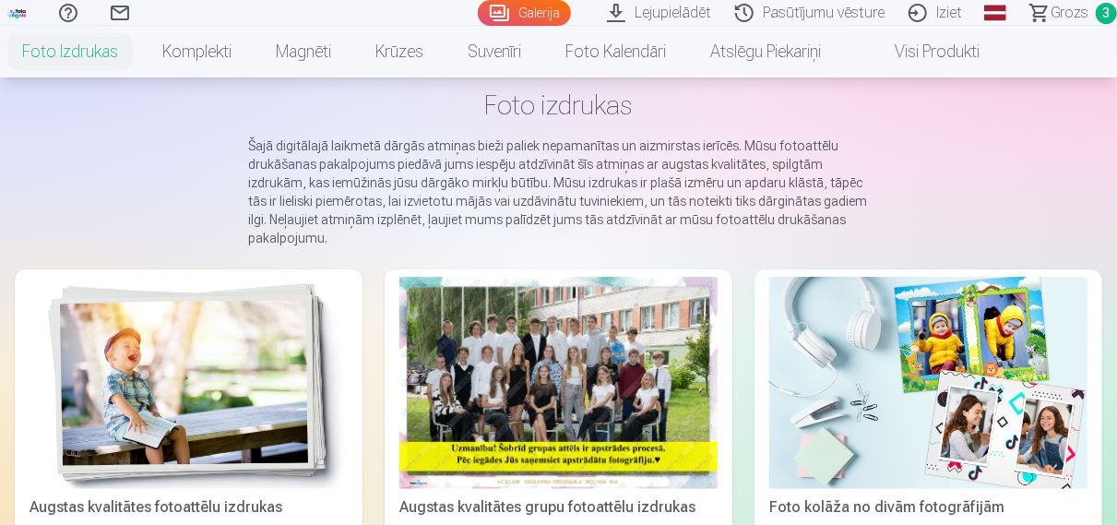
click at [542, 368] on div at bounding box center [559, 383] width 318 height 212
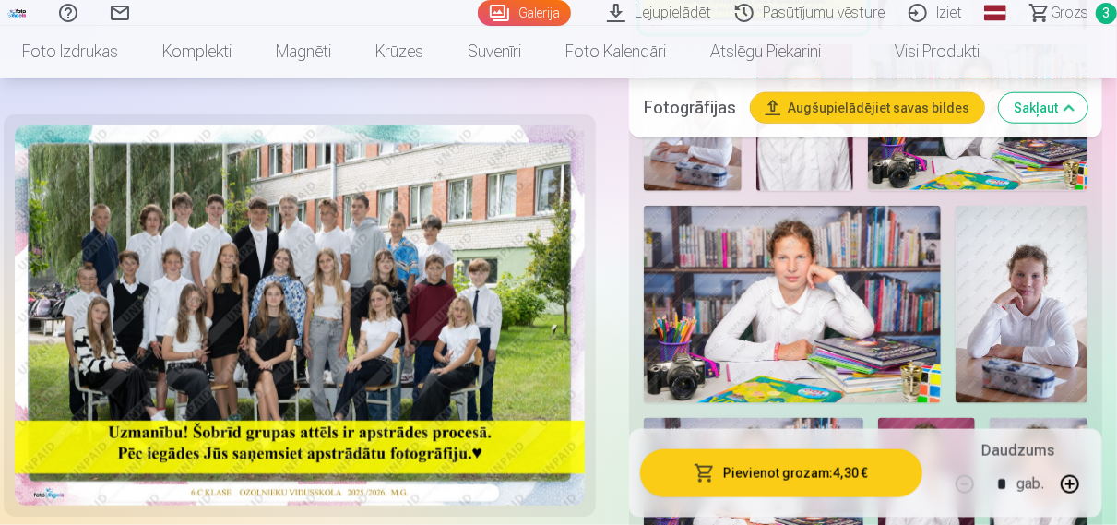
scroll to position [768, 0]
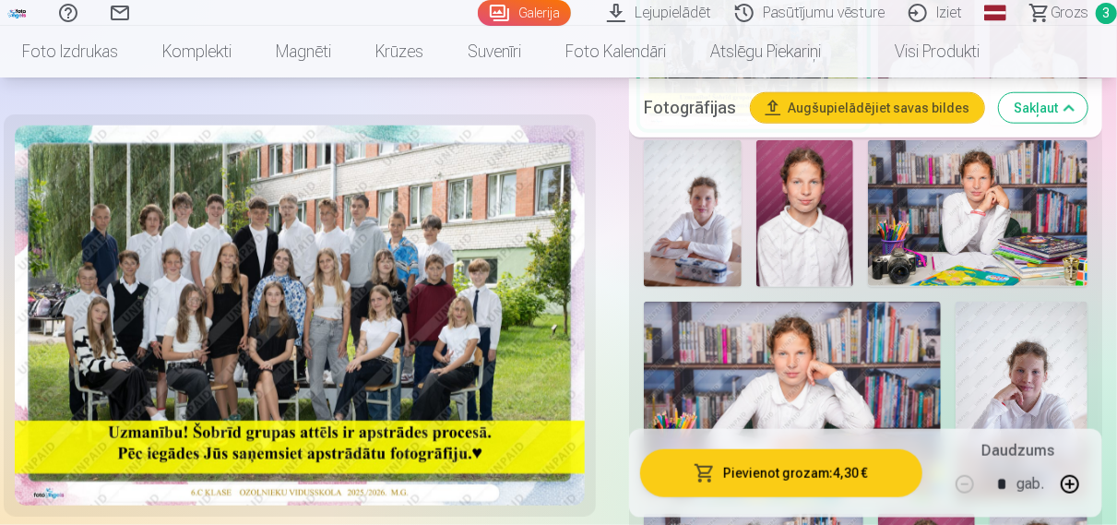
click at [975, 257] on img at bounding box center [978, 213] width 220 height 146
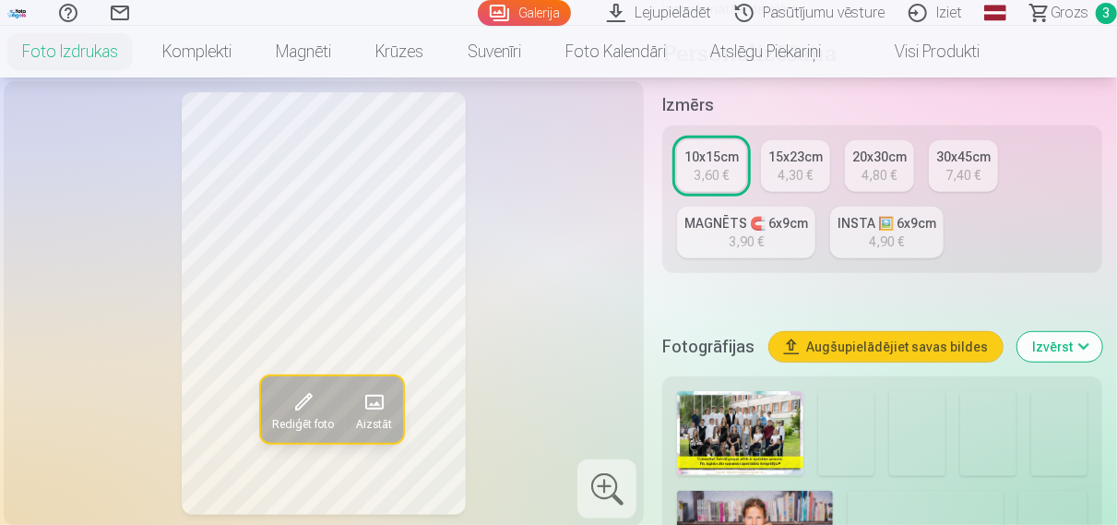
scroll to position [480, 0]
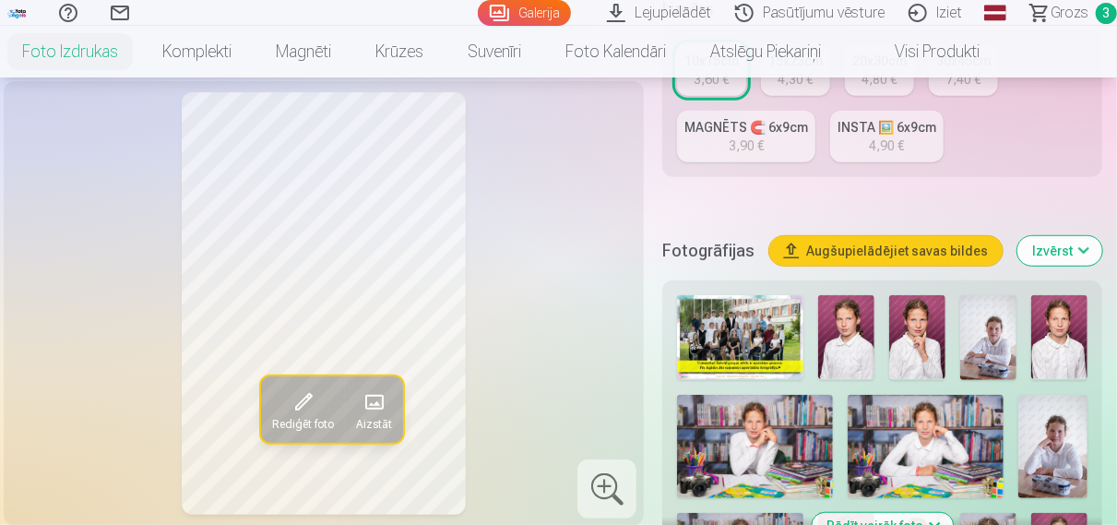
click at [916, 440] on img at bounding box center [926, 447] width 156 height 104
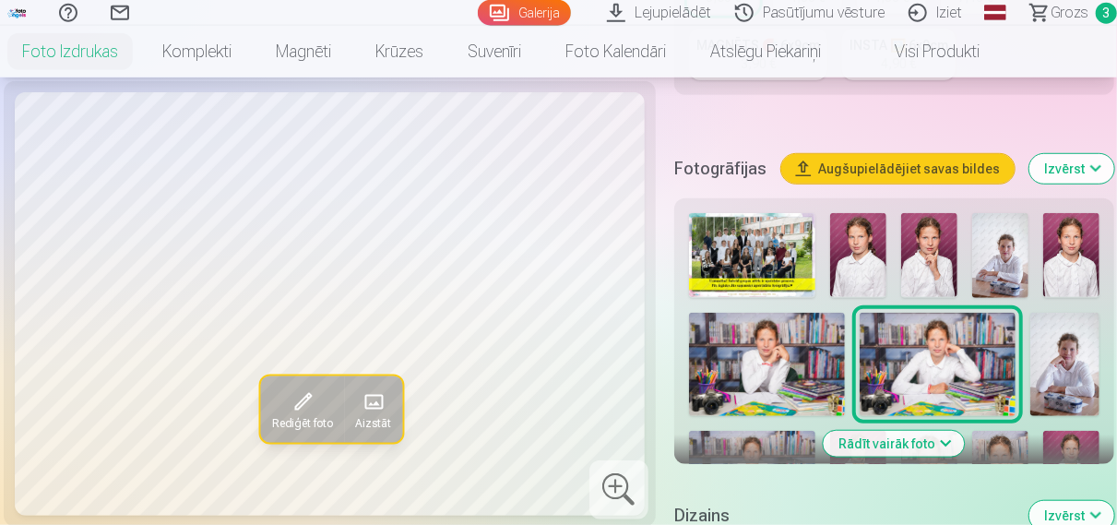
scroll to position [576, 0]
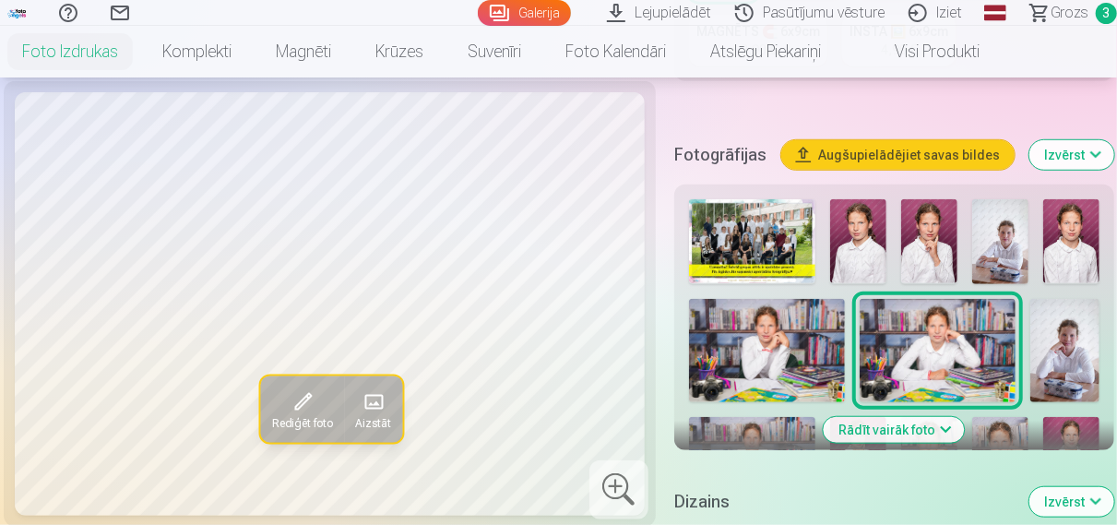
click at [806, 344] on img at bounding box center [767, 351] width 156 height 104
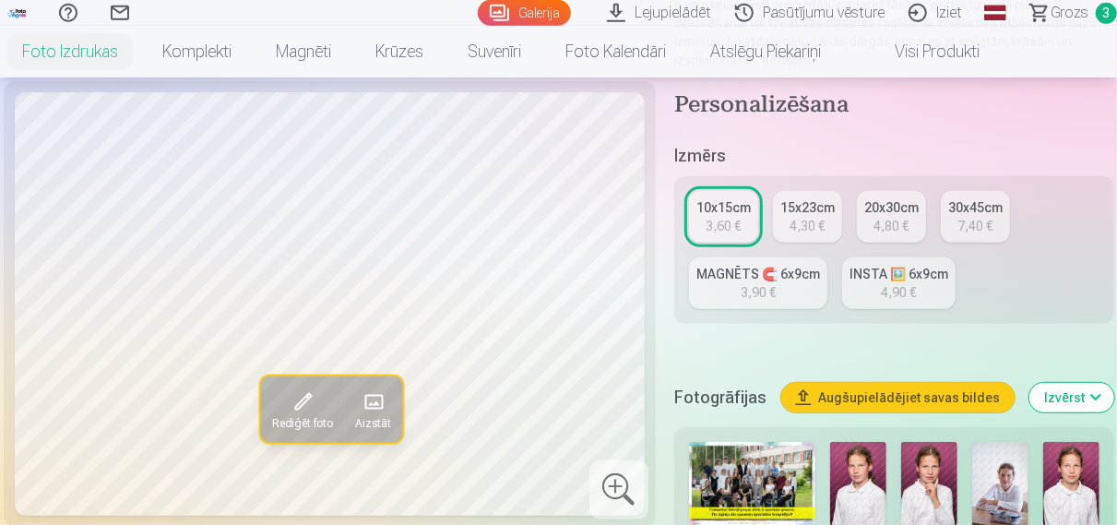
scroll to position [96, 0]
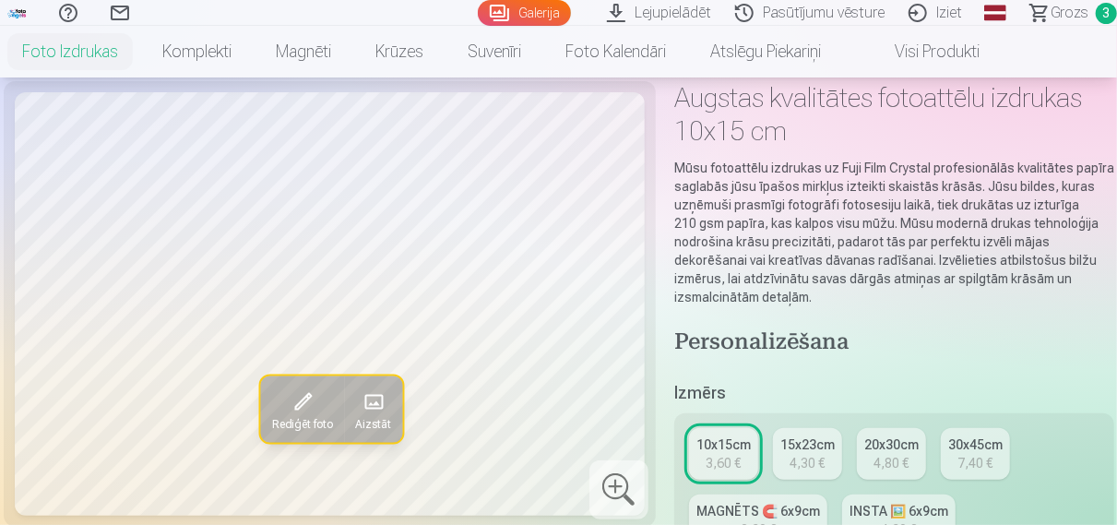
click at [90, 57] on link "Foto izdrukas" at bounding box center [70, 52] width 140 height 52
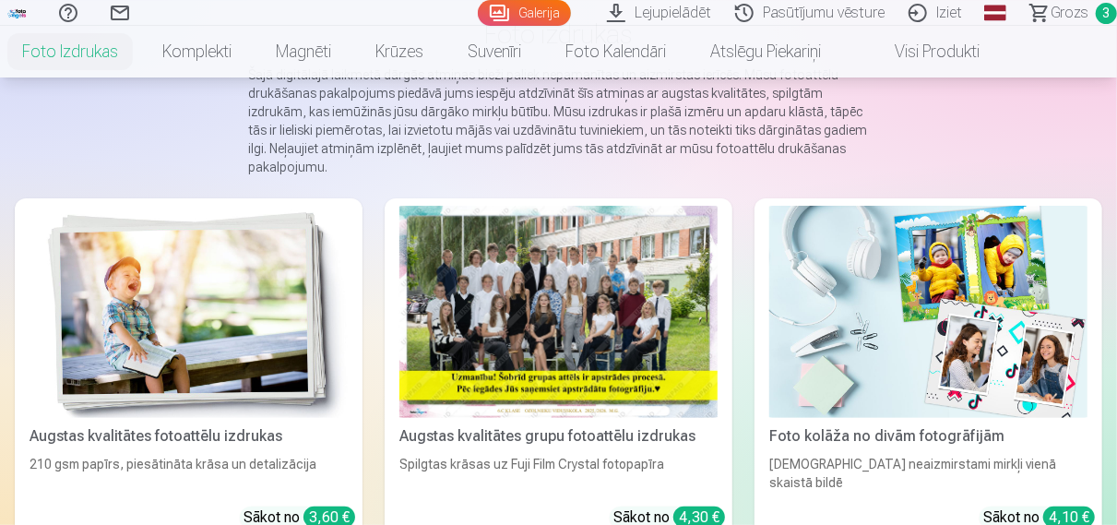
scroll to position [192, 0]
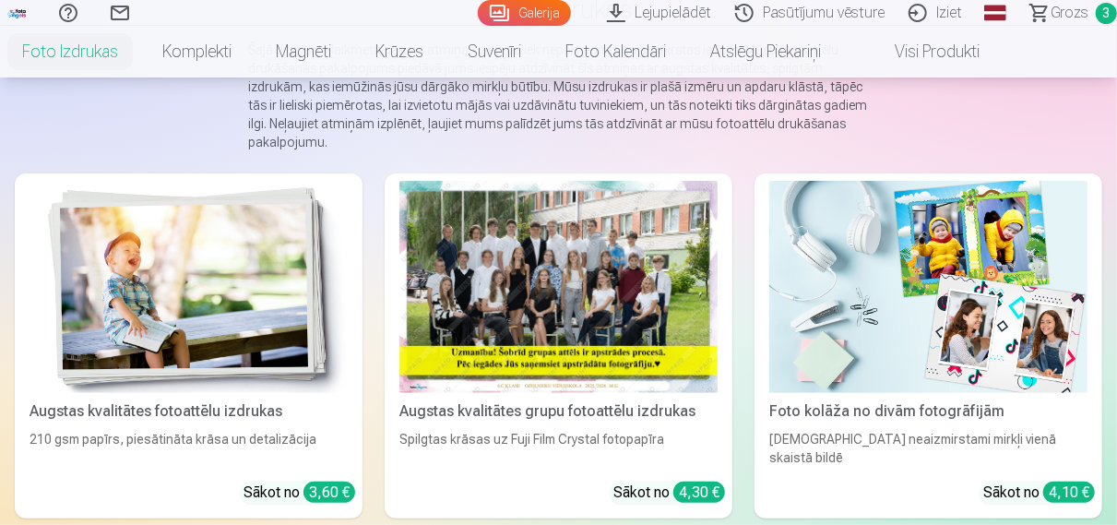
click at [615, 316] on div at bounding box center [559, 287] width 318 height 212
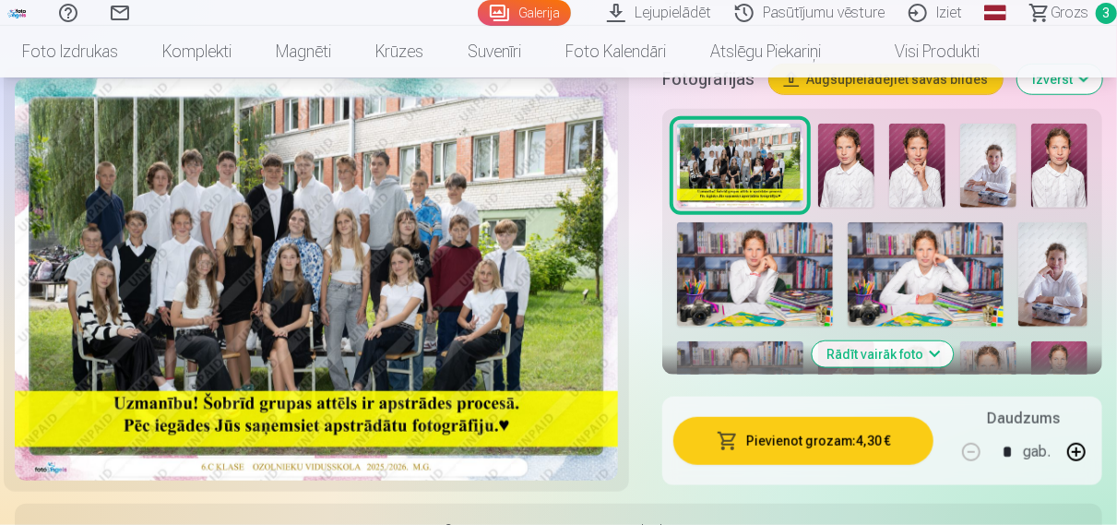
scroll to position [672, 0]
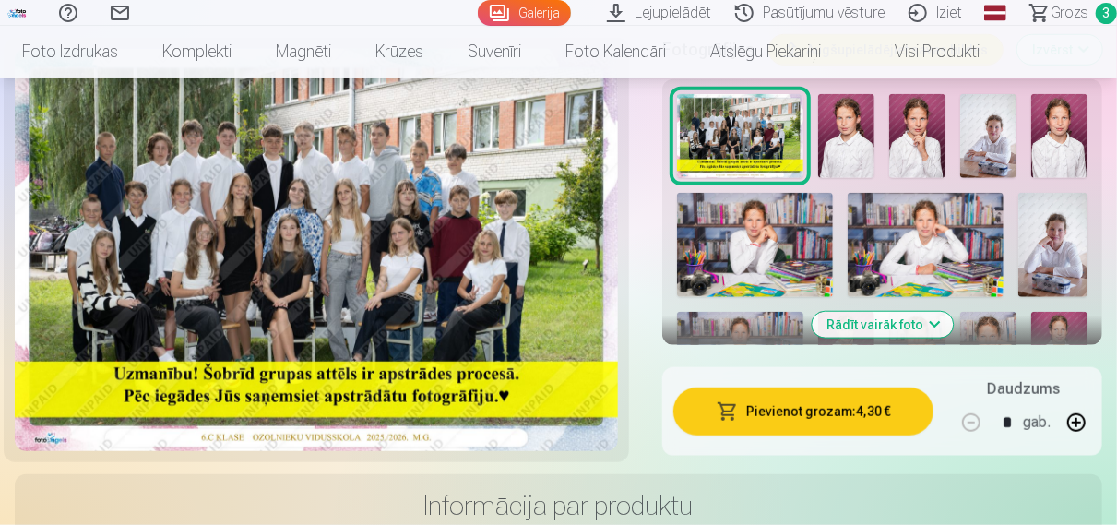
click at [874, 328] on button "Rādīt vairāk foto" at bounding box center [882, 325] width 141 height 26
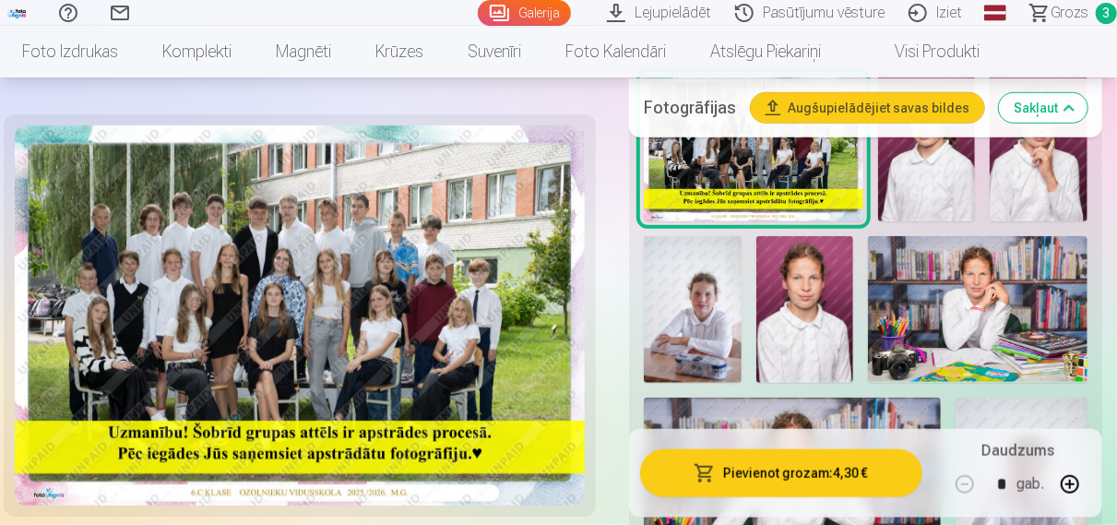
scroll to position [768, 0]
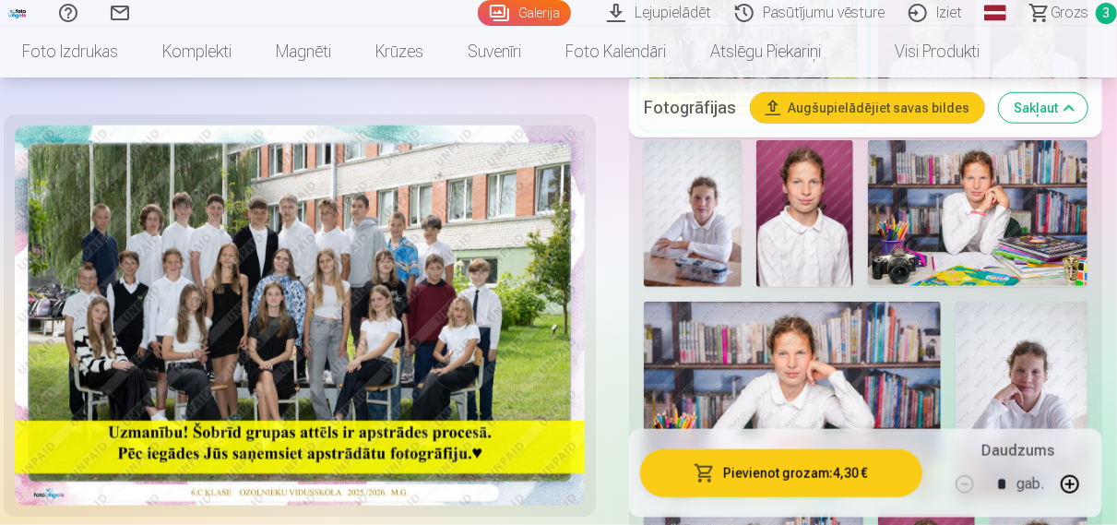
click at [927, 345] on img at bounding box center [792, 401] width 297 height 198
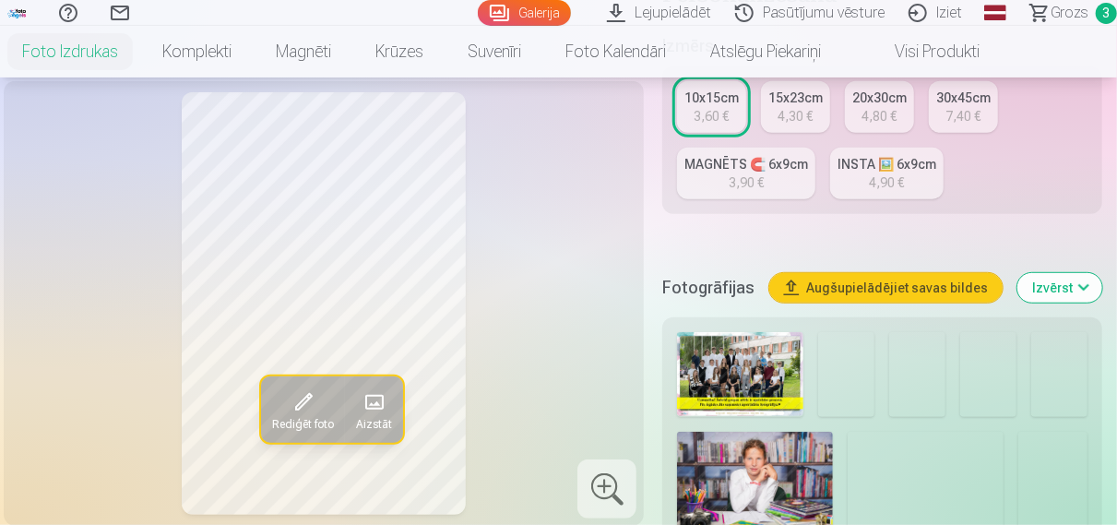
scroll to position [480, 0]
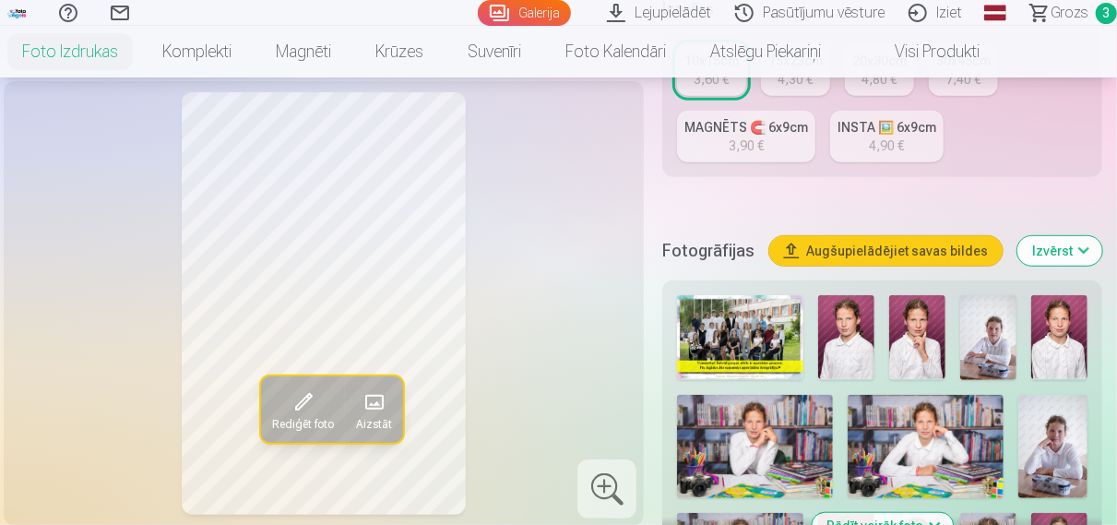
click at [789, 448] on img at bounding box center [755, 447] width 156 height 104
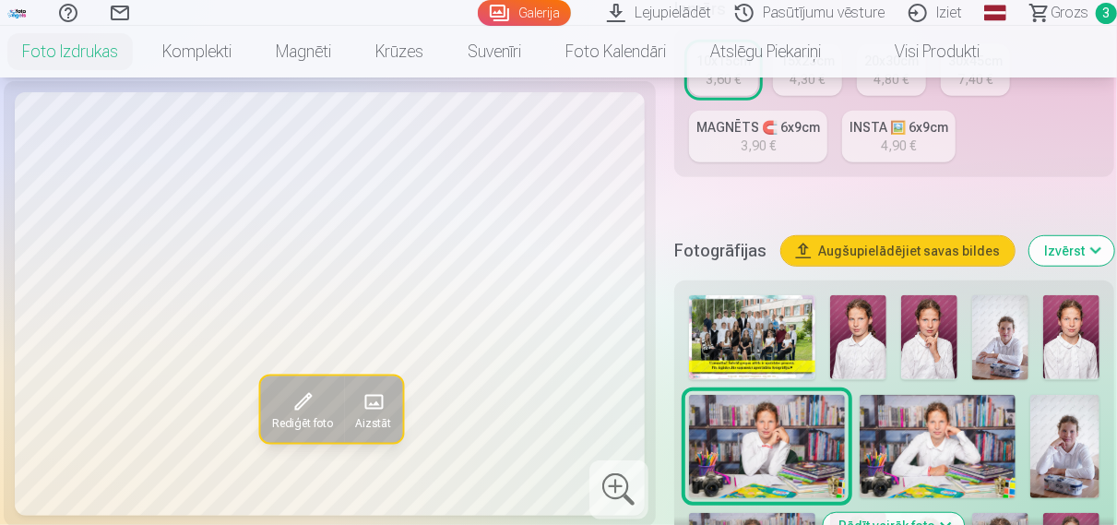
click at [950, 448] on img at bounding box center [938, 447] width 156 height 104
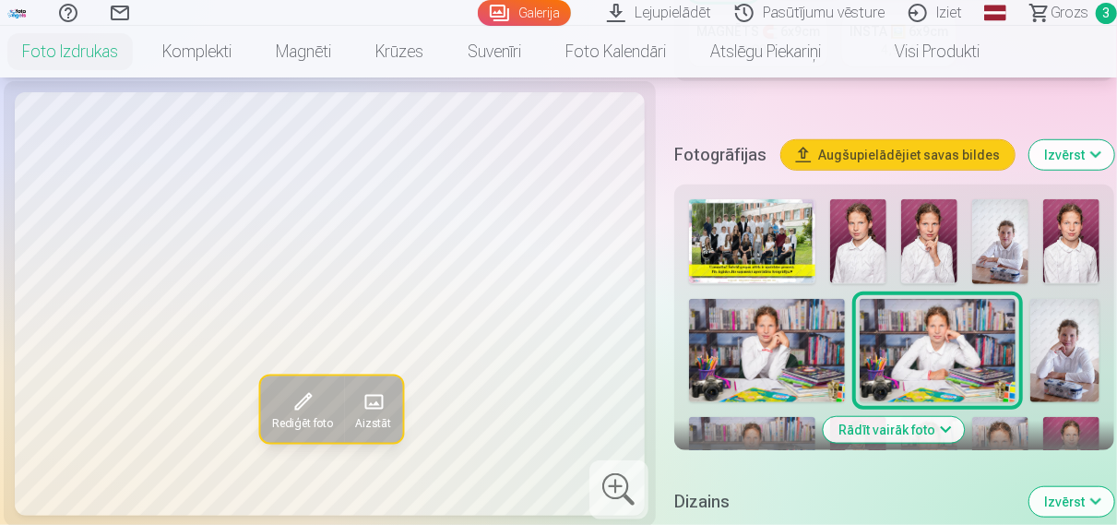
scroll to position [672, 0]
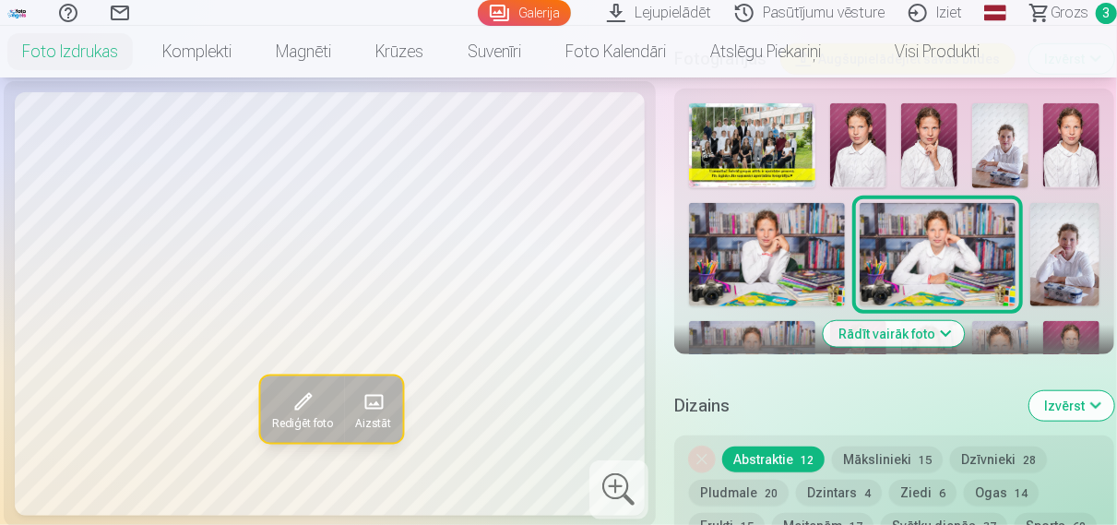
click at [997, 451] on button "Dzīvnieki 28" at bounding box center [998, 460] width 97 height 26
click at [795, 470] on button "Abstraktie 12" at bounding box center [773, 460] width 102 height 26
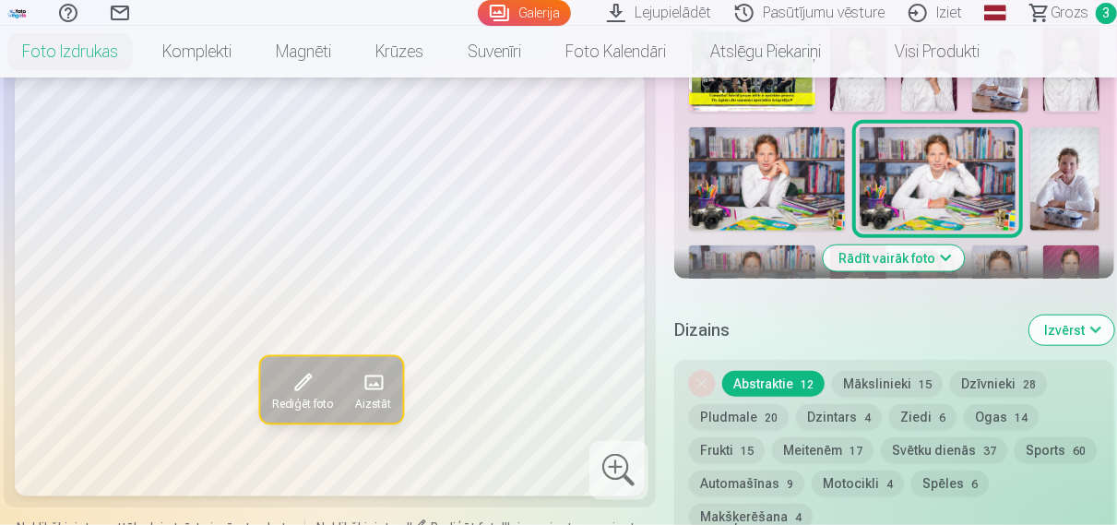
scroll to position [768, 0]
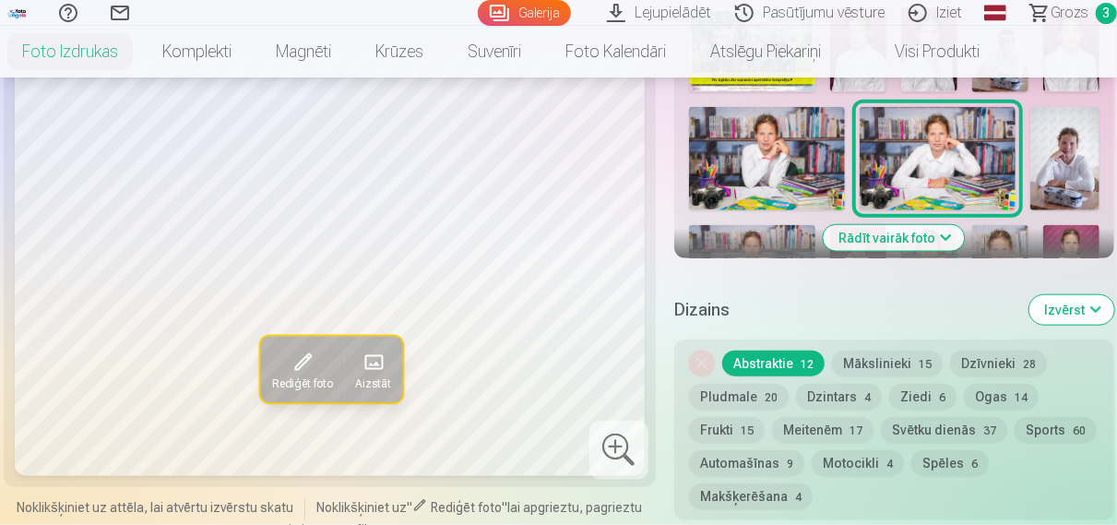
click at [925, 237] on button "Rādīt vairāk foto" at bounding box center [894, 238] width 141 height 26
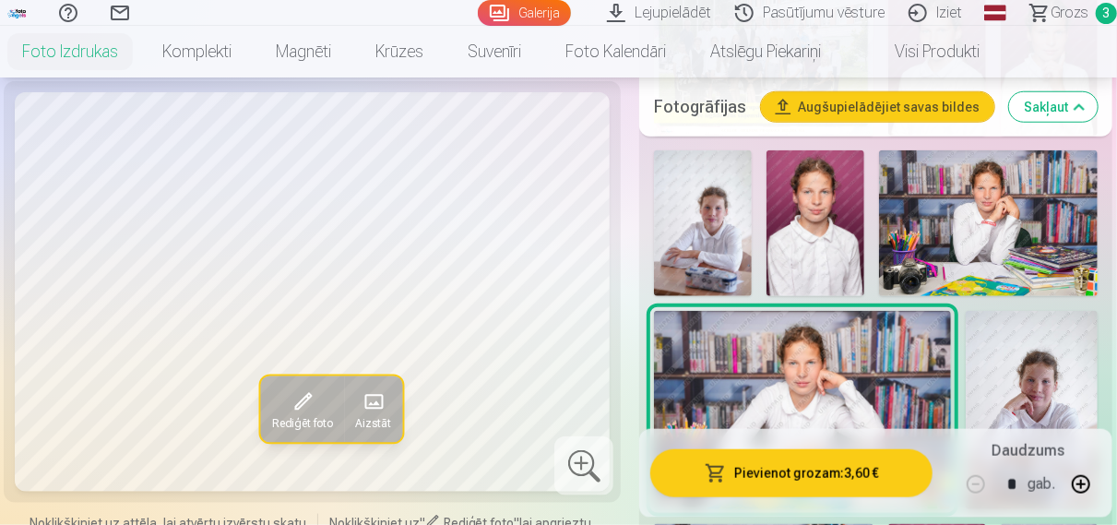
click at [1079, 20] on span "Grozs" at bounding box center [1070, 13] width 38 height 22
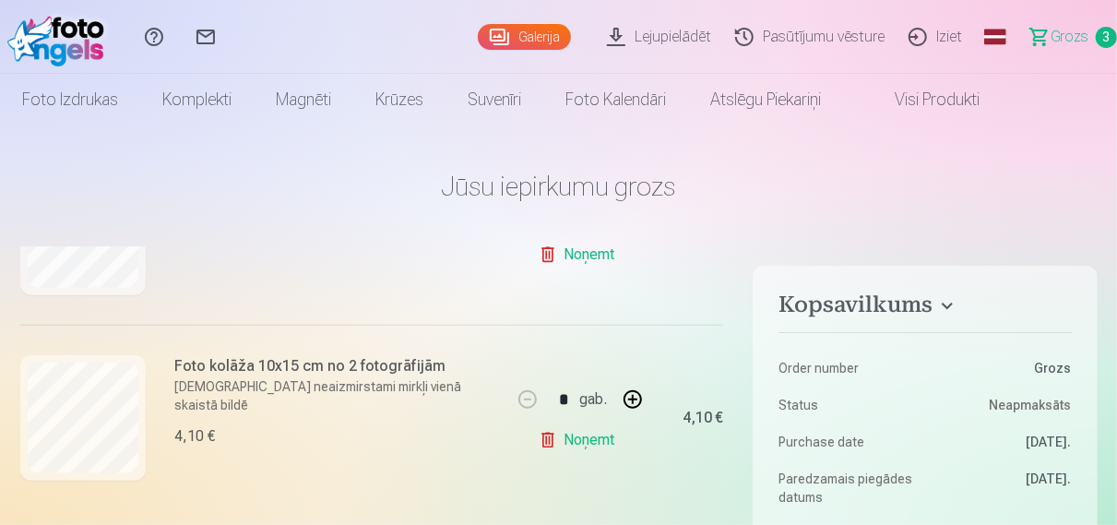
scroll to position [297, 0]
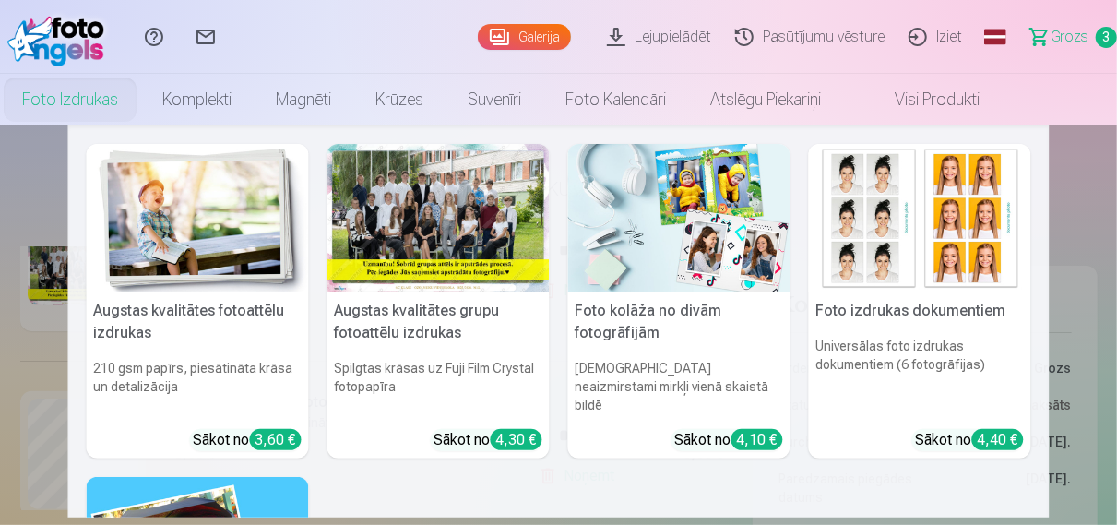
click at [67, 106] on link "Foto izdrukas" at bounding box center [70, 100] width 140 height 52
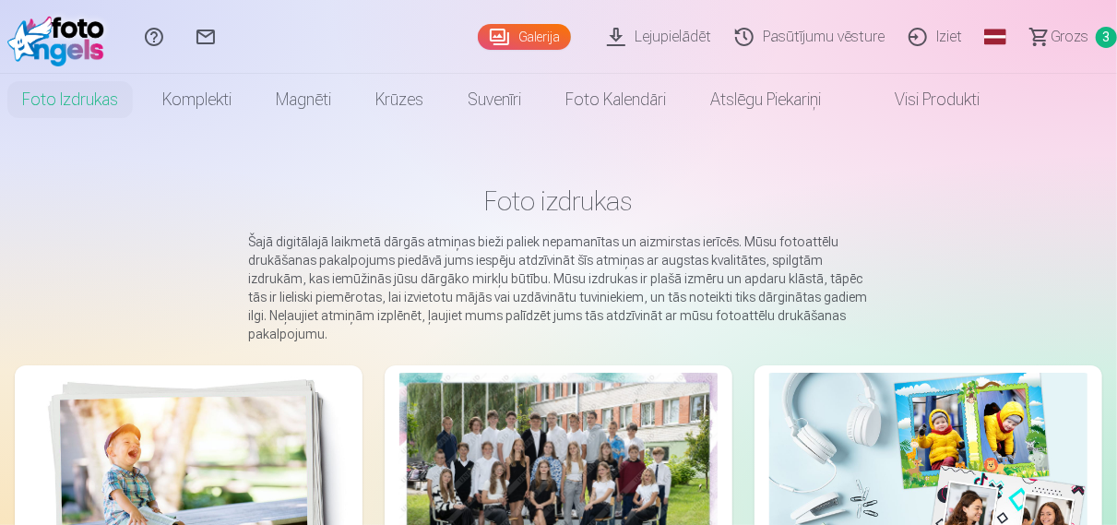
click at [566, 414] on div at bounding box center [559, 479] width 318 height 212
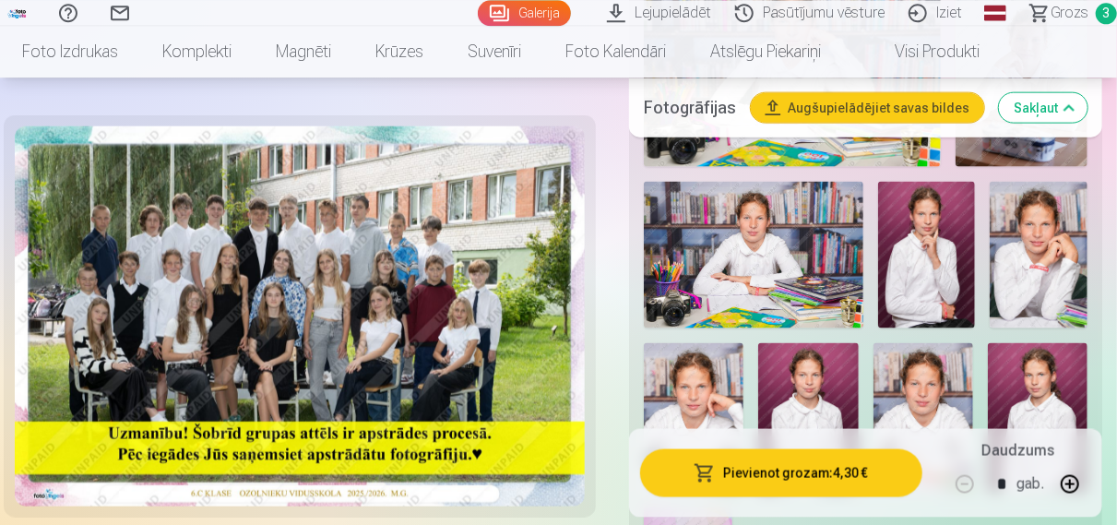
scroll to position [1152, 0]
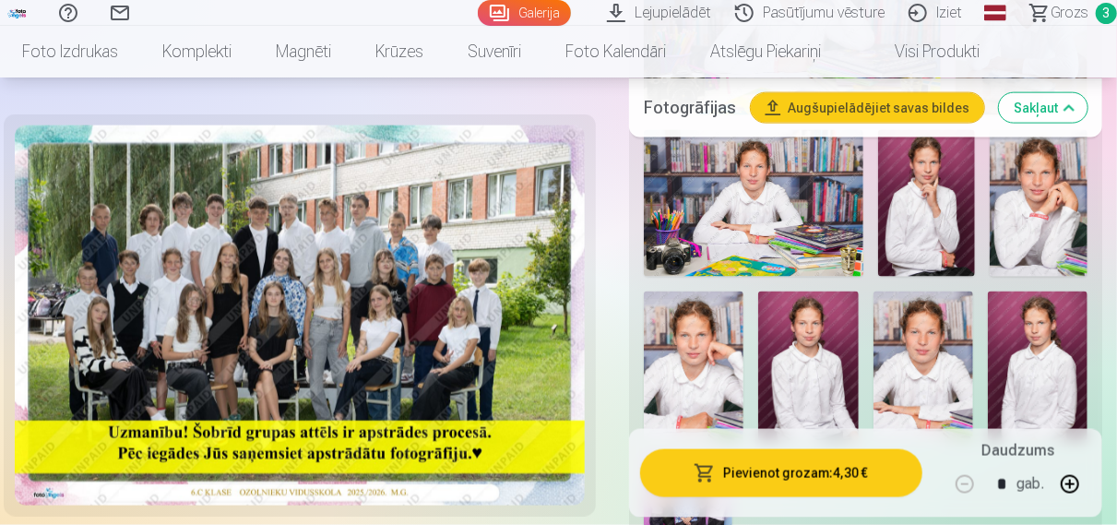
click at [750, 210] on img at bounding box center [754, 203] width 220 height 146
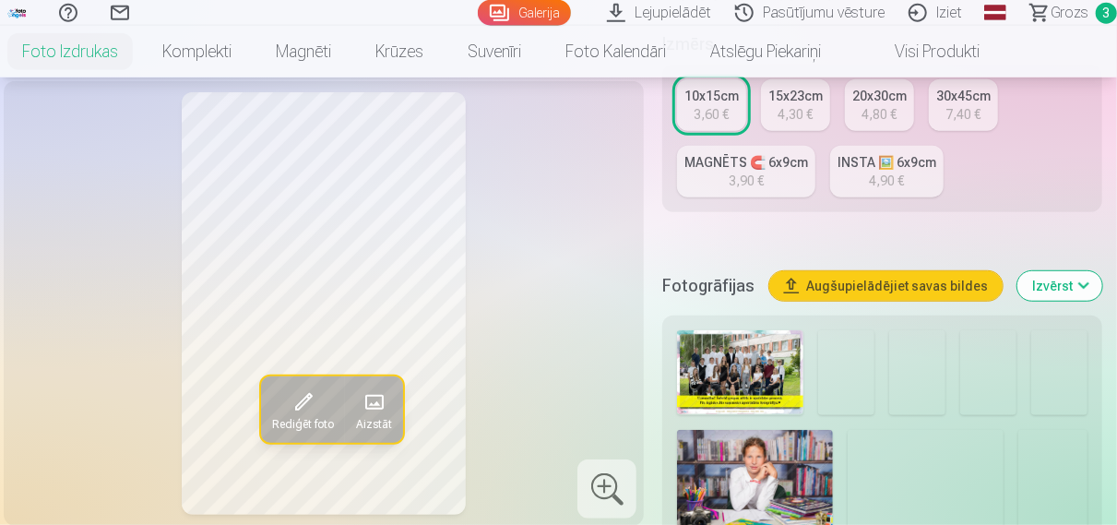
scroll to position [480, 0]
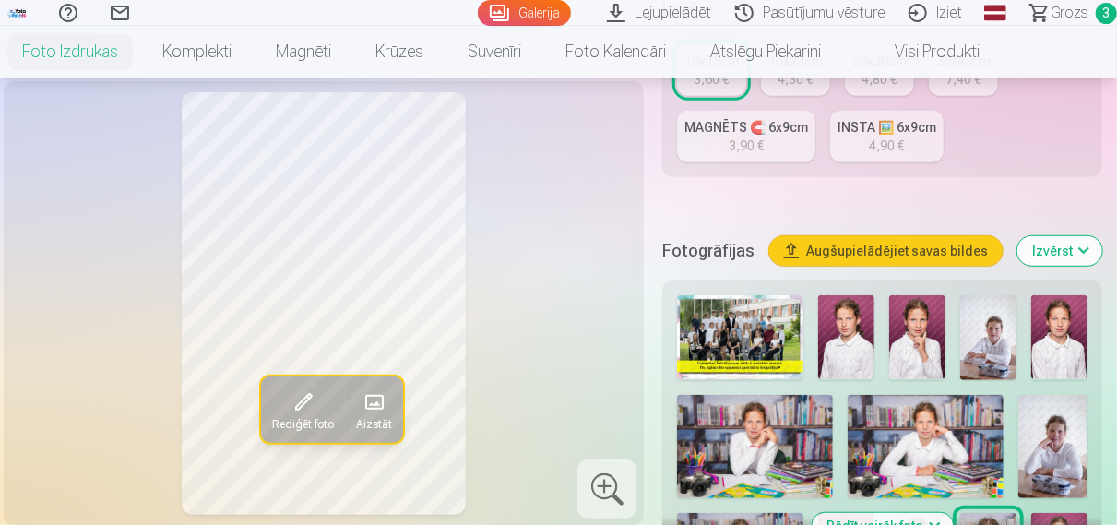
click at [798, 433] on img at bounding box center [755, 447] width 156 height 104
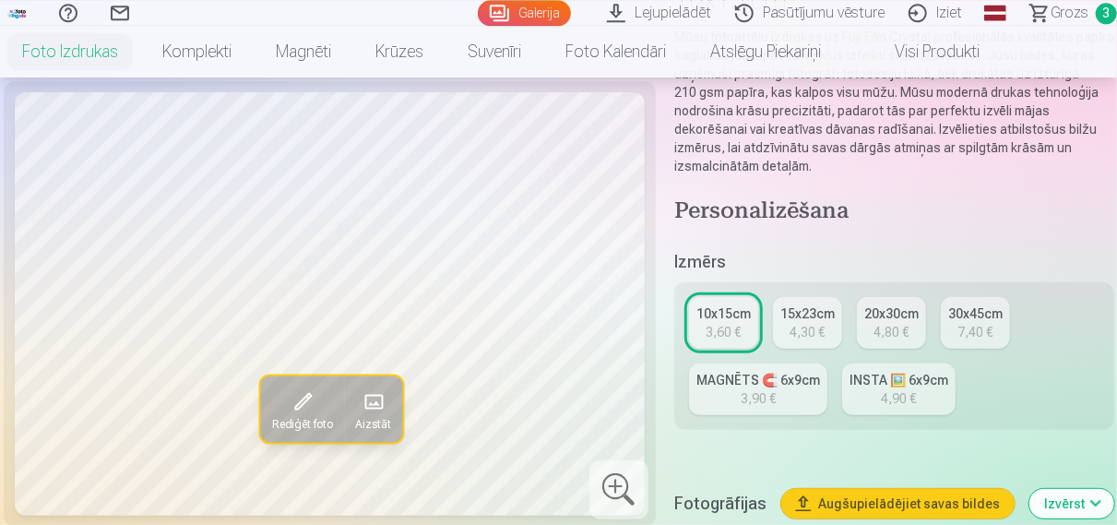
scroll to position [192, 0]
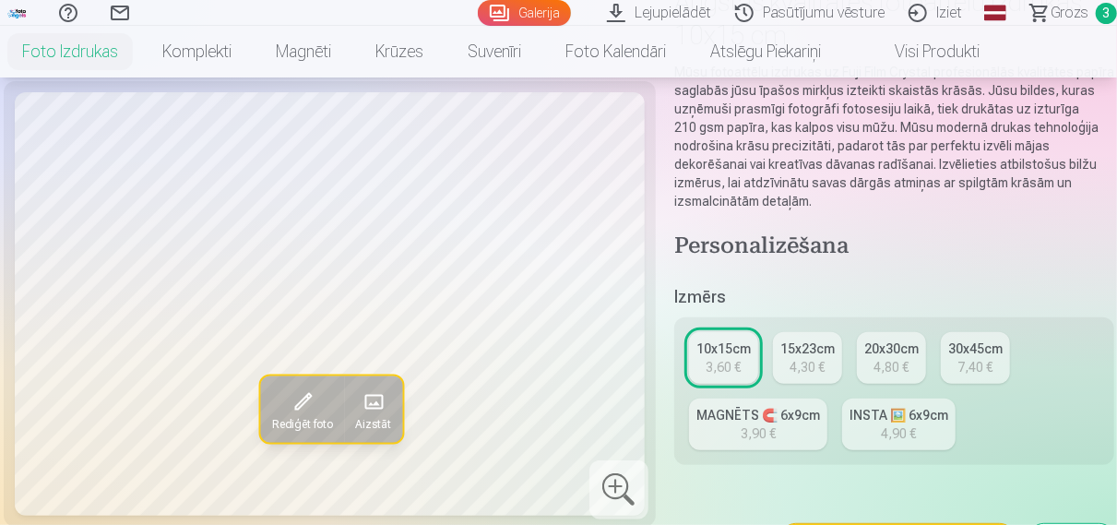
click at [1064, 12] on span "Grozs" at bounding box center [1070, 13] width 38 height 22
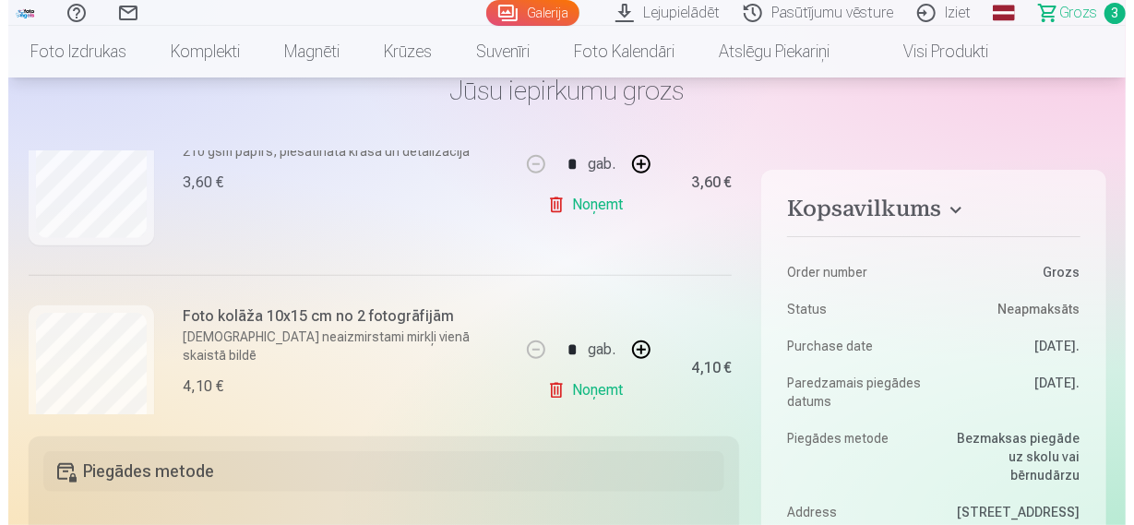
scroll to position [533, 0]
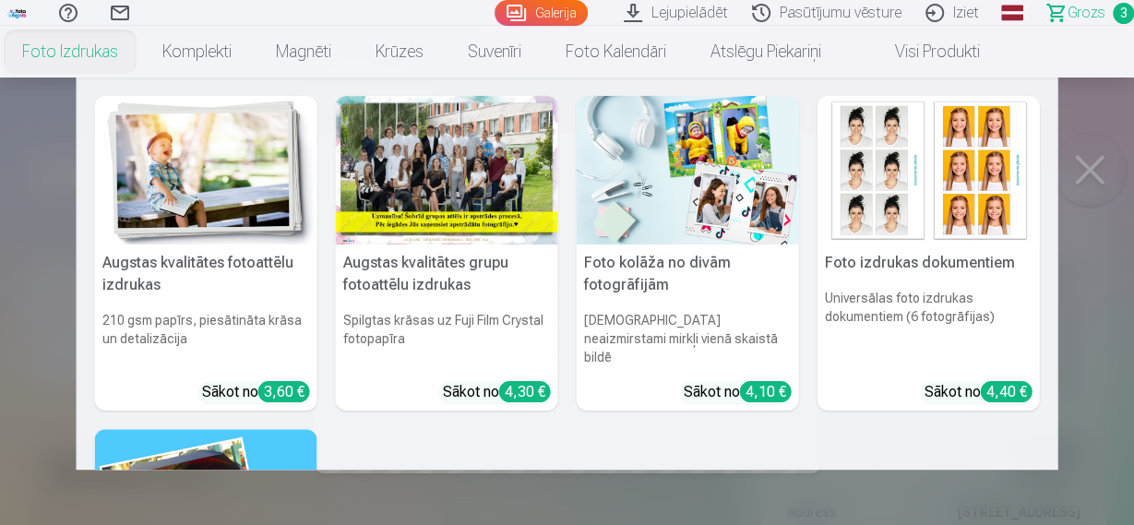
click at [93, 54] on link "Foto izdrukas" at bounding box center [70, 52] width 140 height 52
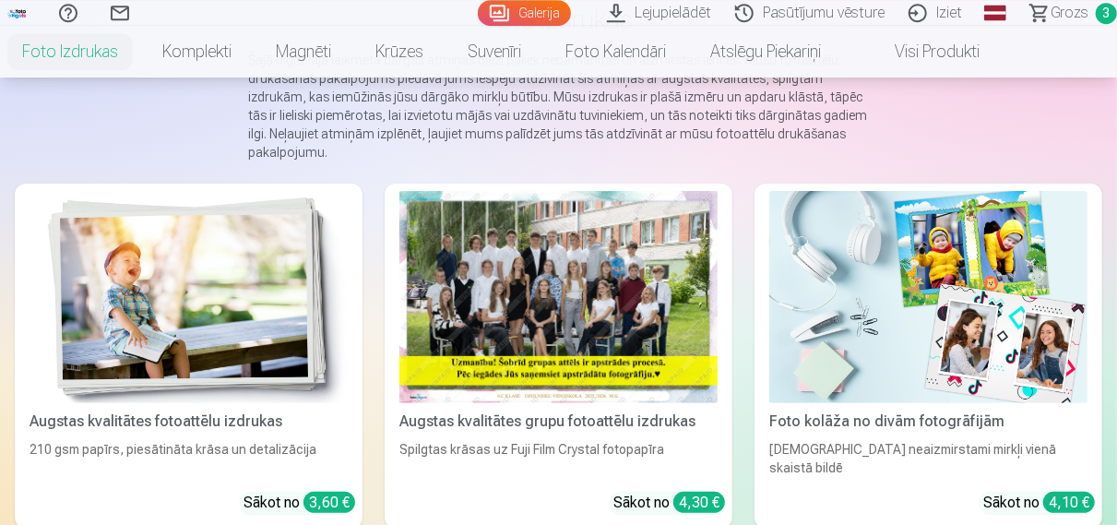
scroll to position [192, 0]
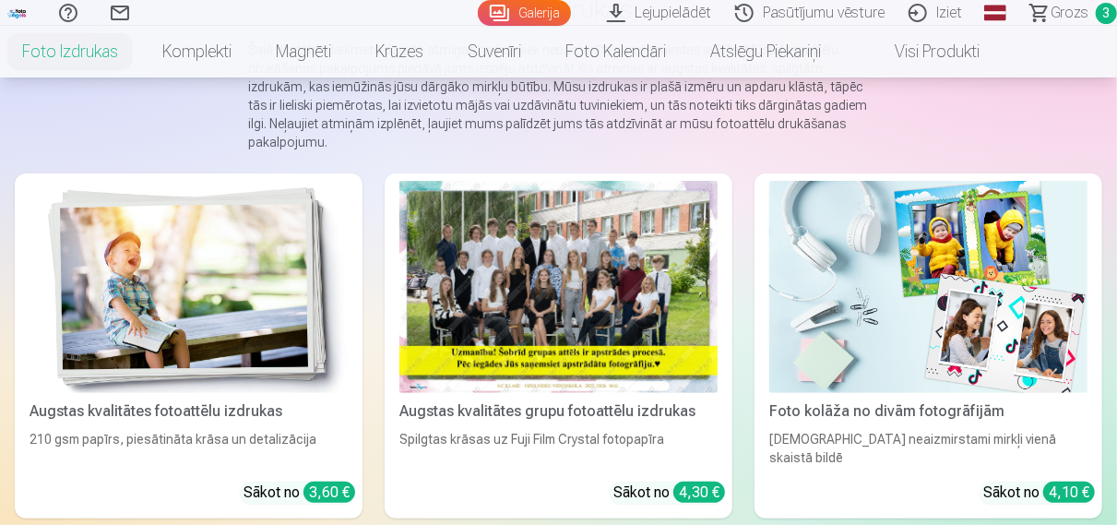
click at [627, 254] on div at bounding box center [559, 287] width 318 height 212
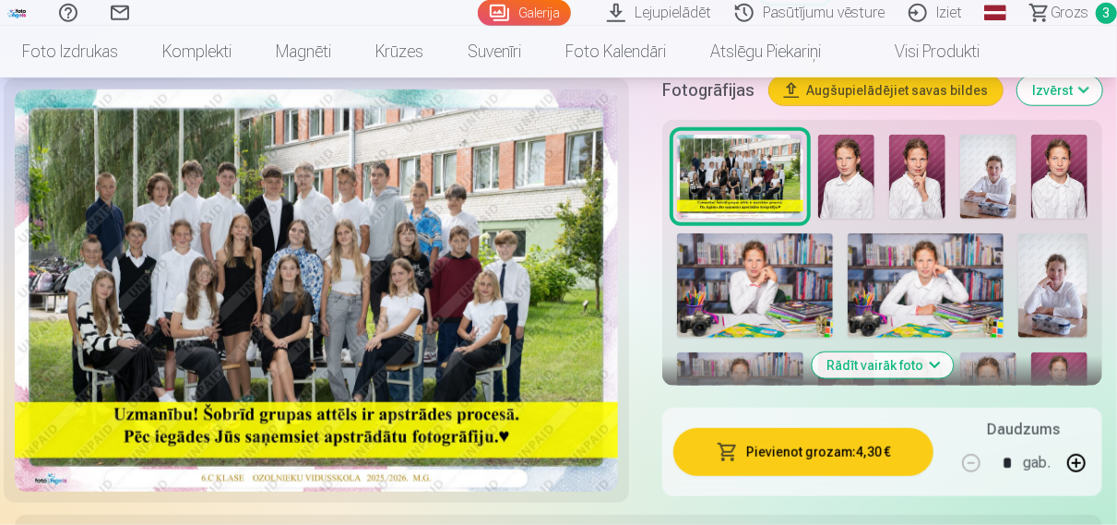
scroll to position [672, 0]
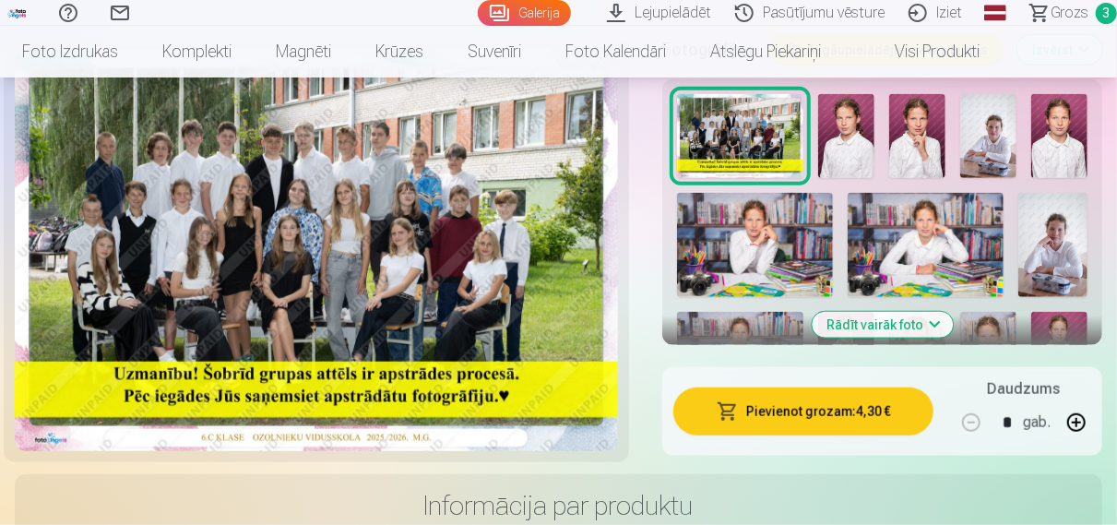
click at [866, 326] on button "Rādīt vairāk foto" at bounding box center [882, 325] width 141 height 26
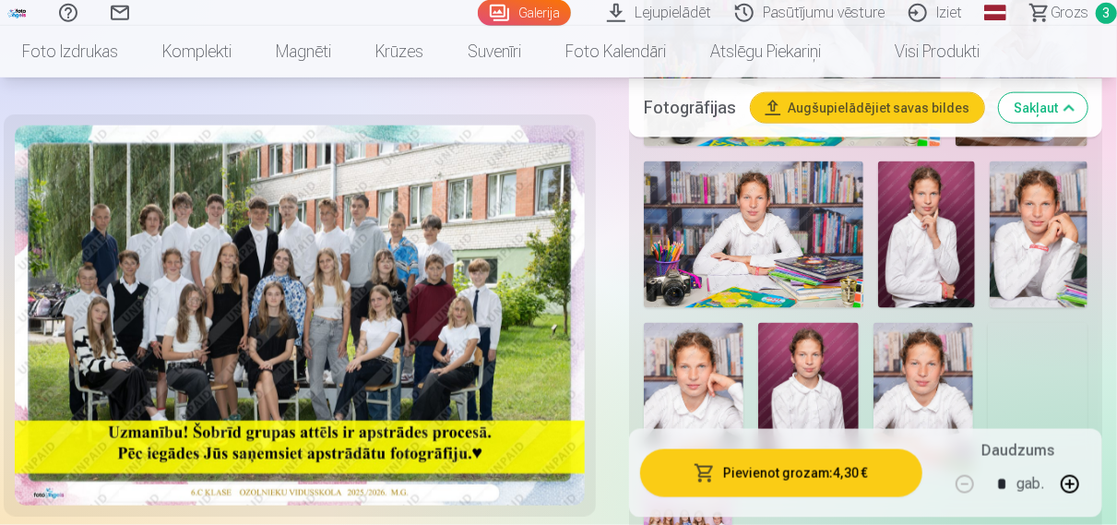
scroll to position [1152, 0]
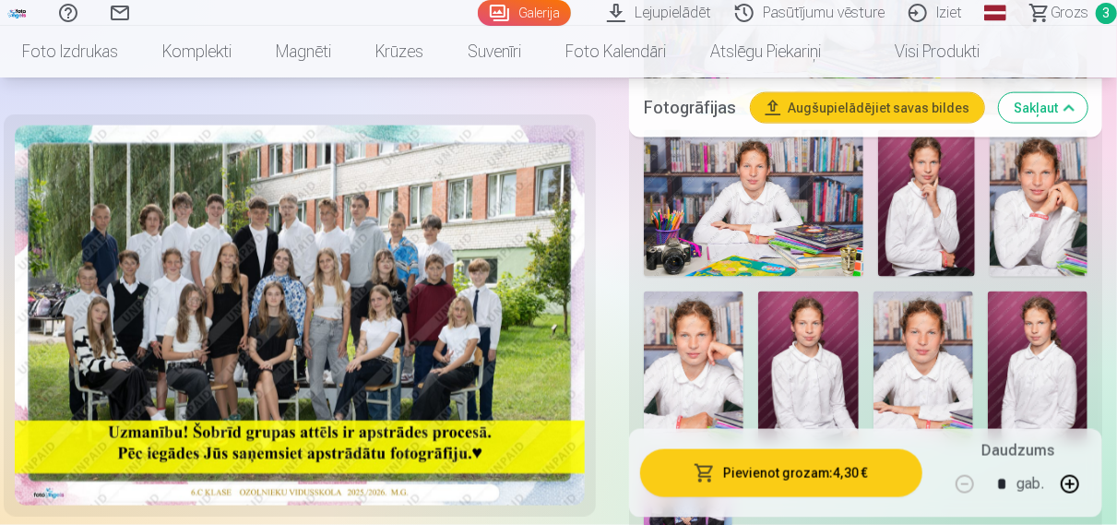
click at [1040, 214] on img at bounding box center [1039, 203] width 98 height 146
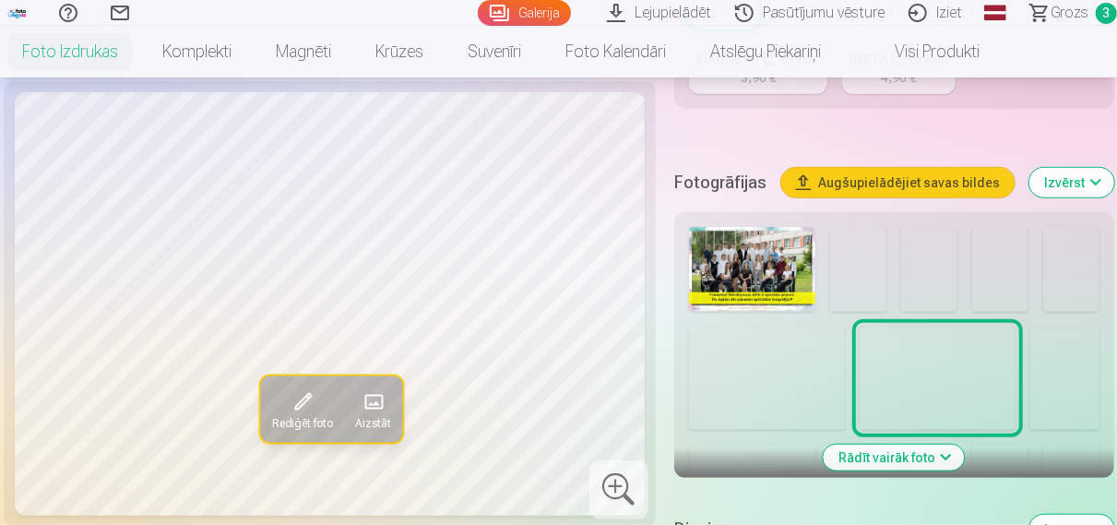
scroll to position [576, 0]
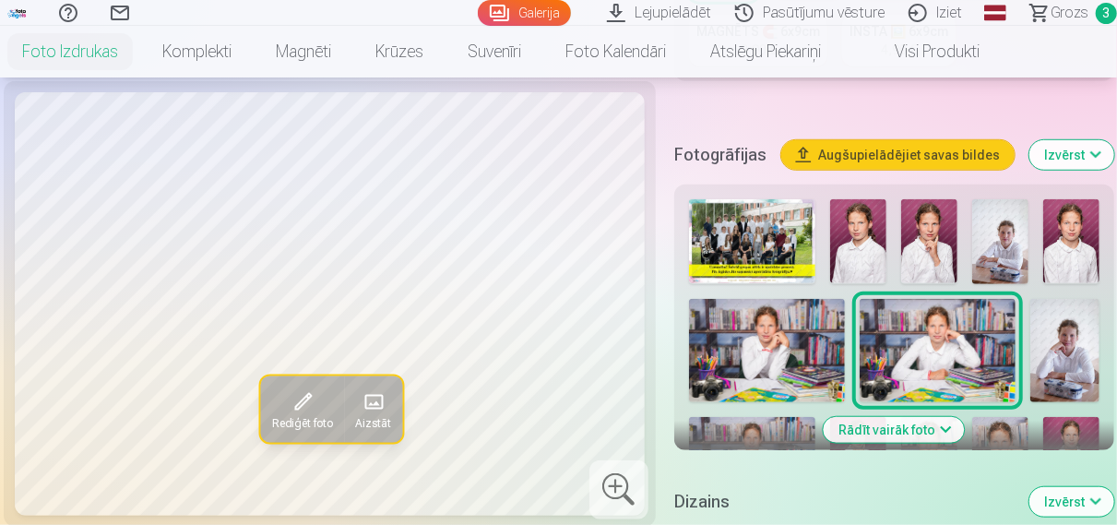
click at [1060, 427] on img at bounding box center [1072, 459] width 56 height 84
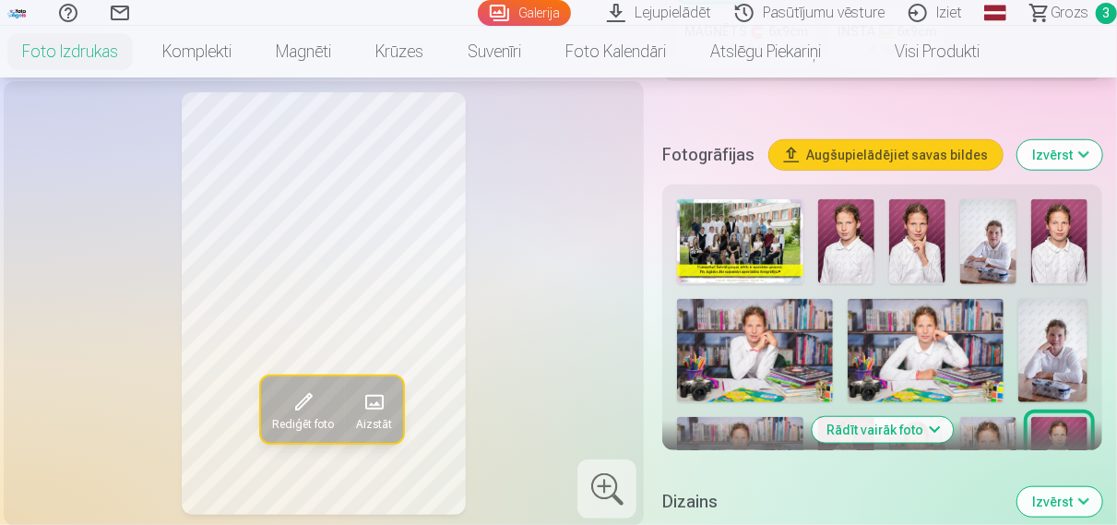
click at [997, 427] on img at bounding box center [989, 459] width 56 height 84
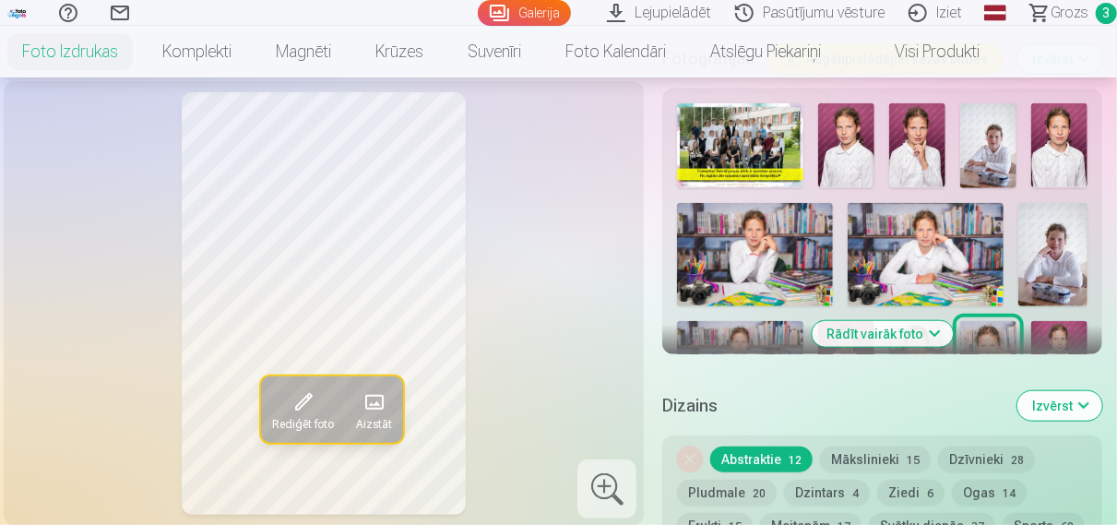
click at [938, 337] on button "Rādīt vairāk foto" at bounding box center [882, 334] width 141 height 26
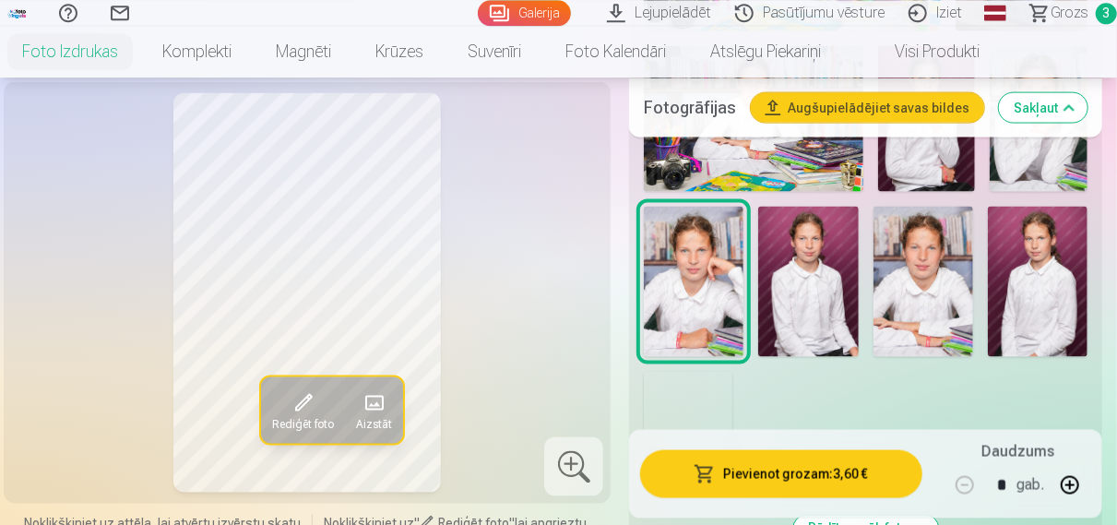
scroll to position [1247, 0]
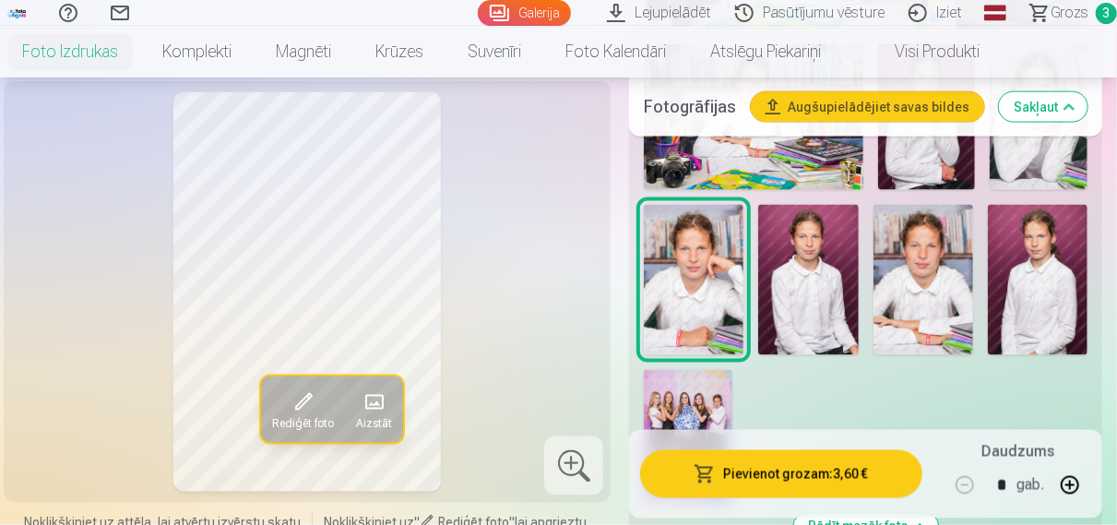
click at [932, 313] on img at bounding box center [924, 279] width 100 height 149
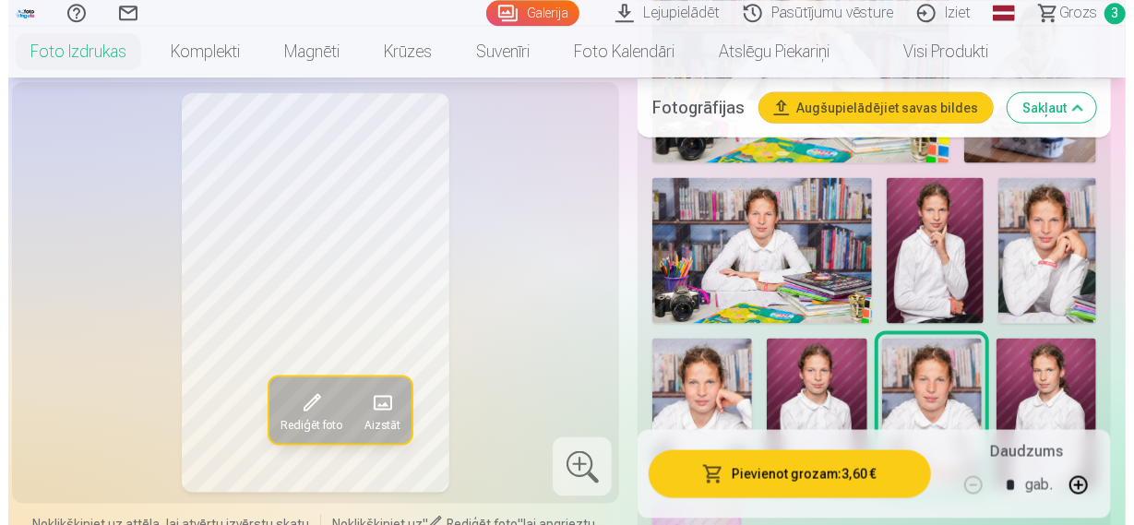
scroll to position [1152, 0]
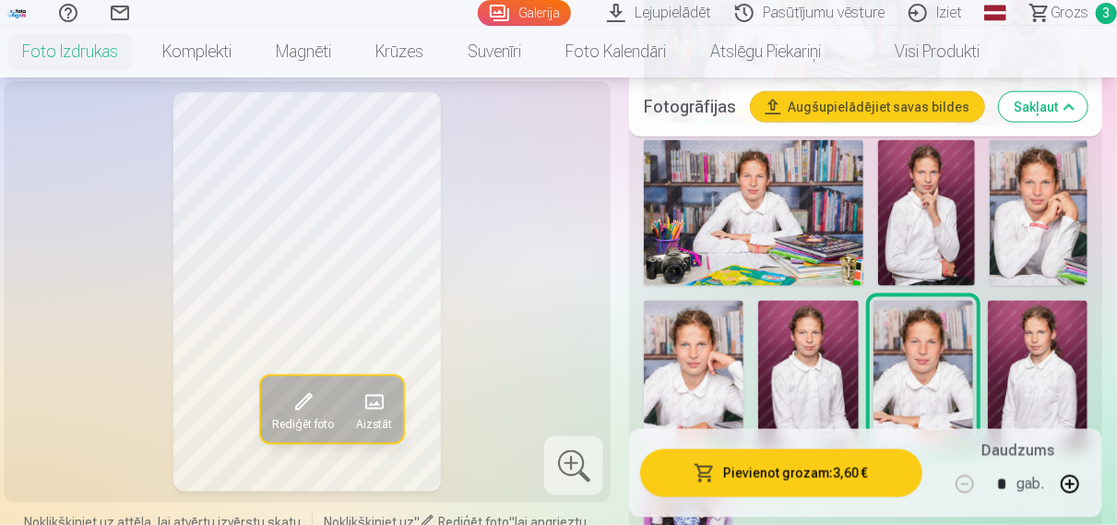
click at [704, 374] on img at bounding box center [694, 375] width 100 height 149
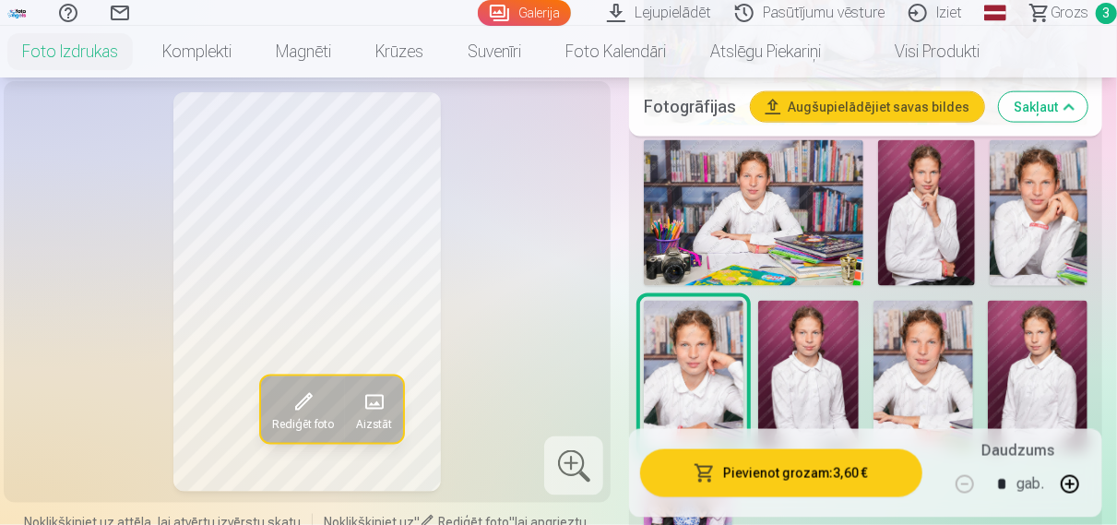
click at [830, 471] on button "Pievienot grozam : 3,60 €" at bounding box center [781, 473] width 282 height 48
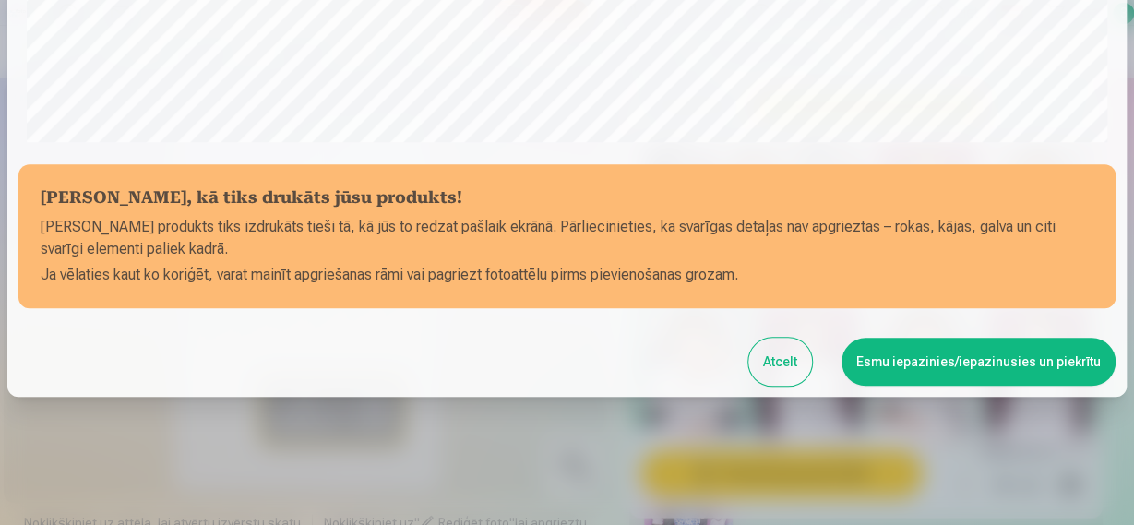
click at [989, 370] on button "Esmu iepazinies/iepazinusies un piekrītu" at bounding box center [979, 362] width 274 height 48
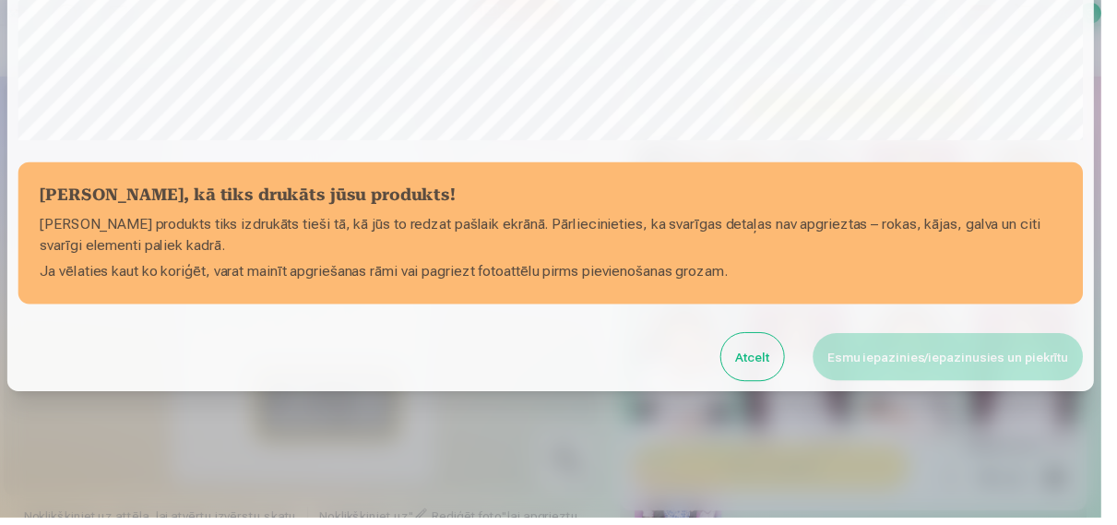
scroll to position [686, 0]
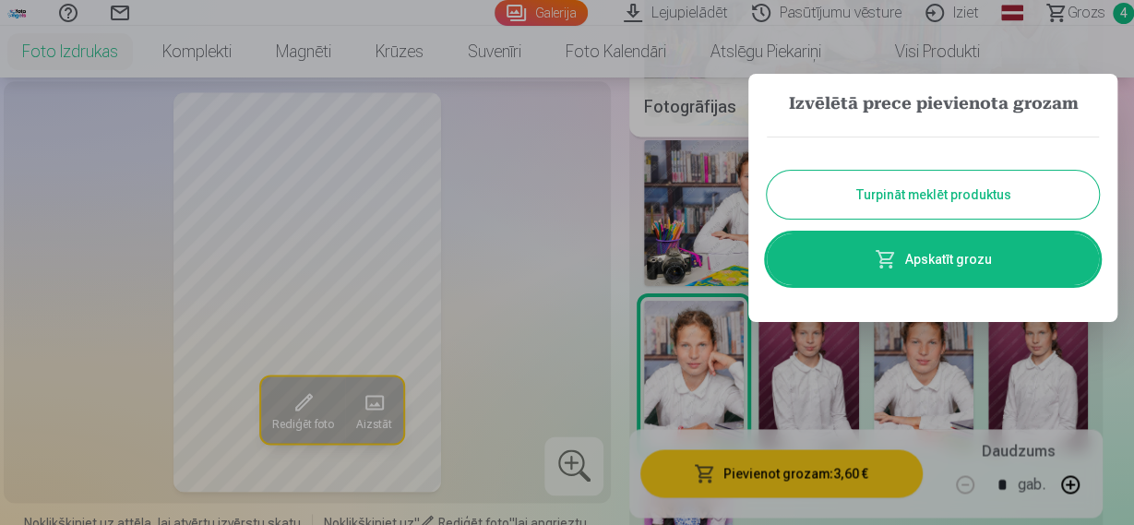
click at [977, 270] on link "Apskatīt grozu" at bounding box center [933, 259] width 332 height 52
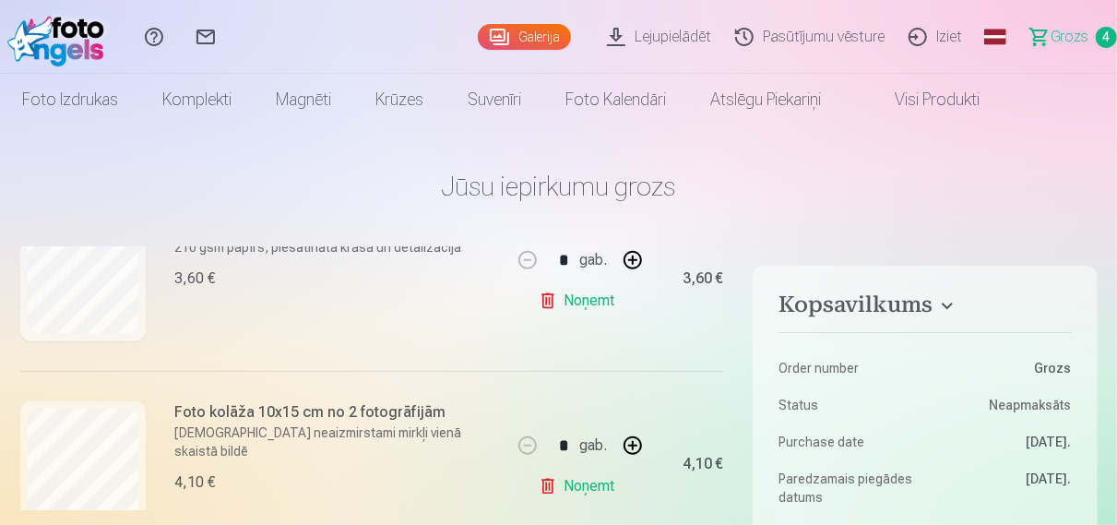
scroll to position [354, 0]
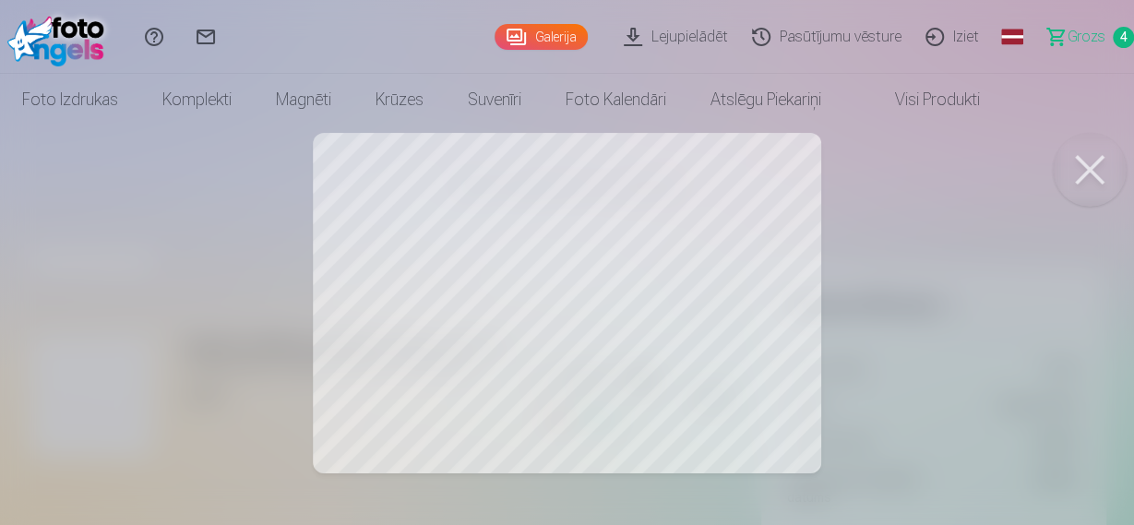
click at [1069, 166] on button at bounding box center [1090, 170] width 74 height 74
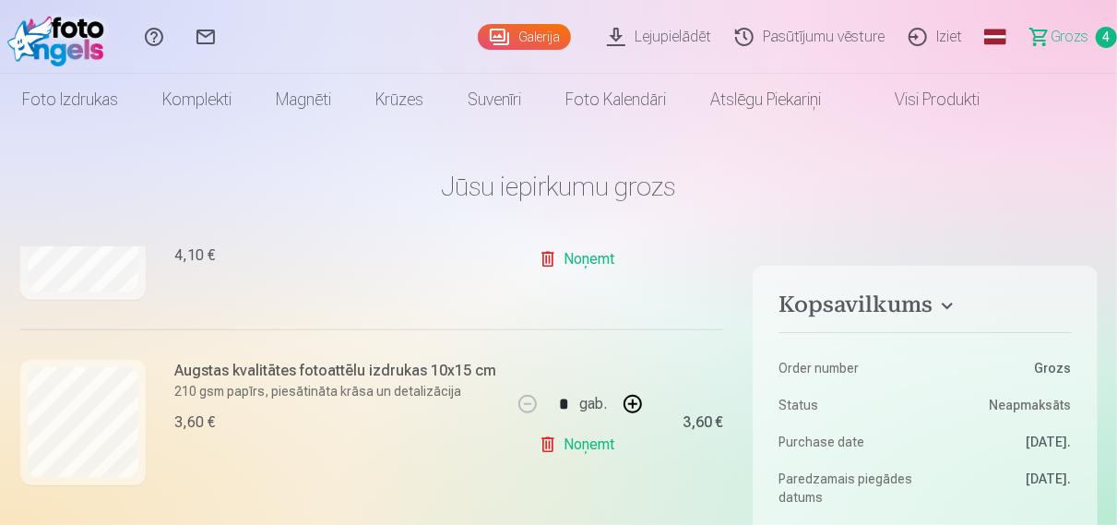
scroll to position [709, 0]
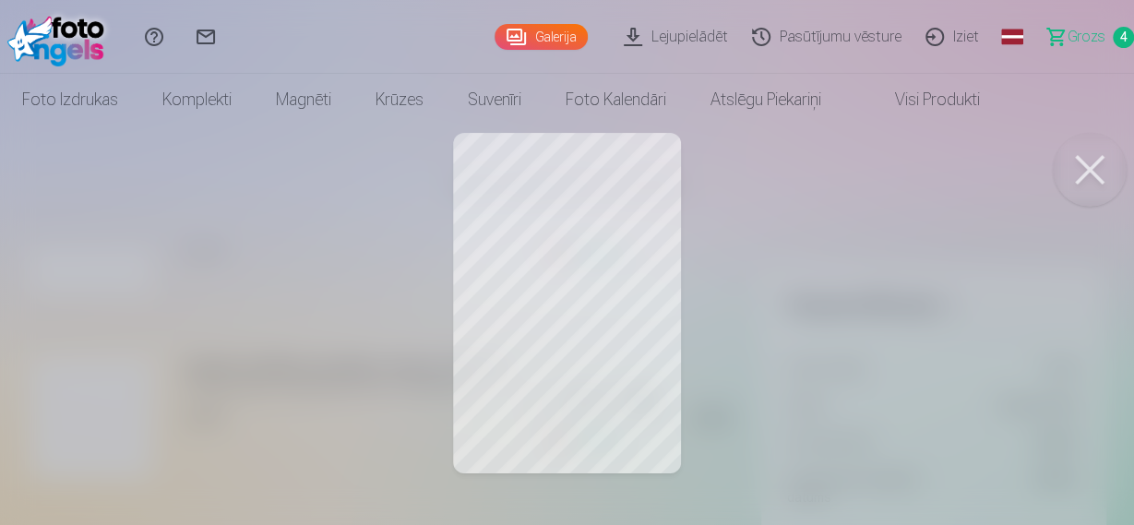
click at [788, 357] on div at bounding box center [567, 262] width 1134 height 525
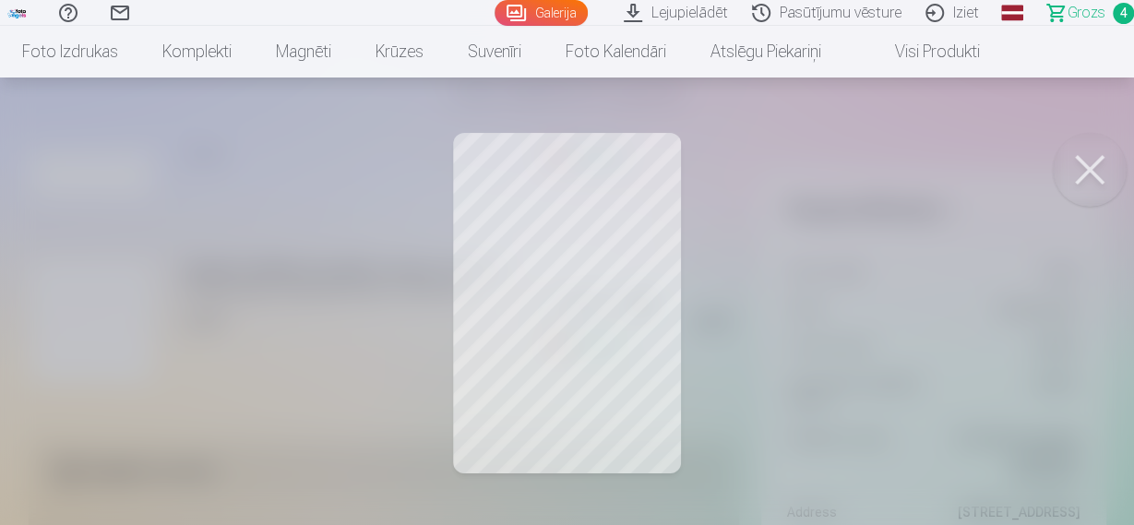
click at [886, 335] on div at bounding box center [567, 262] width 1134 height 525
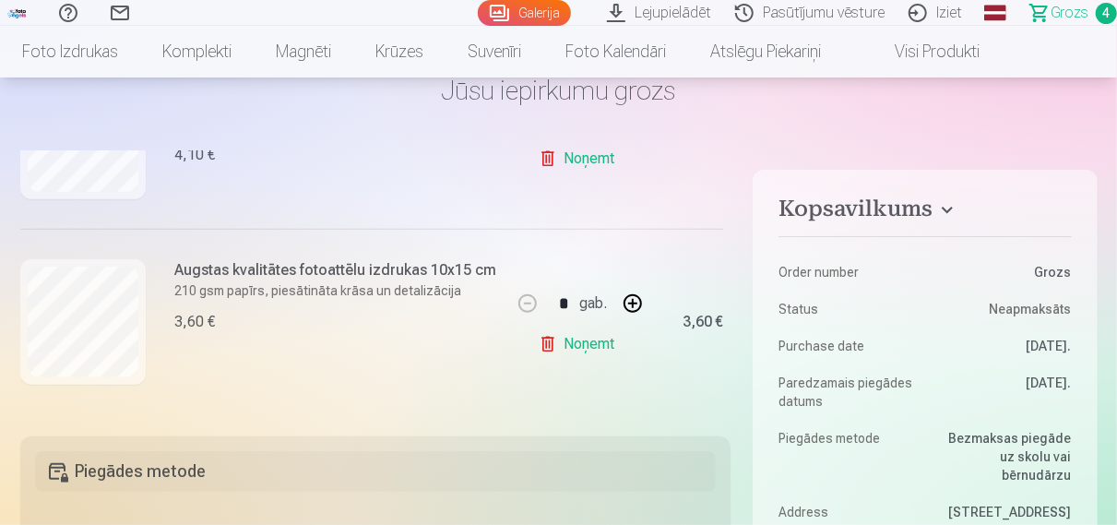
scroll to position [591, 0]
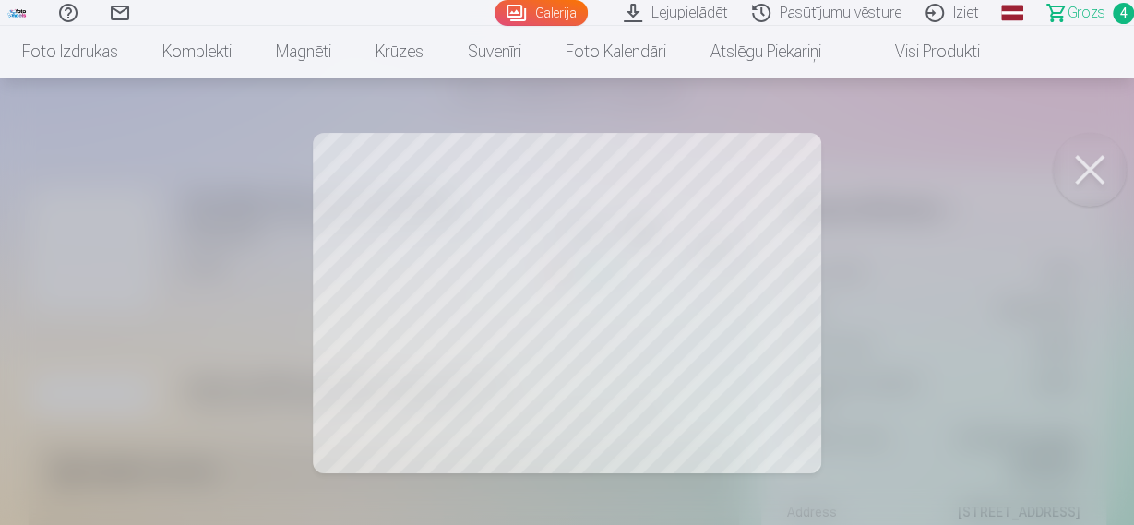
click at [1110, 174] on button at bounding box center [1090, 170] width 74 height 74
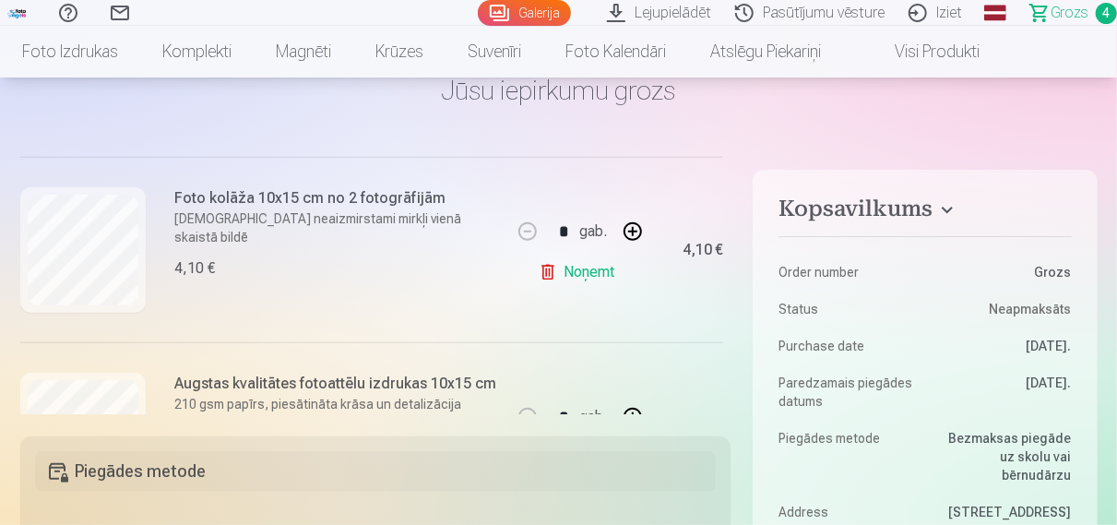
scroll to position [472, 0]
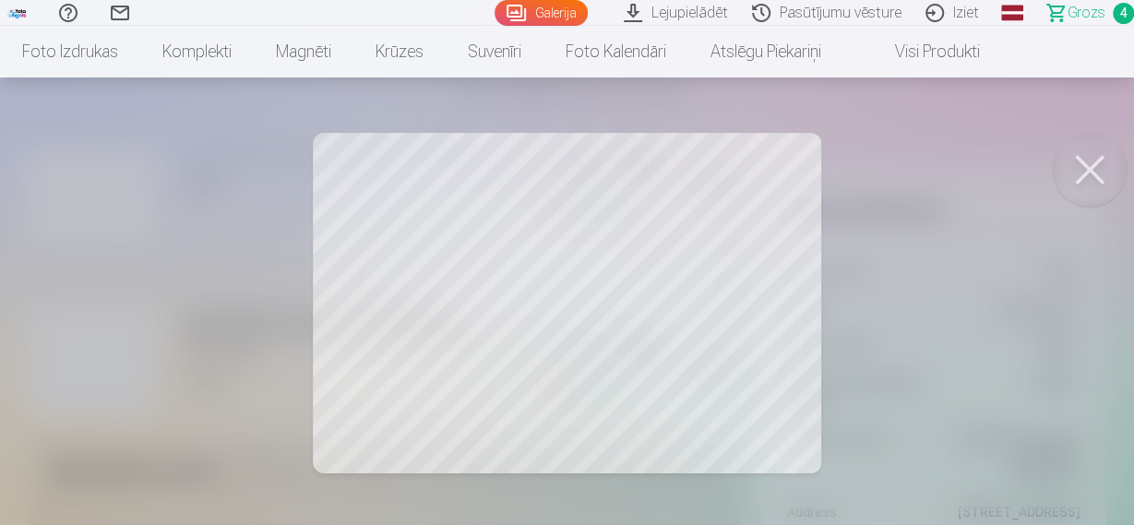
click at [1098, 170] on button at bounding box center [1090, 170] width 74 height 74
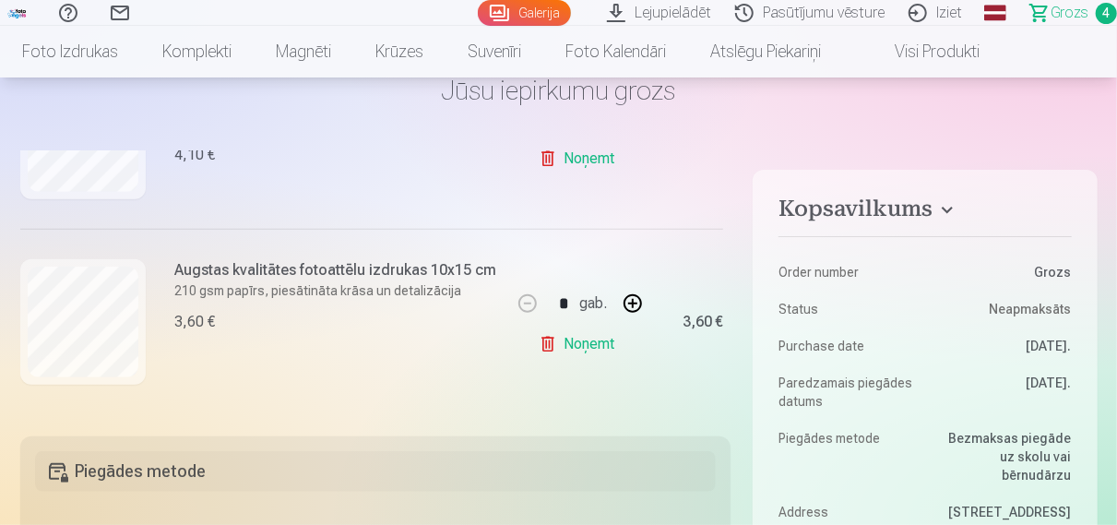
scroll to position [0, 0]
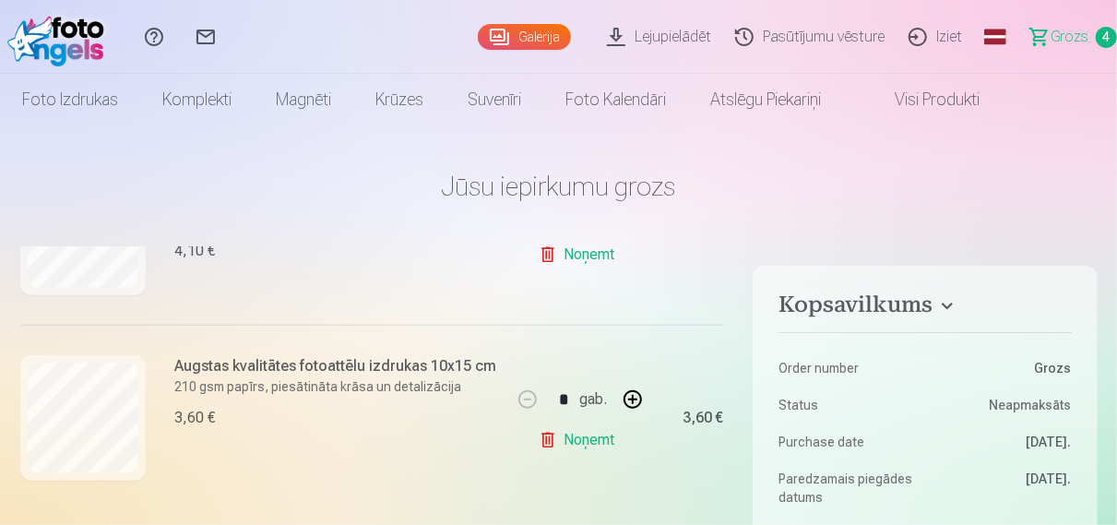
click at [653, 40] on link "Lejupielādēt" at bounding box center [662, 37] width 128 height 74
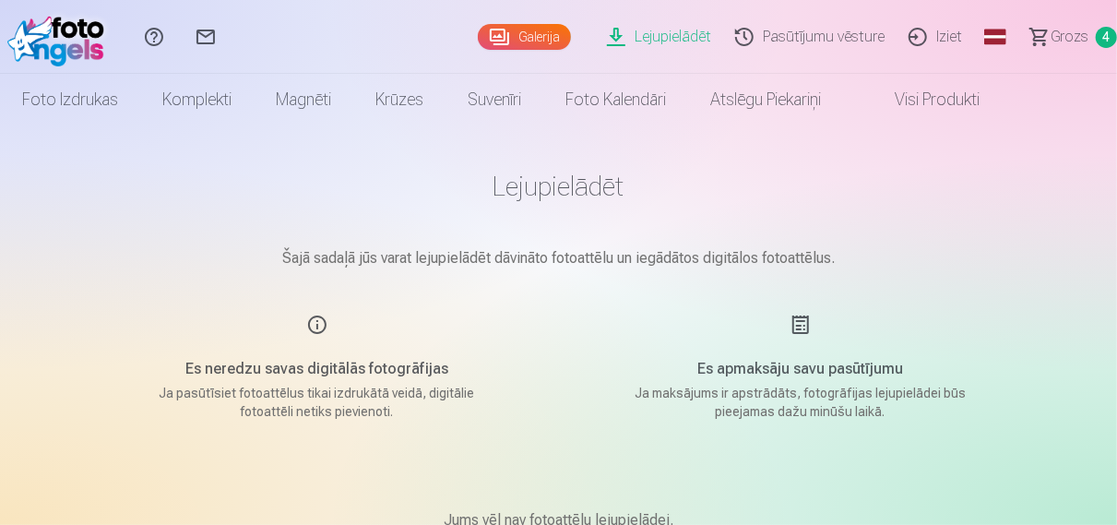
click at [1079, 33] on span "Grozs" at bounding box center [1070, 37] width 38 height 22
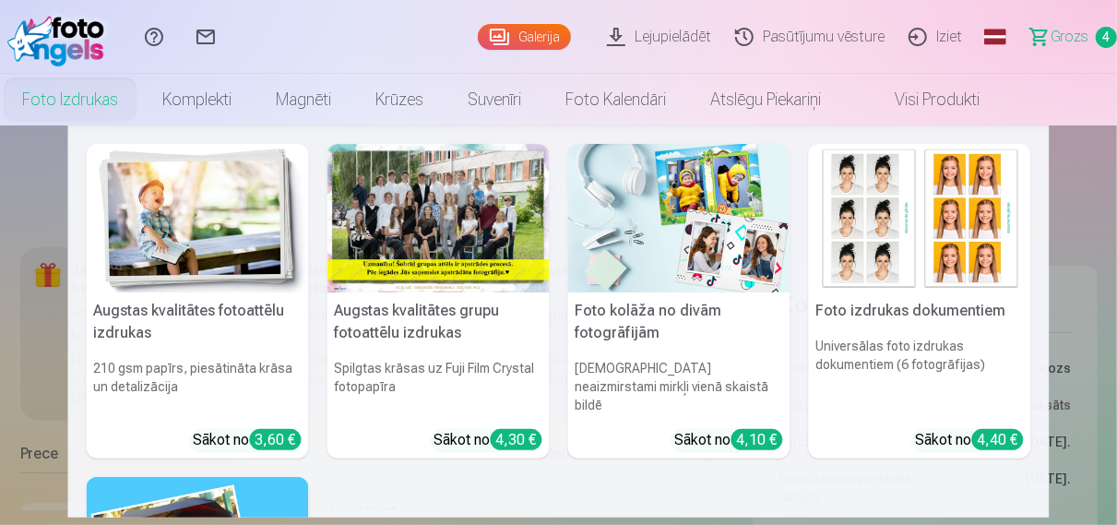
click at [686, 263] on img at bounding box center [679, 218] width 222 height 149
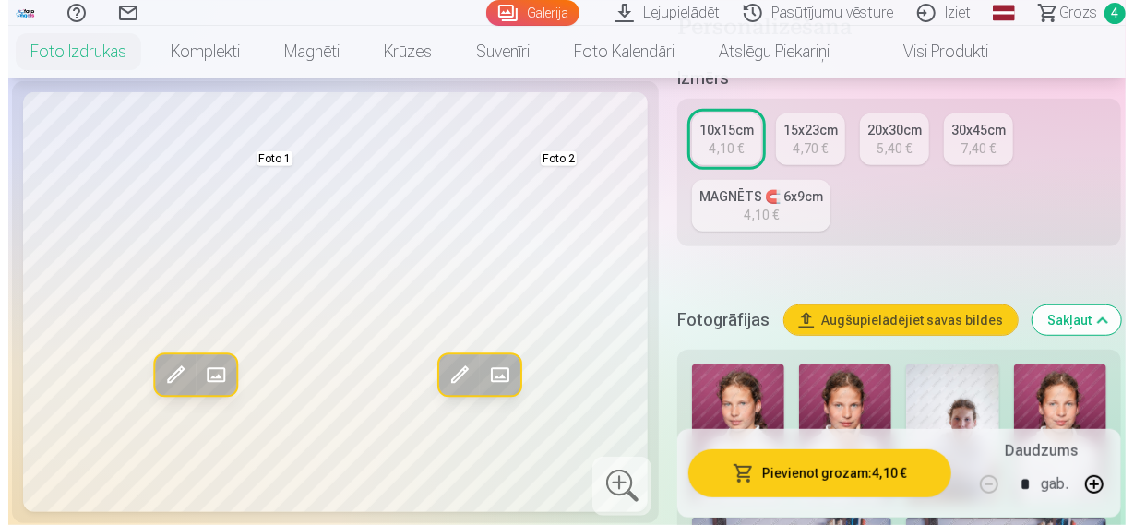
scroll to position [384, 0]
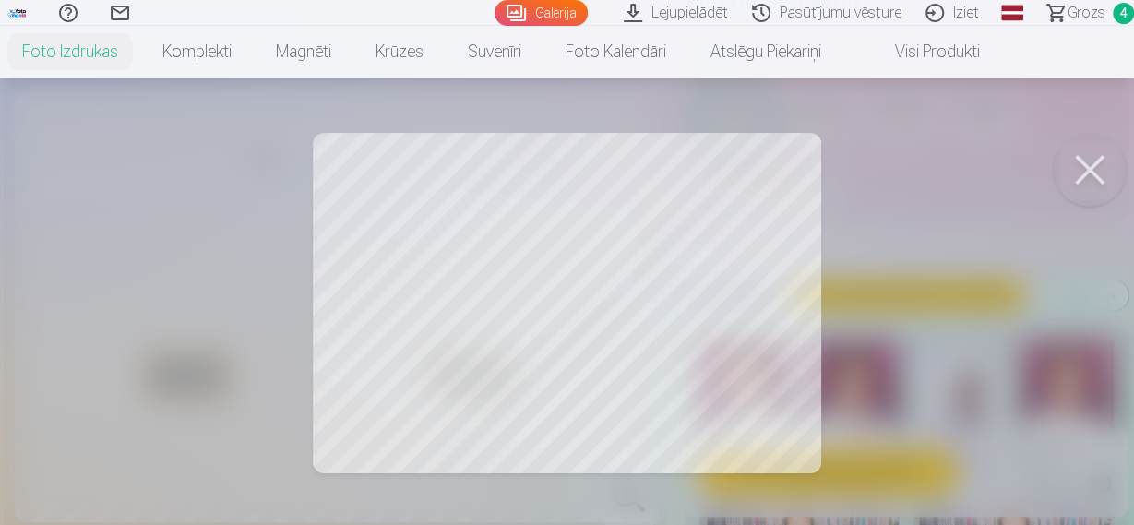
drag, startPoint x: 1094, startPoint y: 161, endPoint x: 981, endPoint y: 229, distance: 132.4
click at [1093, 161] on button at bounding box center [1090, 170] width 74 height 74
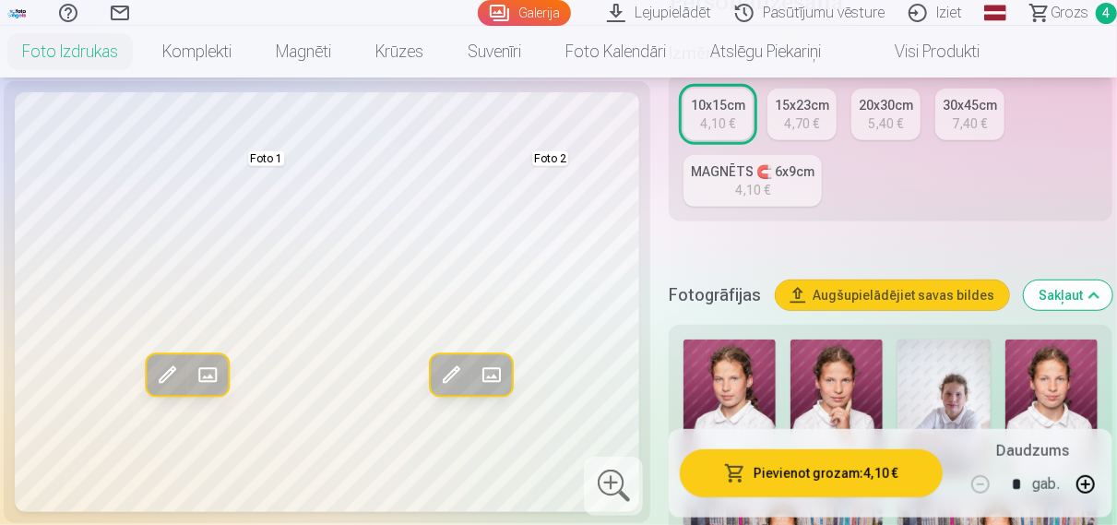
click at [219, 368] on span at bounding box center [208, 375] width 30 height 30
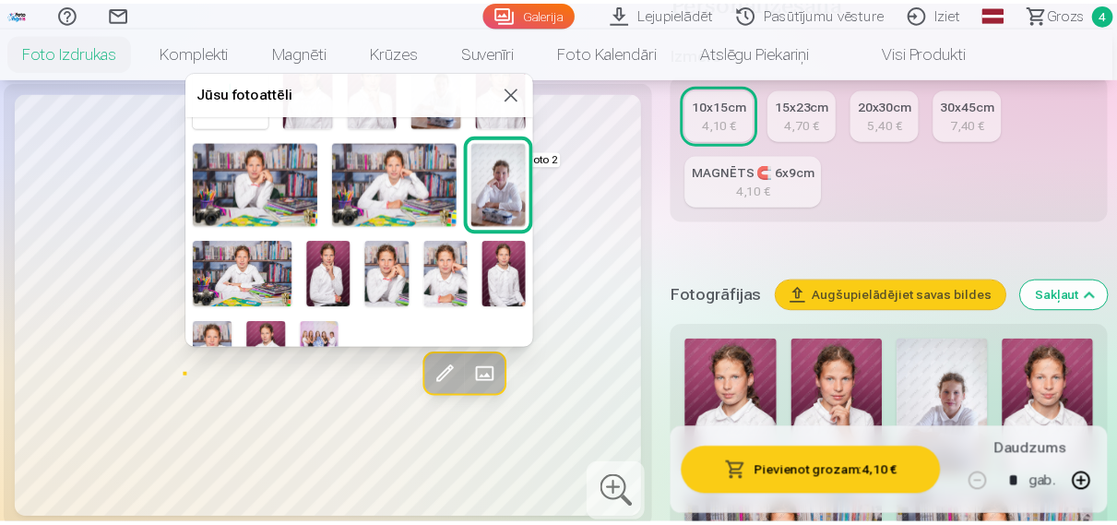
scroll to position [111, 0]
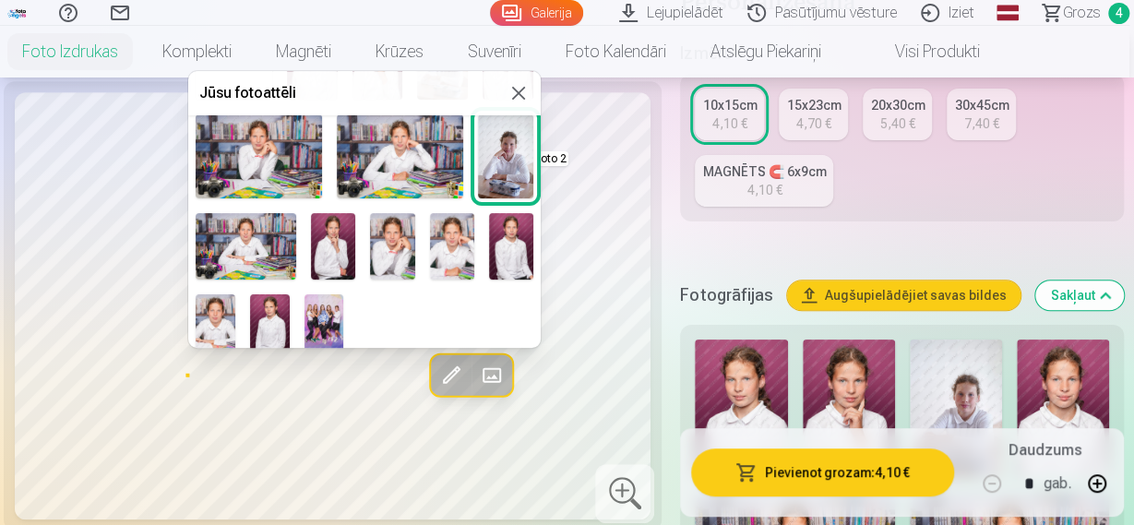
click at [318, 294] on img at bounding box center [324, 323] width 40 height 59
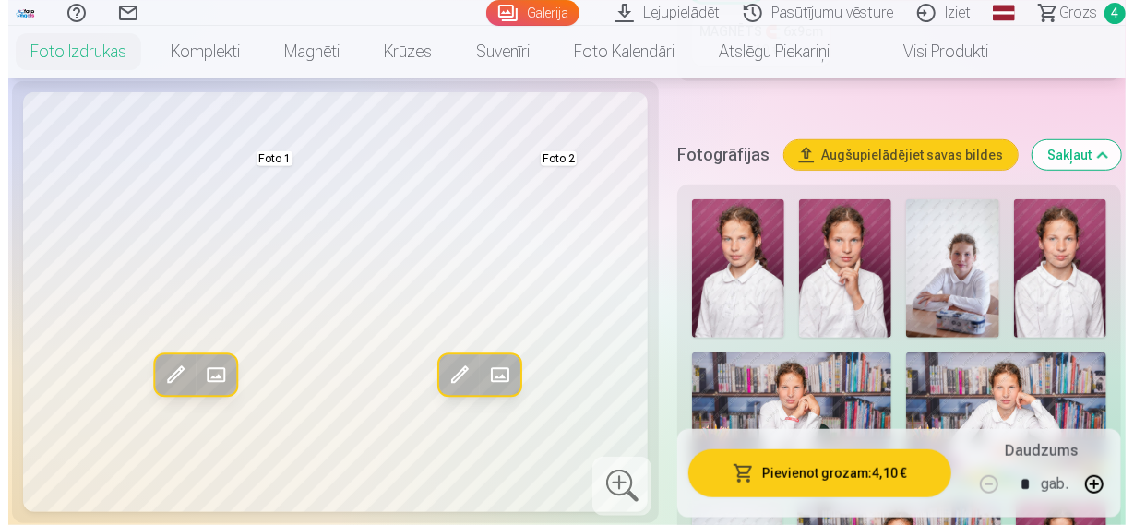
scroll to position [576, 0]
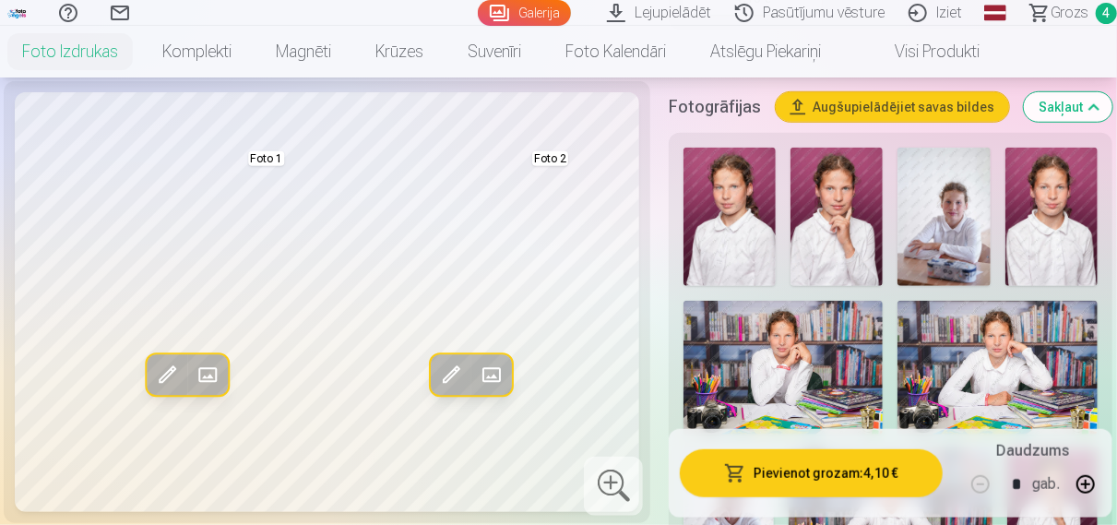
click at [481, 368] on span at bounding box center [492, 375] width 30 height 30
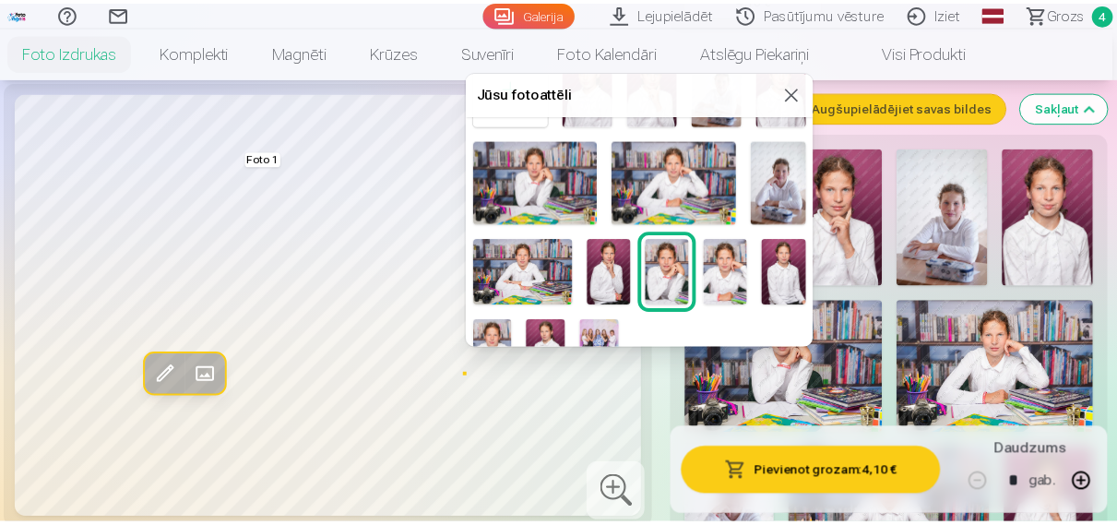
scroll to position [111, 0]
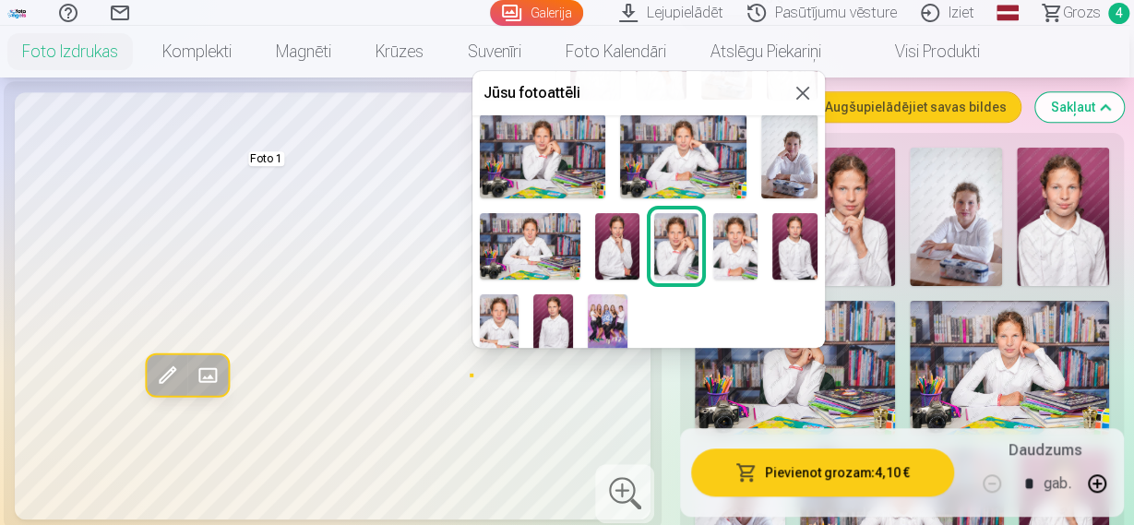
click at [531, 171] on img at bounding box center [543, 156] width 126 height 84
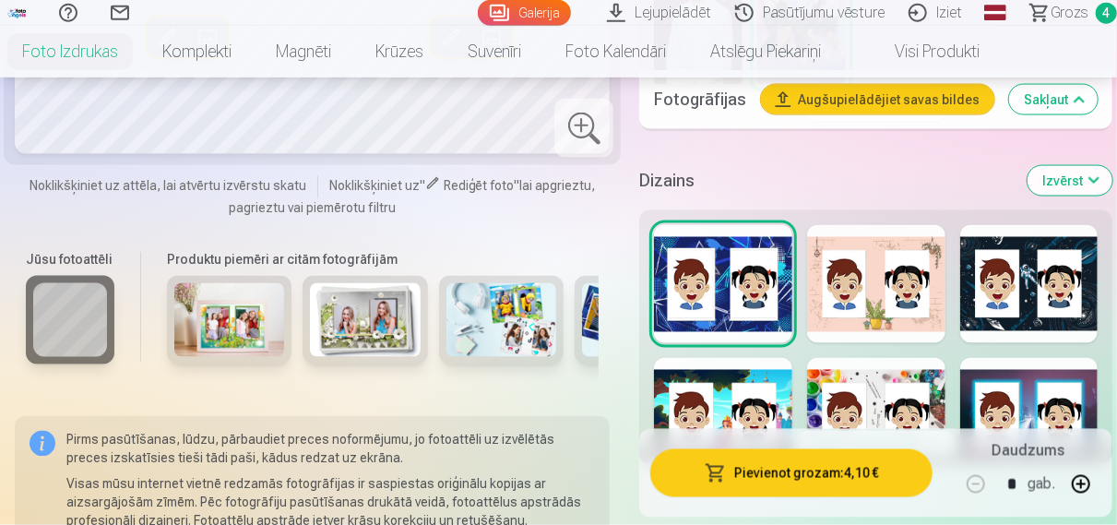
scroll to position [1439, 0]
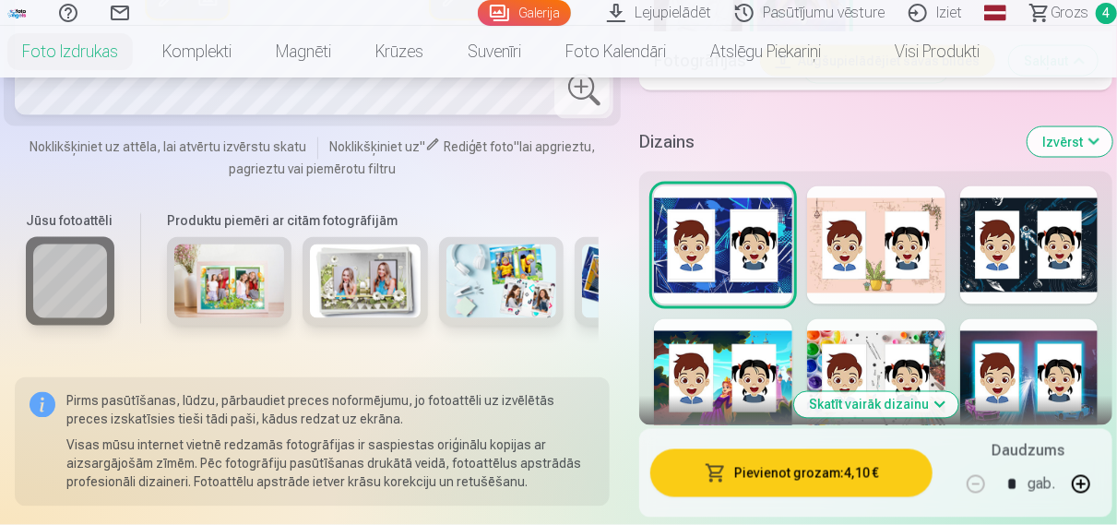
click at [723, 361] on div at bounding box center [723, 378] width 138 height 118
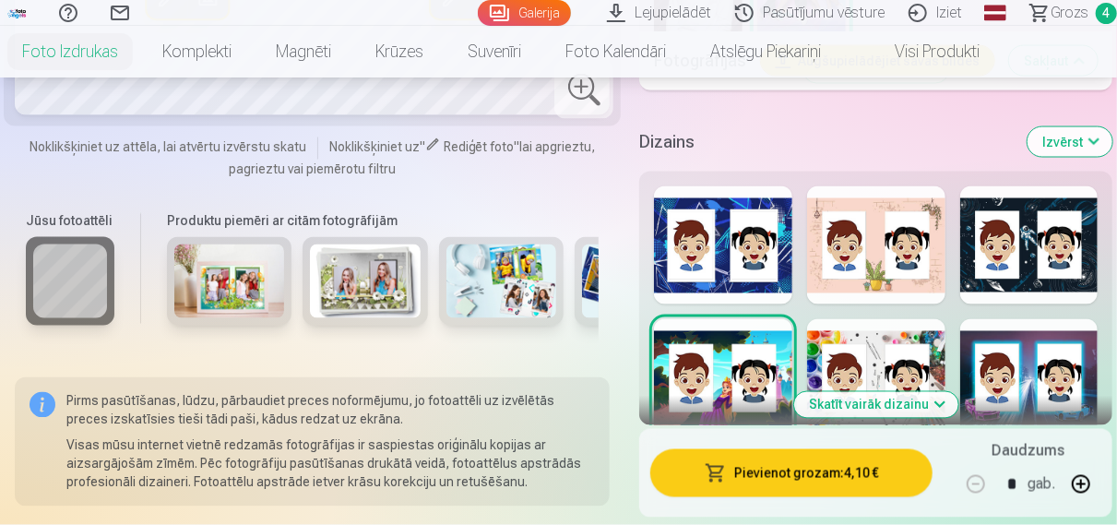
click at [818, 319] on div at bounding box center [876, 378] width 138 height 118
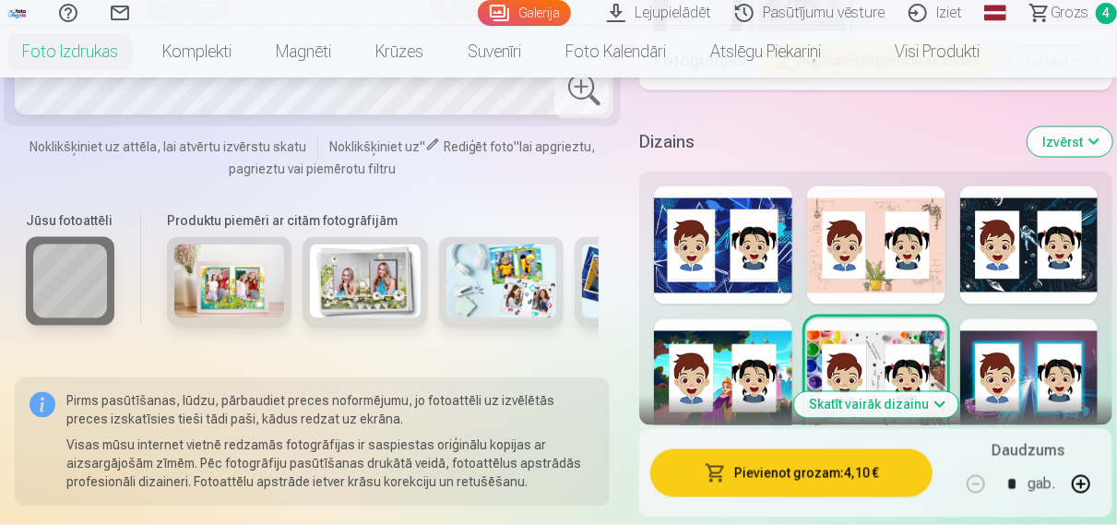
click at [1014, 337] on div at bounding box center [1030, 378] width 138 height 118
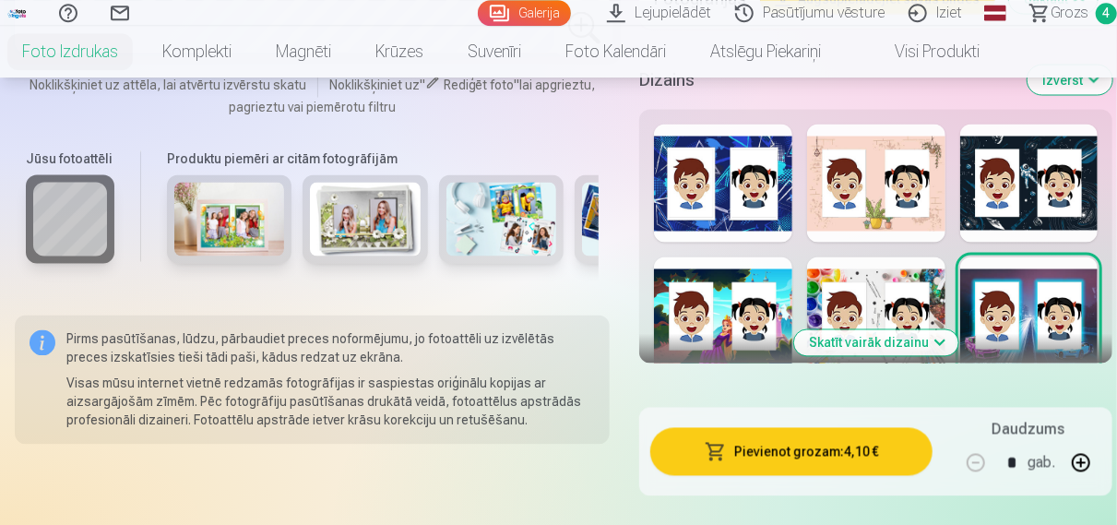
scroll to position [1535, 0]
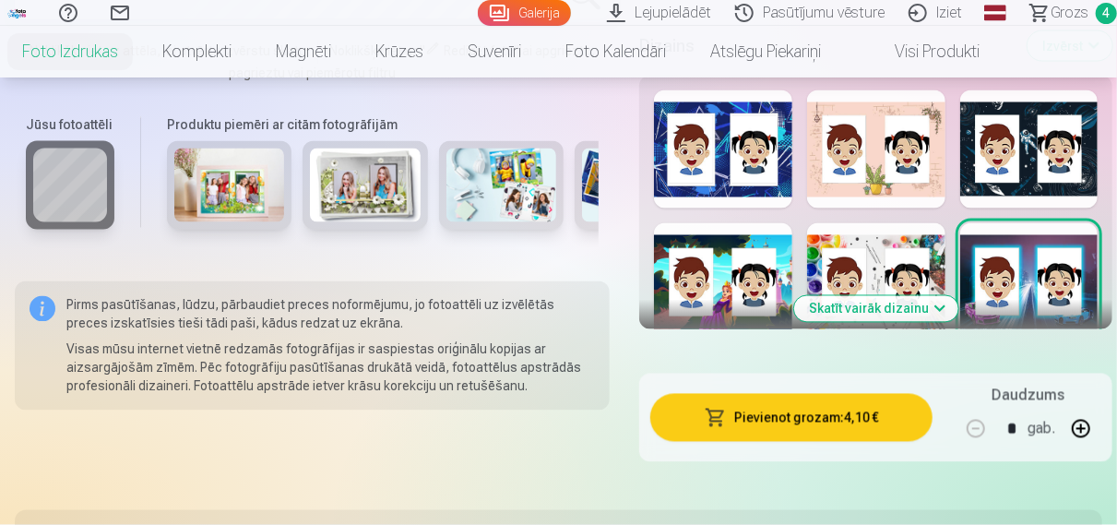
click at [883, 296] on button "Skatīt vairāk dizainu" at bounding box center [876, 309] width 164 height 26
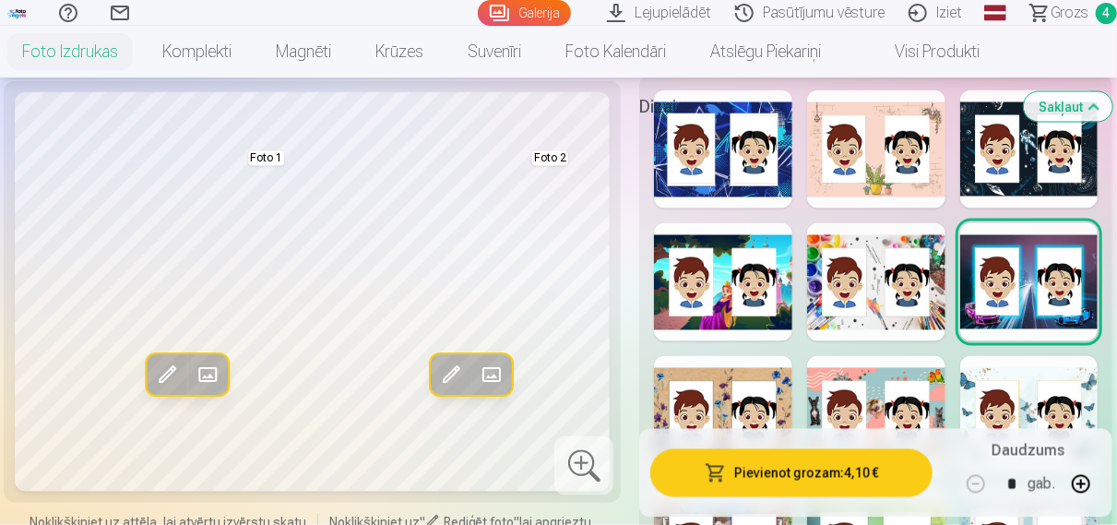
click at [869, 402] on div at bounding box center [876, 415] width 138 height 118
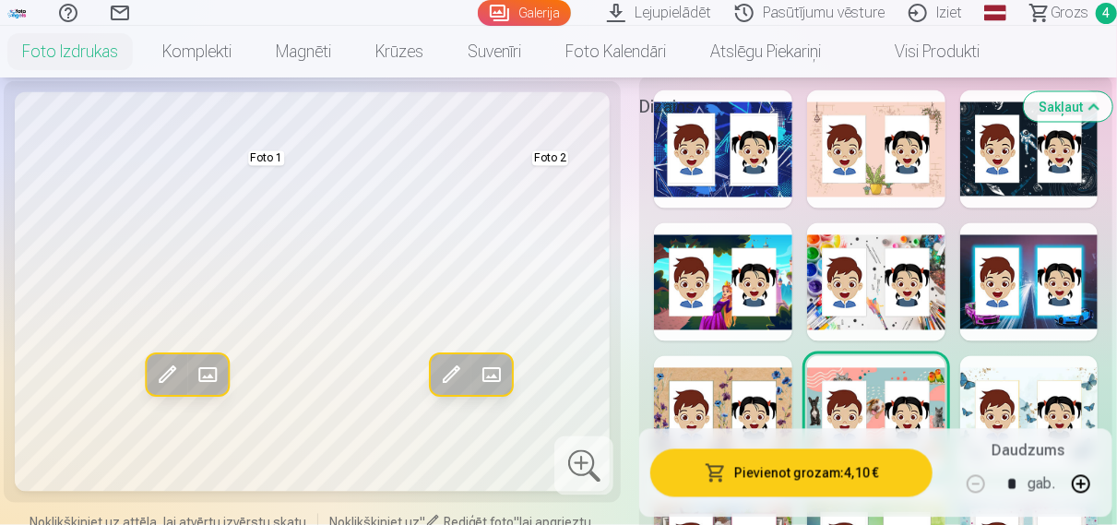
click at [1032, 387] on div at bounding box center [1030, 415] width 138 height 118
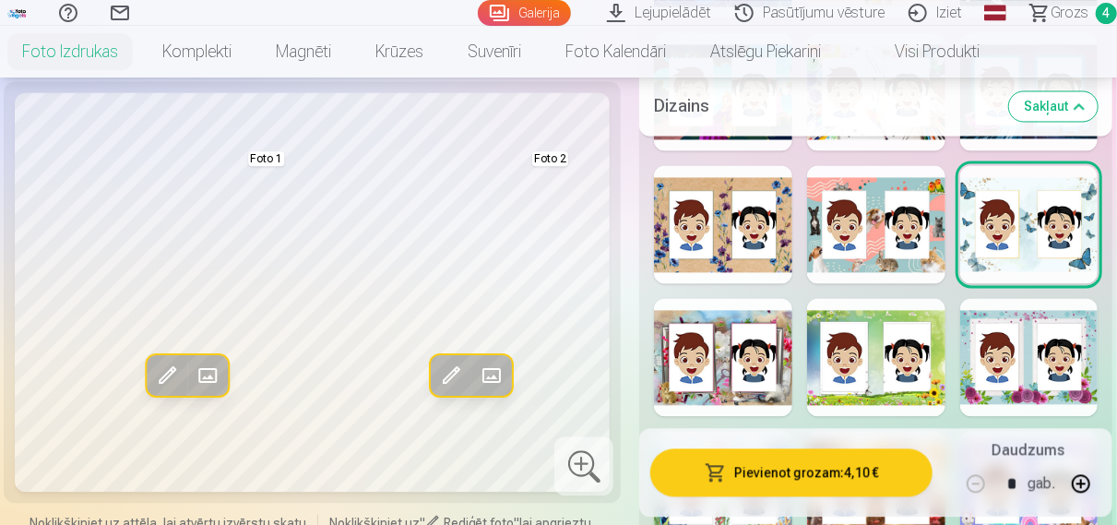
scroll to position [1727, 0]
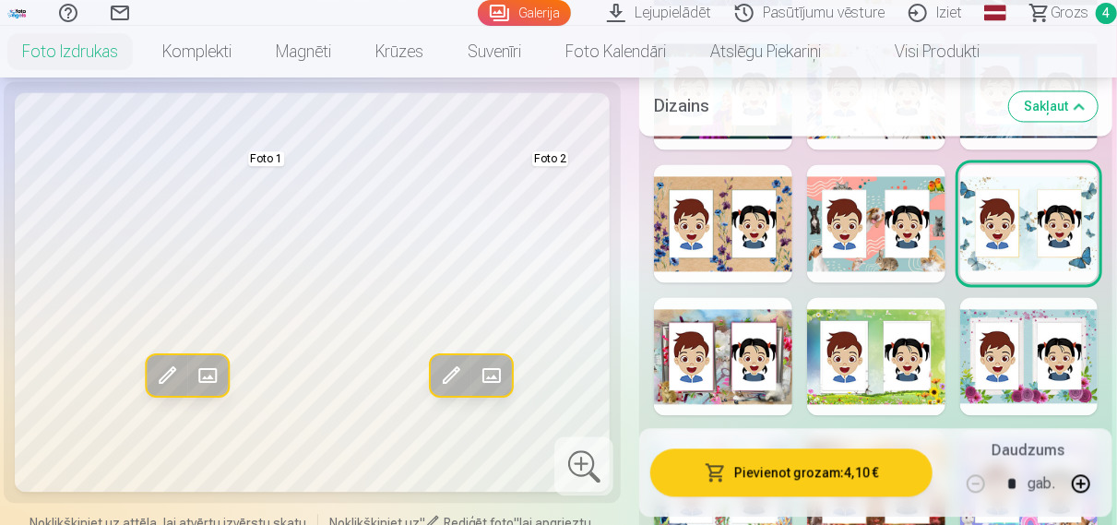
click at [1028, 373] on div at bounding box center [1030, 356] width 138 height 118
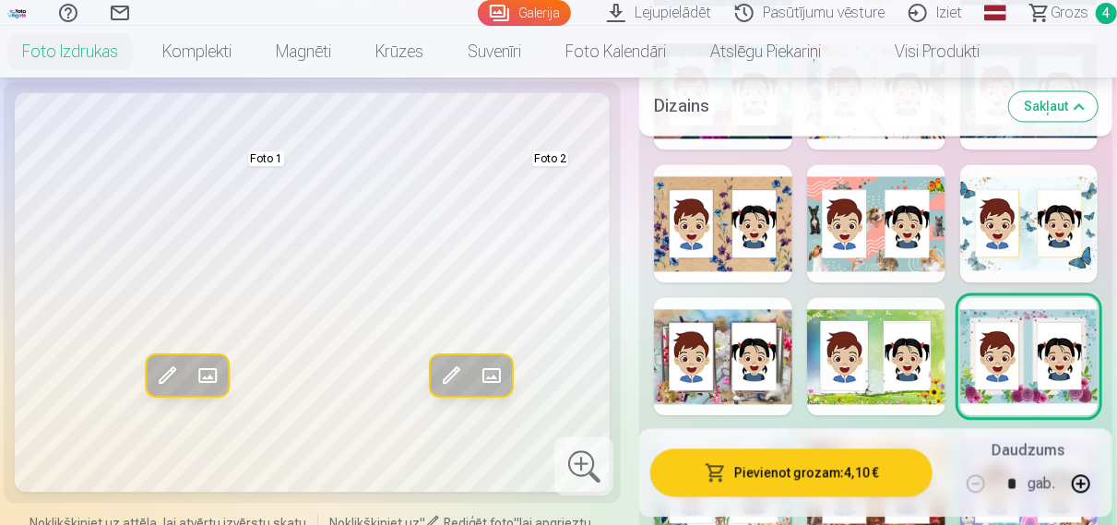
click at [900, 381] on div at bounding box center [876, 356] width 138 height 118
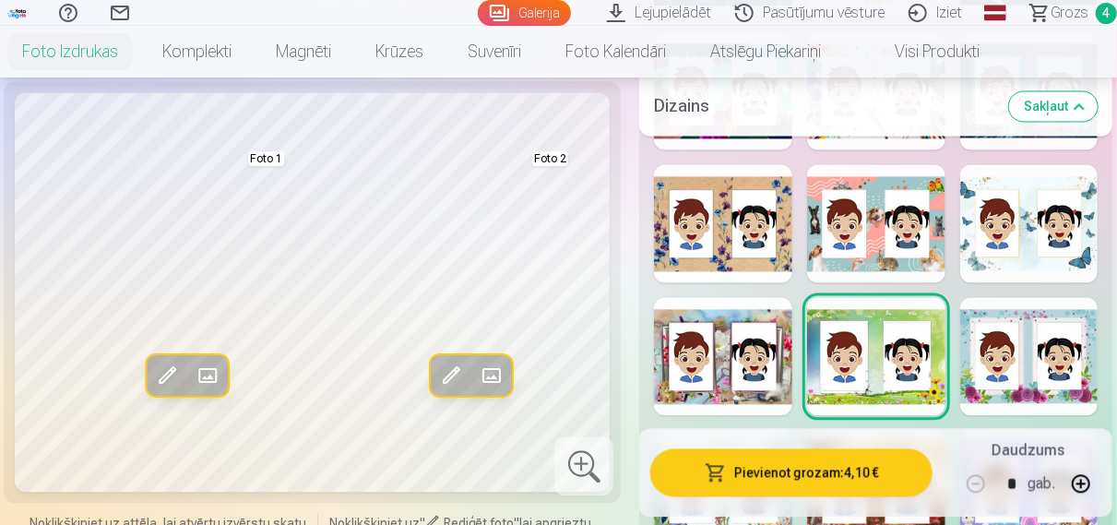
click at [755, 379] on div at bounding box center [723, 356] width 138 height 118
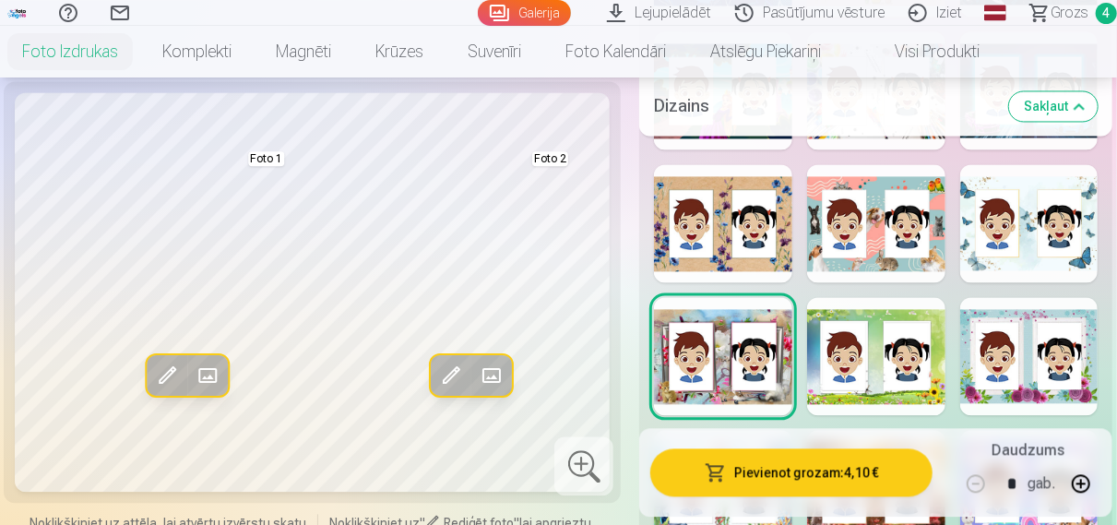
scroll to position [1823, 0]
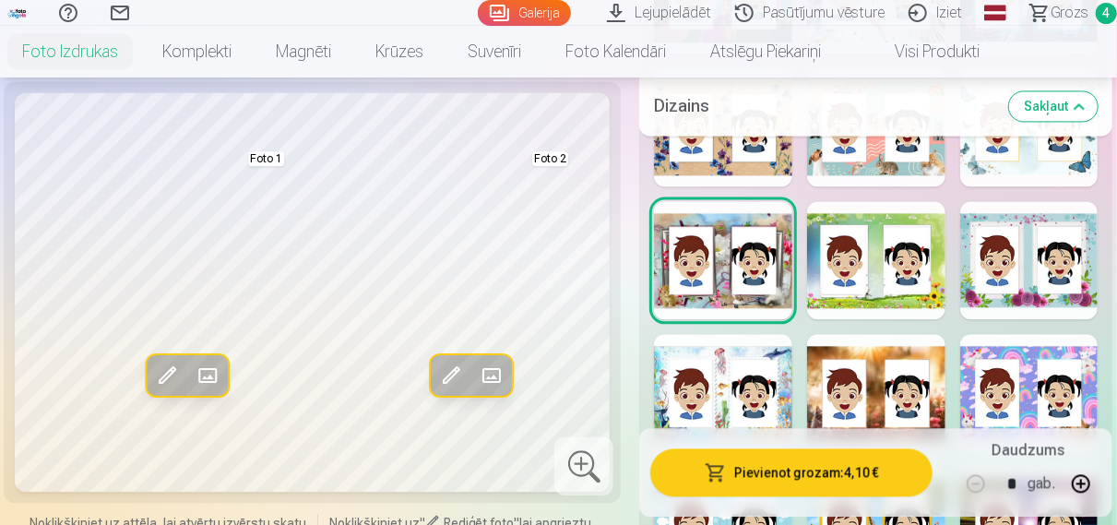
click at [757, 404] on div at bounding box center [723, 393] width 138 height 118
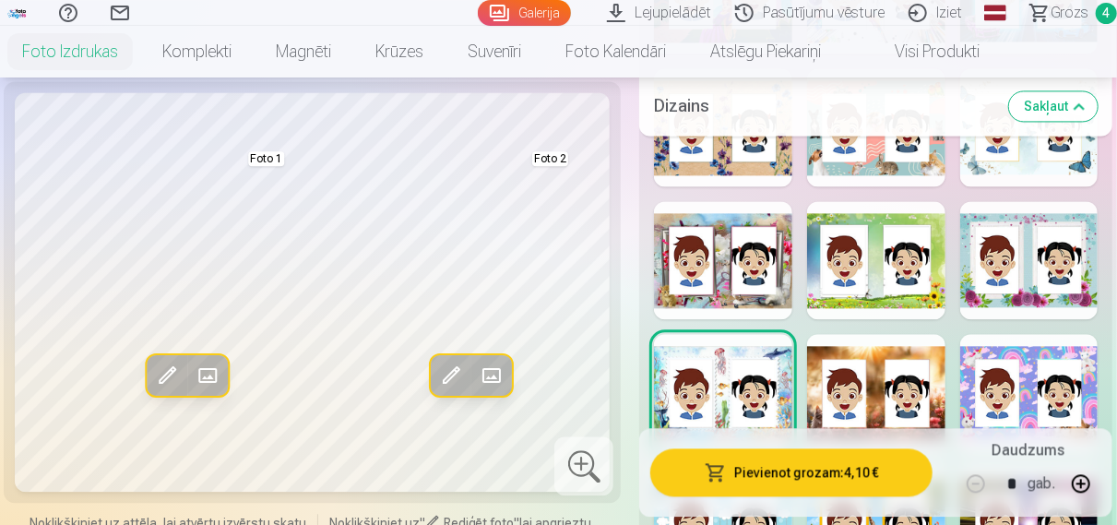
click at [847, 398] on div at bounding box center [876, 393] width 138 height 118
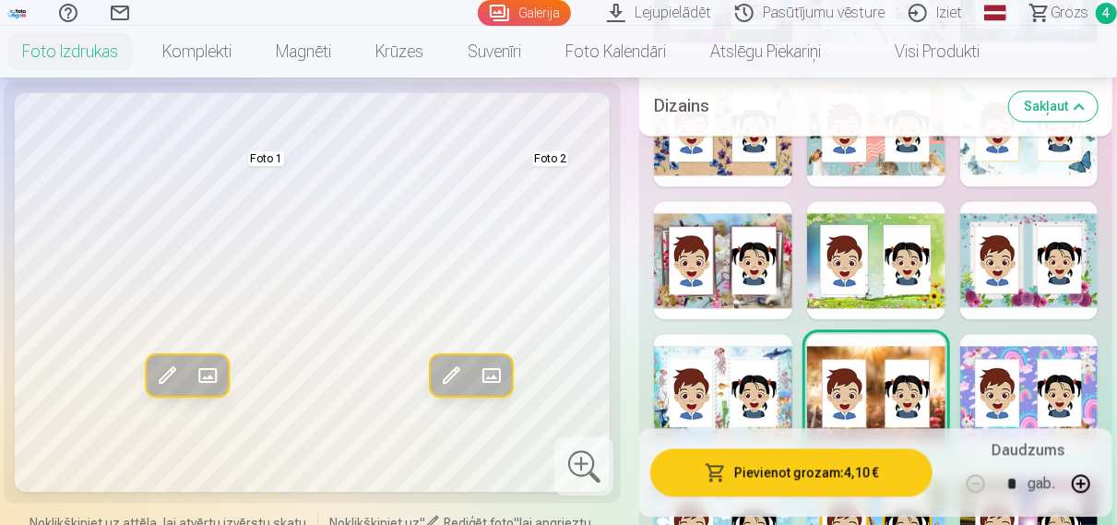
click at [971, 396] on div at bounding box center [1030, 393] width 138 height 118
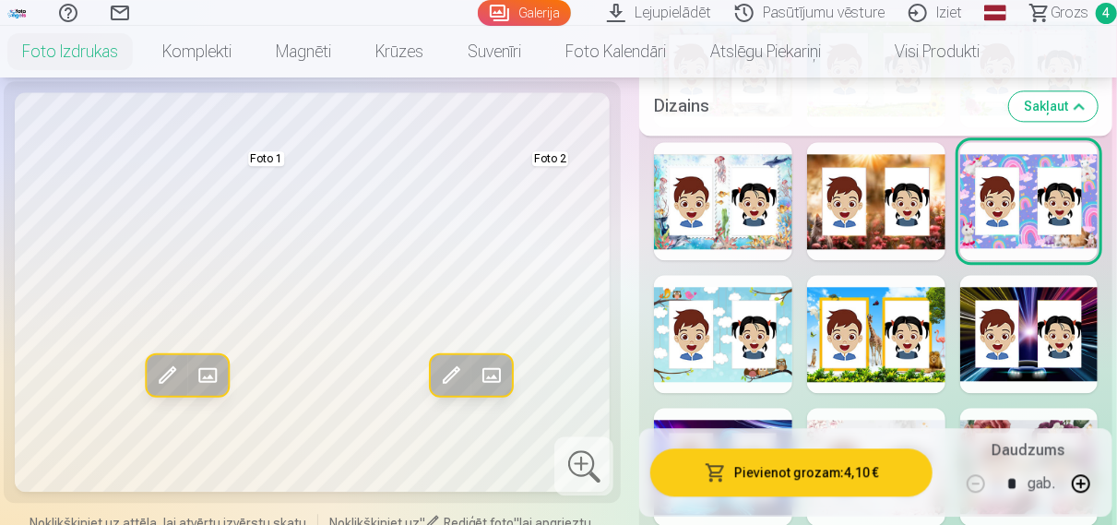
scroll to position [2111, 0]
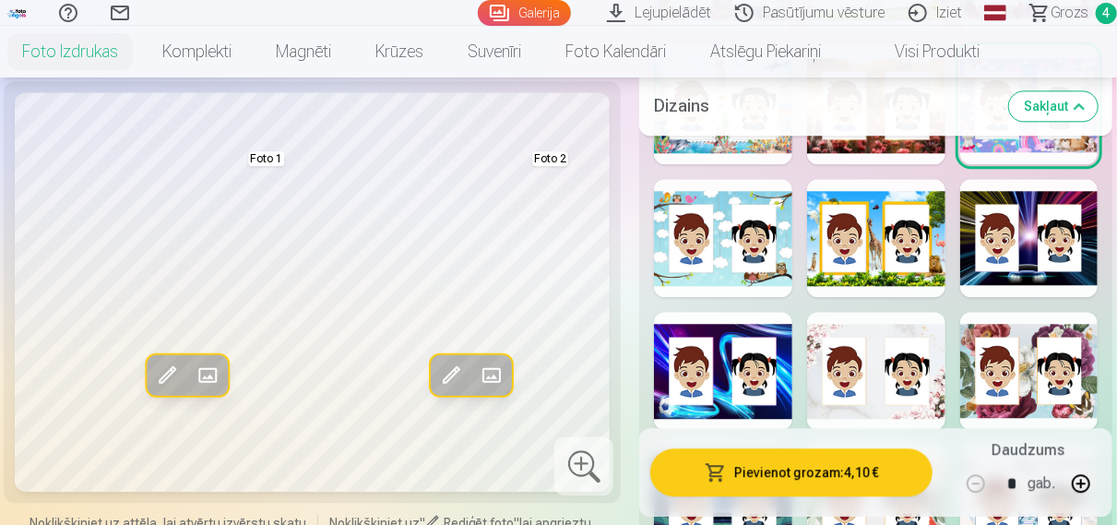
click at [890, 383] on div at bounding box center [876, 371] width 138 height 118
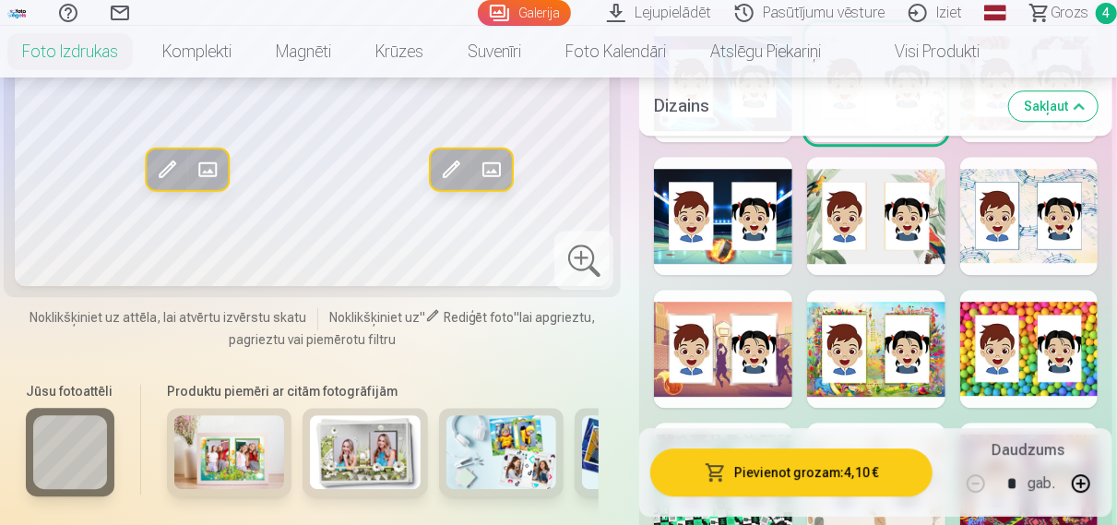
scroll to position [2495, 0]
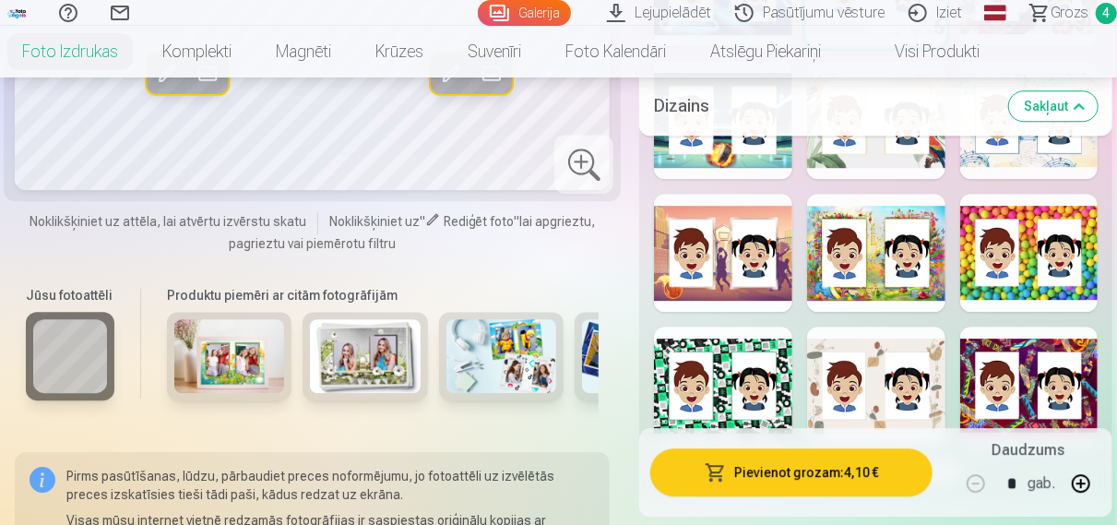
click at [733, 271] on div at bounding box center [723, 253] width 138 height 118
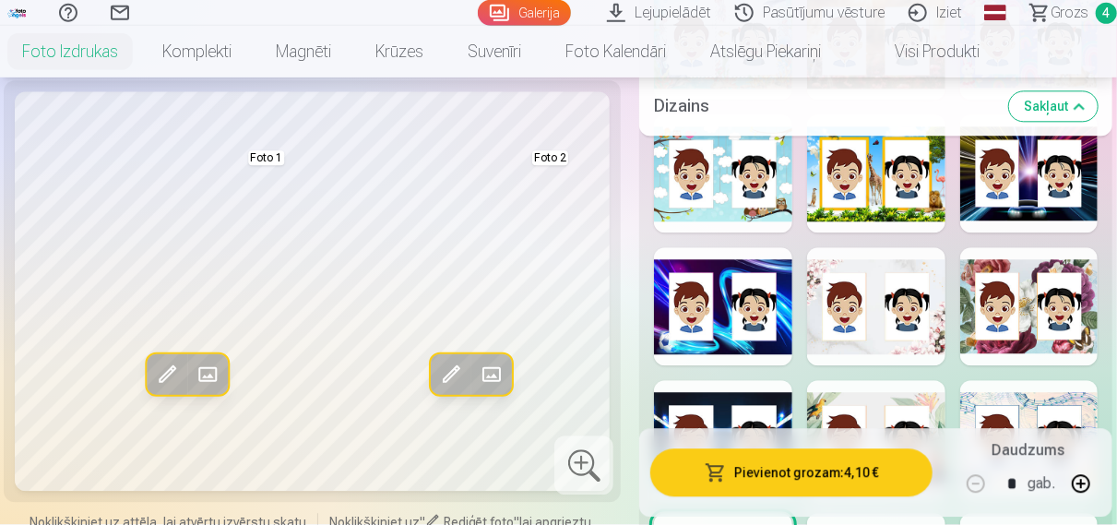
scroll to position [2111, 0]
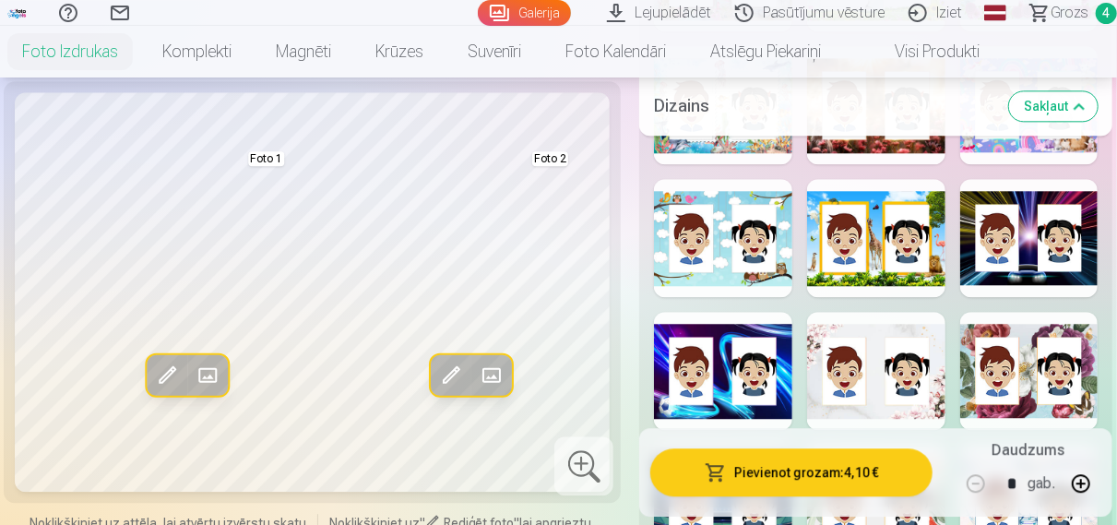
click at [875, 316] on div at bounding box center [876, 371] width 138 height 118
click at [1009, 320] on div at bounding box center [1030, 371] width 138 height 118
click at [1017, 213] on div at bounding box center [1030, 238] width 138 height 118
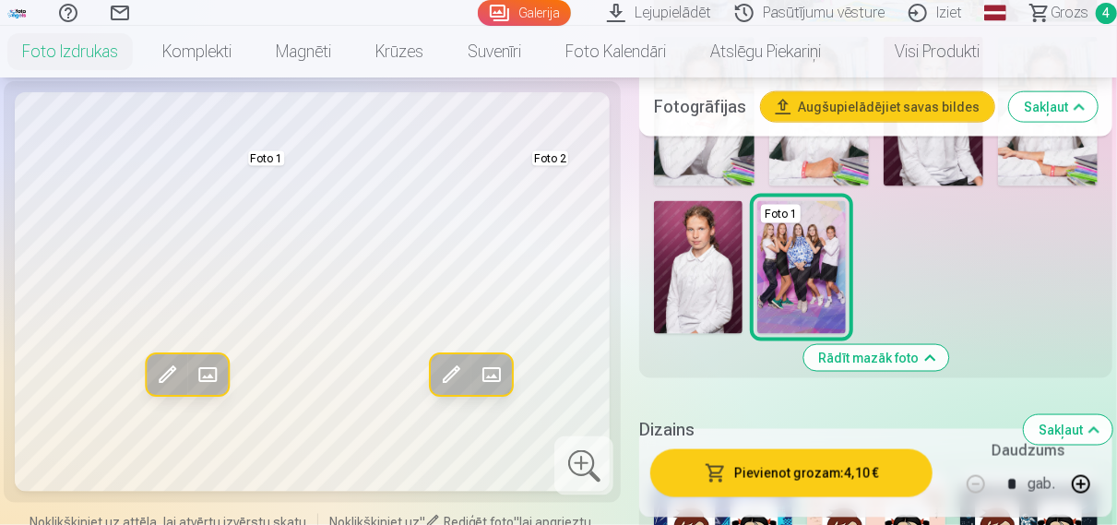
scroll to position [768, 0]
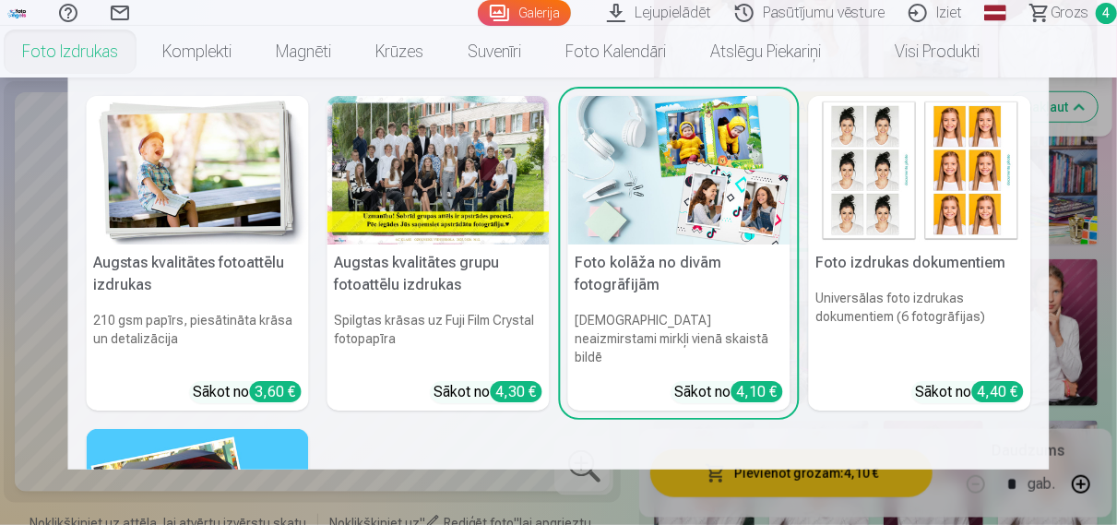
click at [88, 62] on link "Foto izdrukas" at bounding box center [70, 52] width 140 height 52
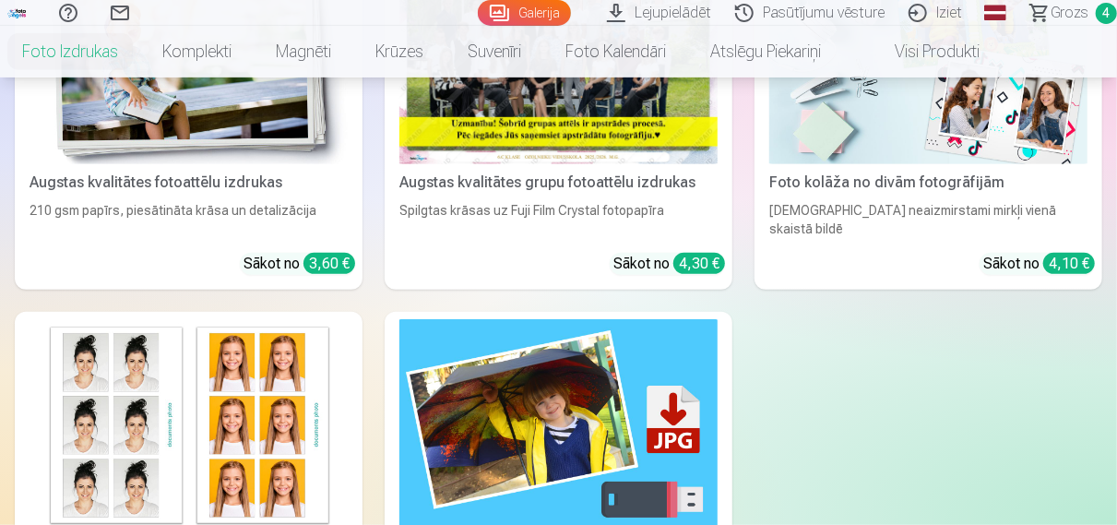
scroll to position [576, 0]
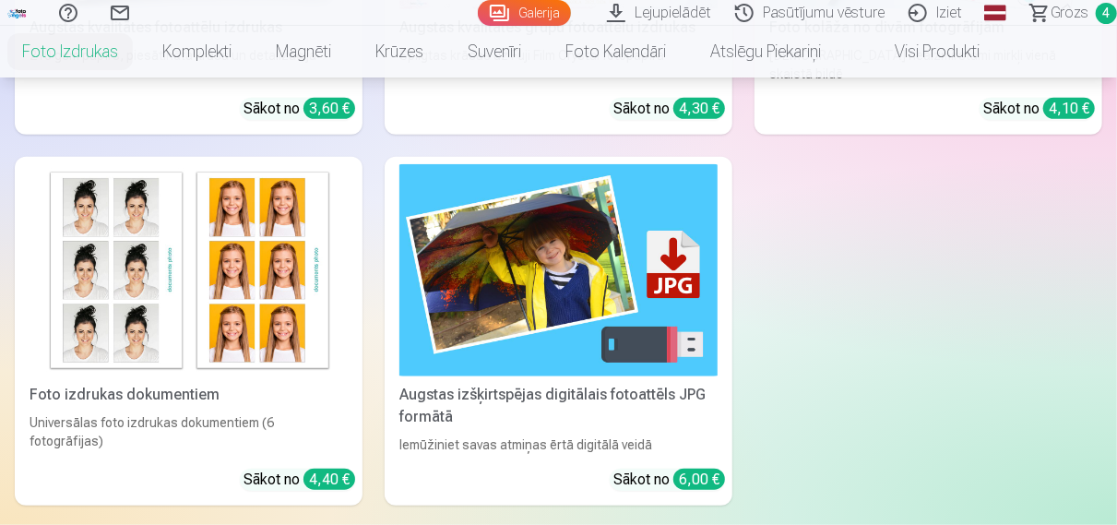
click at [293, 430] on link "Foto izdrukas dokumentiem Universālas foto izdrukas dokumentiem (6 fotogrāfijas…" at bounding box center [189, 331] width 348 height 349
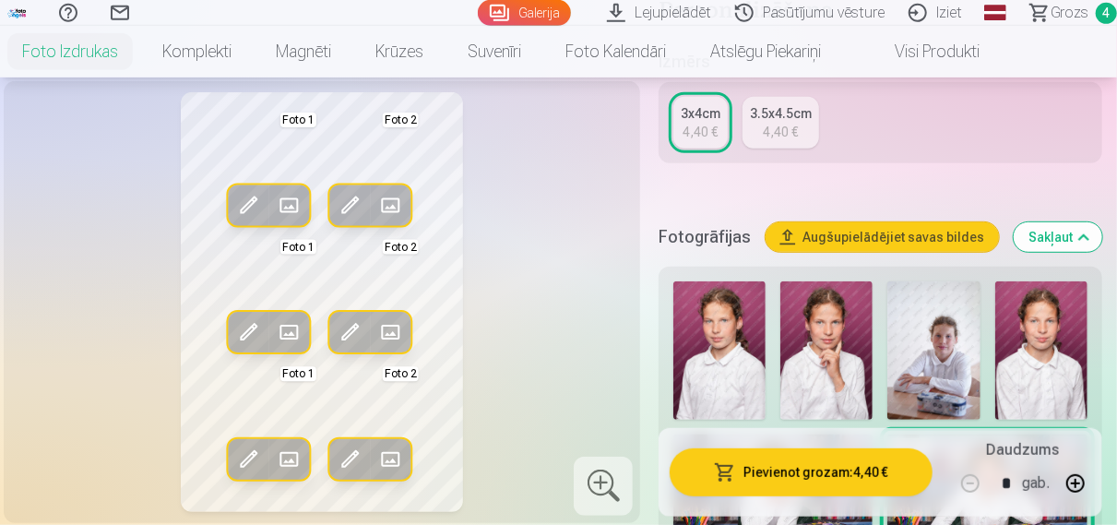
scroll to position [384, 0]
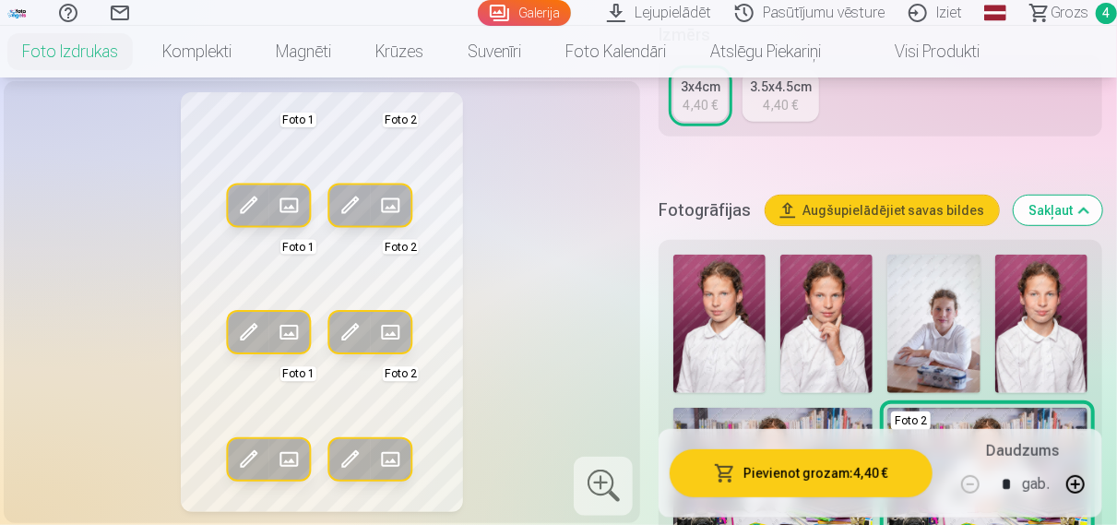
click at [287, 206] on span at bounding box center [289, 206] width 30 height 30
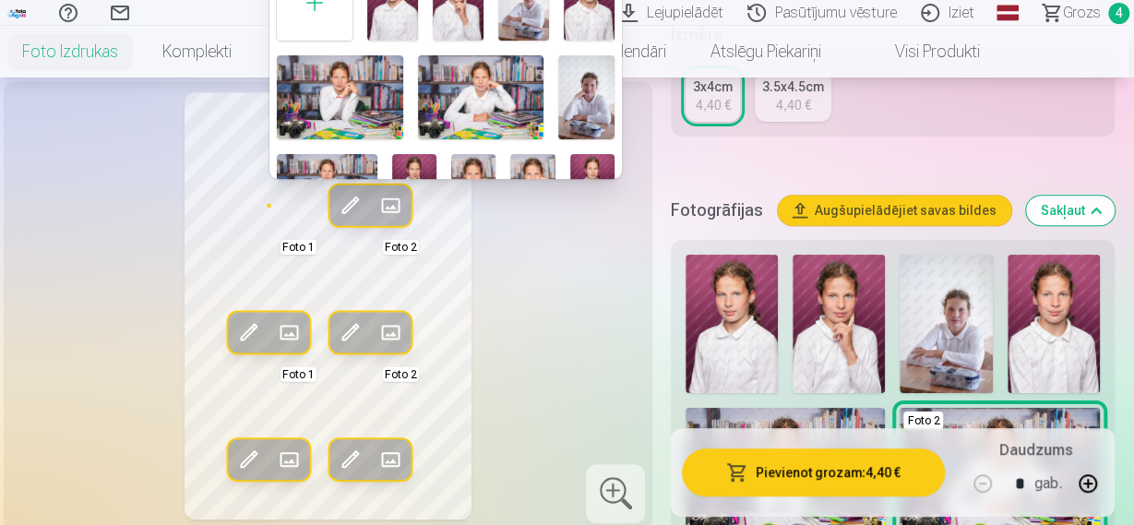
click at [765, 349] on div at bounding box center [567, 262] width 1134 height 525
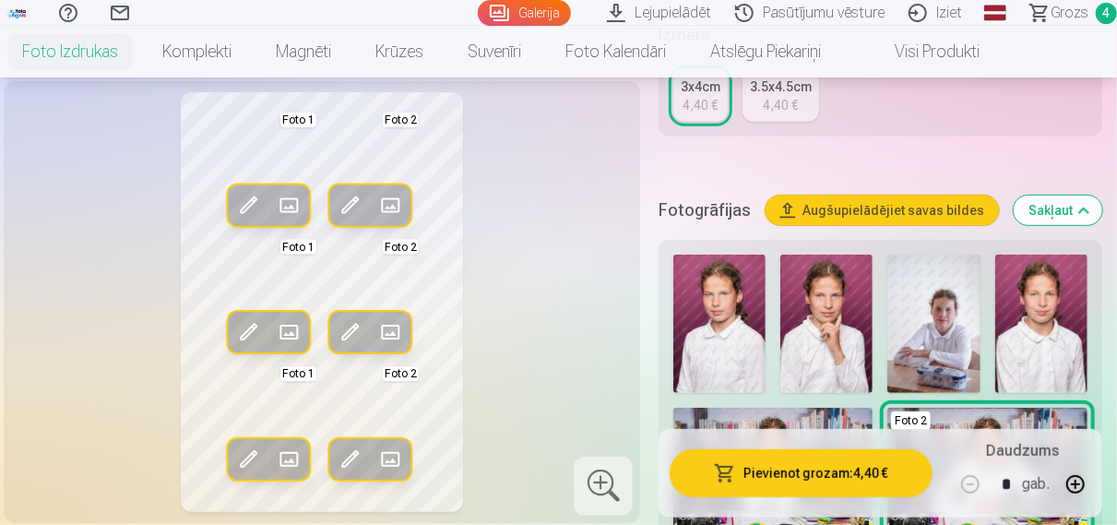
click at [729, 314] on img at bounding box center [720, 324] width 92 height 138
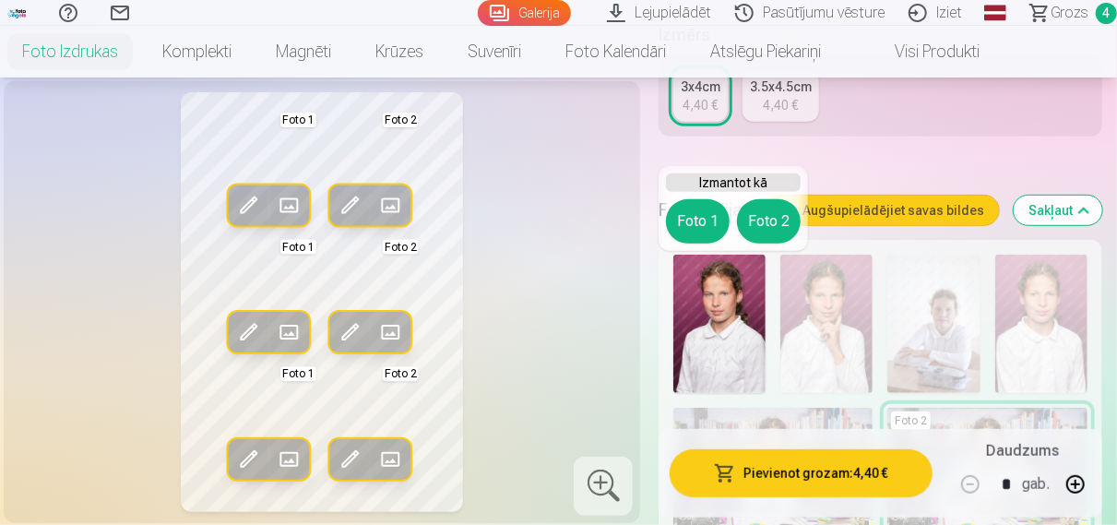
click at [281, 208] on span at bounding box center [289, 206] width 30 height 30
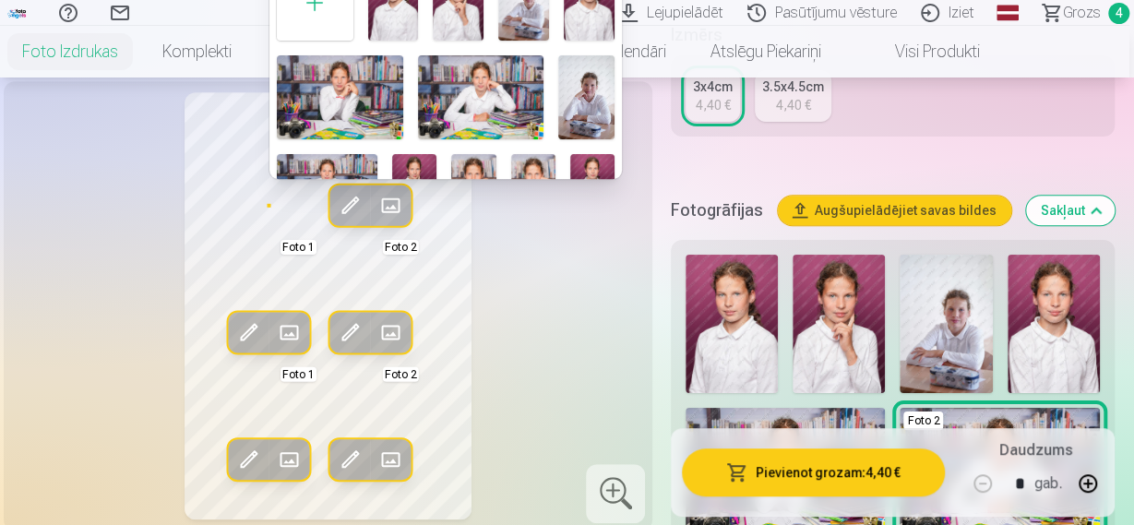
click at [398, 21] on img at bounding box center [393, 3] width 51 height 76
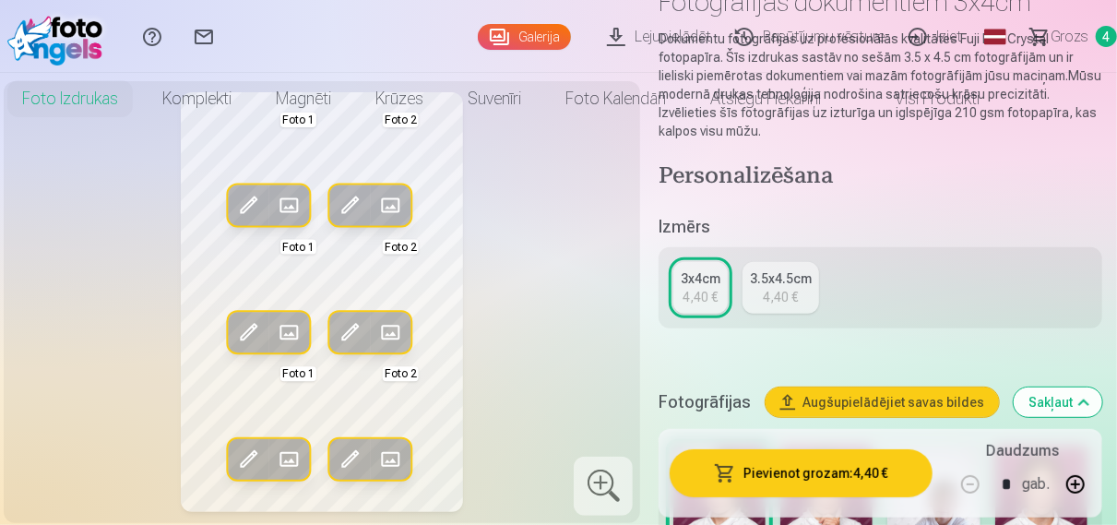
scroll to position [0, 0]
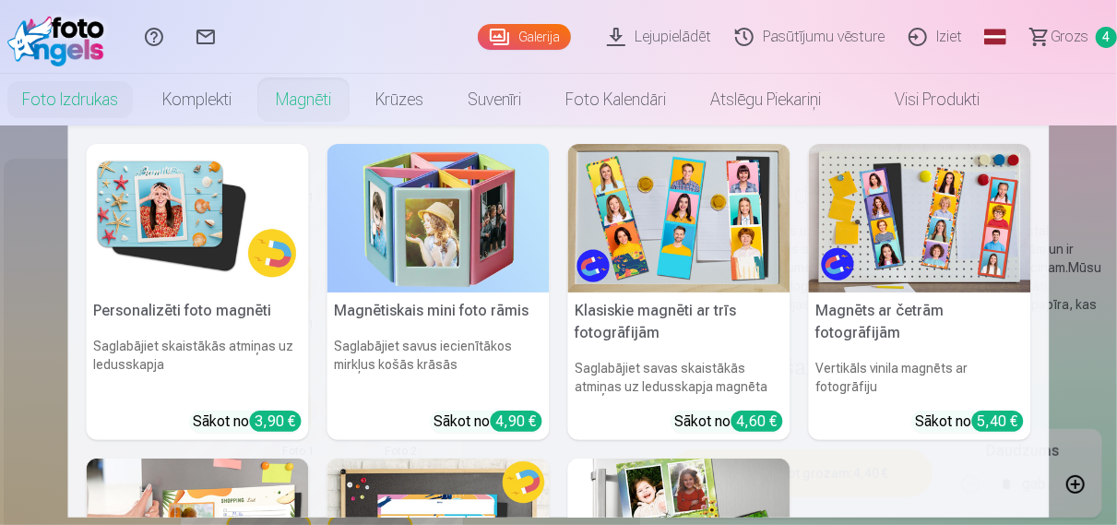
click at [281, 107] on link "Magnēti" at bounding box center [304, 100] width 100 height 52
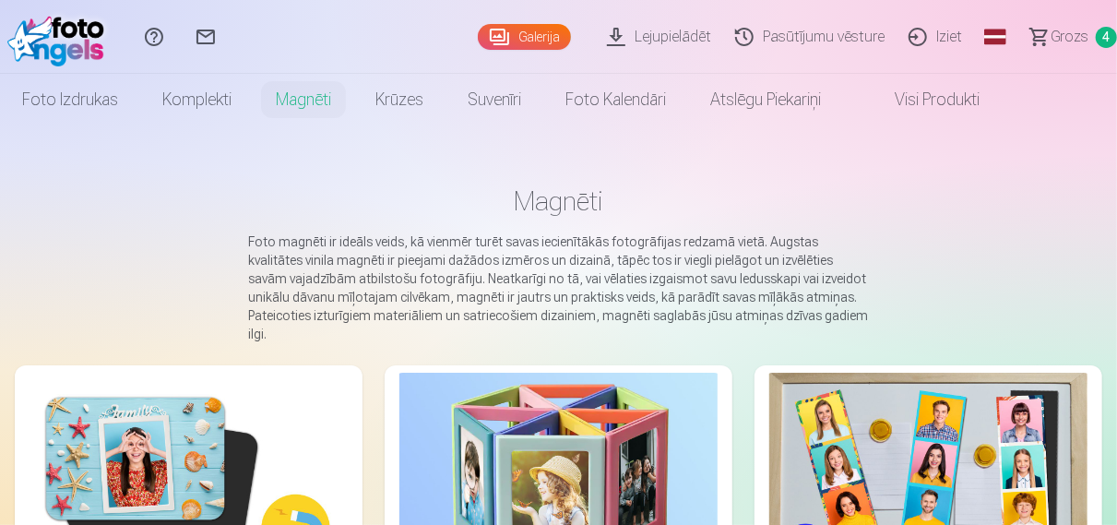
click at [226, 405] on img at bounding box center [189, 479] width 318 height 212
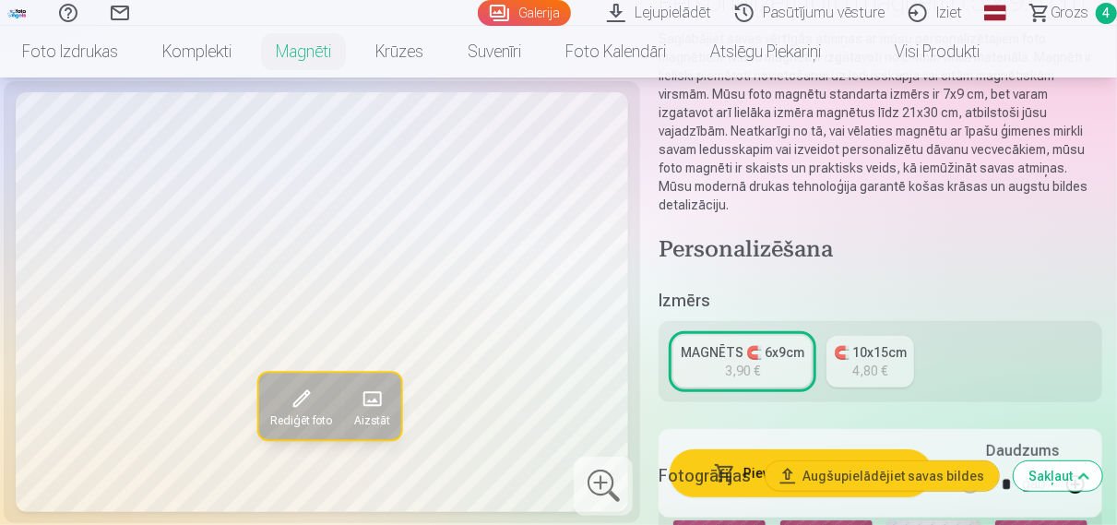
scroll to position [288, 0]
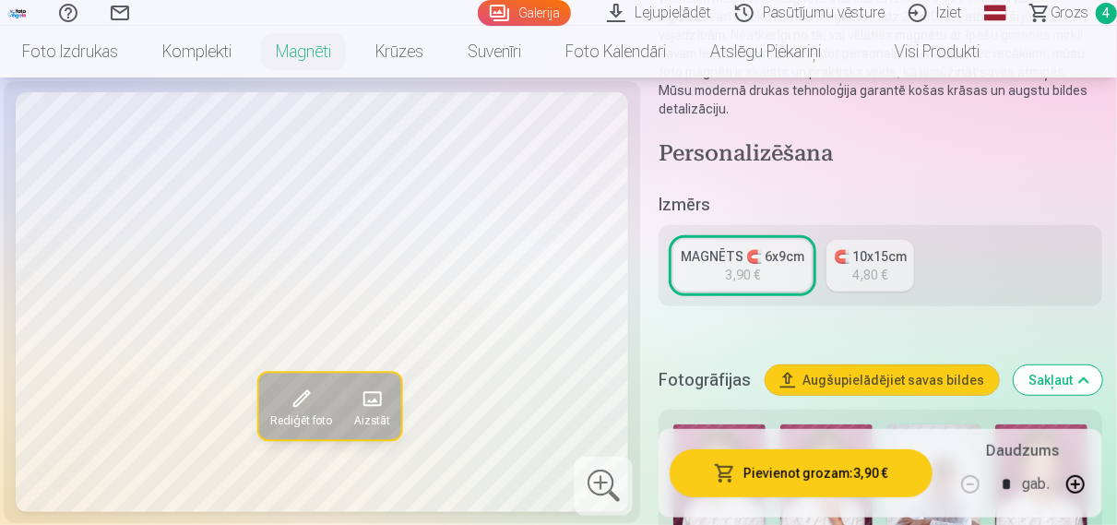
click at [881, 276] on div "4,80 €" at bounding box center [870, 275] width 35 height 18
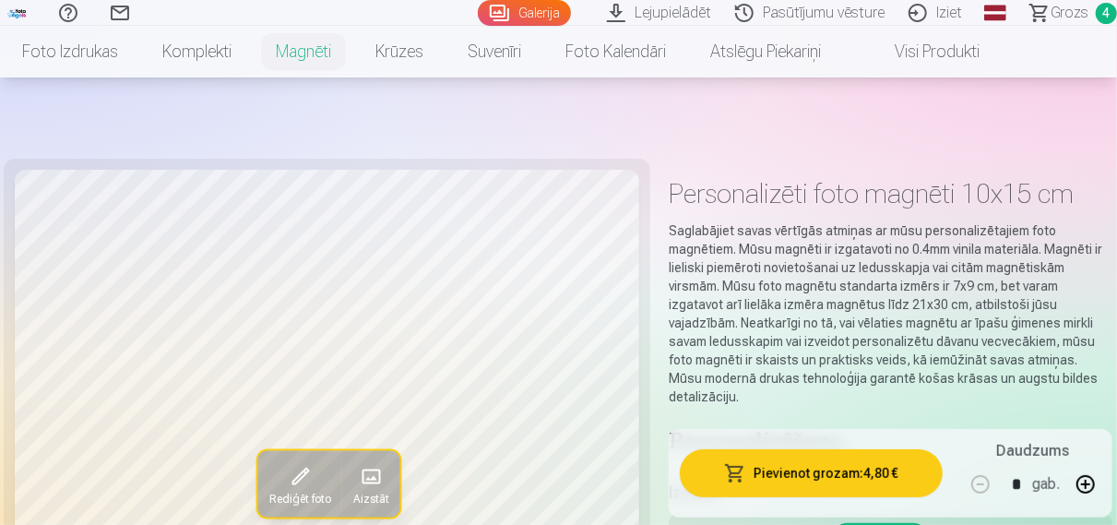
scroll to position [192, 0]
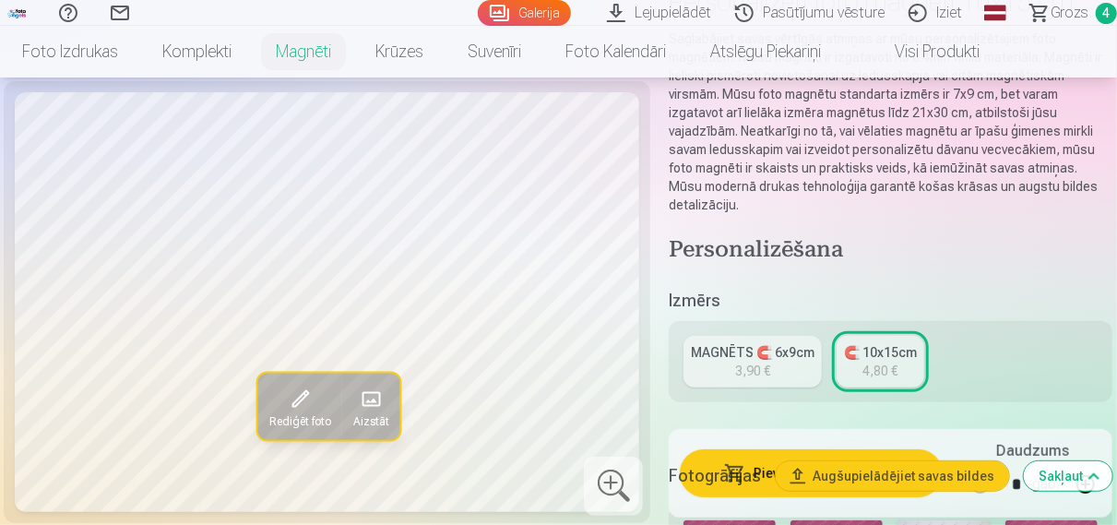
click at [756, 364] on div "3,90 €" at bounding box center [752, 371] width 35 height 18
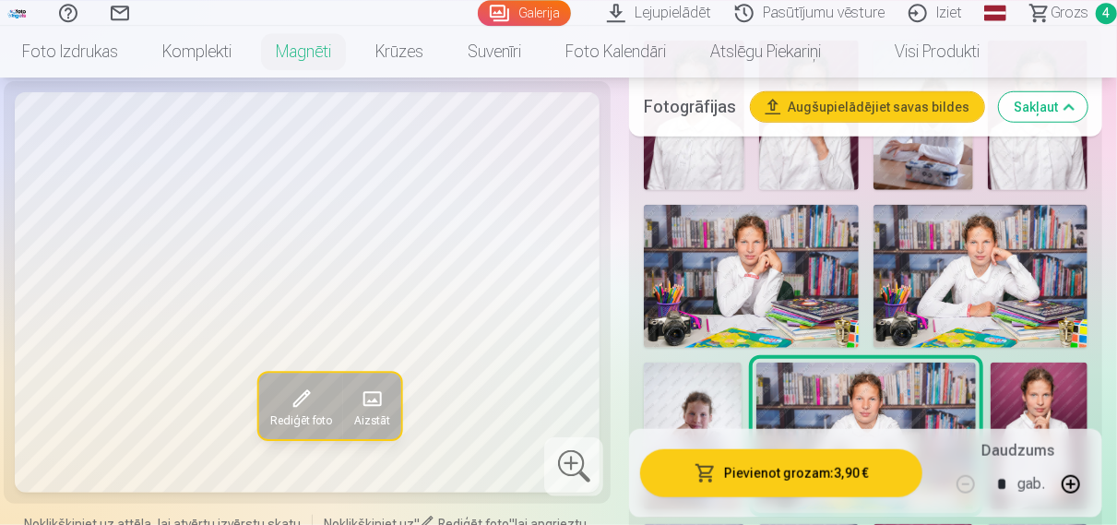
scroll to position [672, 0]
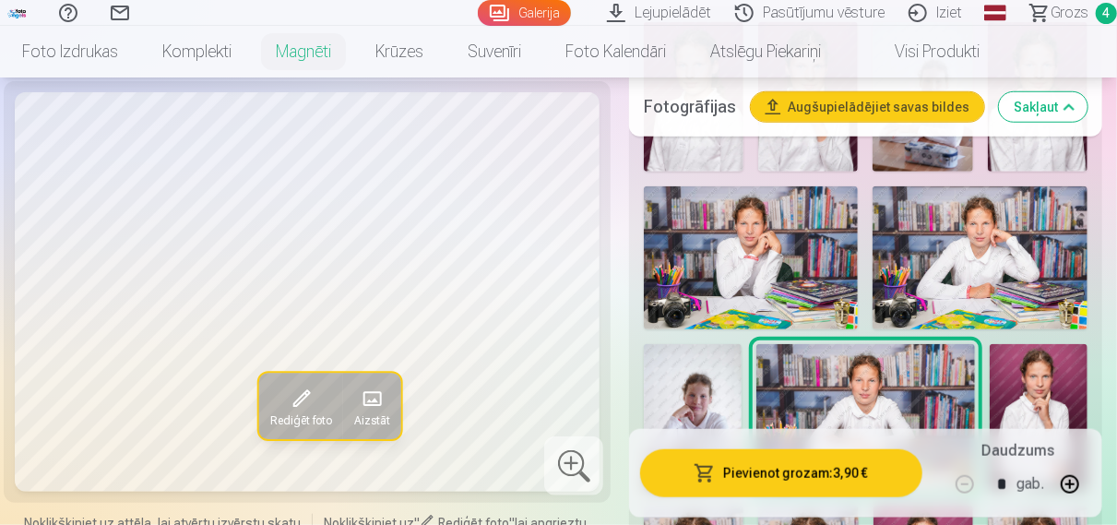
click at [800, 292] on img at bounding box center [751, 257] width 214 height 143
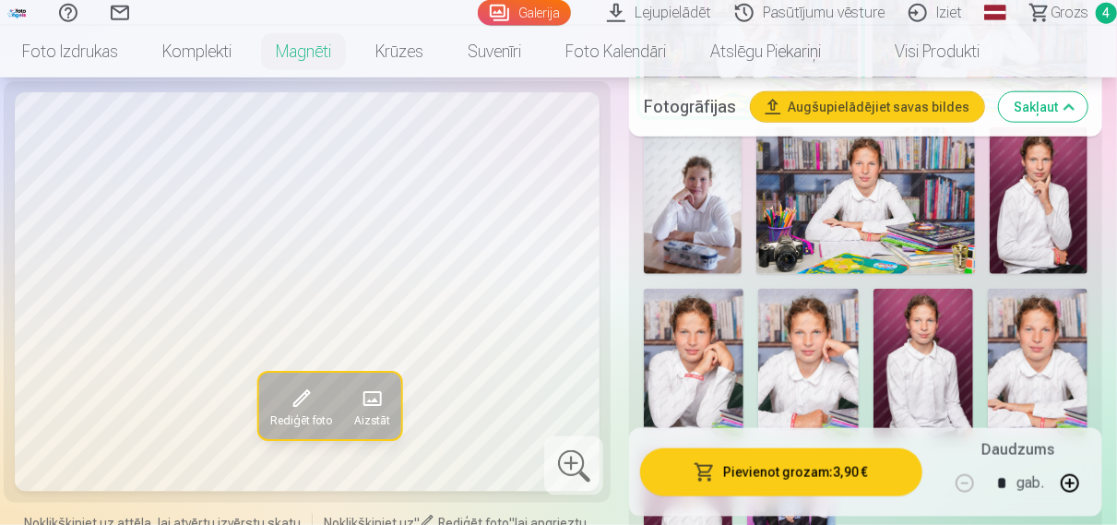
scroll to position [864, 0]
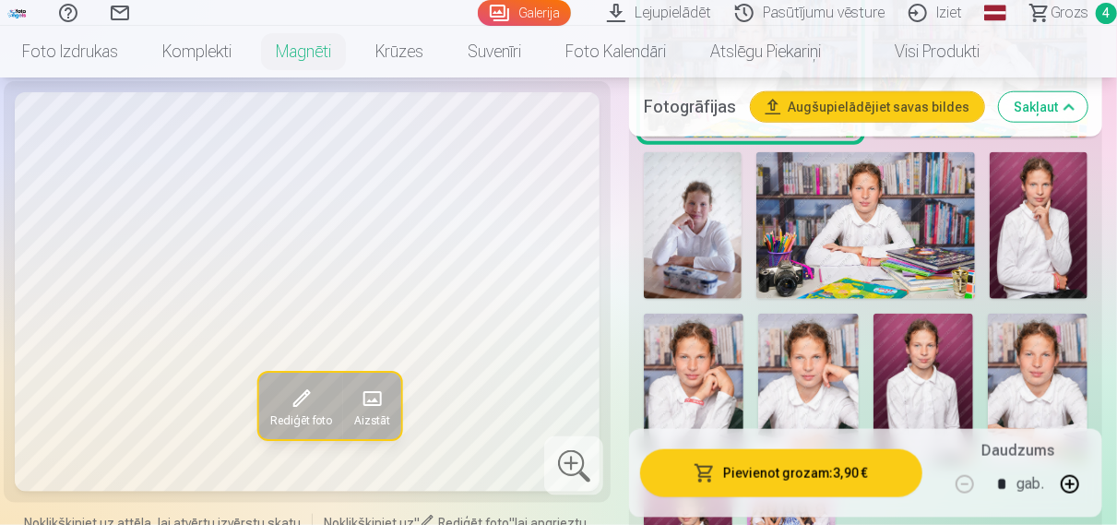
click at [698, 270] on img at bounding box center [693, 225] width 98 height 147
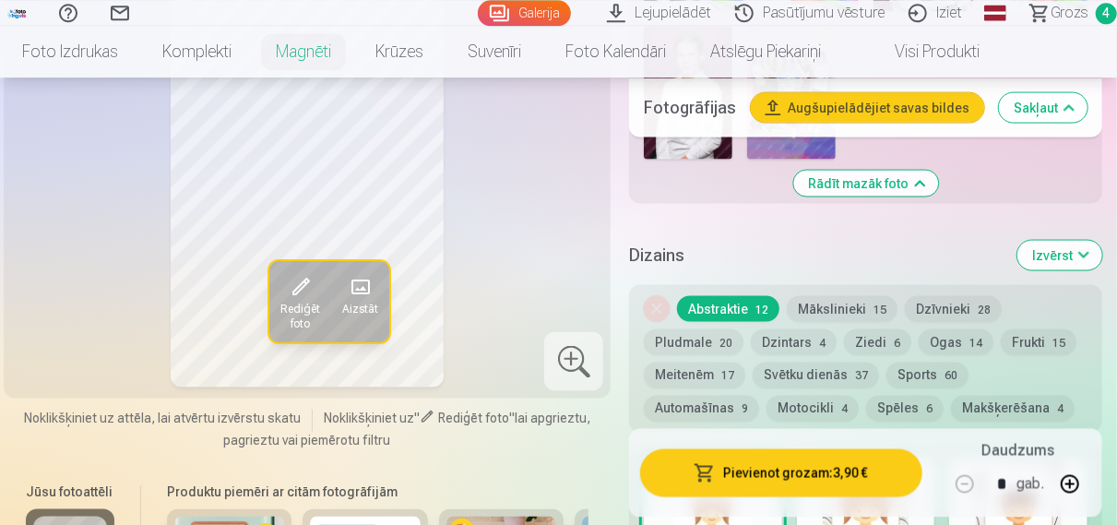
scroll to position [1439, 0]
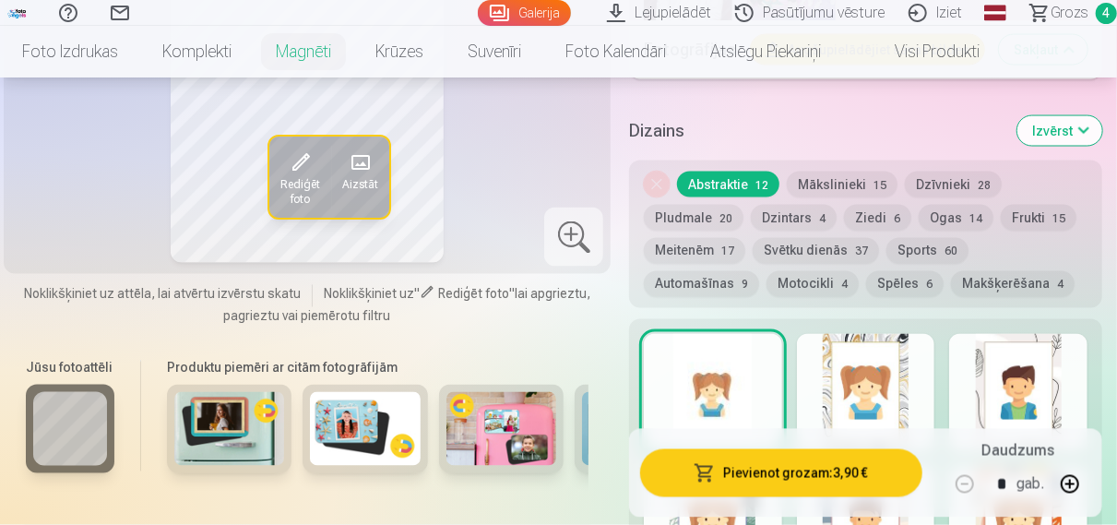
click at [930, 421] on div at bounding box center [866, 393] width 138 height 118
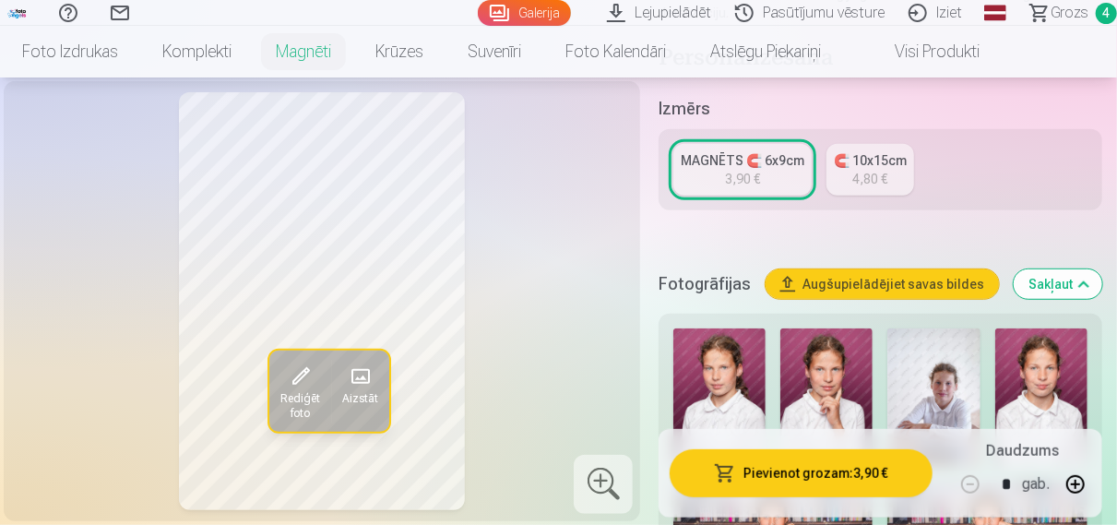
scroll to position [0, 0]
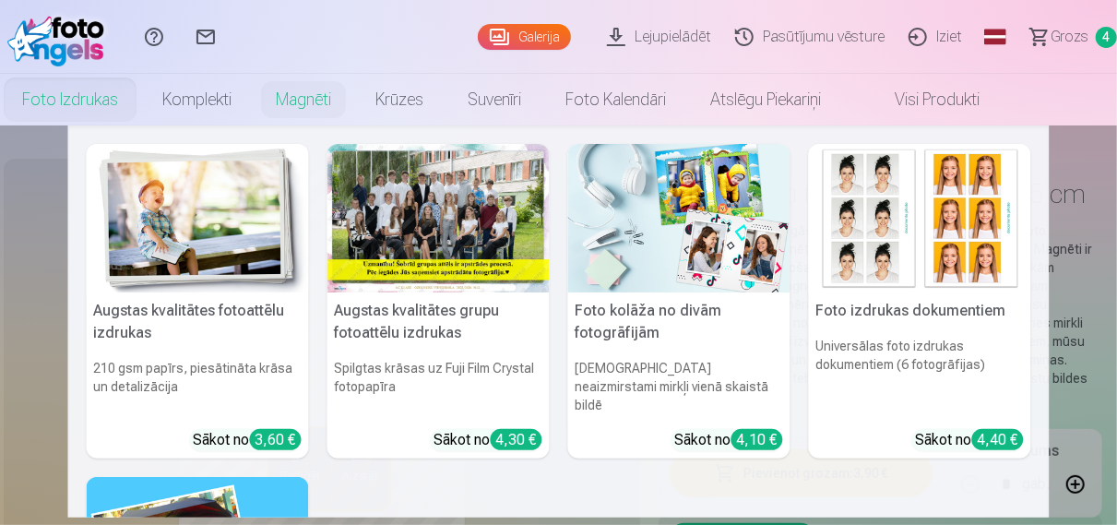
click at [54, 112] on link "Foto izdrukas" at bounding box center [70, 100] width 140 height 52
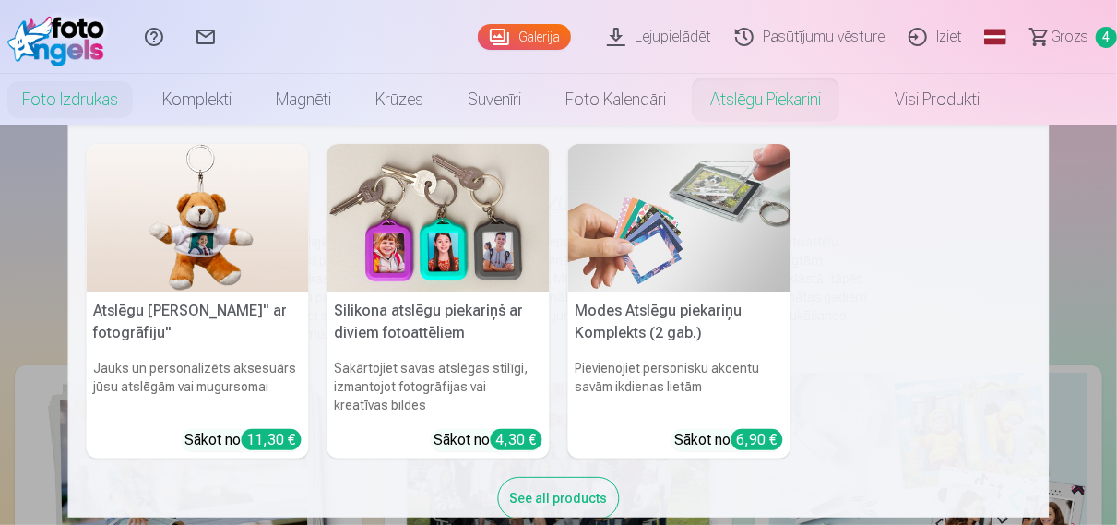
click at [746, 221] on img at bounding box center [679, 218] width 222 height 149
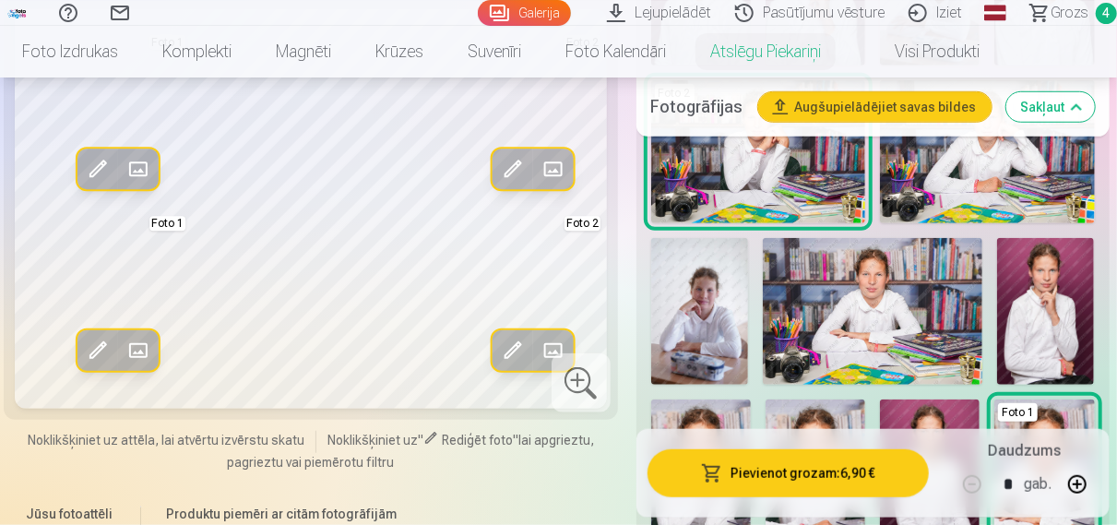
scroll to position [672, 0]
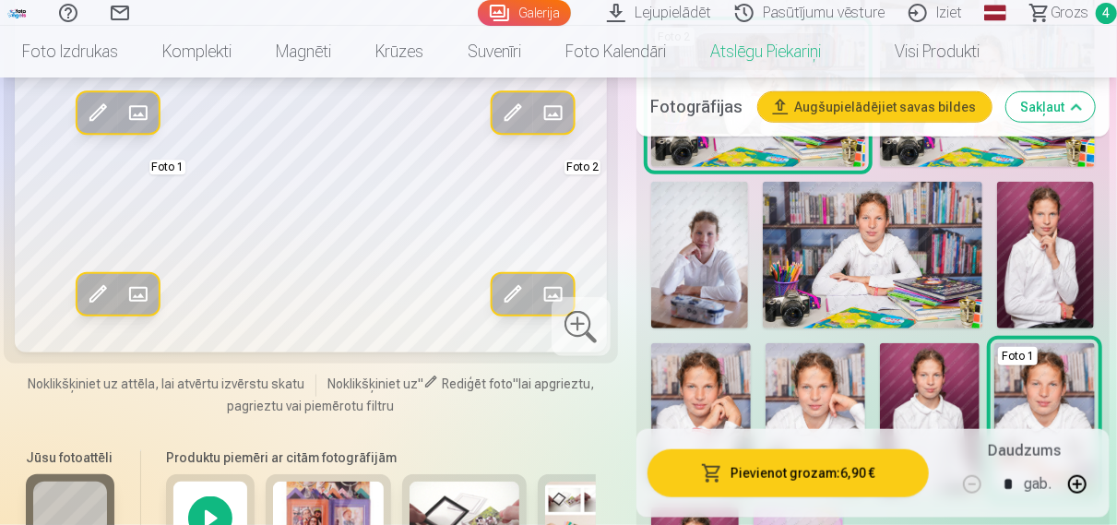
click at [820, 394] on img at bounding box center [816, 417] width 100 height 149
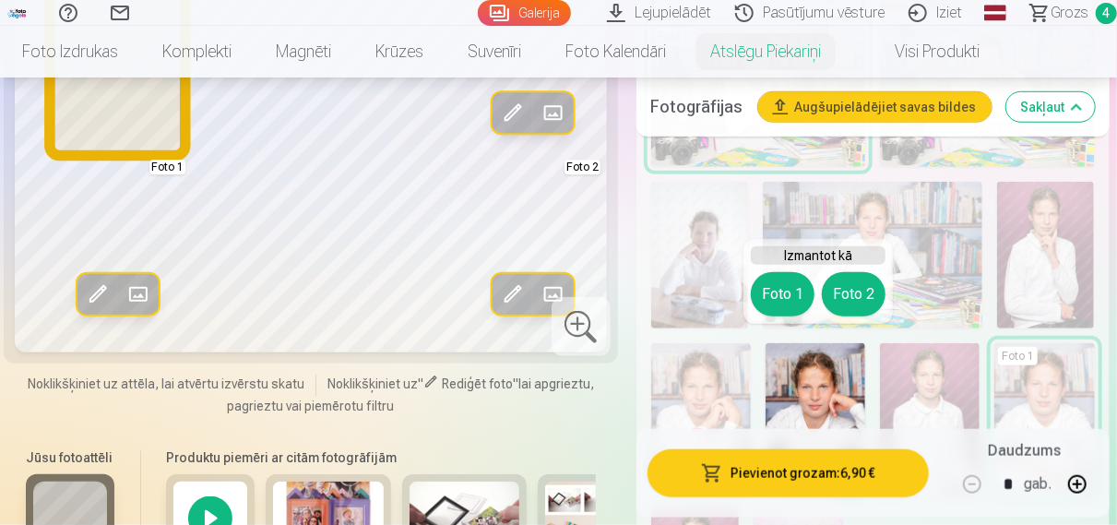
click at [782, 296] on button "Foto 1" at bounding box center [783, 294] width 64 height 44
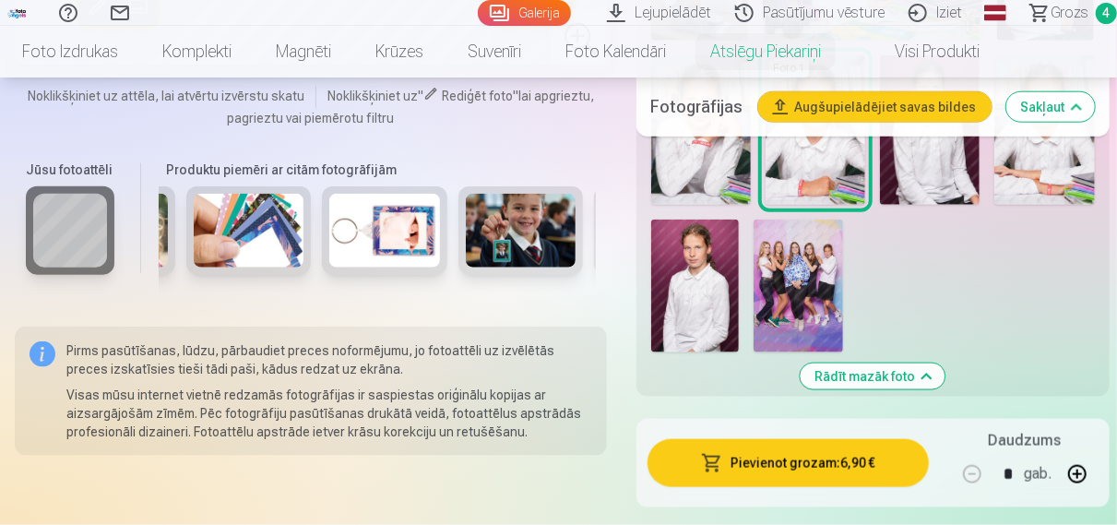
scroll to position [0, 689]
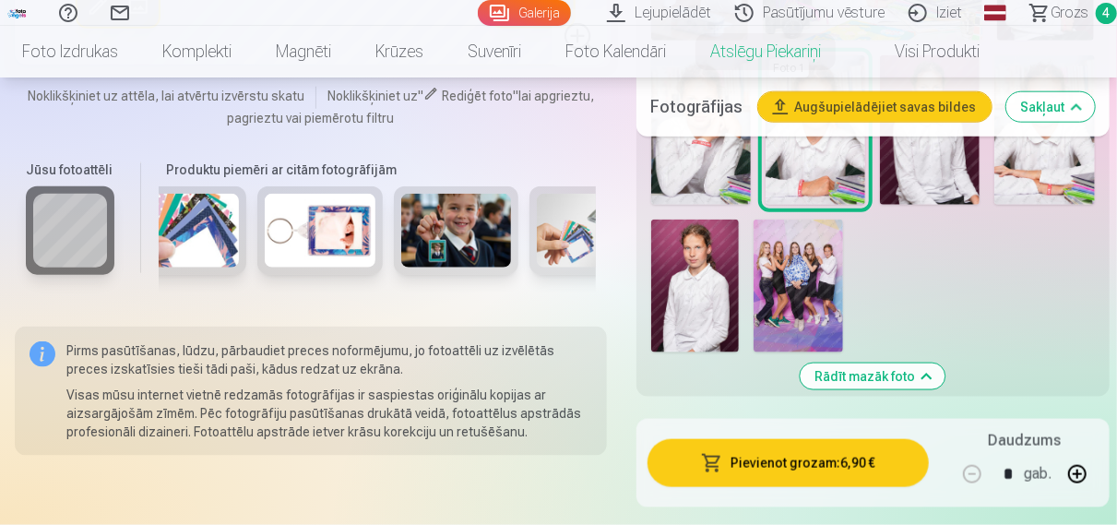
click at [350, 220] on img at bounding box center [320, 231] width 111 height 74
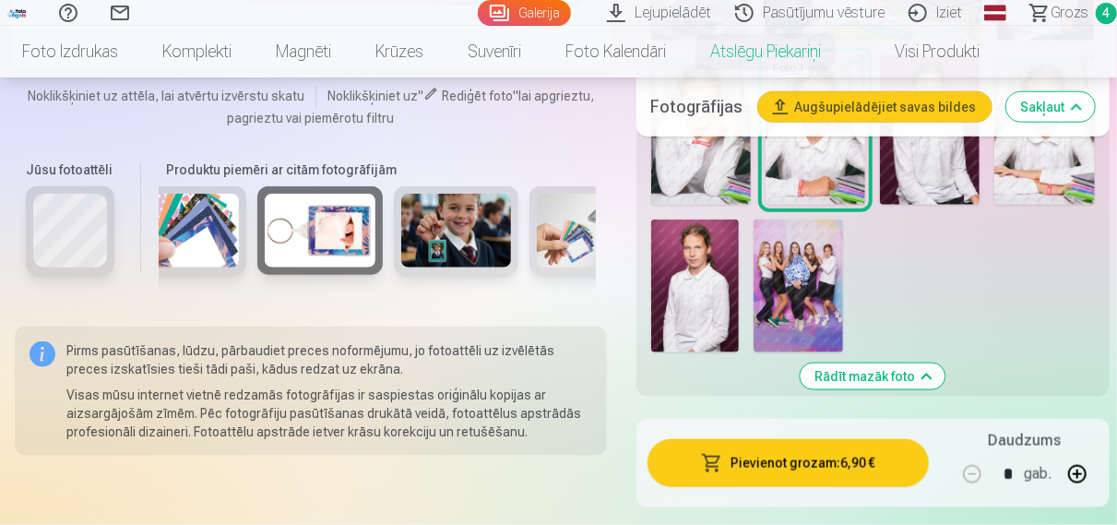
click at [195, 213] on img at bounding box center [184, 231] width 111 height 74
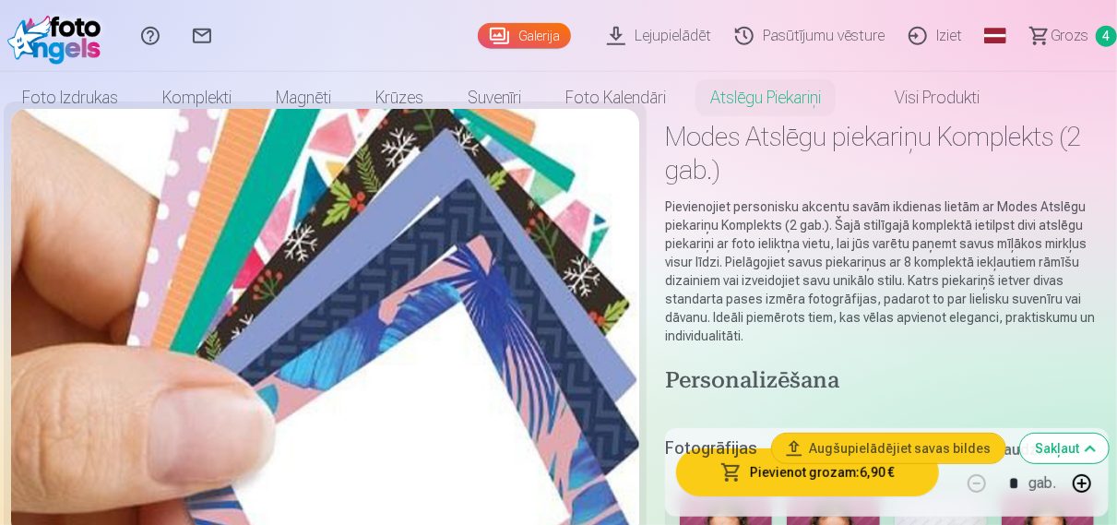
scroll to position [0, 0]
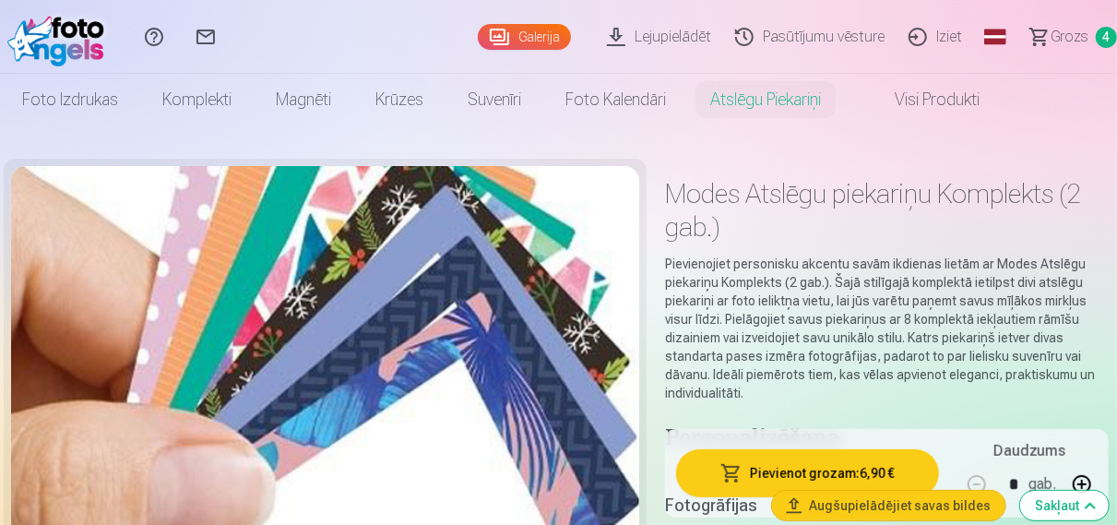
click at [1086, 31] on span "Grozs" at bounding box center [1070, 37] width 38 height 22
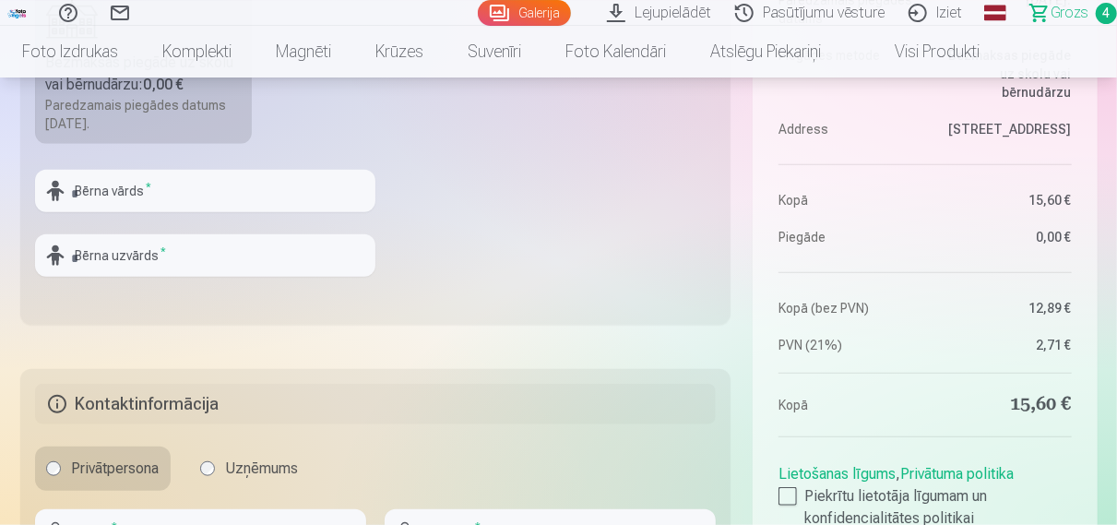
scroll to position [672, 0]
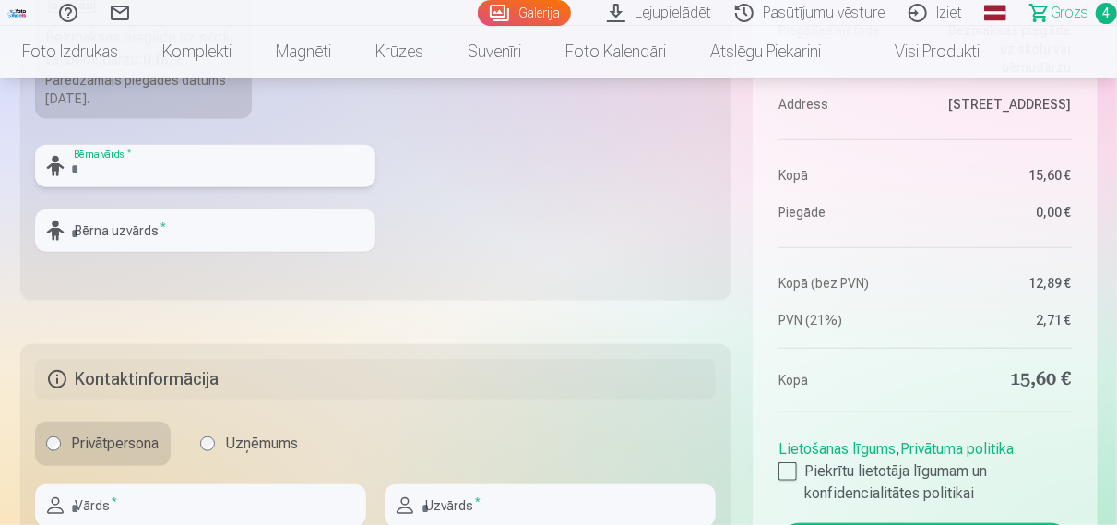
click at [92, 176] on input "text" at bounding box center [205, 166] width 340 height 42
type input "*****"
click at [116, 228] on input "text" at bounding box center [205, 230] width 340 height 42
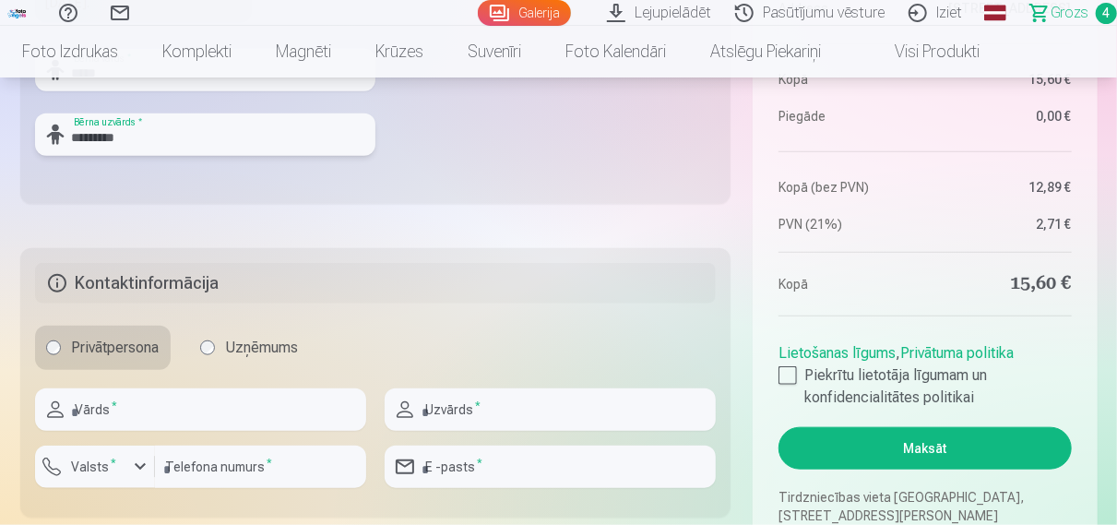
type input "*********"
click at [204, 396] on input "text" at bounding box center [200, 409] width 331 height 42
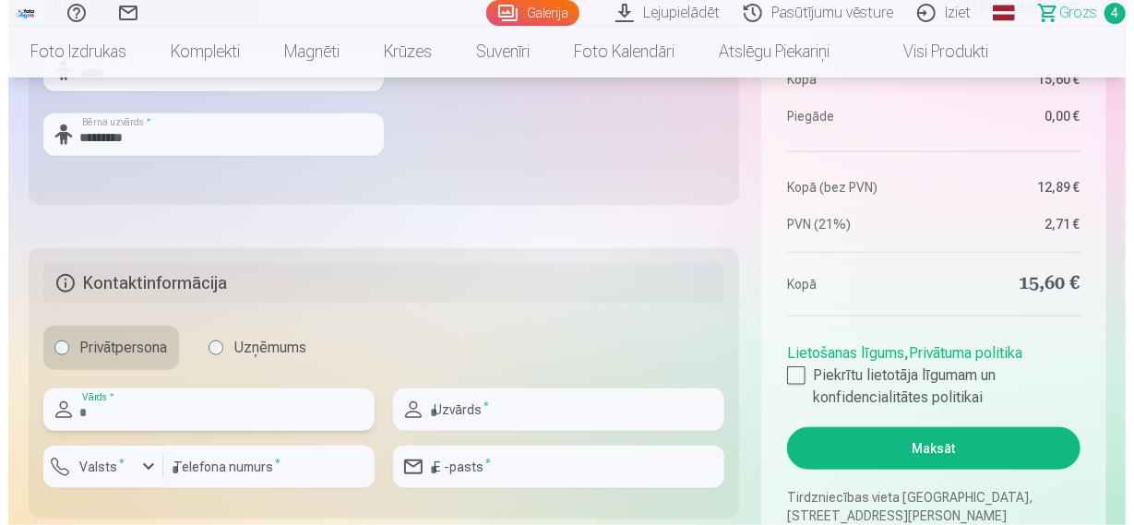
scroll to position [864, 0]
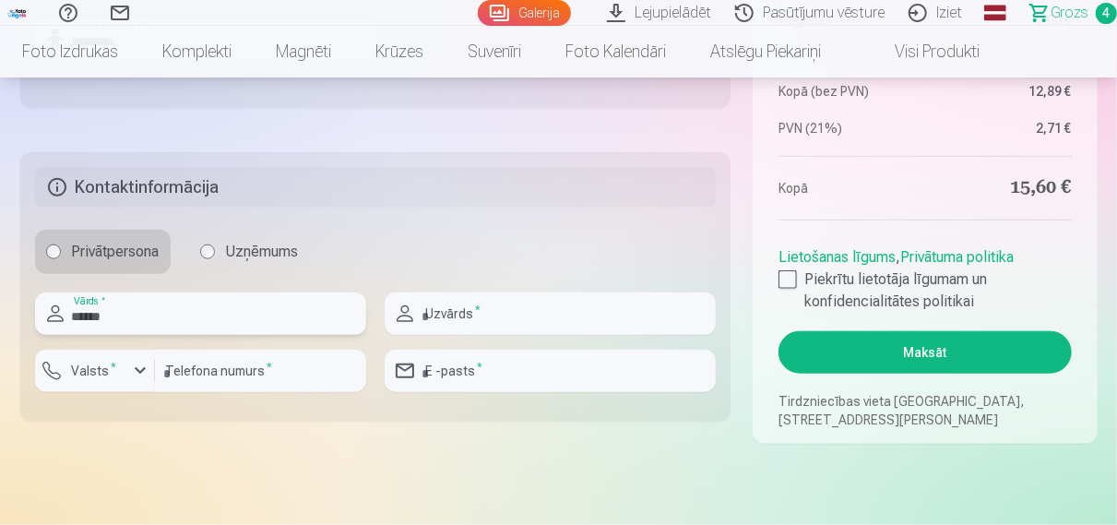
type input "******"
click at [542, 309] on input "text" at bounding box center [550, 313] width 331 height 42
type input "*"
type input "*********"
click at [136, 373] on div "button" at bounding box center [140, 371] width 22 height 22
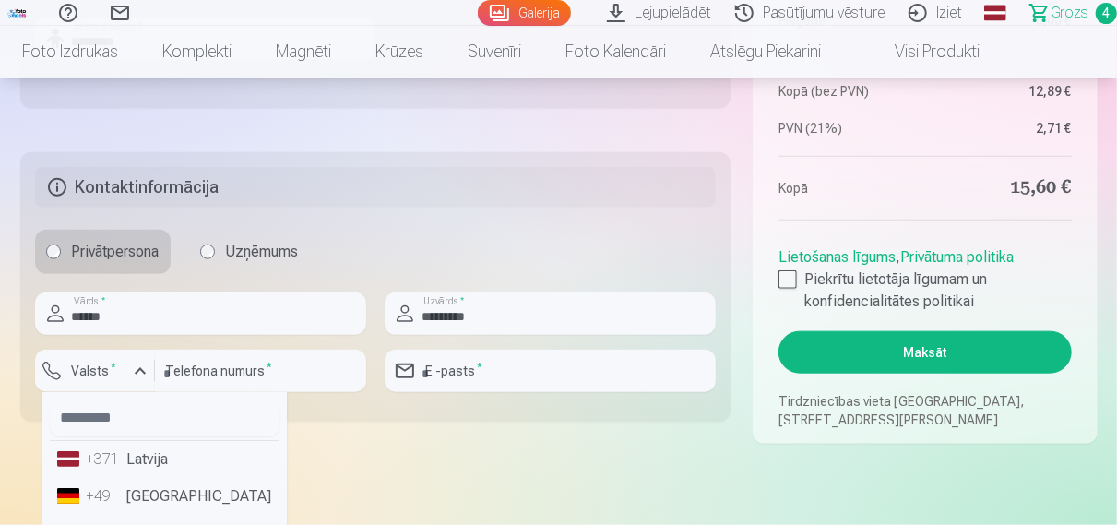
drag, startPoint x: 137, startPoint y: 466, endPoint x: 167, endPoint y: 415, distance: 58.7
click at [137, 466] on li "+371 Latvija" at bounding box center [165, 459] width 230 height 37
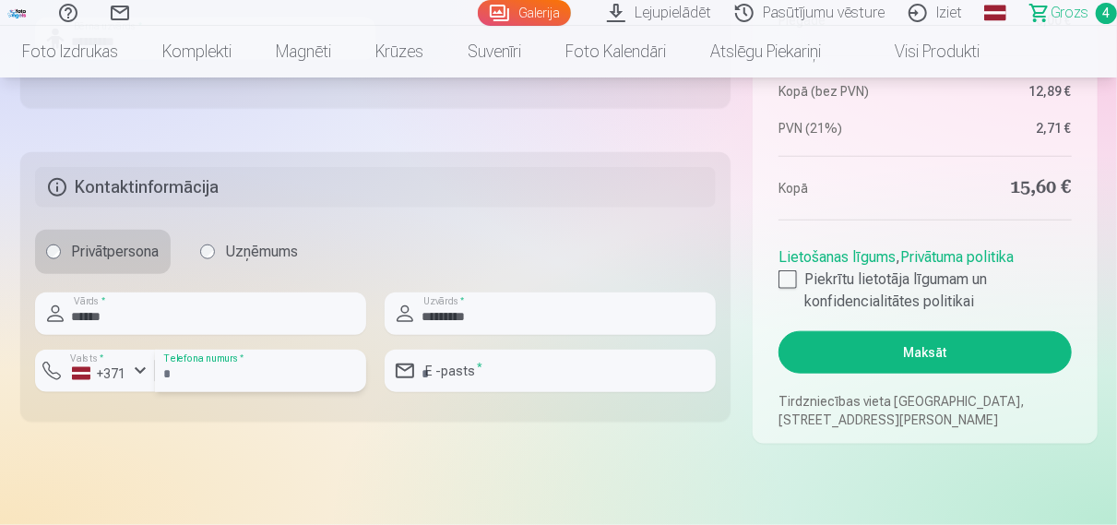
click at [195, 370] on input "number" at bounding box center [260, 371] width 211 height 42
type input "********"
click at [427, 380] on input "email" at bounding box center [550, 371] width 331 height 42
type input "*"
type input "**********"
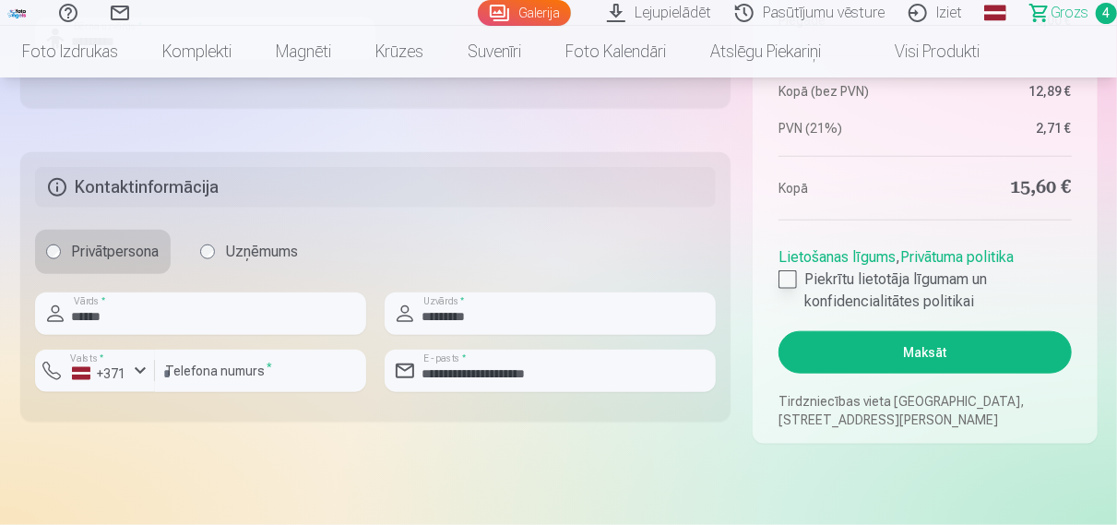
click at [787, 281] on div at bounding box center [788, 279] width 18 height 18
click at [872, 349] on button "Maksāt" at bounding box center [925, 352] width 292 height 42
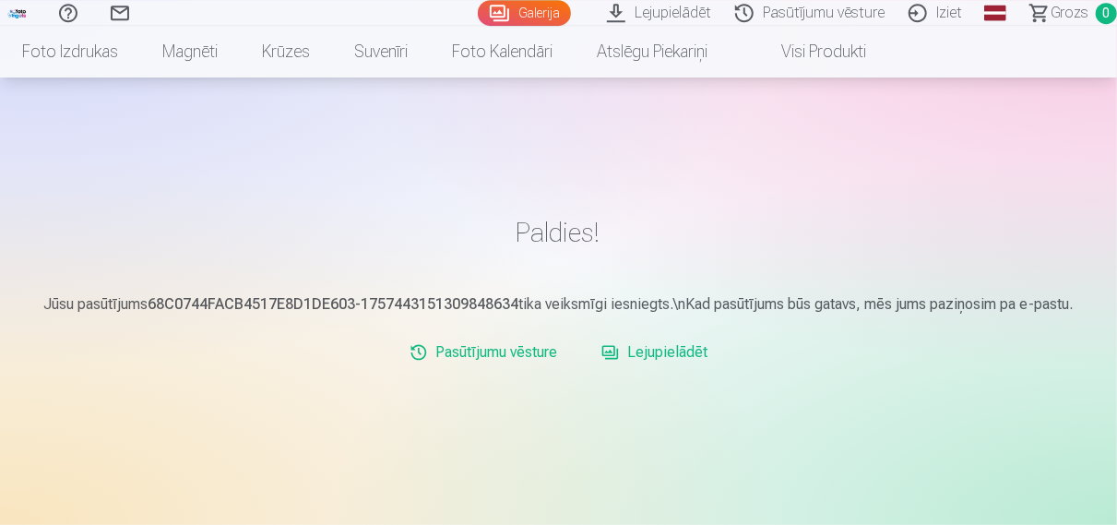
scroll to position [96, 0]
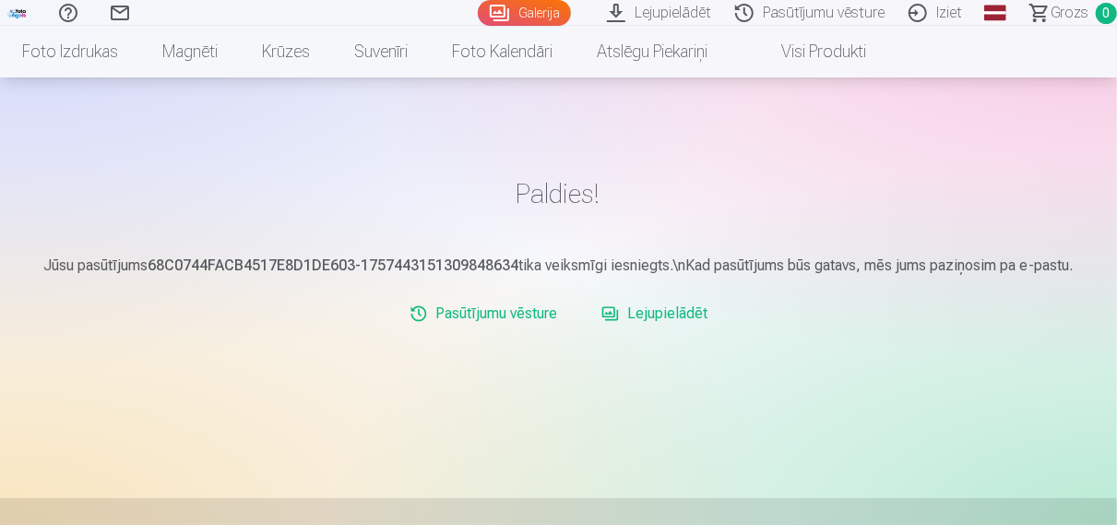
click at [665, 316] on link "Lejupielādēt" at bounding box center [654, 313] width 121 height 37
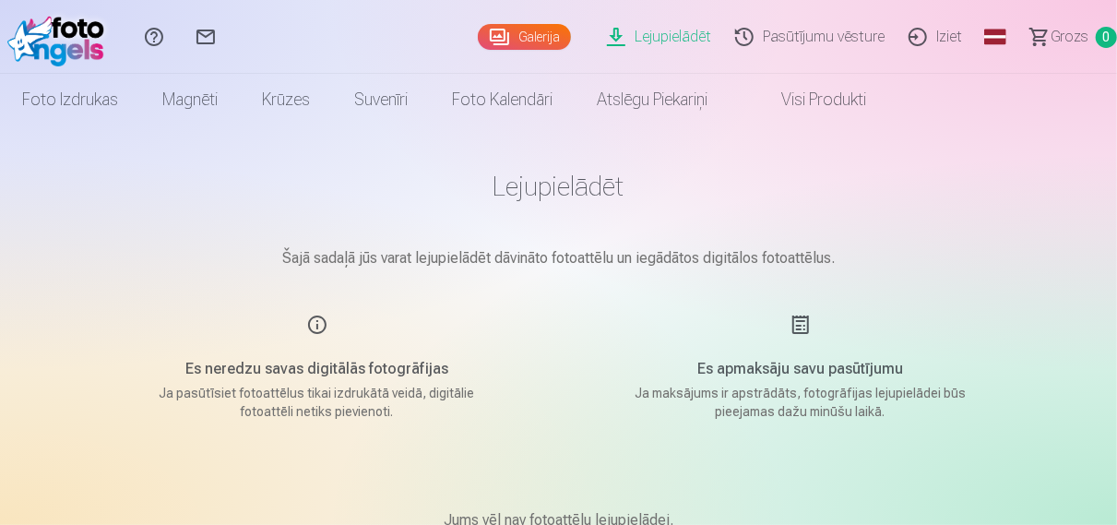
click at [684, 264] on p "Šajā sadaļā jūs varat lejupielādēt dāvināto fotoattēlu un iegādātos digitālos f…" at bounding box center [559, 258] width 923 height 22
click at [970, 308] on main "Lejupielādēt Šajā sadaļā jūs varat lejupielādēt dāvināto fotoattēlu un iegādāto…" at bounding box center [559, 372] width 923 height 495
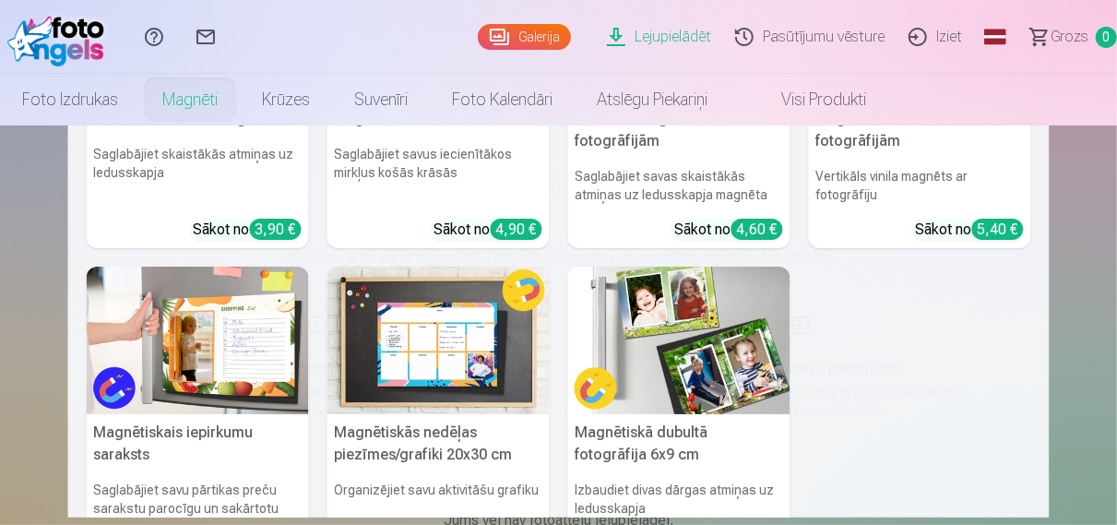
scroll to position [258, 0]
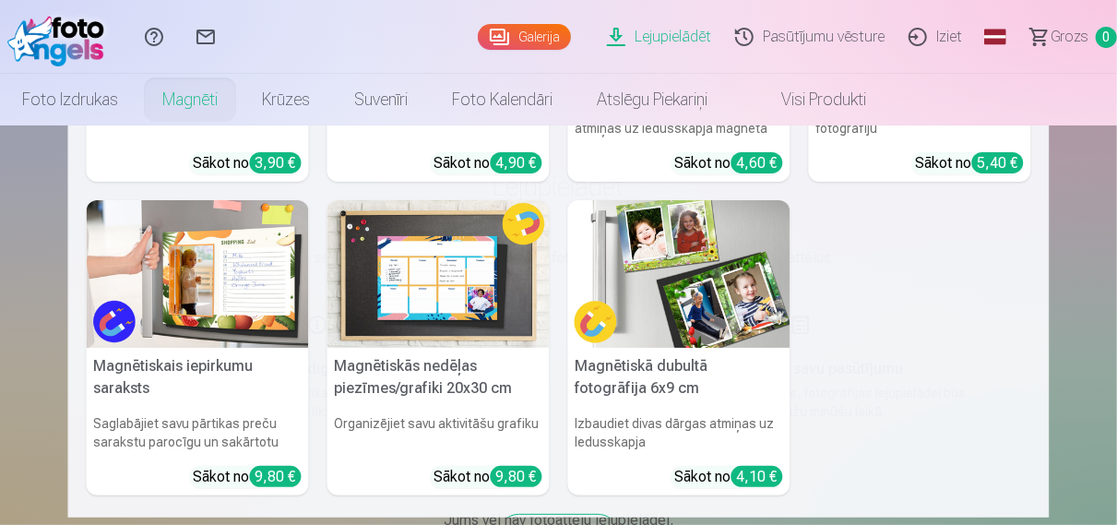
click at [718, 335] on img at bounding box center [679, 274] width 222 height 149
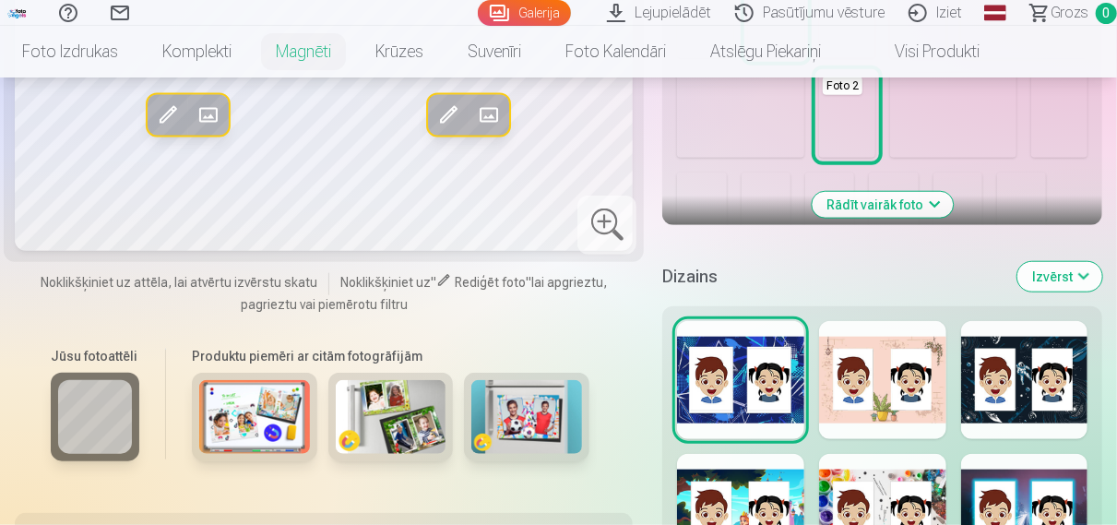
scroll to position [864, 0]
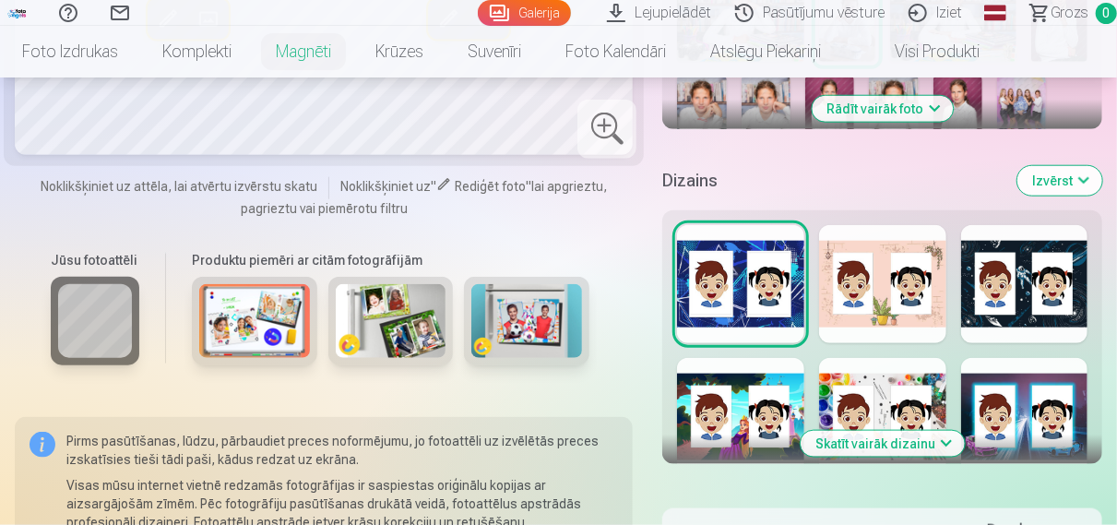
click at [531, 335] on img at bounding box center [526, 320] width 111 height 74
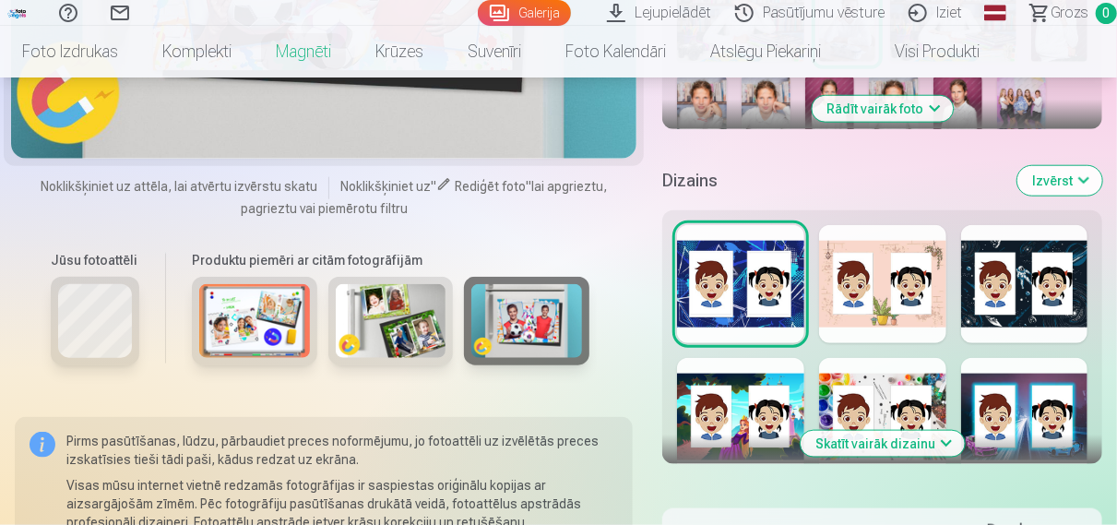
click at [437, 344] on img at bounding box center [391, 320] width 111 height 74
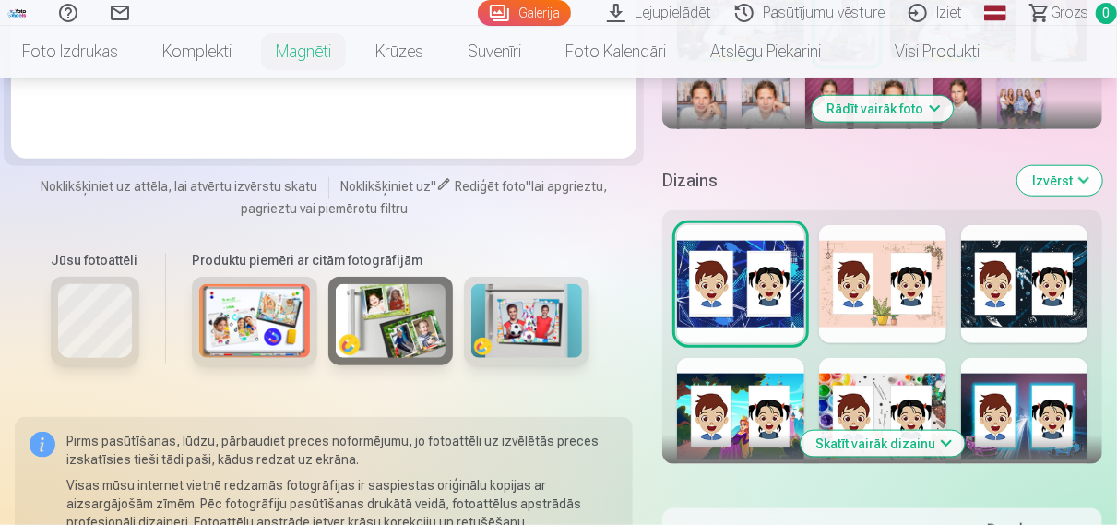
scroll to position [672, 0]
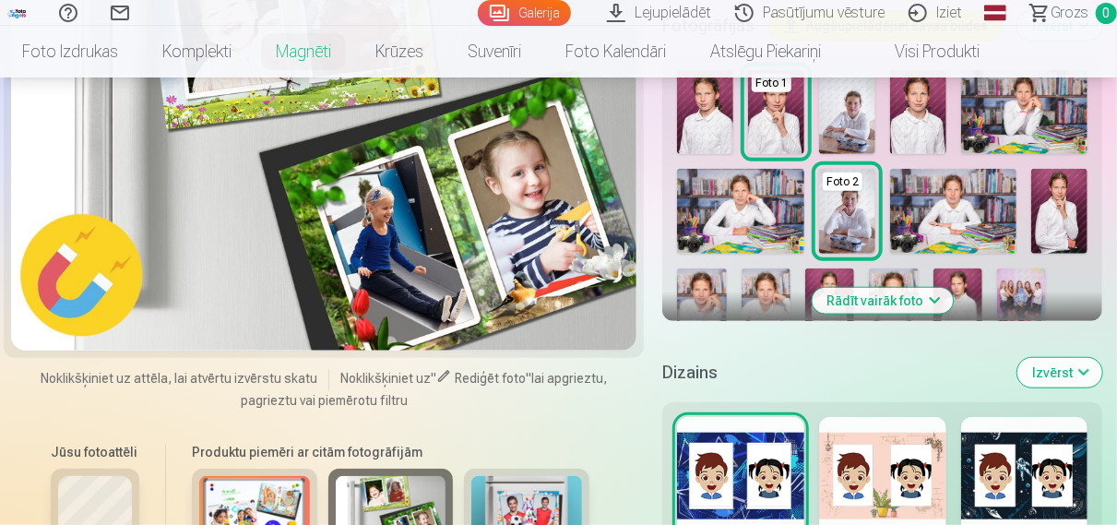
click at [295, 495] on img at bounding box center [254, 512] width 111 height 74
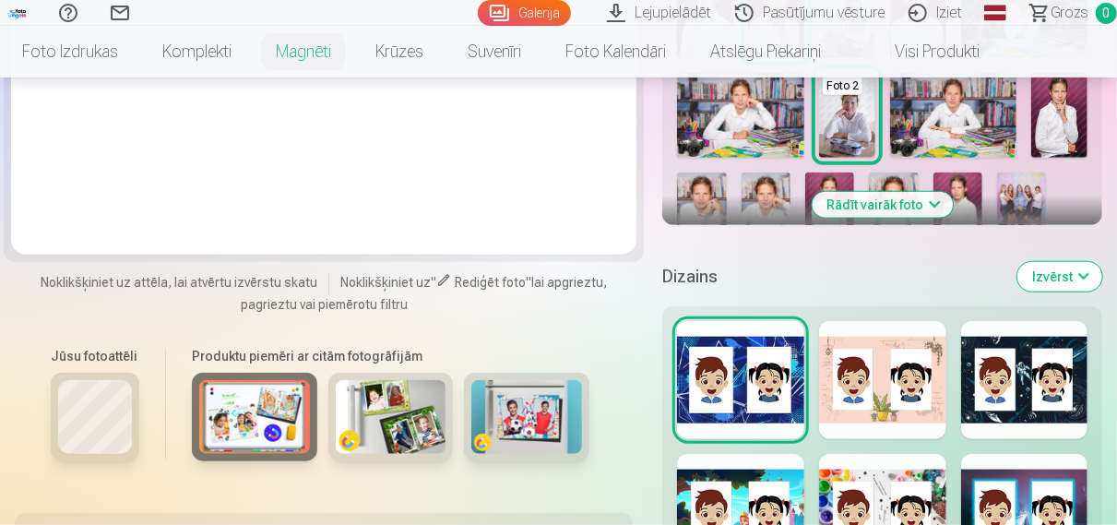
scroll to position [864, 0]
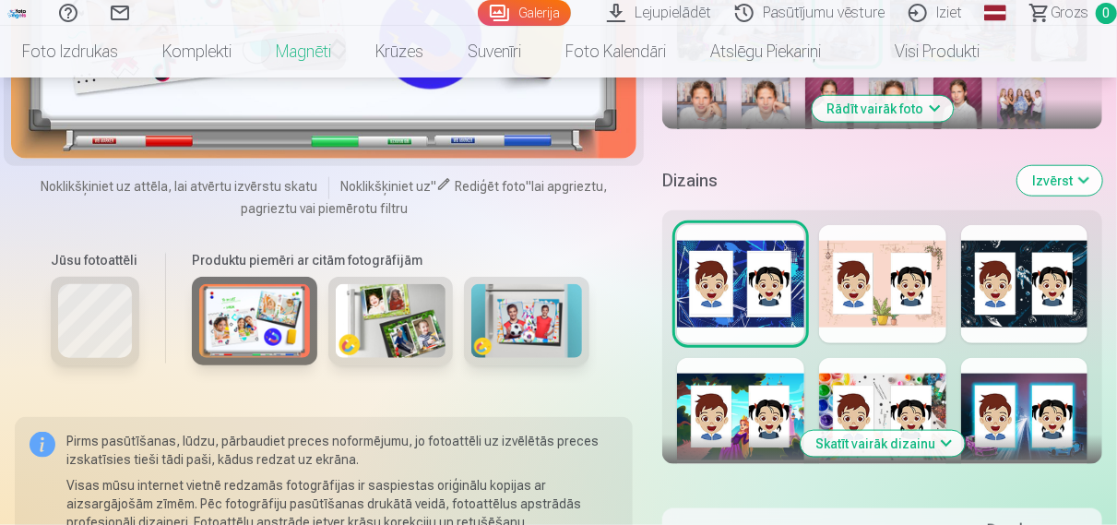
click at [567, 329] on img at bounding box center [526, 320] width 111 height 74
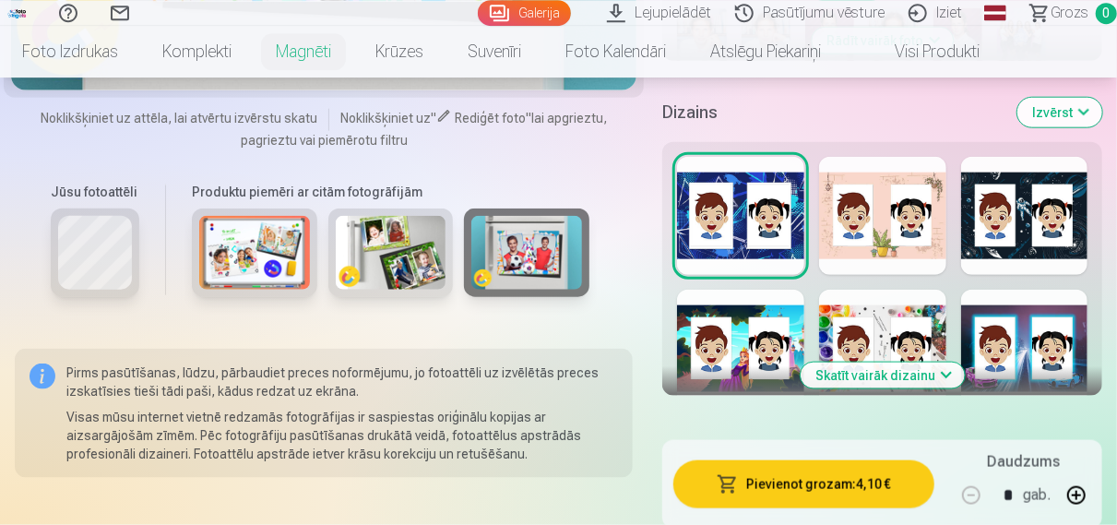
scroll to position [960, 0]
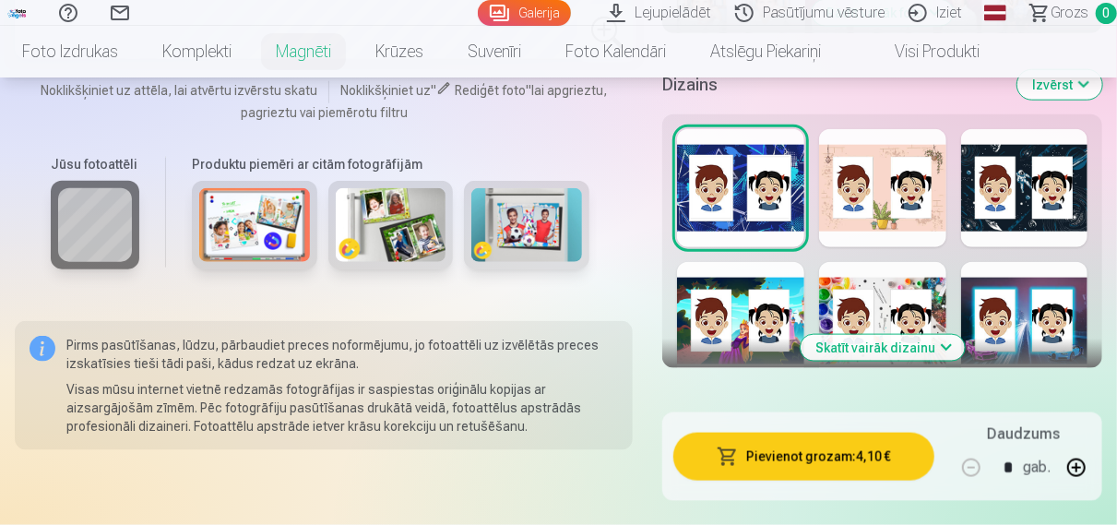
click at [539, 227] on img at bounding box center [526, 224] width 111 height 74
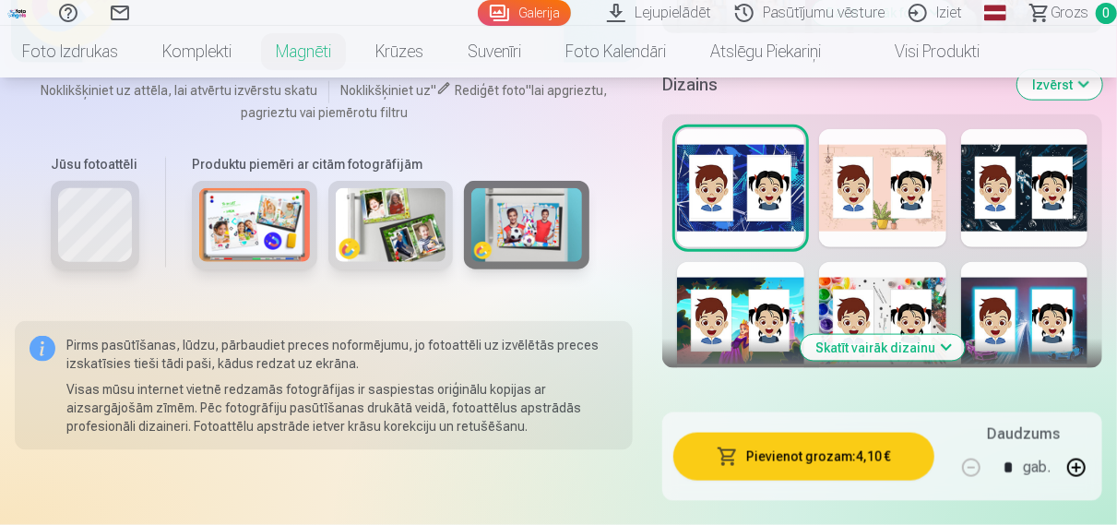
click at [940, 342] on button "Skatīt vairāk dizainu" at bounding box center [883, 348] width 164 height 26
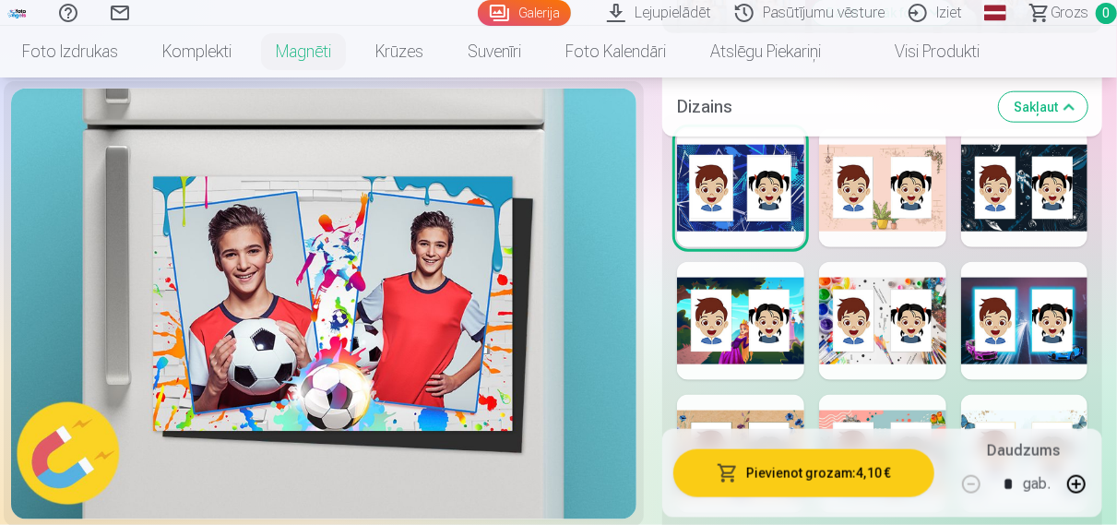
click at [1034, 221] on div at bounding box center [1024, 188] width 127 height 118
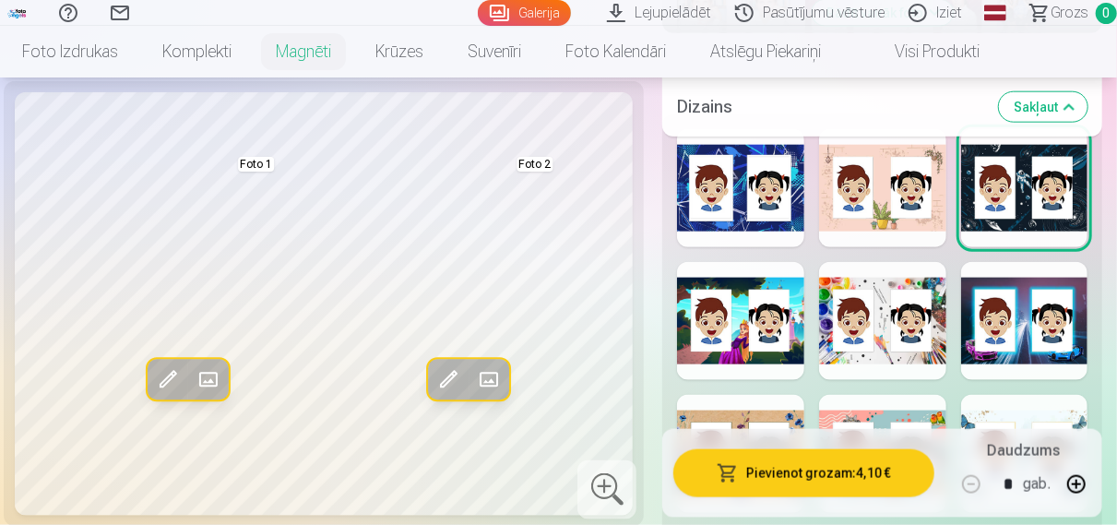
click at [1001, 300] on div at bounding box center [1024, 321] width 127 height 118
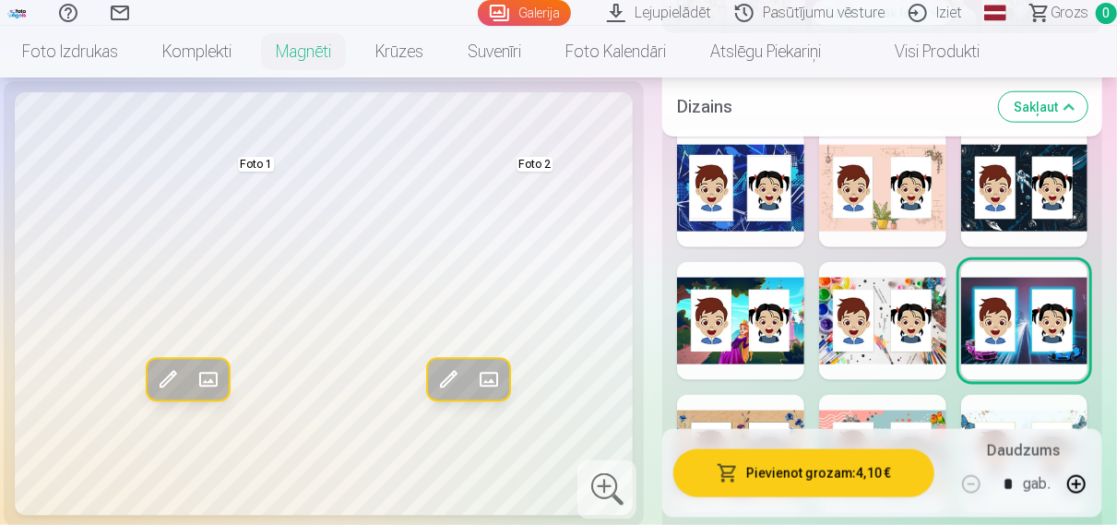
click at [909, 357] on div at bounding box center [882, 321] width 127 height 118
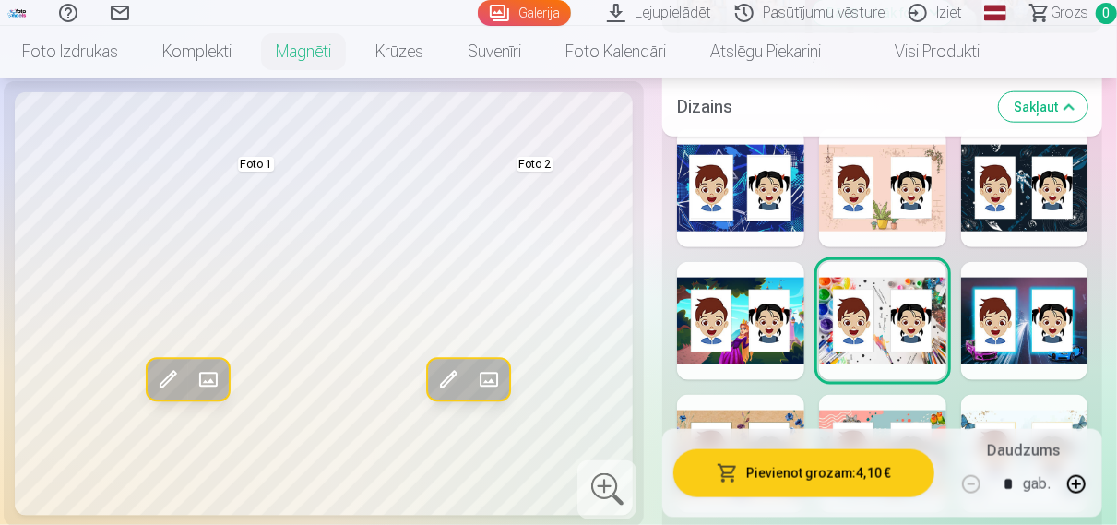
click at [783, 360] on div at bounding box center [740, 321] width 127 height 118
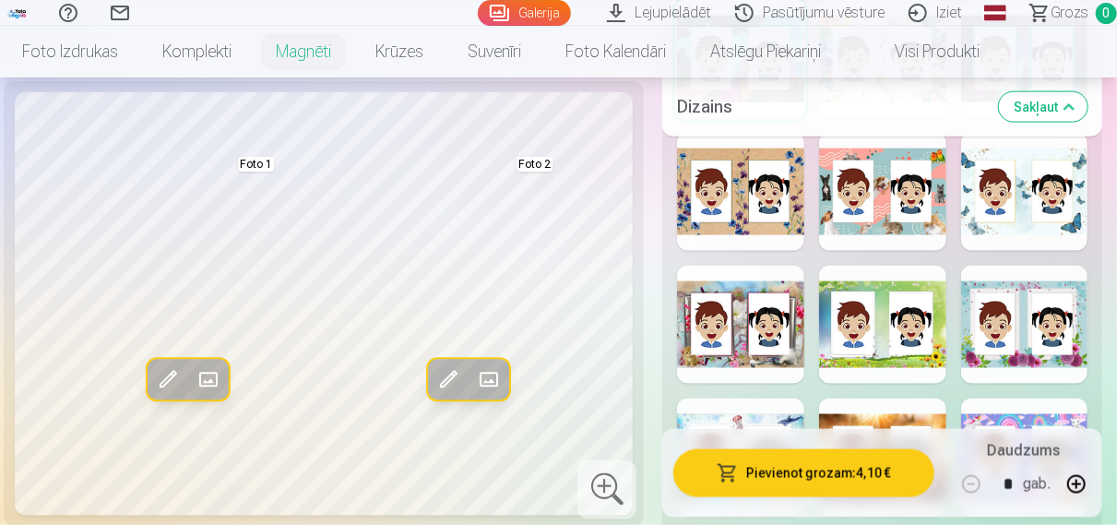
scroll to position [1247, 0]
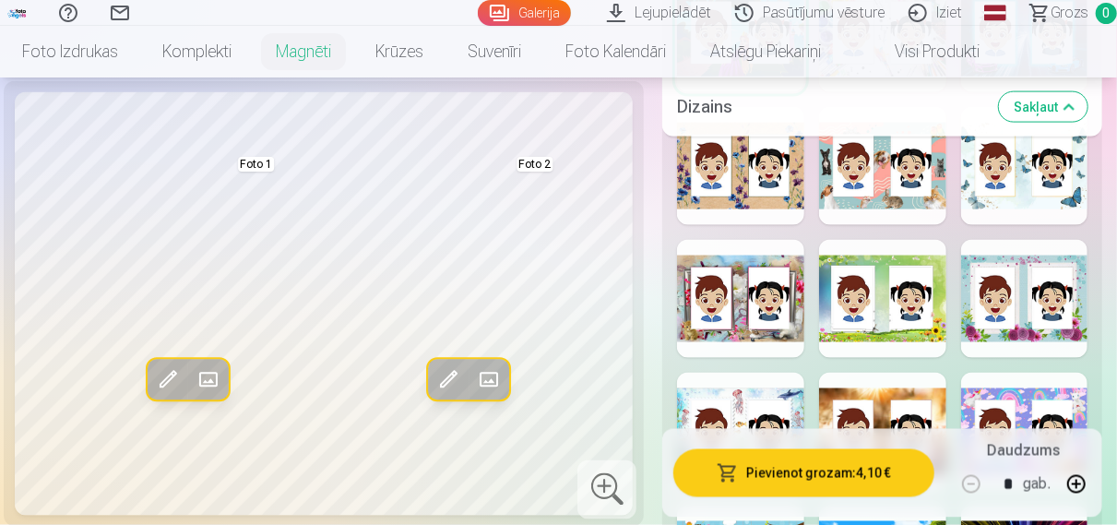
click at [750, 211] on div at bounding box center [740, 166] width 127 height 118
click at [860, 211] on div at bounding box center [882, 166] width 127 height 118
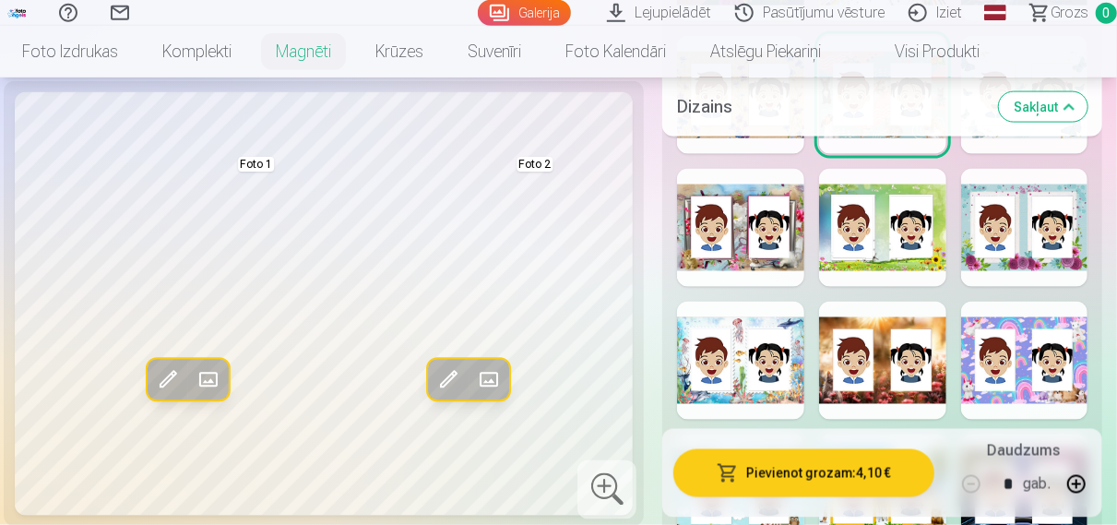
scroll to position [1343, 0]
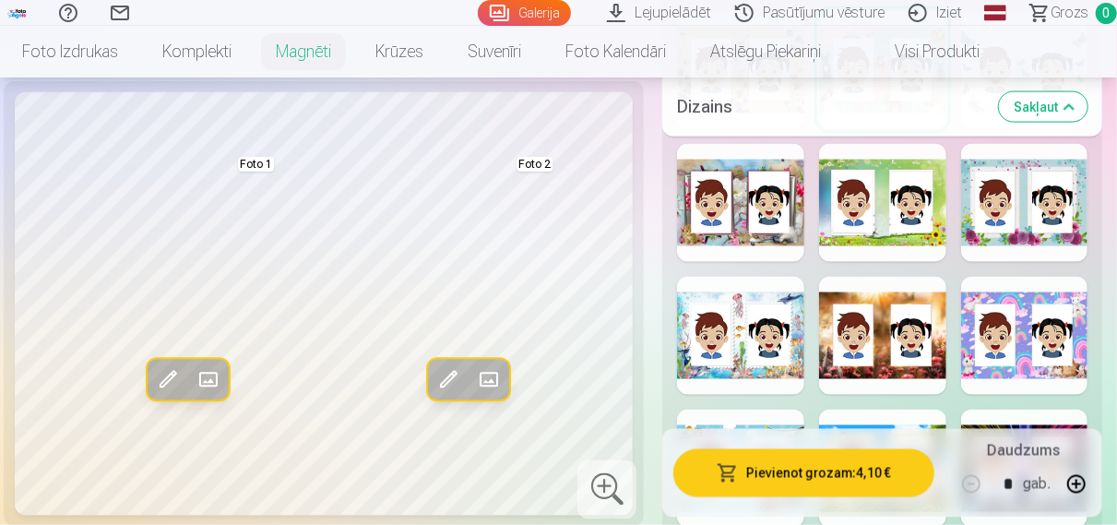
click at [934, 341] on div at bounding box center [882, 336] width 127 height 118
click at [1002, 361] on div at bounding box center [1024, 336] width 127 height 118
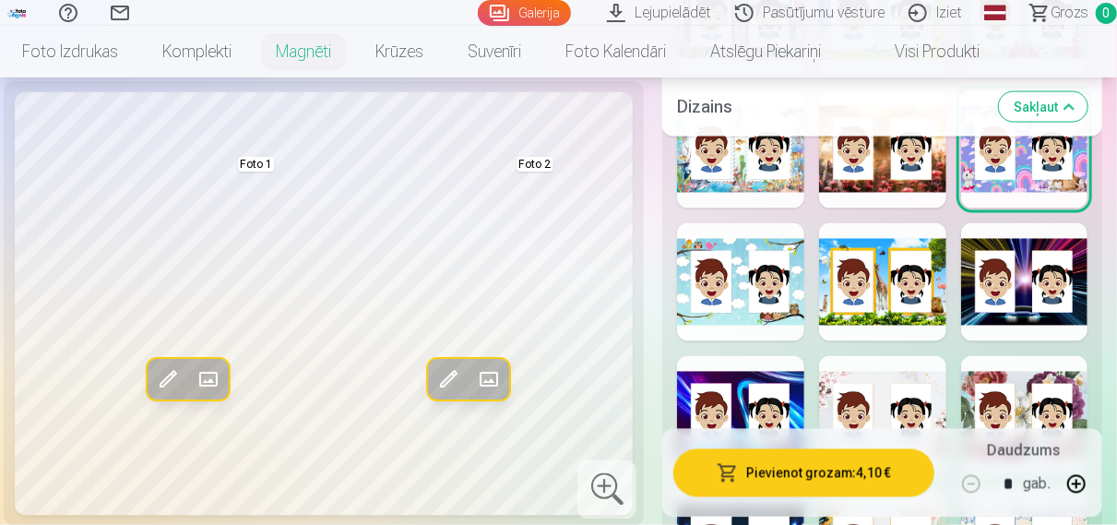
scroll to position [1535, 0]
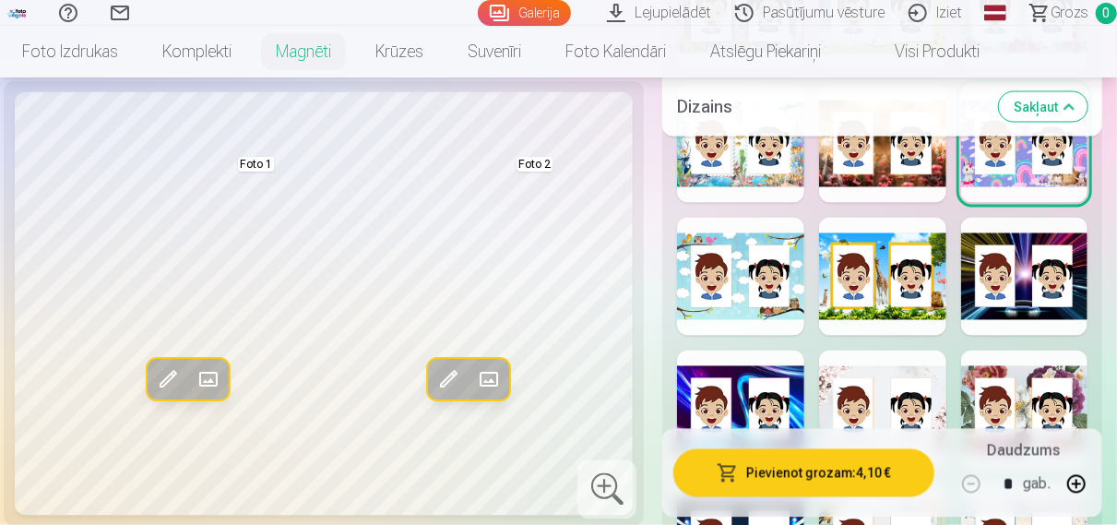
click at [926, 367] on div at bounding box center [882, 410] width 127 height 118
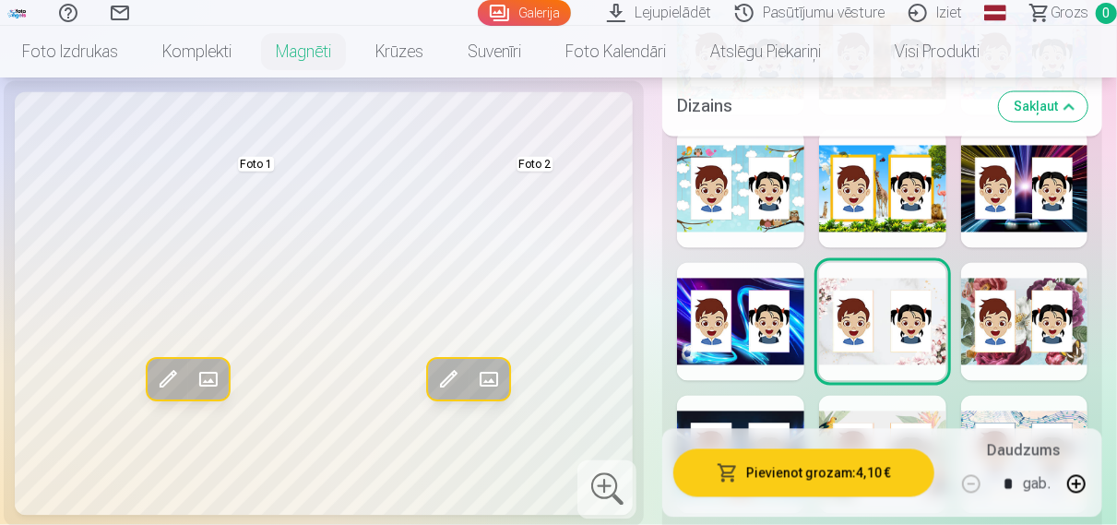
scroll to position [1631, 0]
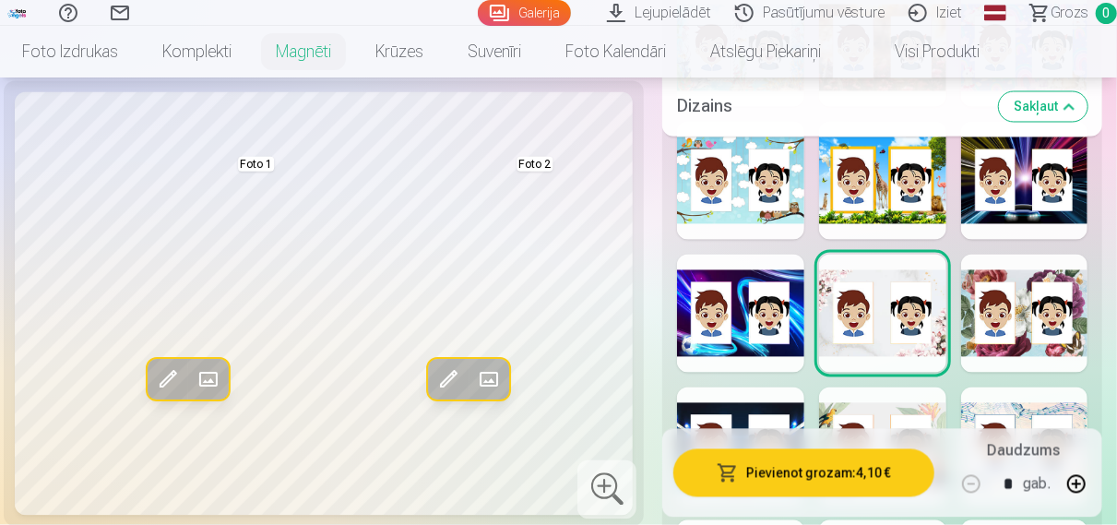
click at [1073, 383] on div "Rādīt mazāk dizainu" at bounding box center [882, 135] width 440 height 1384
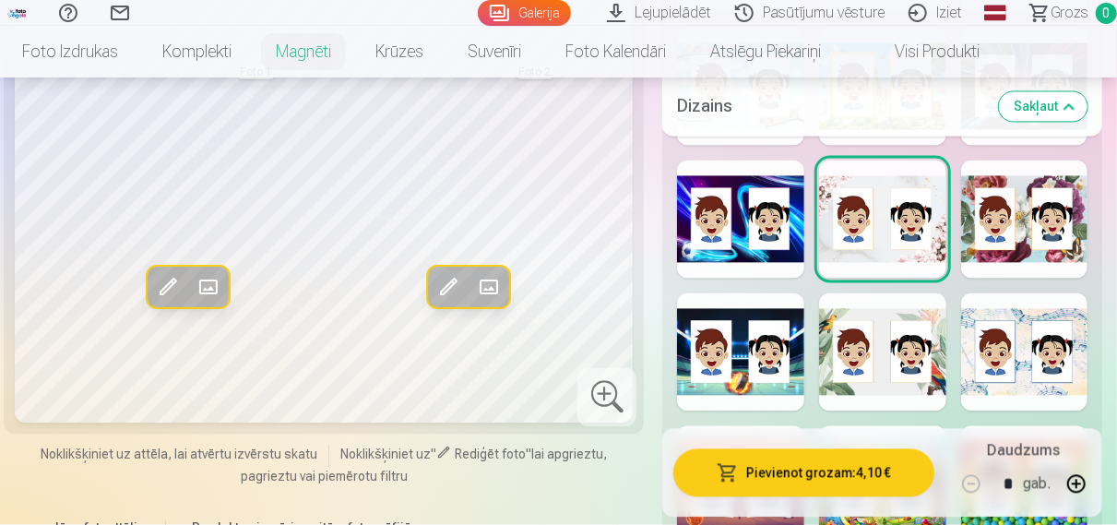
scroll to position [1823, 0]
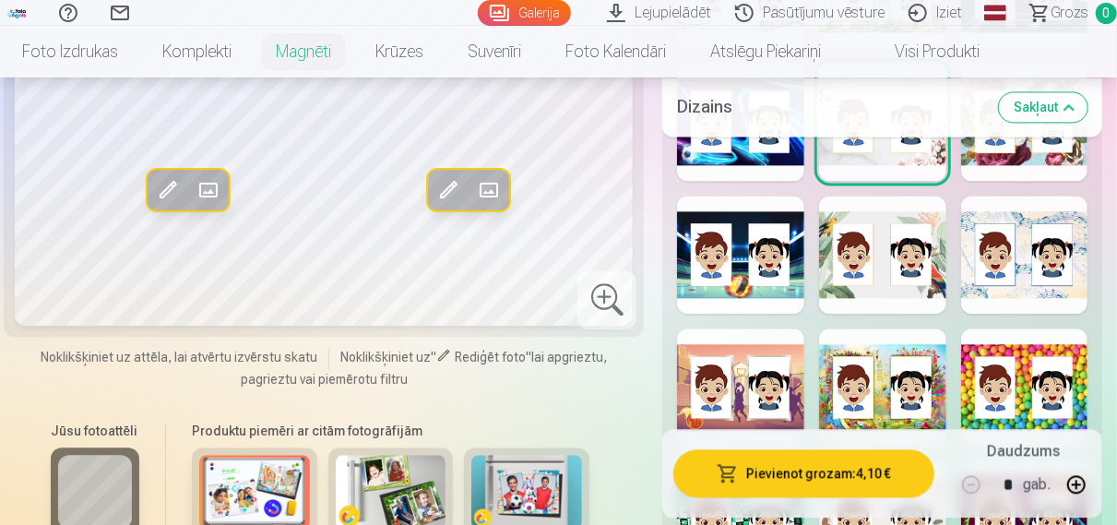
click at [870, 364] on div at bounding box center [882, 387] width 127 height 118
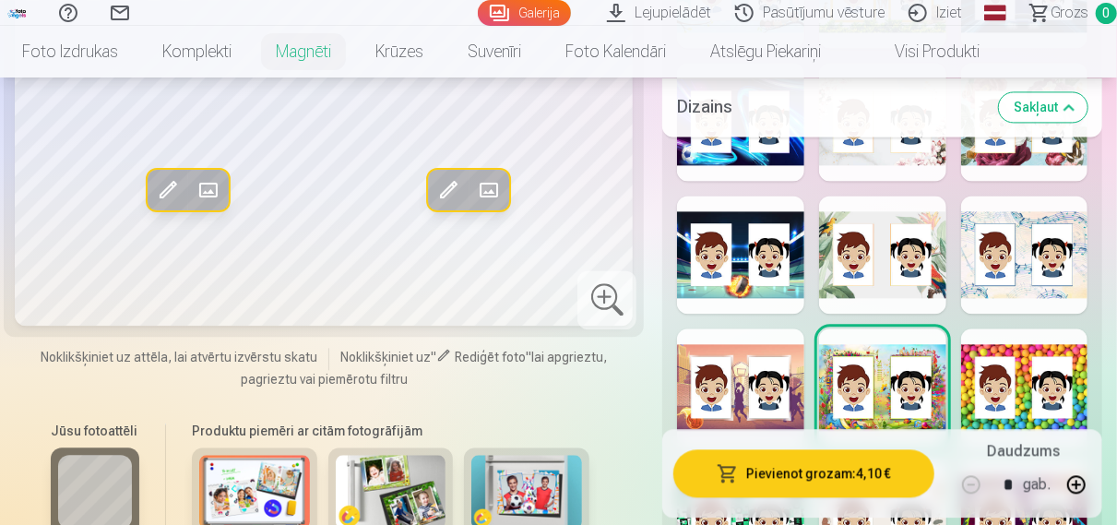
click at [763, 393] on div at bounding box center [740, 387] width 127 height 118
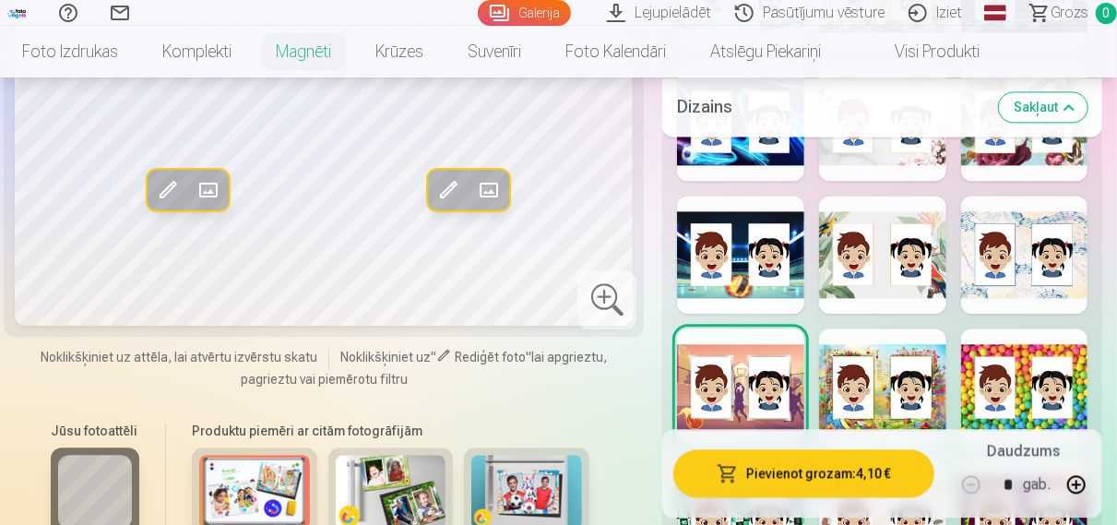
click at [1056, 382] on div at bounding box center [1024, 387] width 127 height 118
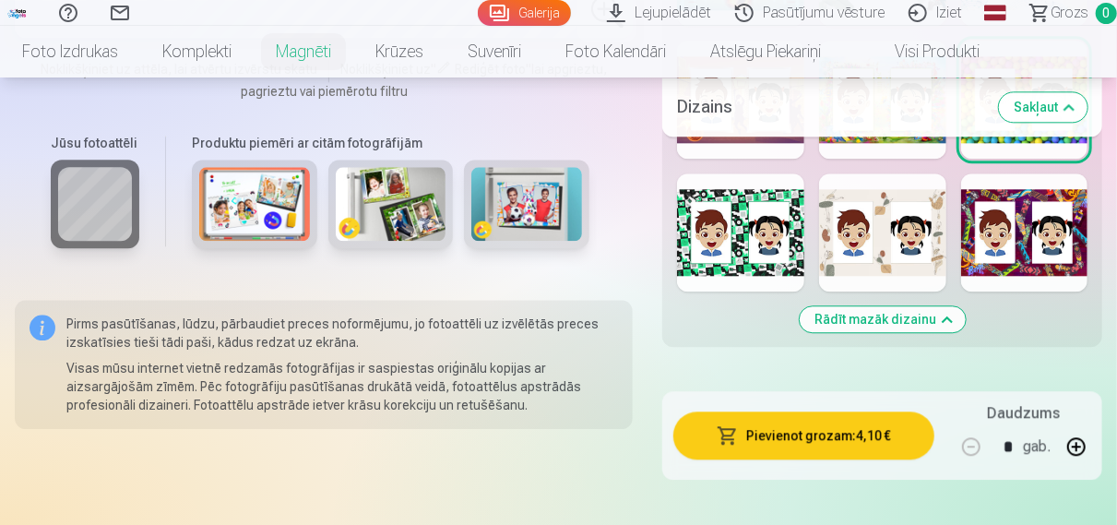
click at [876, 316] on button "Rādīt mazāk dizainu" at bounding box center [883, 319] width 166 height 26
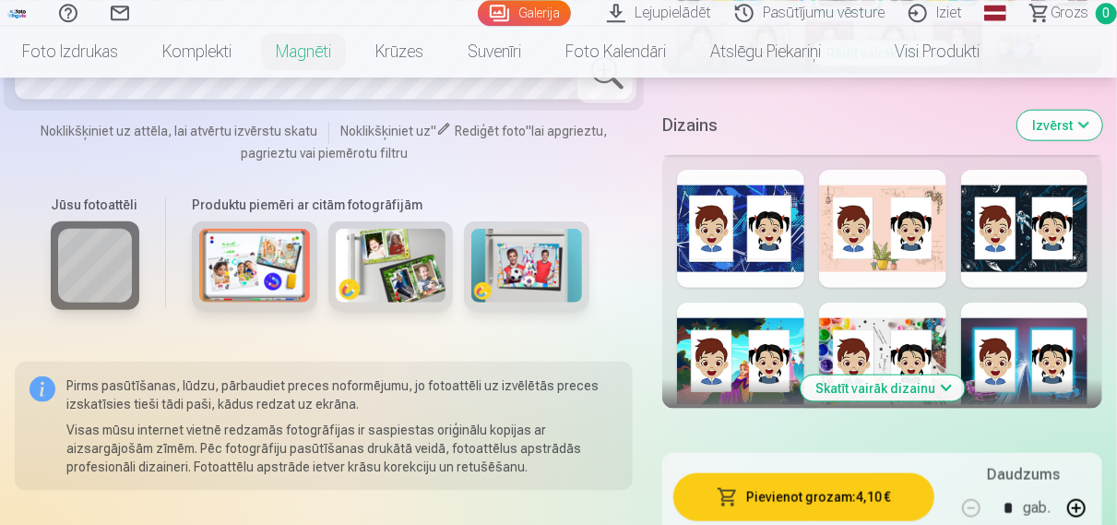
scroll to position [919, 0]
click at [540, 281] on img at bounding box center [526, 265] width 111 height 74
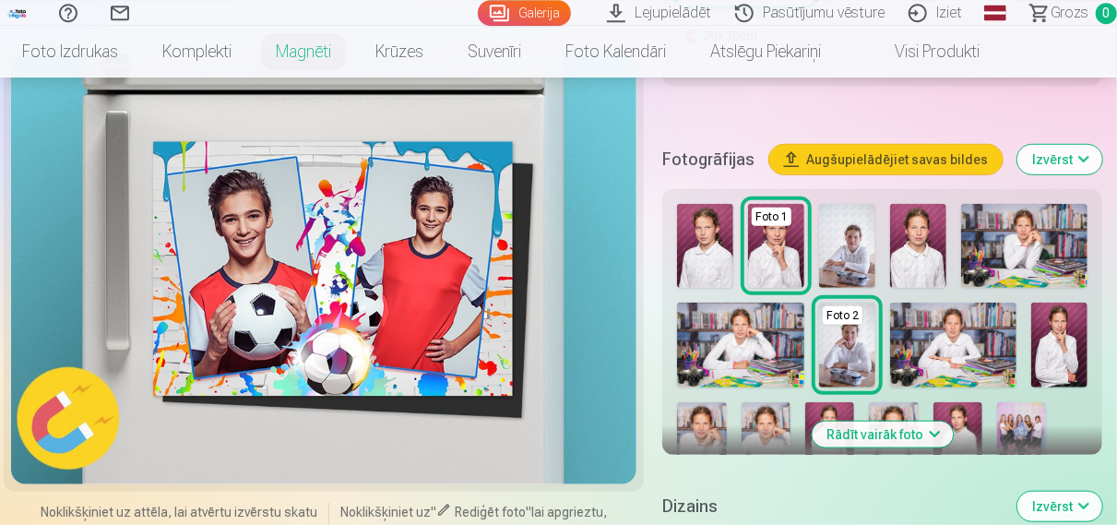
scroll to position [535, 0]
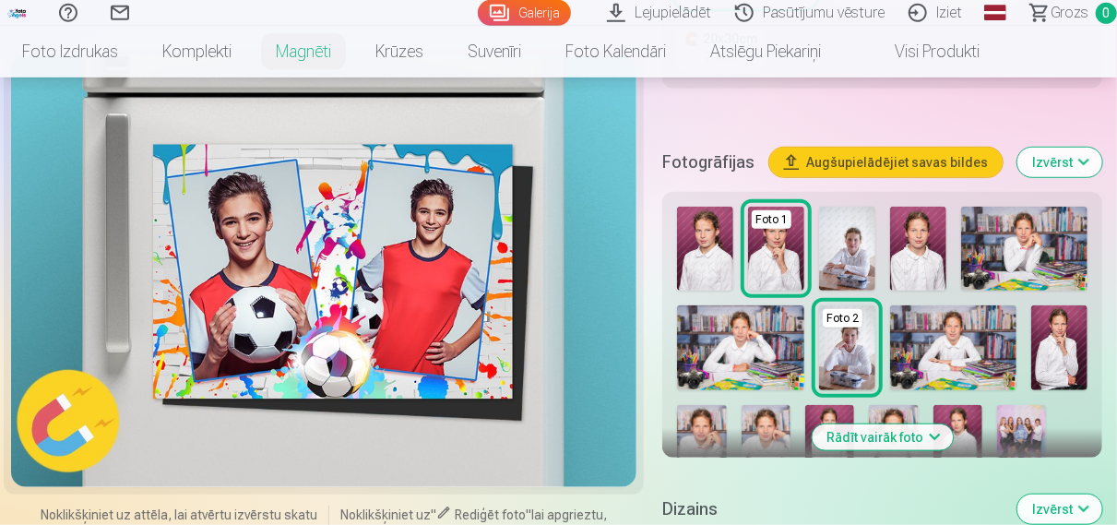
click at [430, 275] on div at bounding box center [324, 271] width 626 height 431
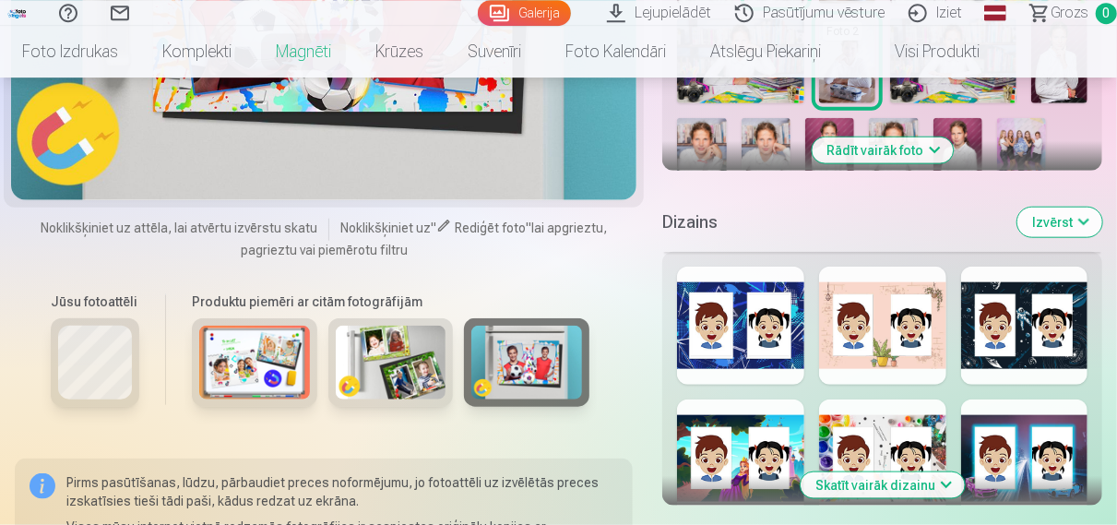
scroll to position [823, 0]
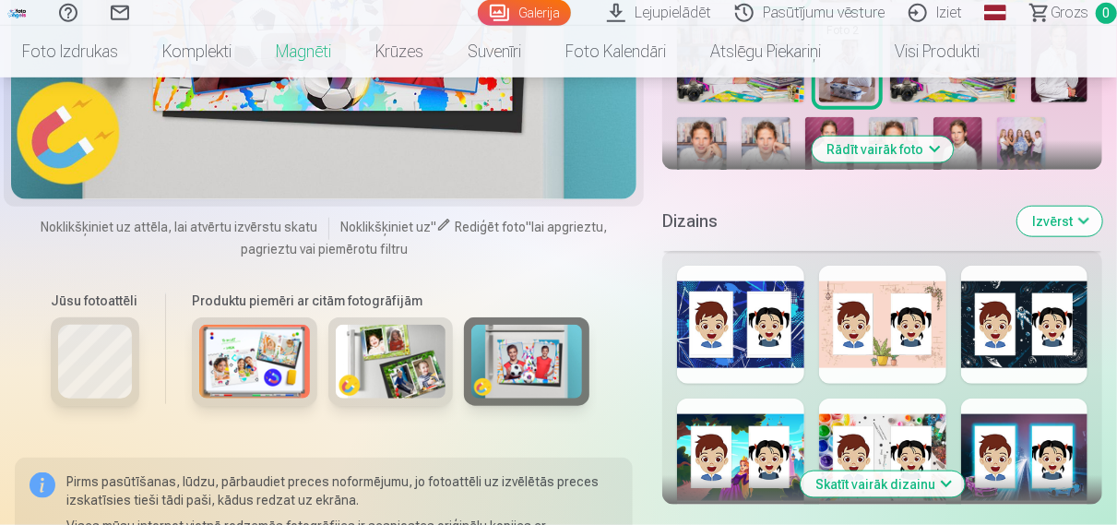
click at [894, 355] on div at bounding box center [882, 325] width 127 height 118
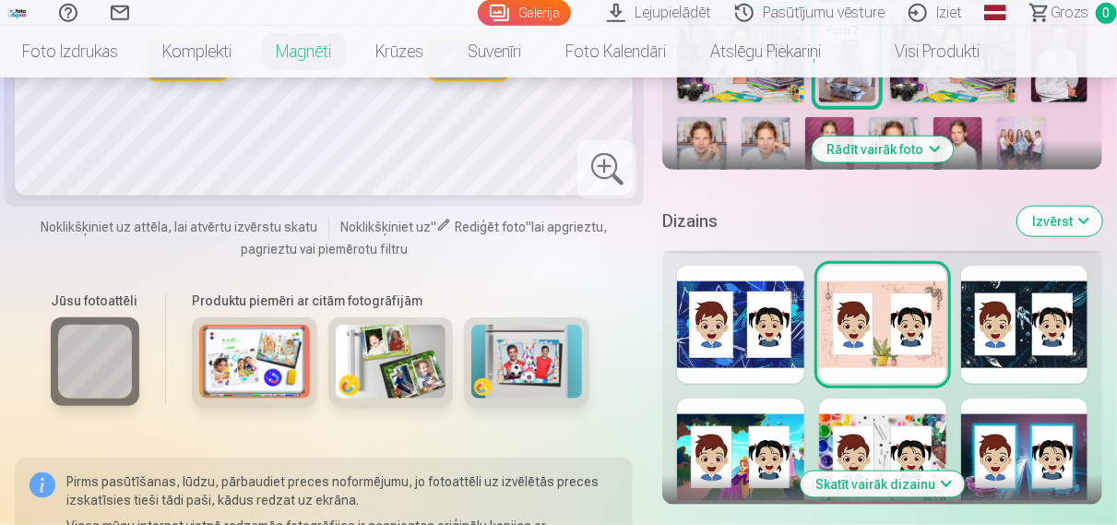
click at [1009, 327] on div at bounding box center [1024, 325] width 127 height 118
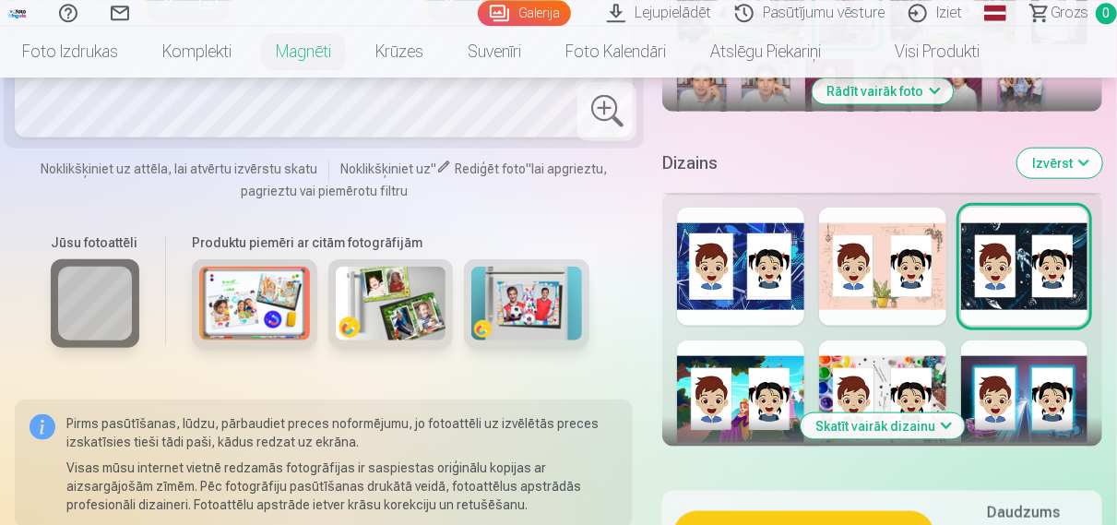
scroll to position [919, 0]
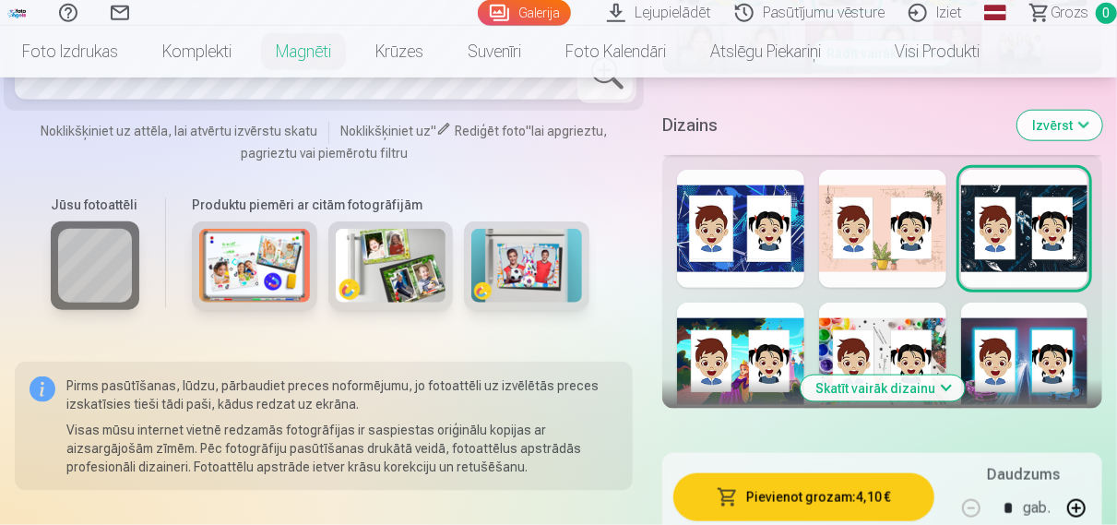
click at [1008, 346] on div at bounding box center [1024, 362] width 127 height 118
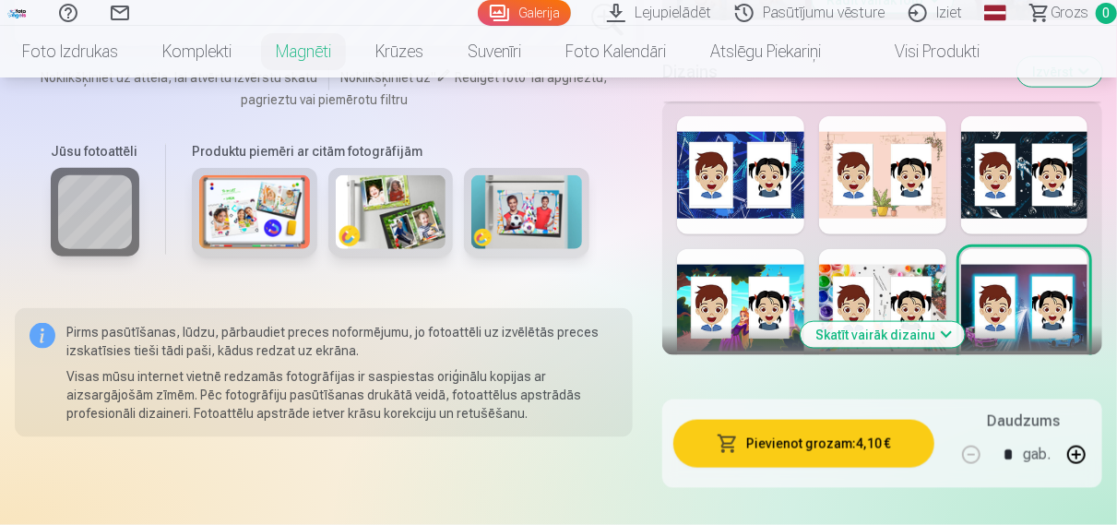
scroll to position [1015, 0]
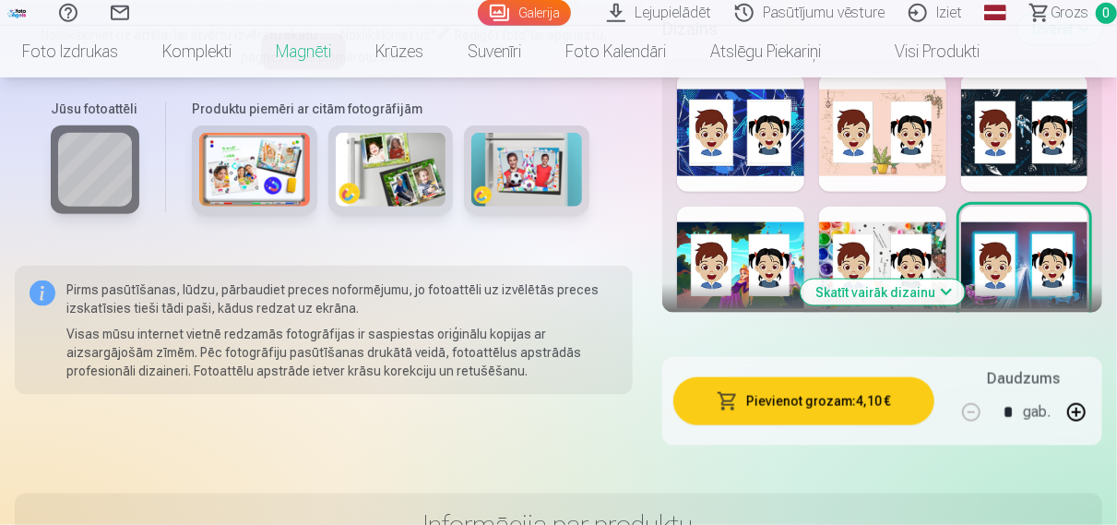
click at [853, 295] on button "Skatīt vairāk dizainu" at bounding box center [883, 293] width 164 height 26
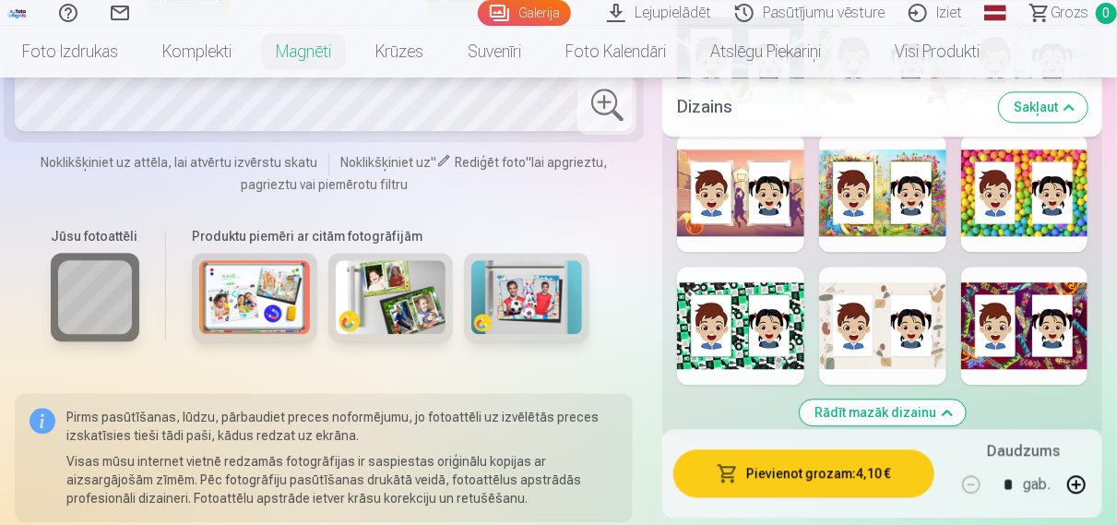
scroll to position [2071, 0]
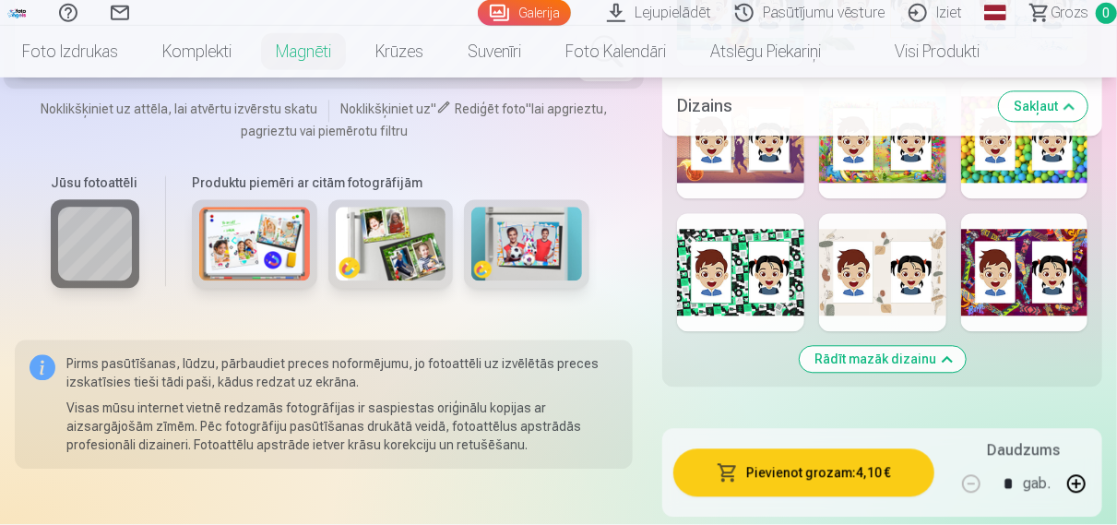
click at [354, 183] on h6 "Produktu piemēri ar citām fotogrāfijām" at bounding box center [391, 182] width 412 height 18
click at [348, 193] on div "Produktu piemēri ar citām fotogrāfijām" at bounding box center [390, 239] width 435 height 155
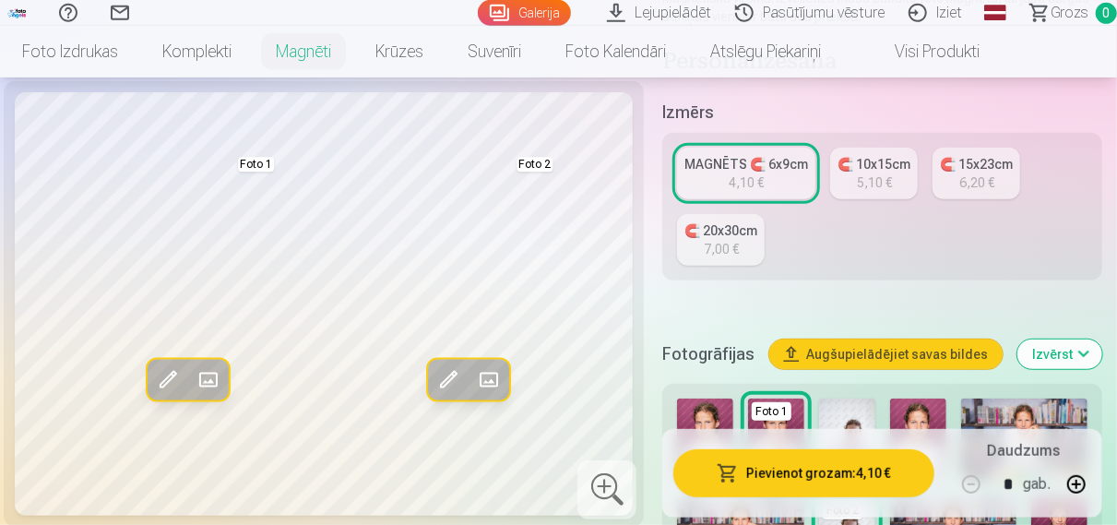
scroll to position [0, 0]
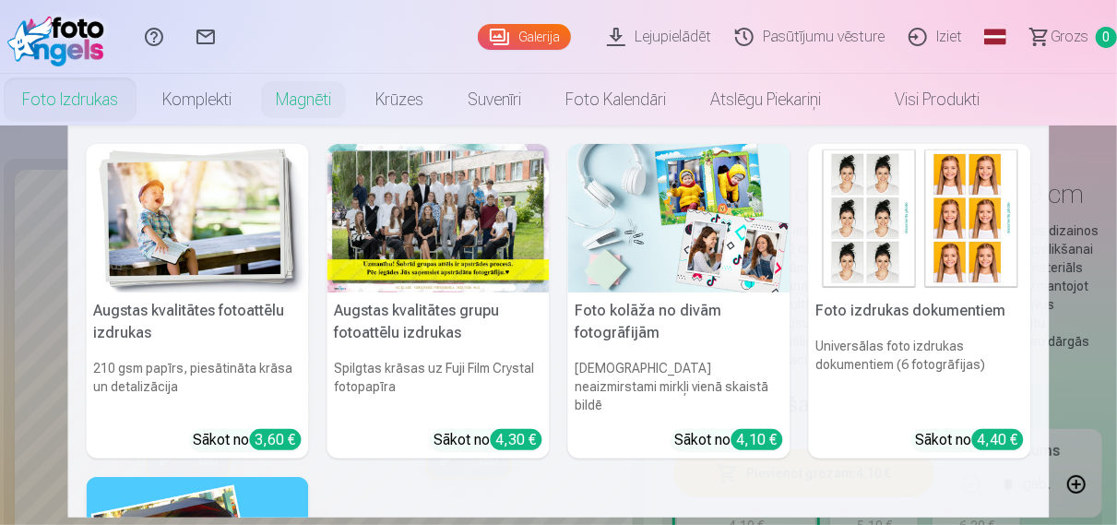
click at [32, 106] on link "Foto izdrukas" at bounding box center [70, 100] width 140 height 52
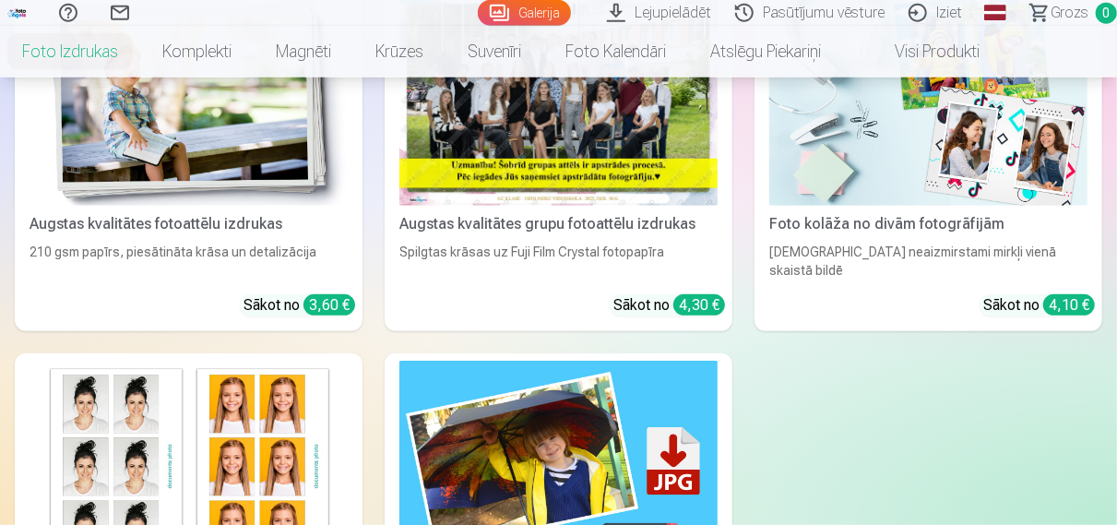
scroll to position [480, 0]
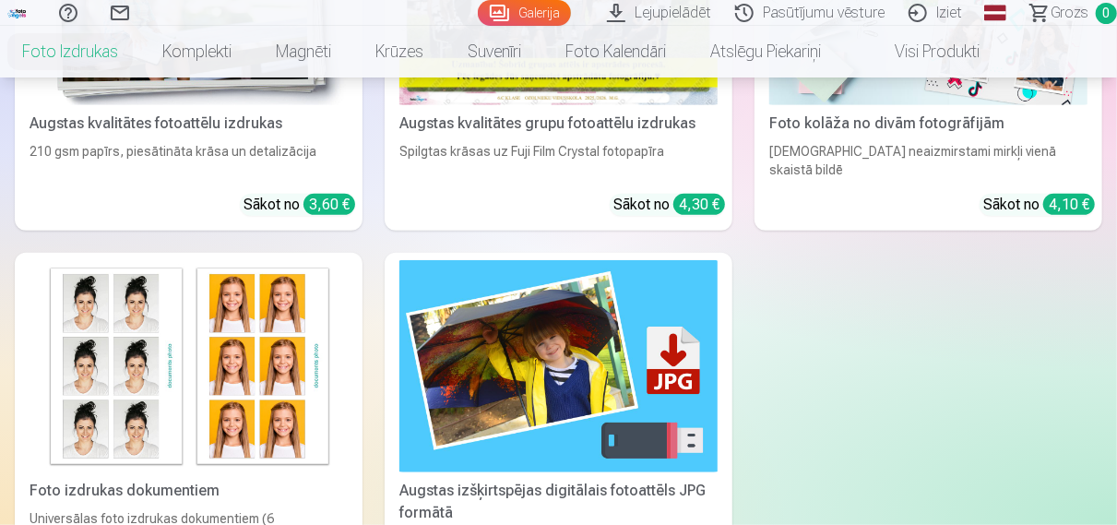
click at [635, 353] on img at bounding box center [559, 366] width 318 height 212
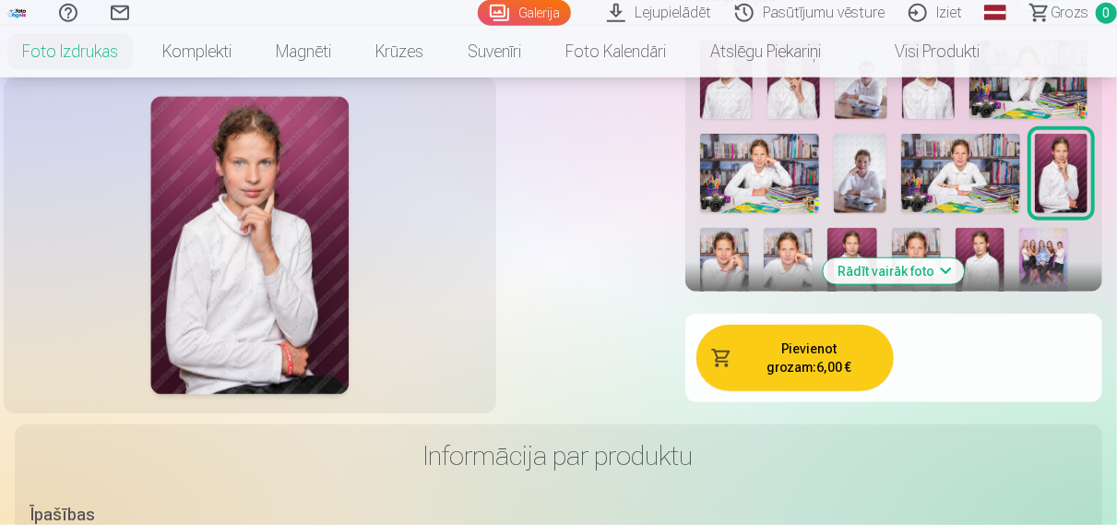
scroll to position [480, 0]
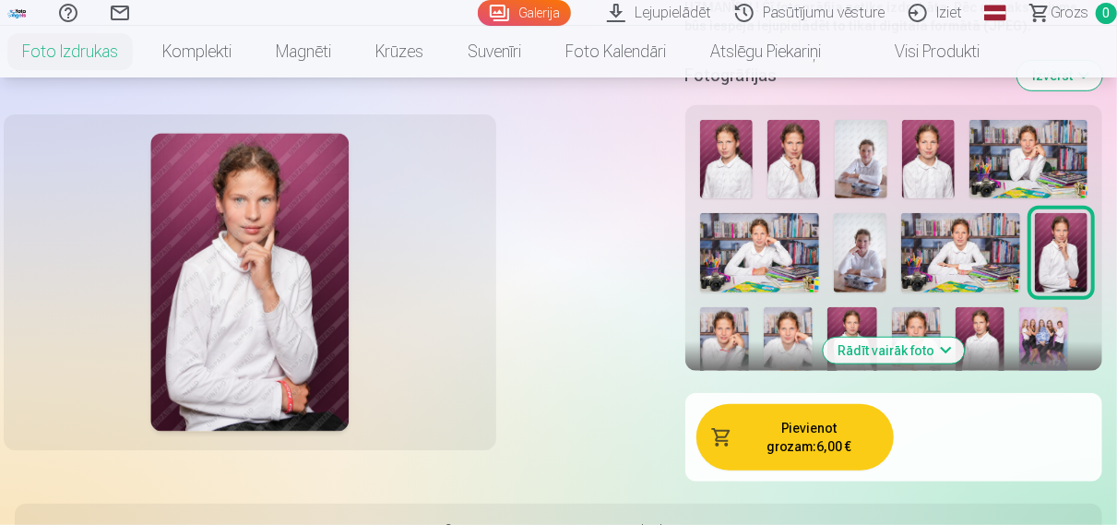
click at [953, 267] on img at bounding box center [960, 252] width 119 height 79
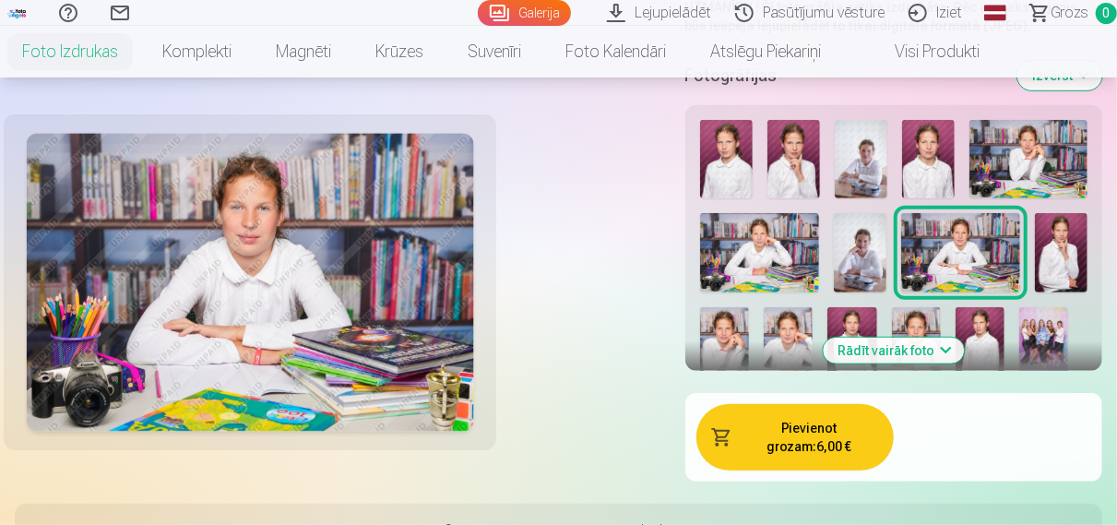
click at [1059, 341] on img at bounding box center [1044, 344] width 49 height 74
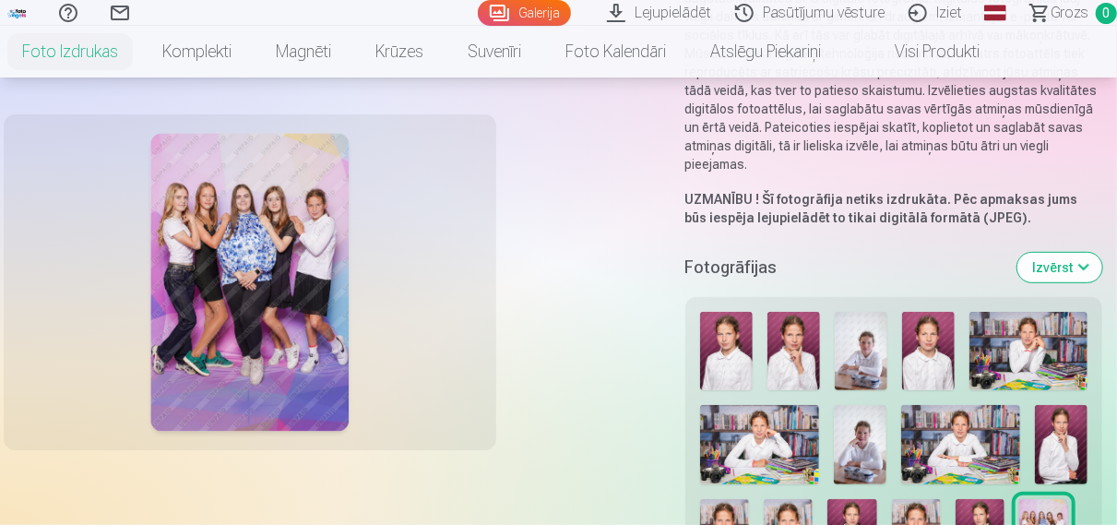
scroll to position [0, 0]
